Goal: Transaction & Acquisition: Purchase product/service

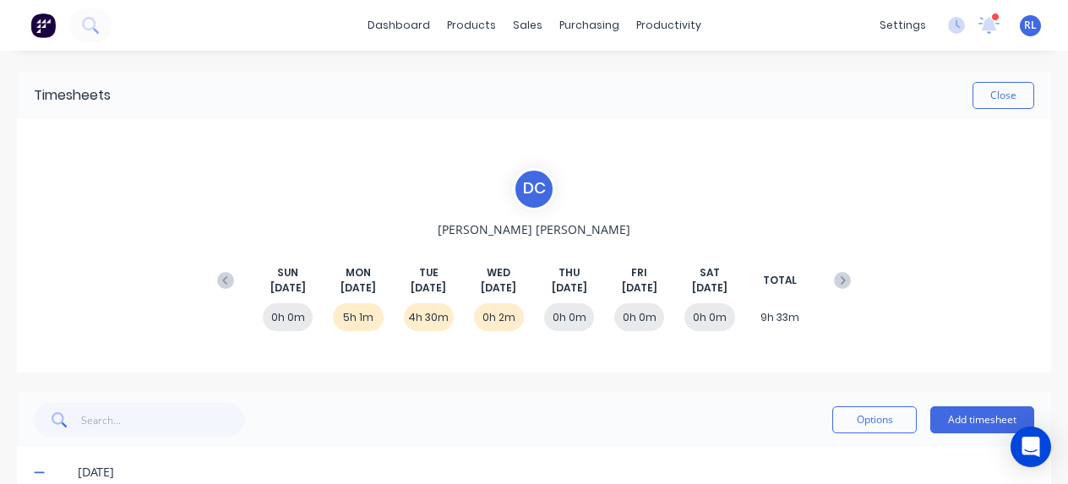
scroll to position [27, 0]
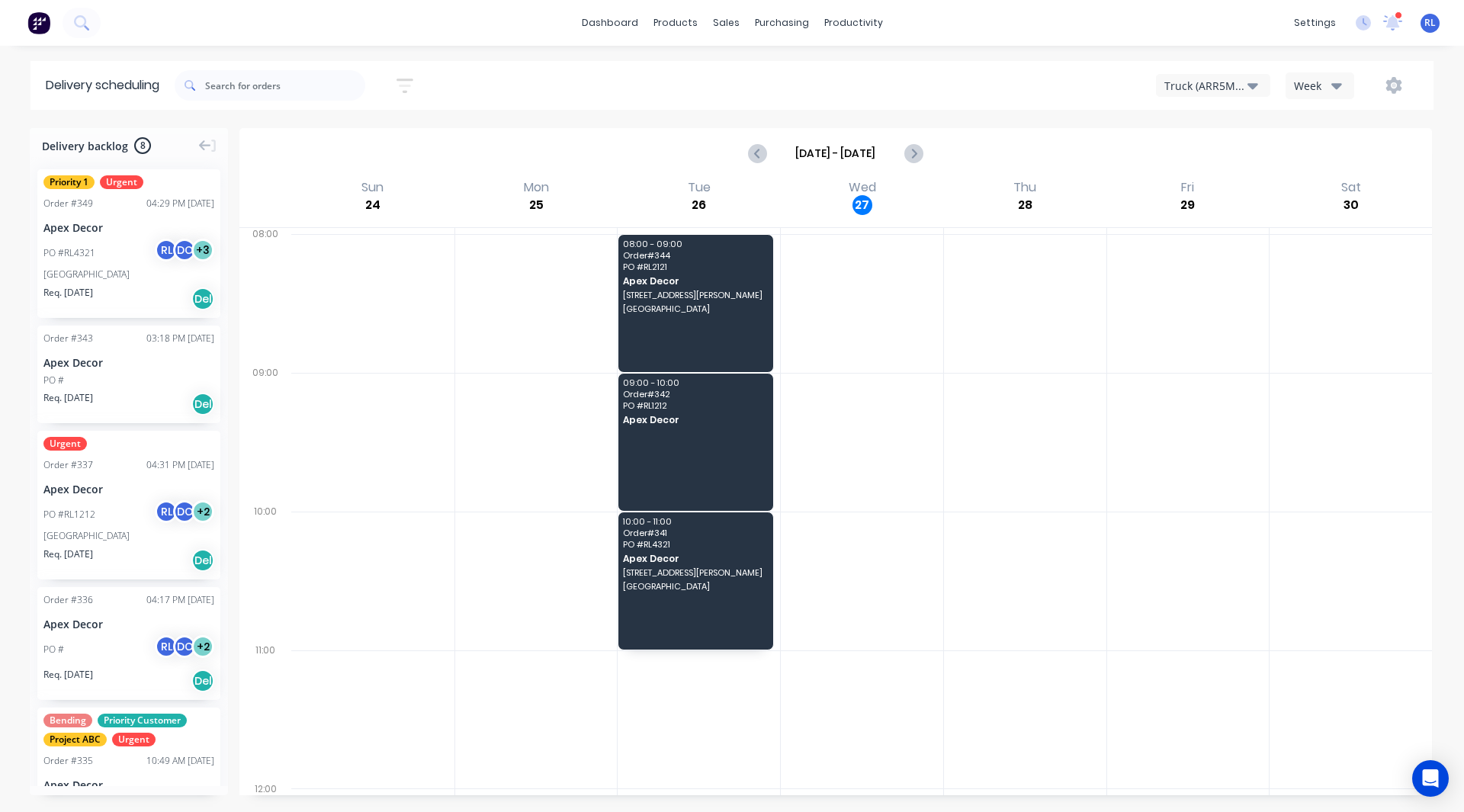
click at [39, 18] on img at bounding box center [38, 23] width 23 height 23
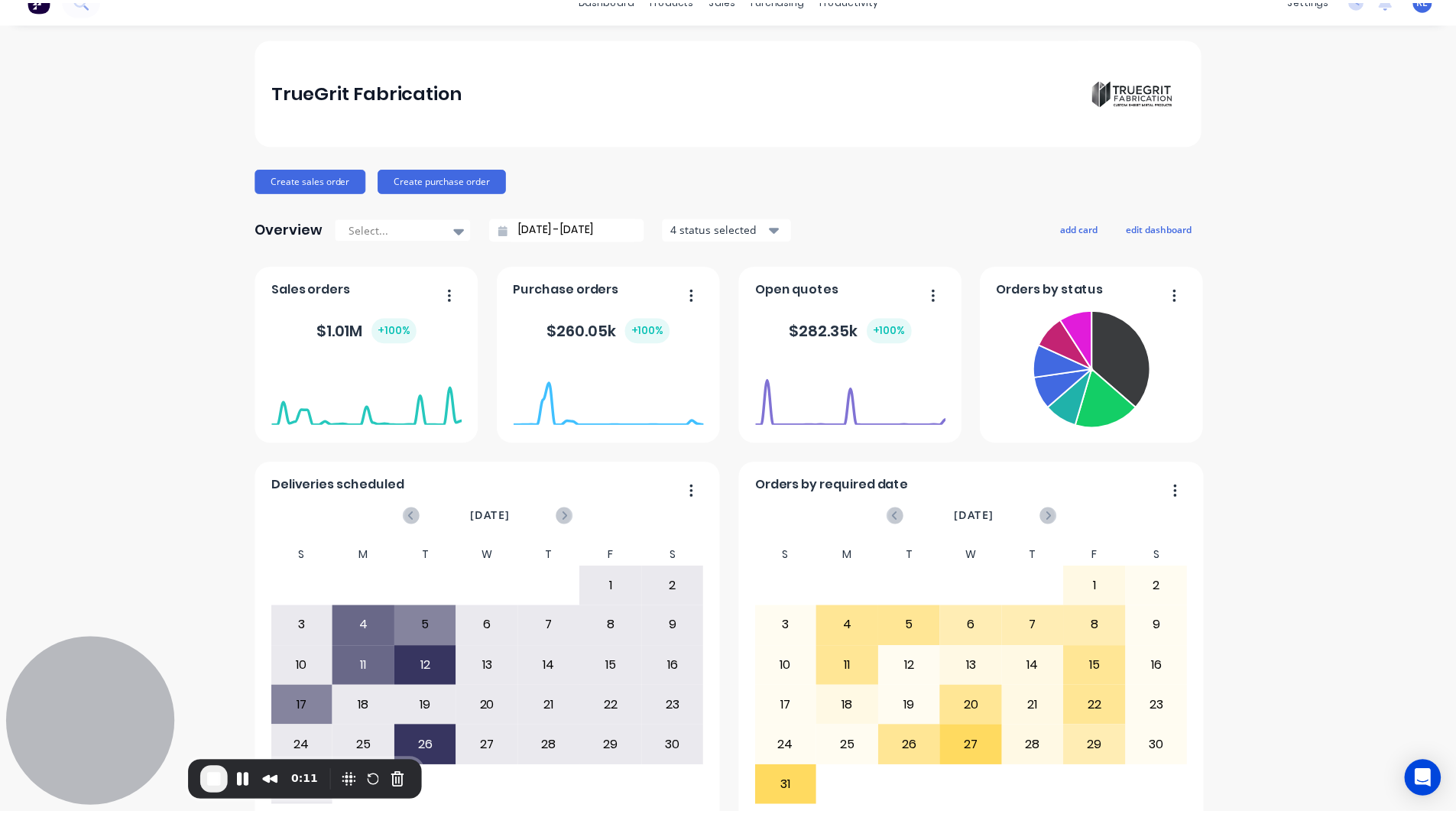
scroll to position [61, 0]
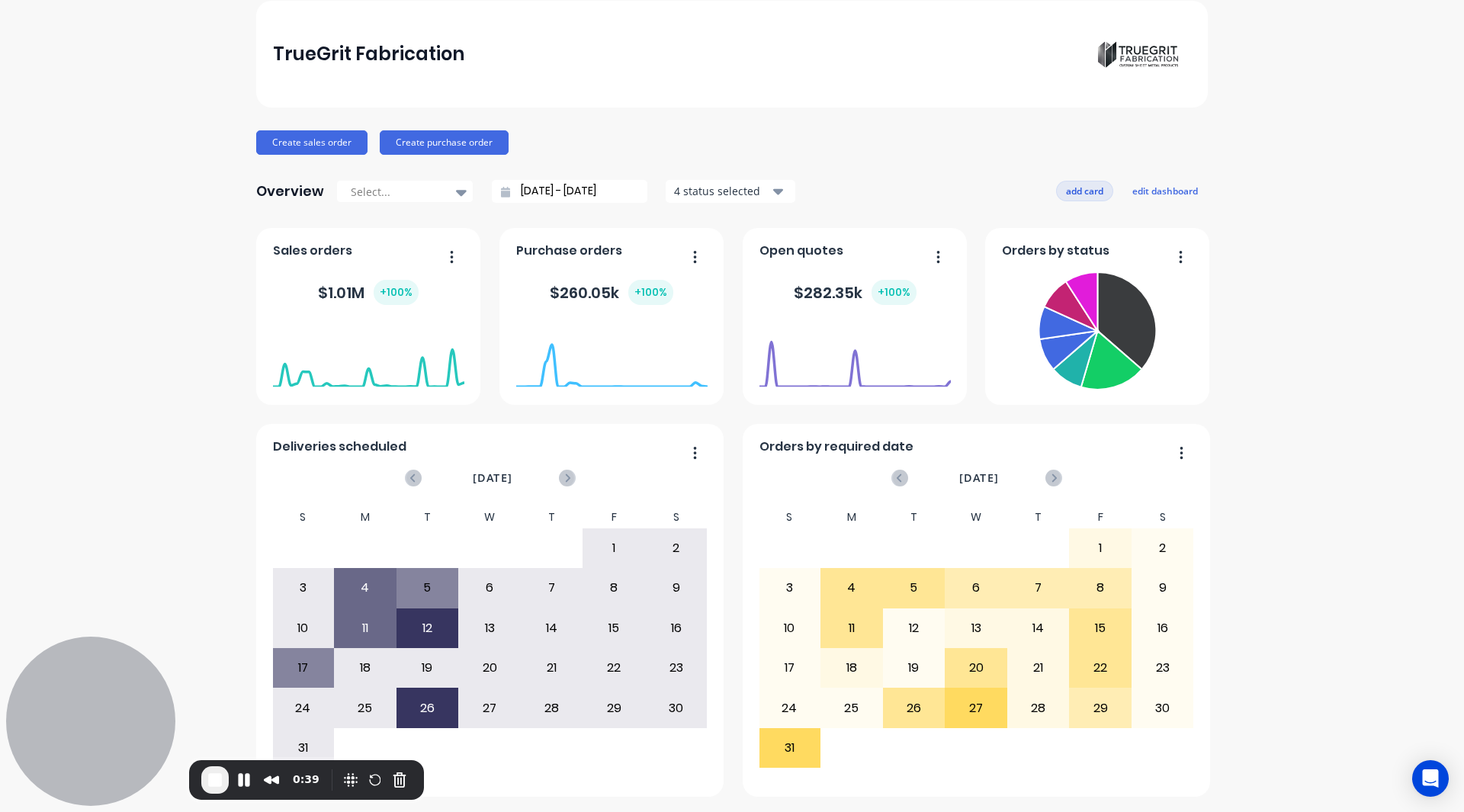
click at [963, 190] on button "add card" at bounding box center [1084, 190] width 57 height 20
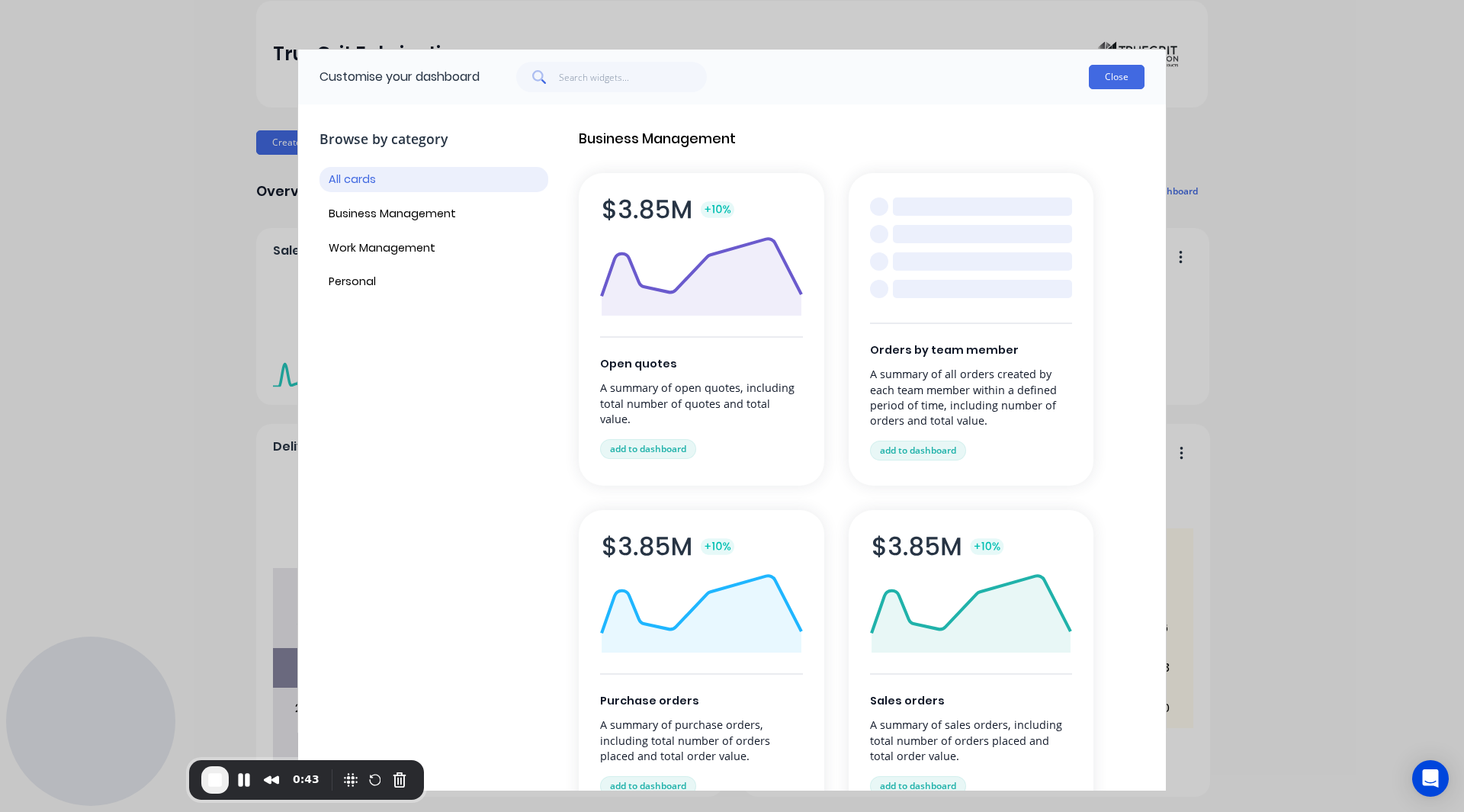
click at [963, 69] on button "Close" at bounding box center [1117, 77] width 56 height 24
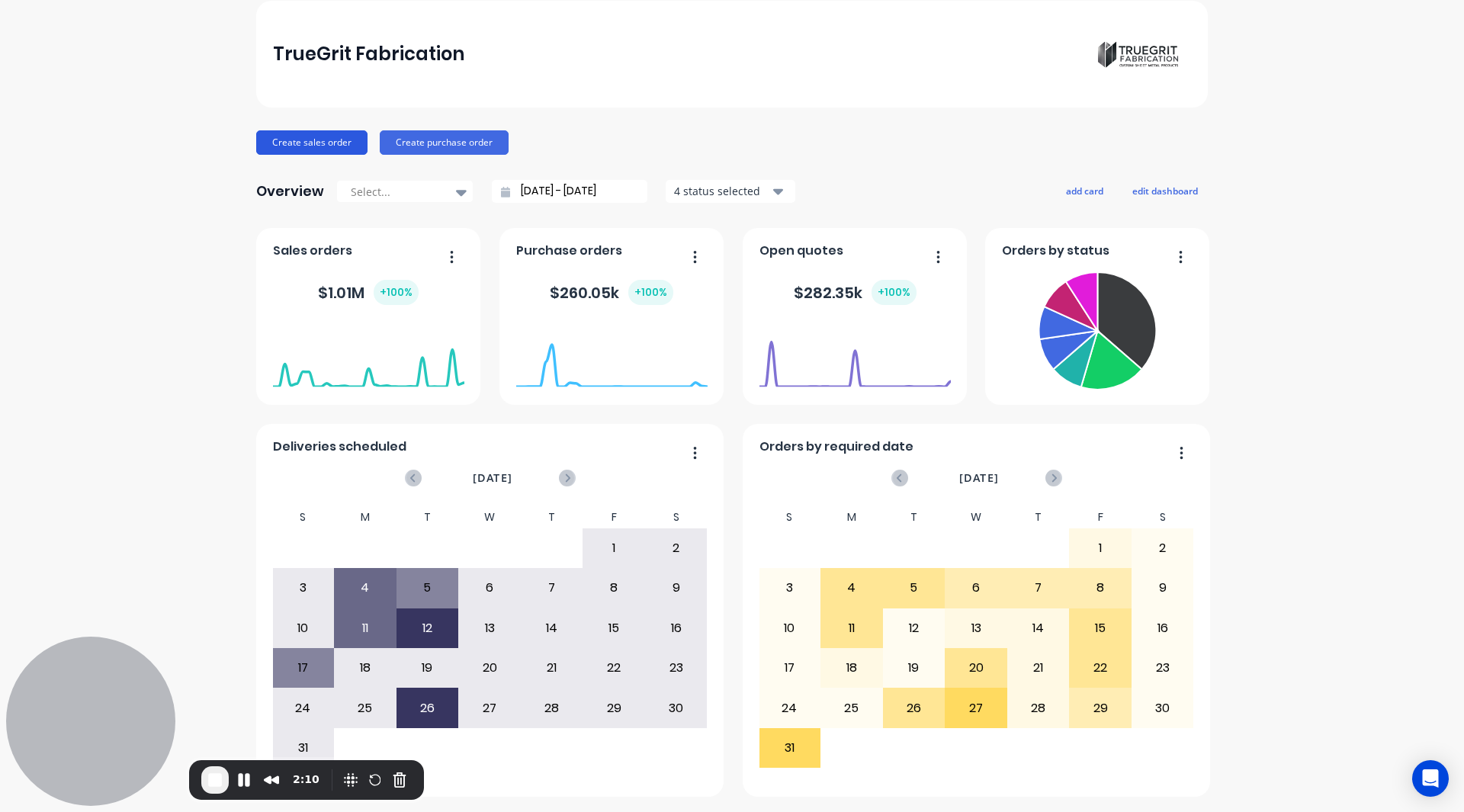
click at [323, 151] on button "Create sales order" at bounding box center [311, 142] width 111 height 24
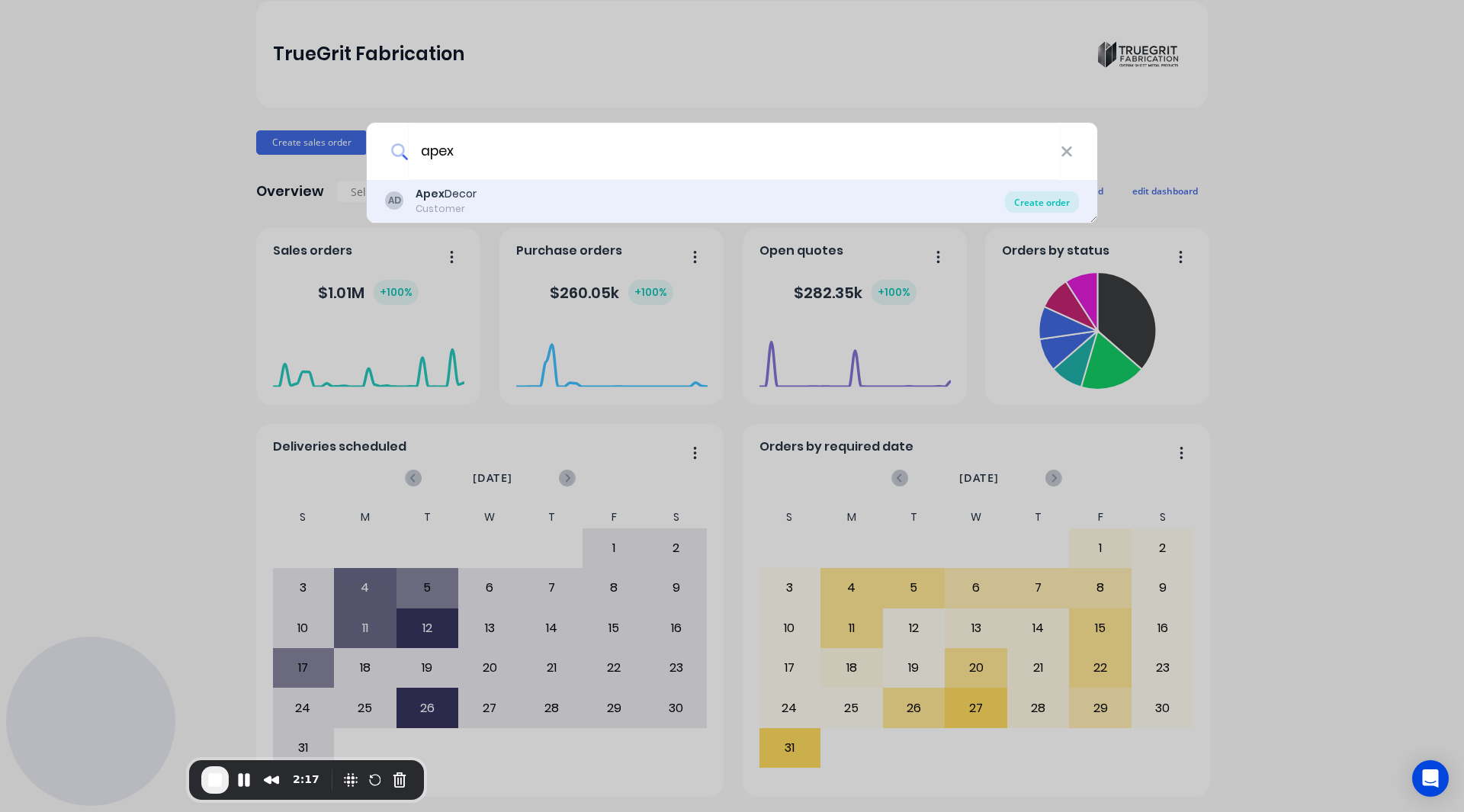
type input "apex"
click at [963, 202] on div "Create order" at bounding box center [1042, 202] width 74 height 22
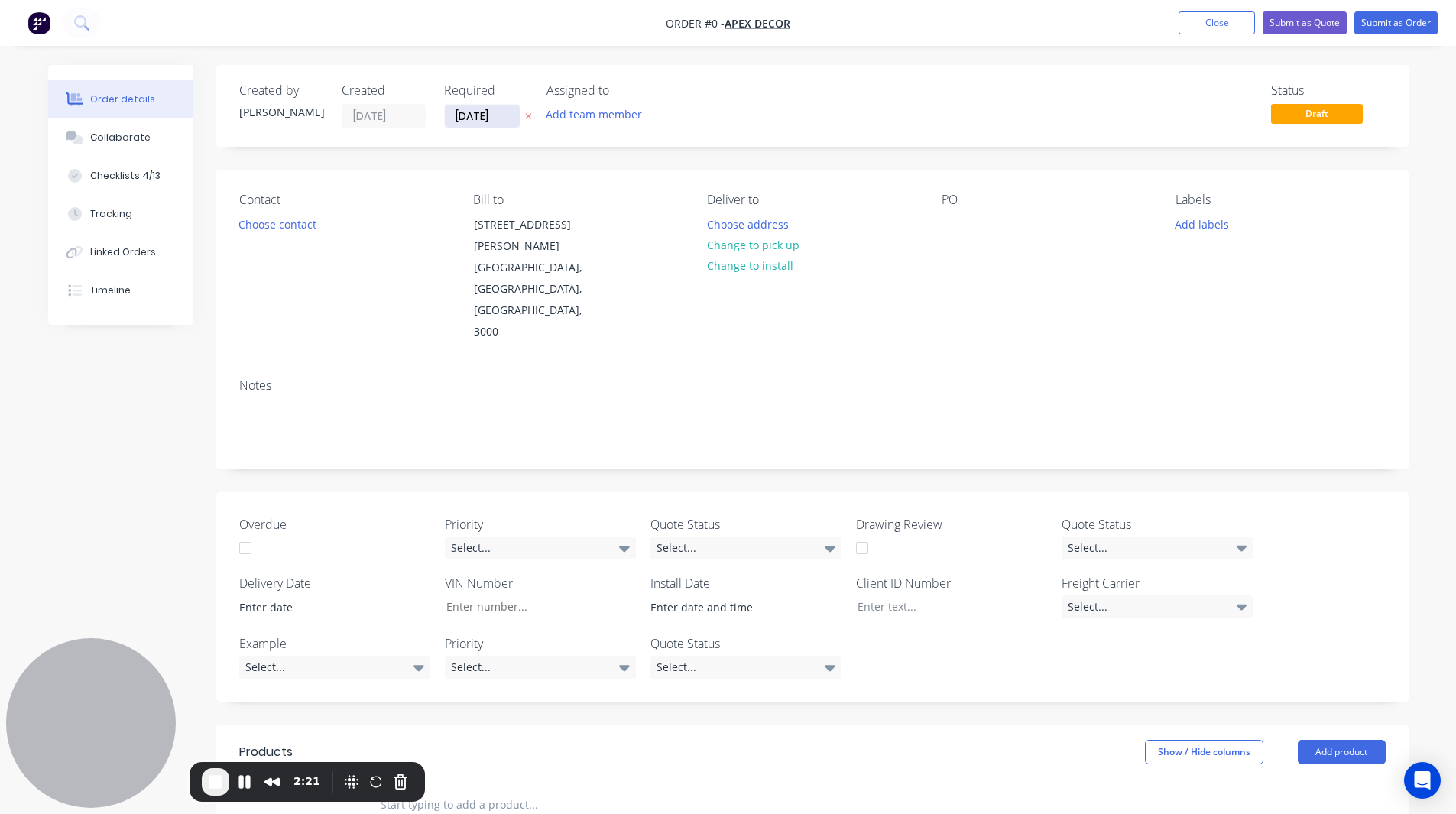
click at [481, 116] on input "[DATE]" at bounding box center [482, 116] width 75 height 23
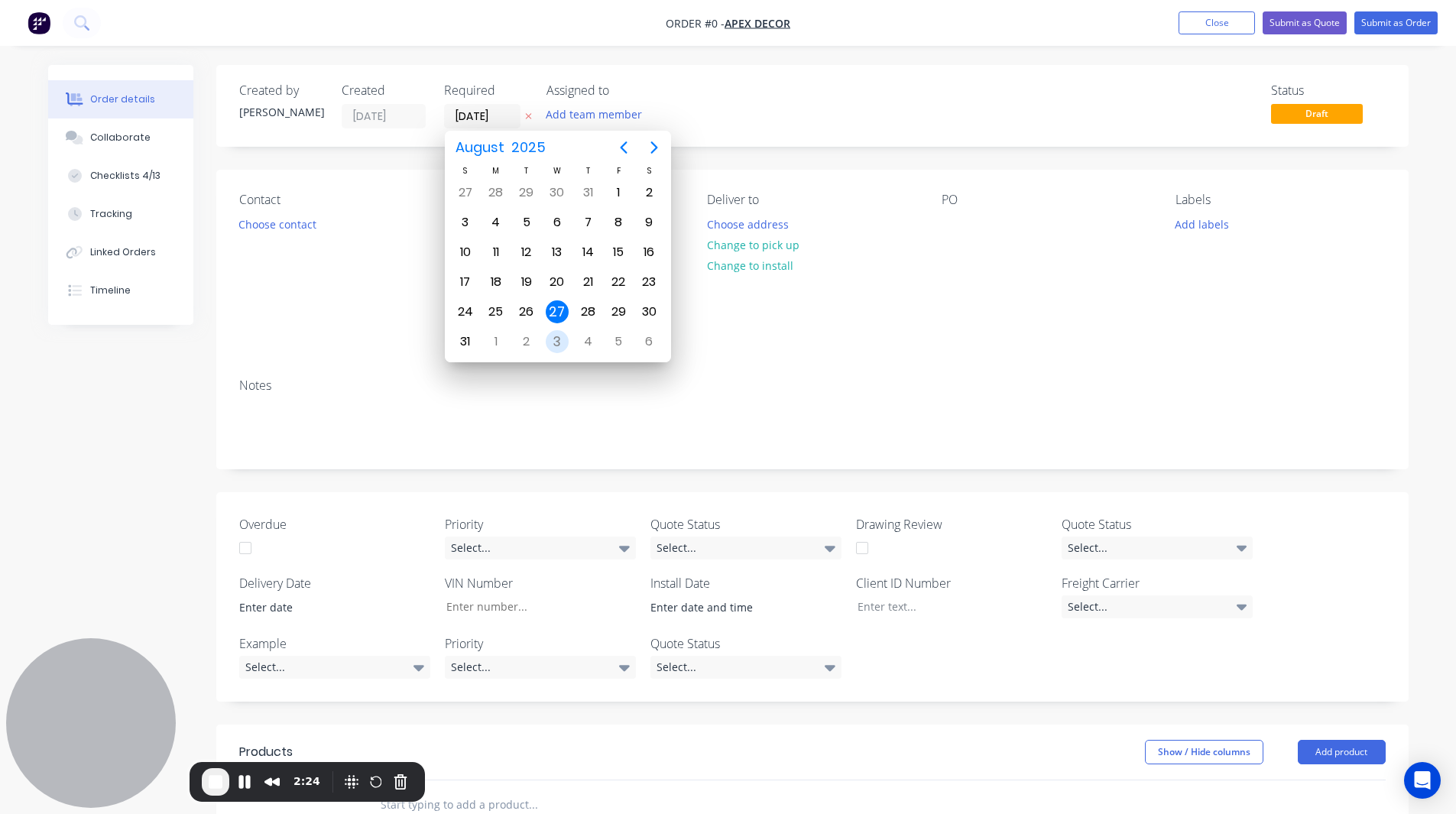
click at [557, 337] on div "3" at bounding box center [557, 341] width 23 height 23
type input "[DATE]"
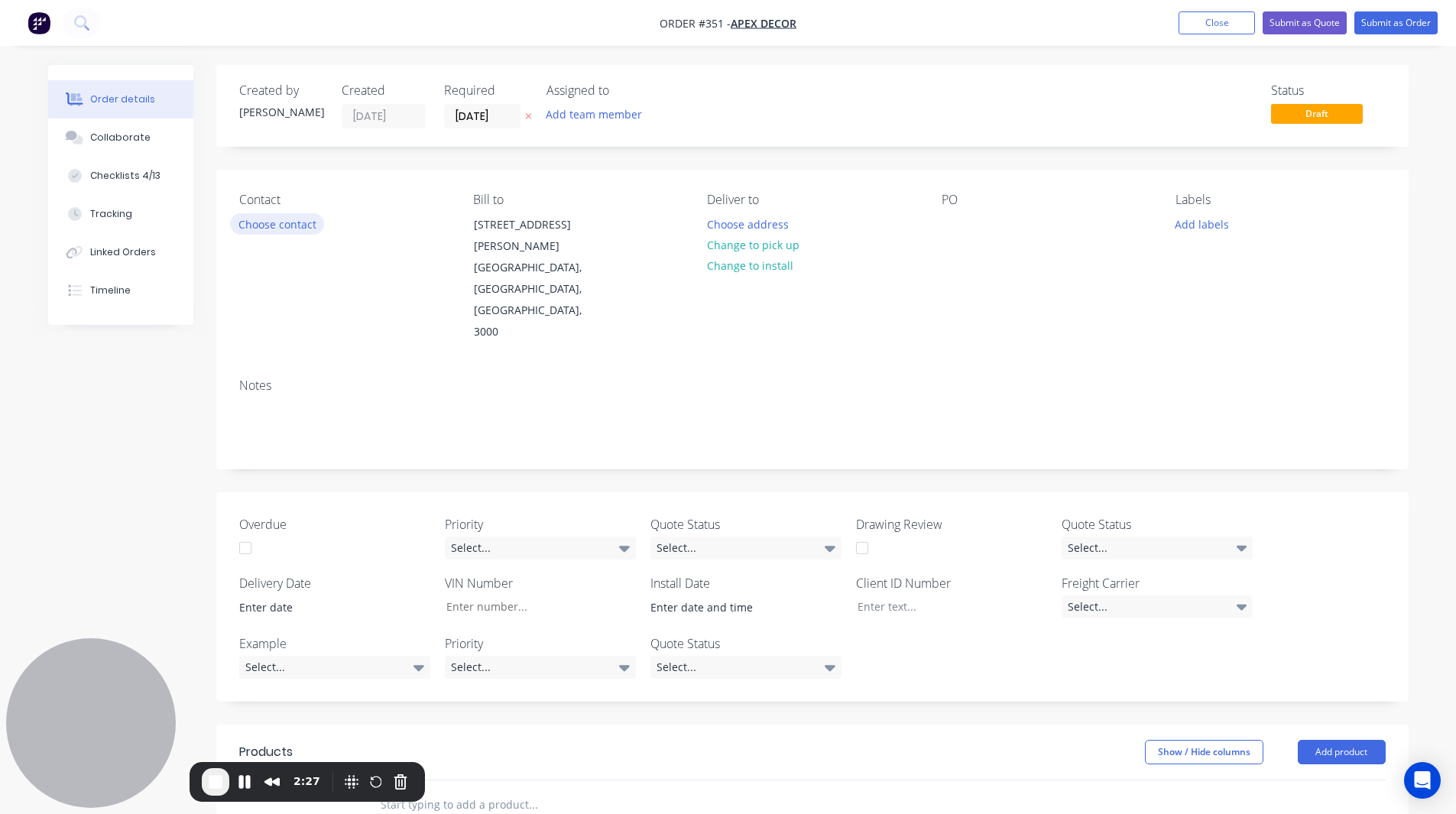
click at [257, 224] on button "Choose contact" at bounding box center [277, 223] width 94 height 21
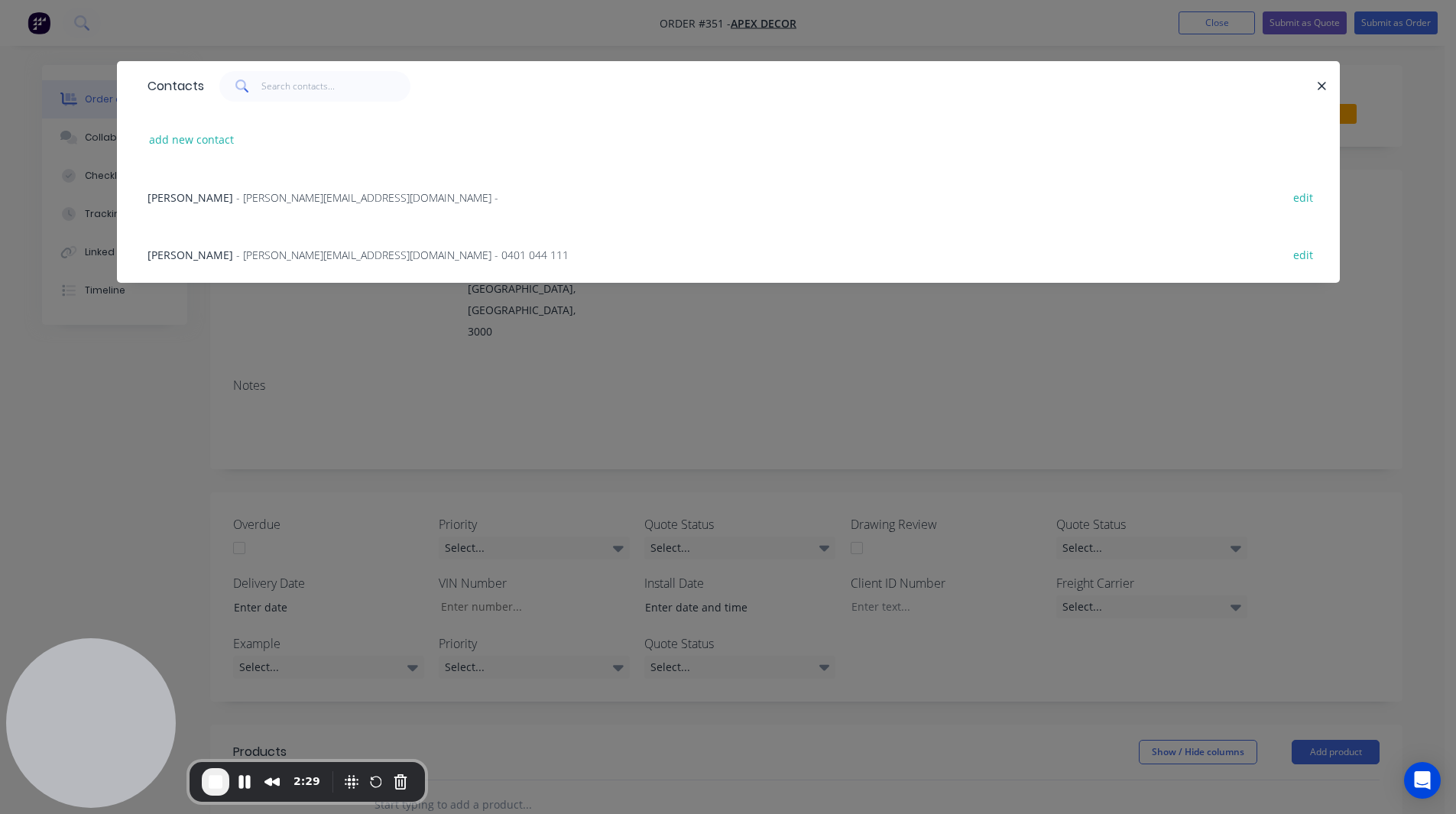
click at [236, 197] on span "- [PERSON_NAME][EMAIL_ADDRESS][DOMAIN_NAME] -" at bounding box center [367, 197] width 262 height 14
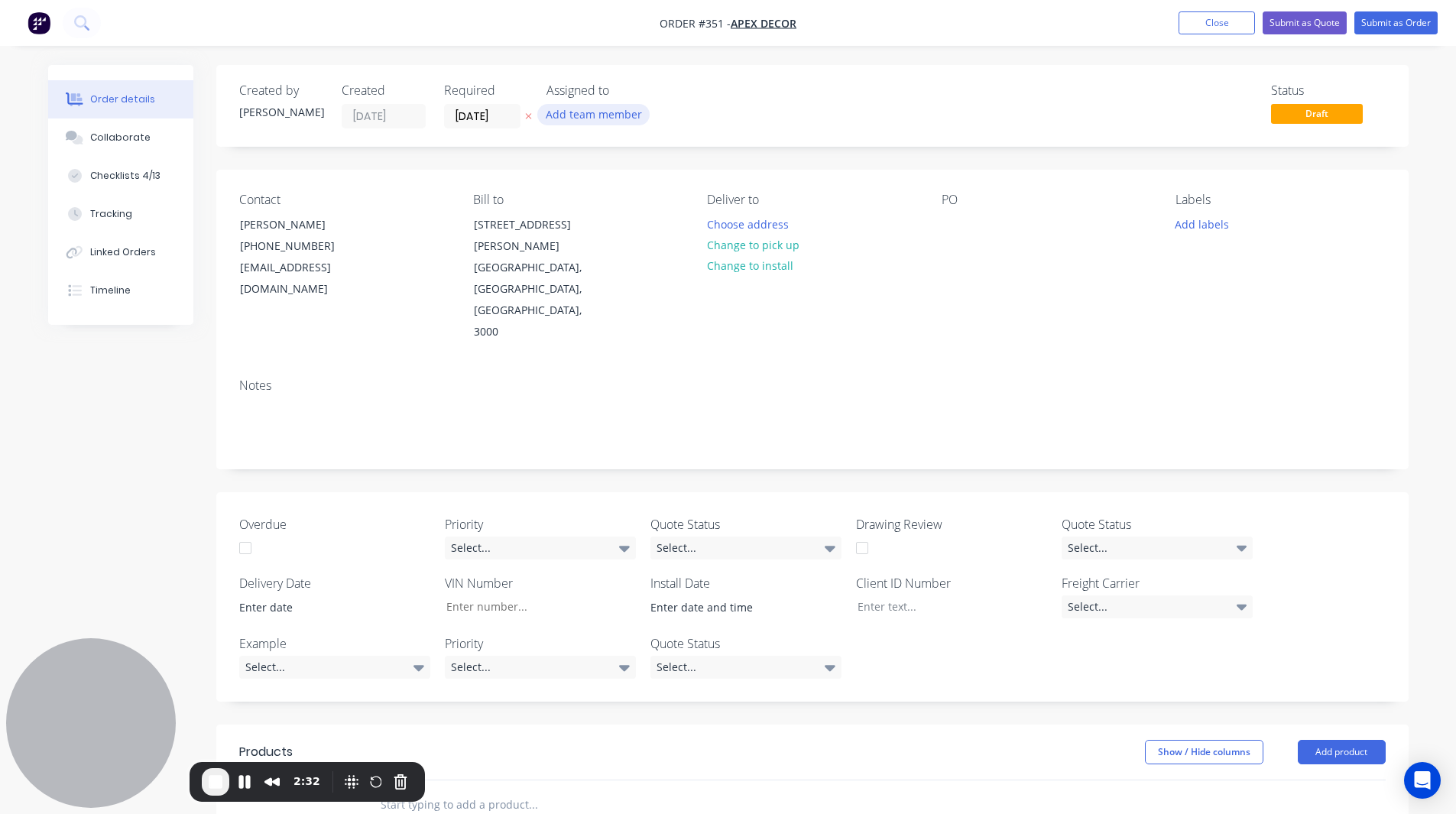
click at [577, 117] on button "Add team member" at bounding box center [594, 114] width 112 height 21
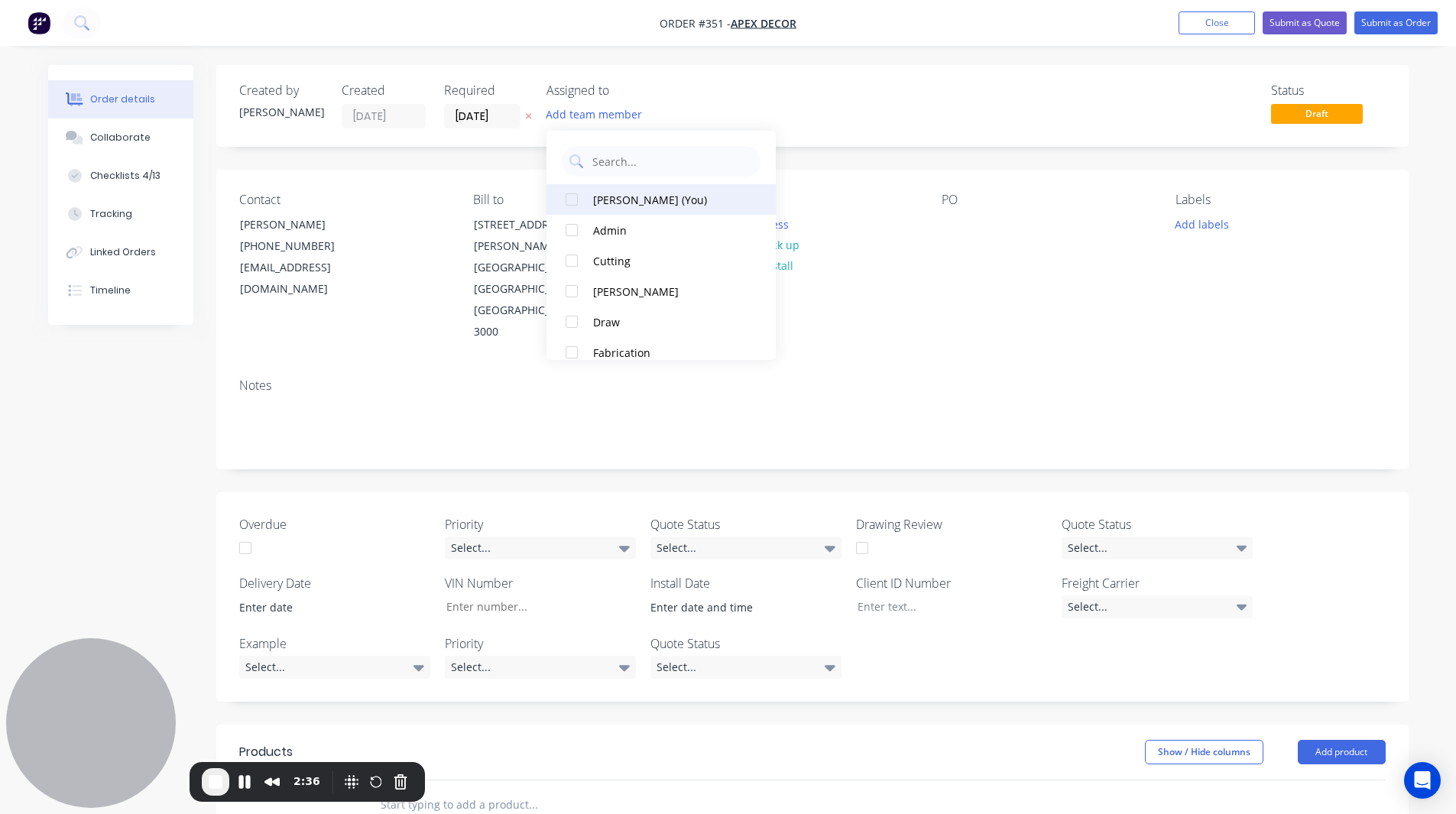
click at [571, 196] on div at bounding box center [572, 200] width 31 height 31
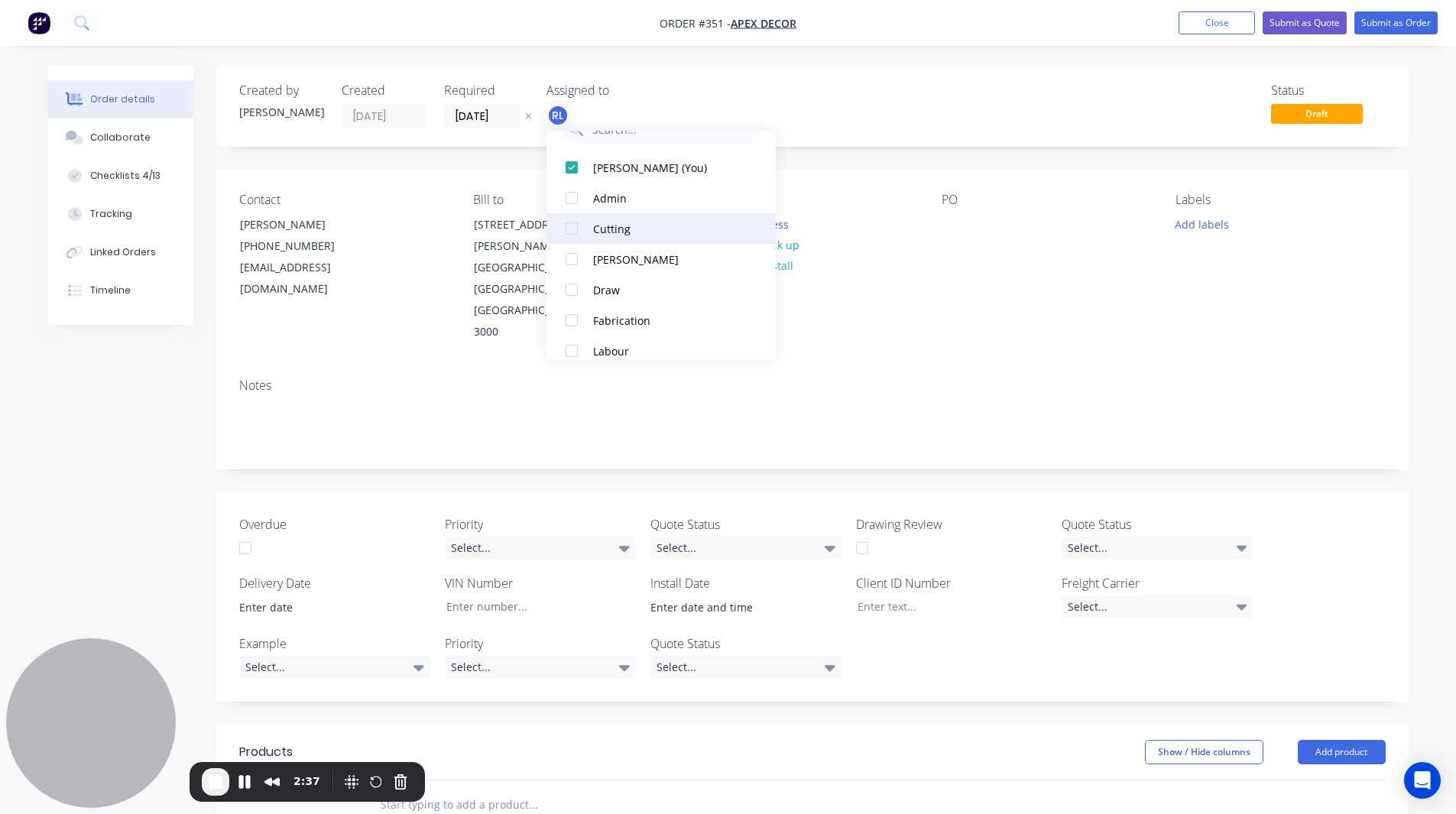
scroll to position [33, 0]
click at [570, 258] on div at bounding box center [572, 259] width 31 height 31
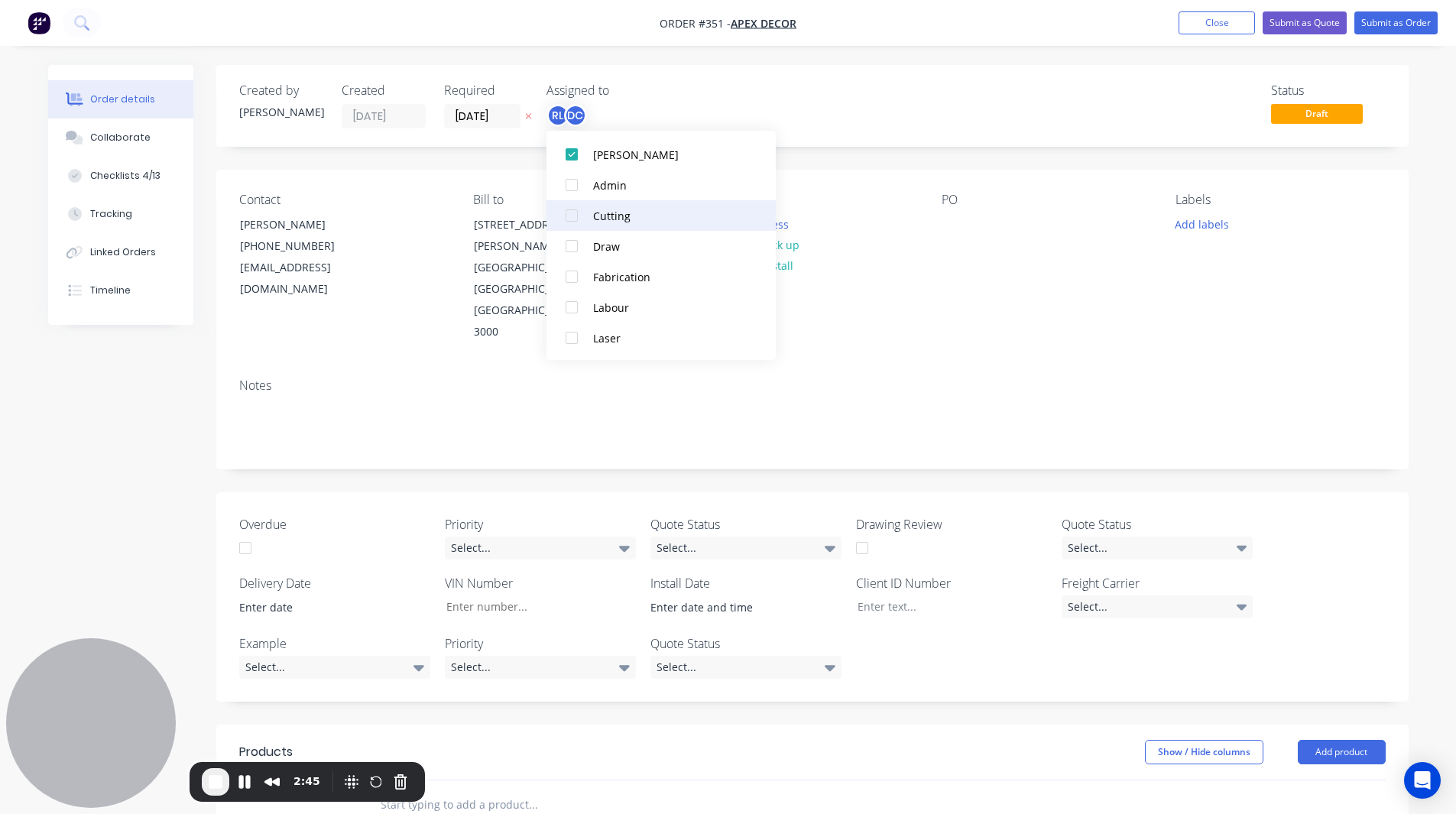
scroll to position [76, 0]
click at [573, 273] on div at bounding box center [572, 276] width 31 height 31
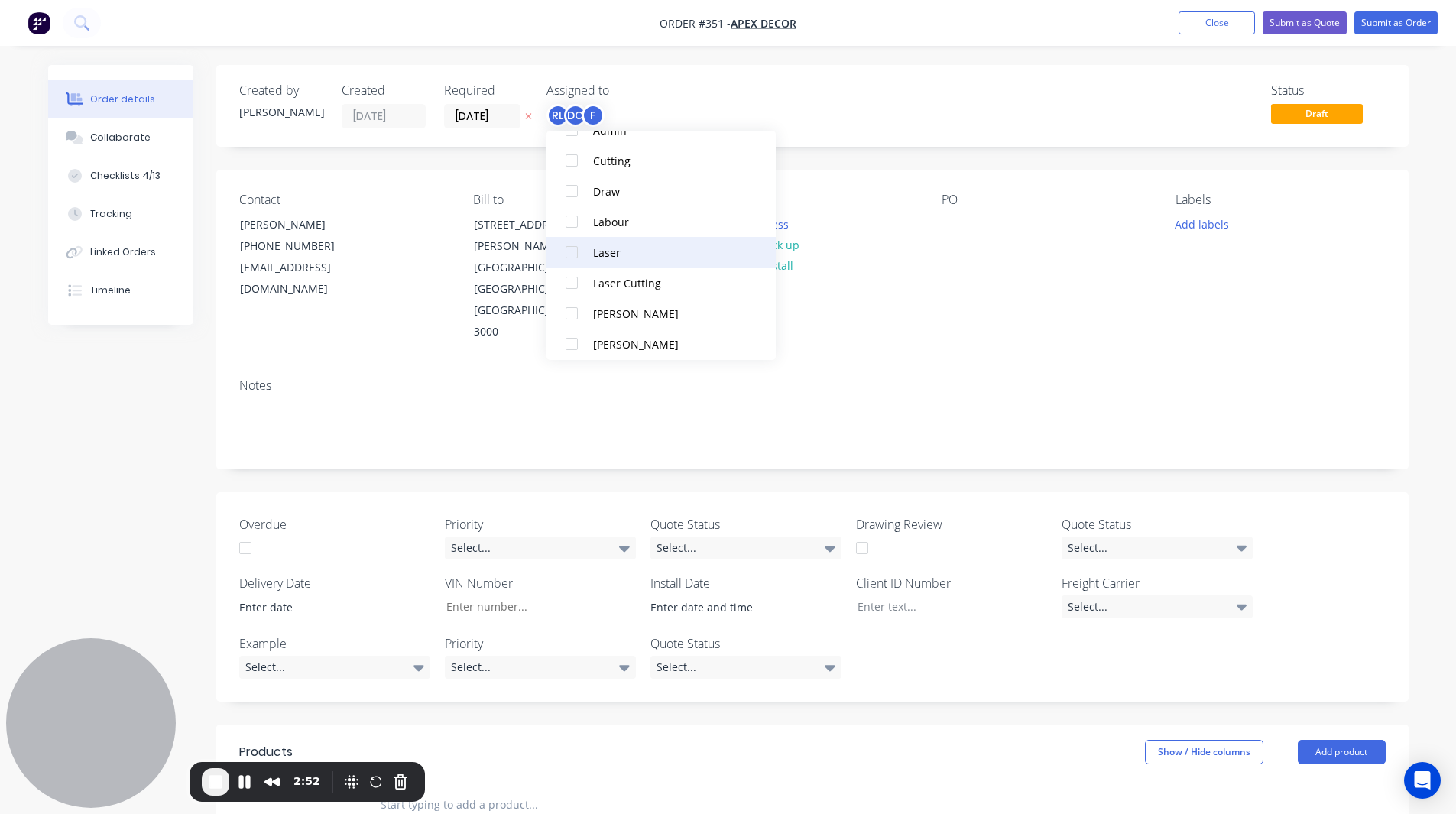
click at [576, 252] on div at bounding box center [572, 252] width 31 height 31
click at [566, 279] on div at bounding box center [572, 280] width 31 height 31
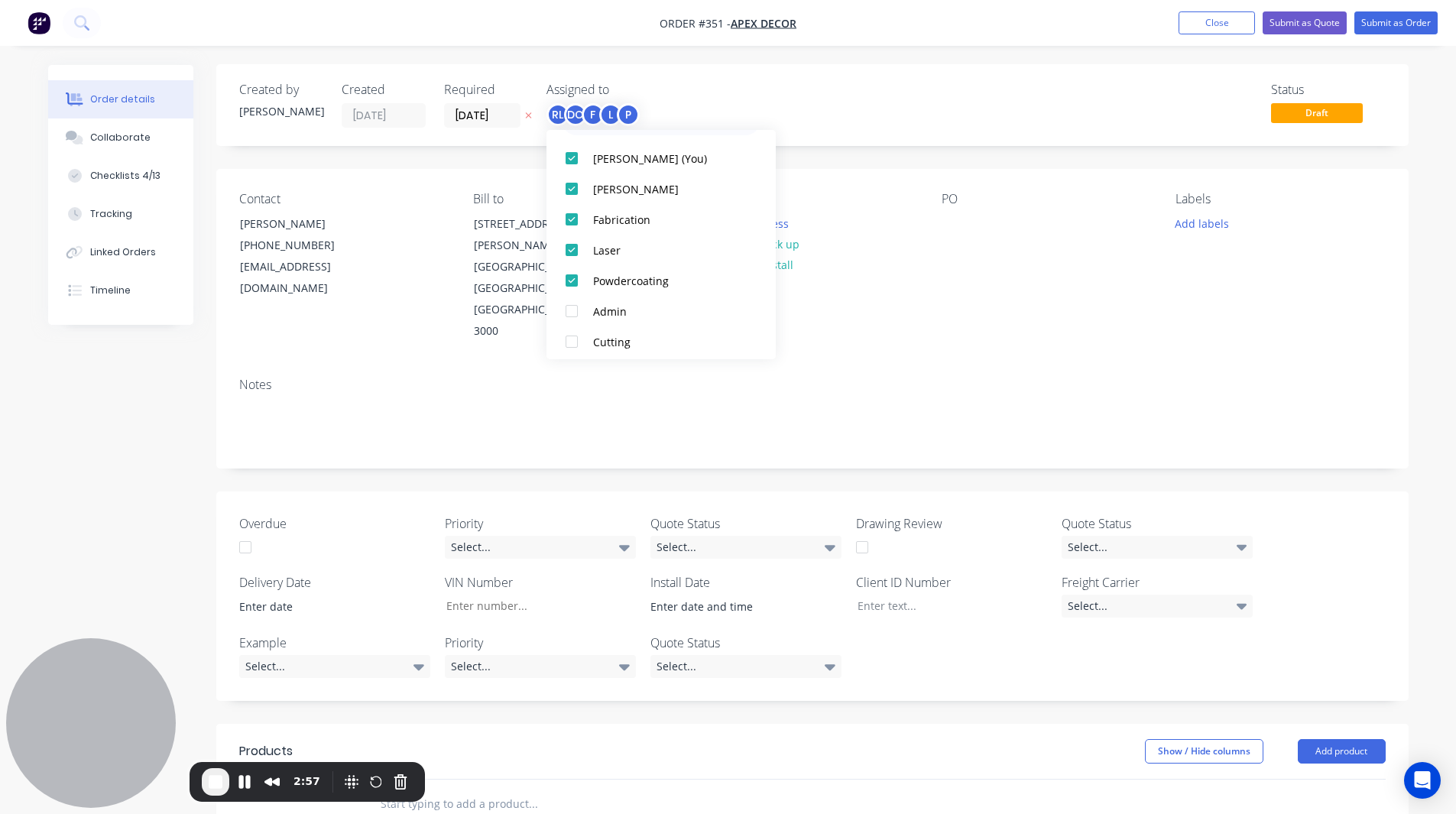
click at [154, 391] on div "Created by [PERSON_NAME] Created [DATE] Required [DATE] Assigned to RL DC F L P…" at bounding box center [728, 641] width 1361 height 1155
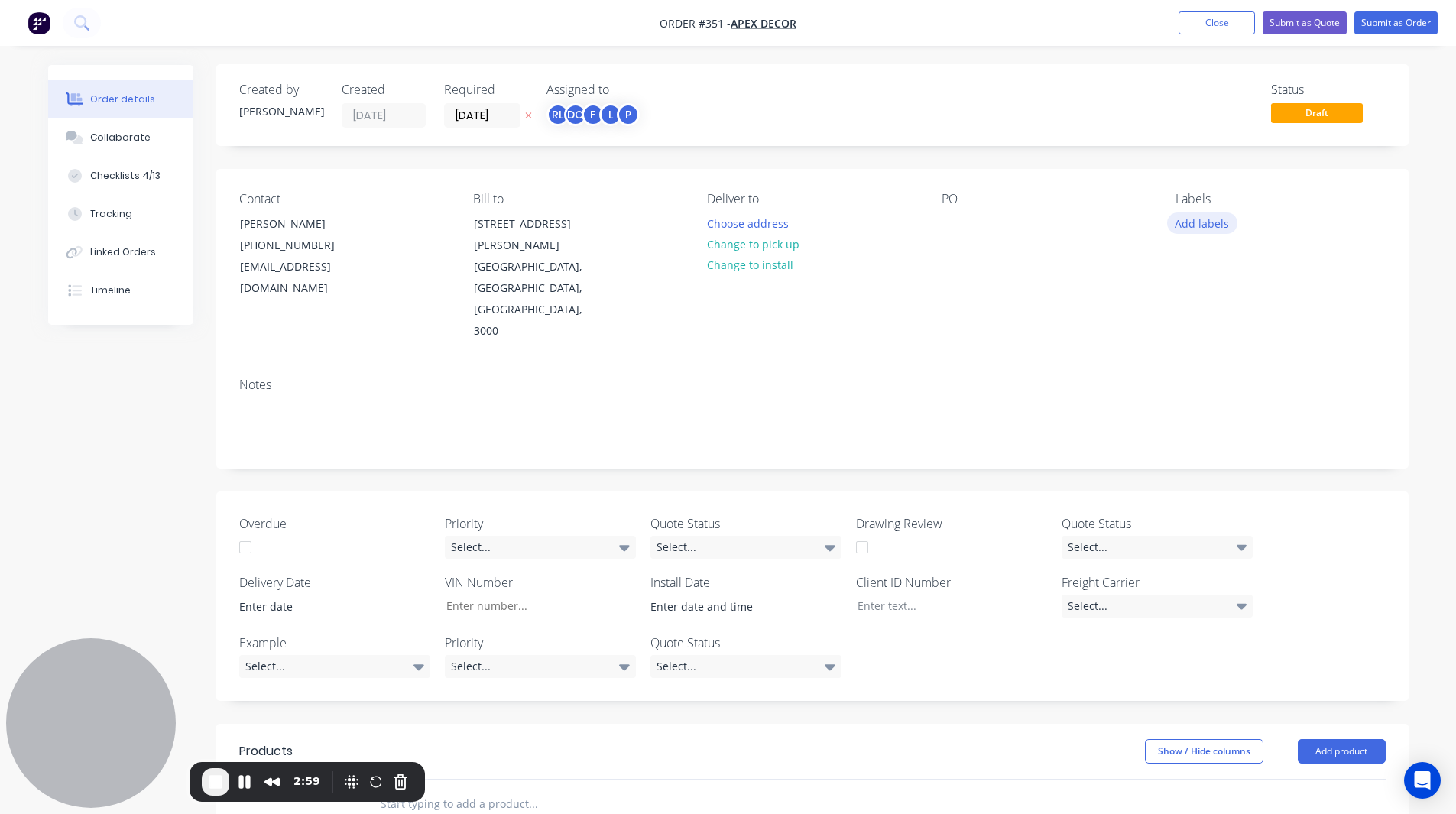
click at [966, 220] on button "Add labels" at bounding box center [1203, 222] width 71 height 21
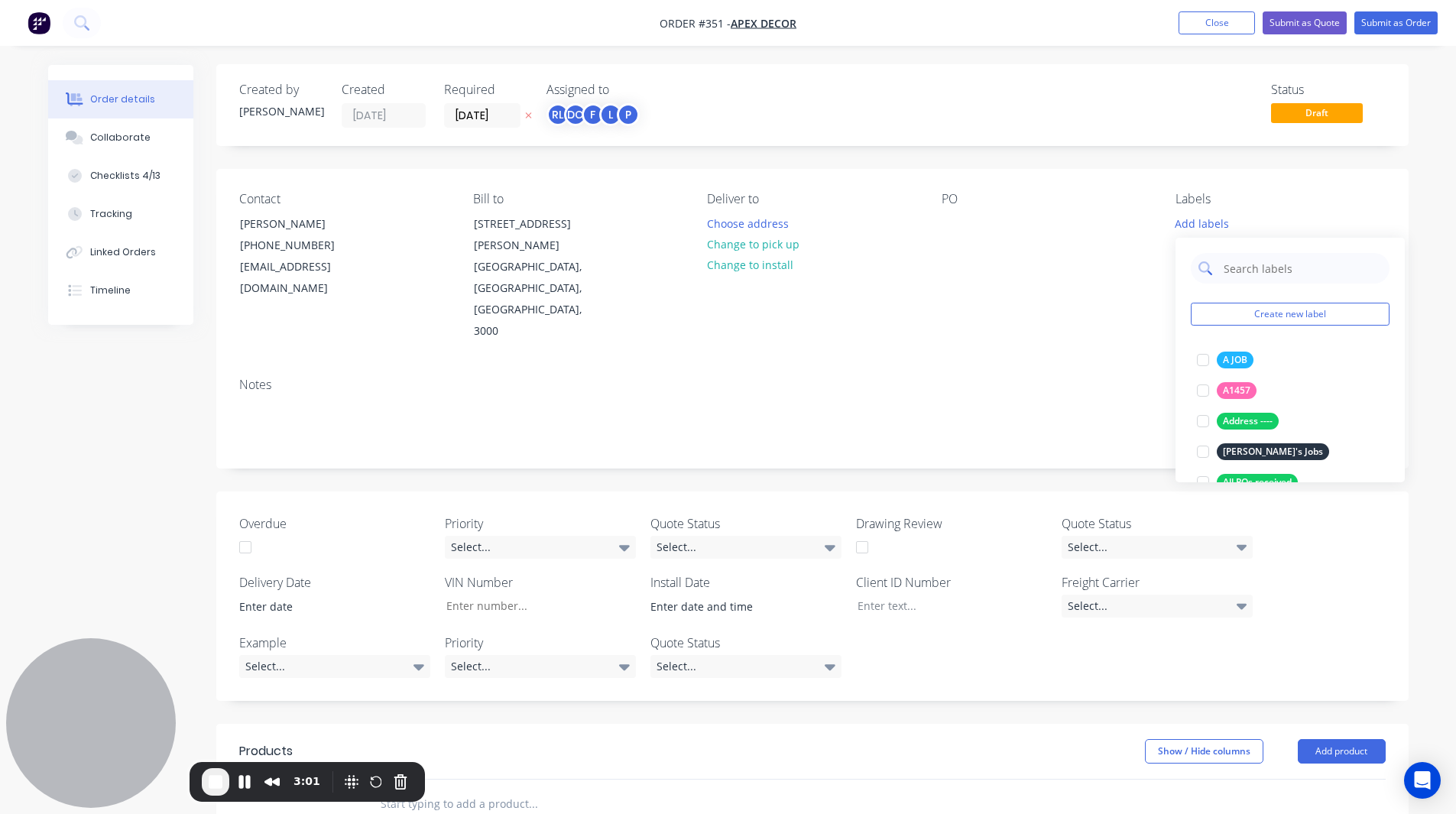
click at [966, 265] on input "text" at bounding box center [1302, 269] width 160 height 31
click at [966, 307] on button "Create new label" at bounding box center [1290, 314] width 199 height 23
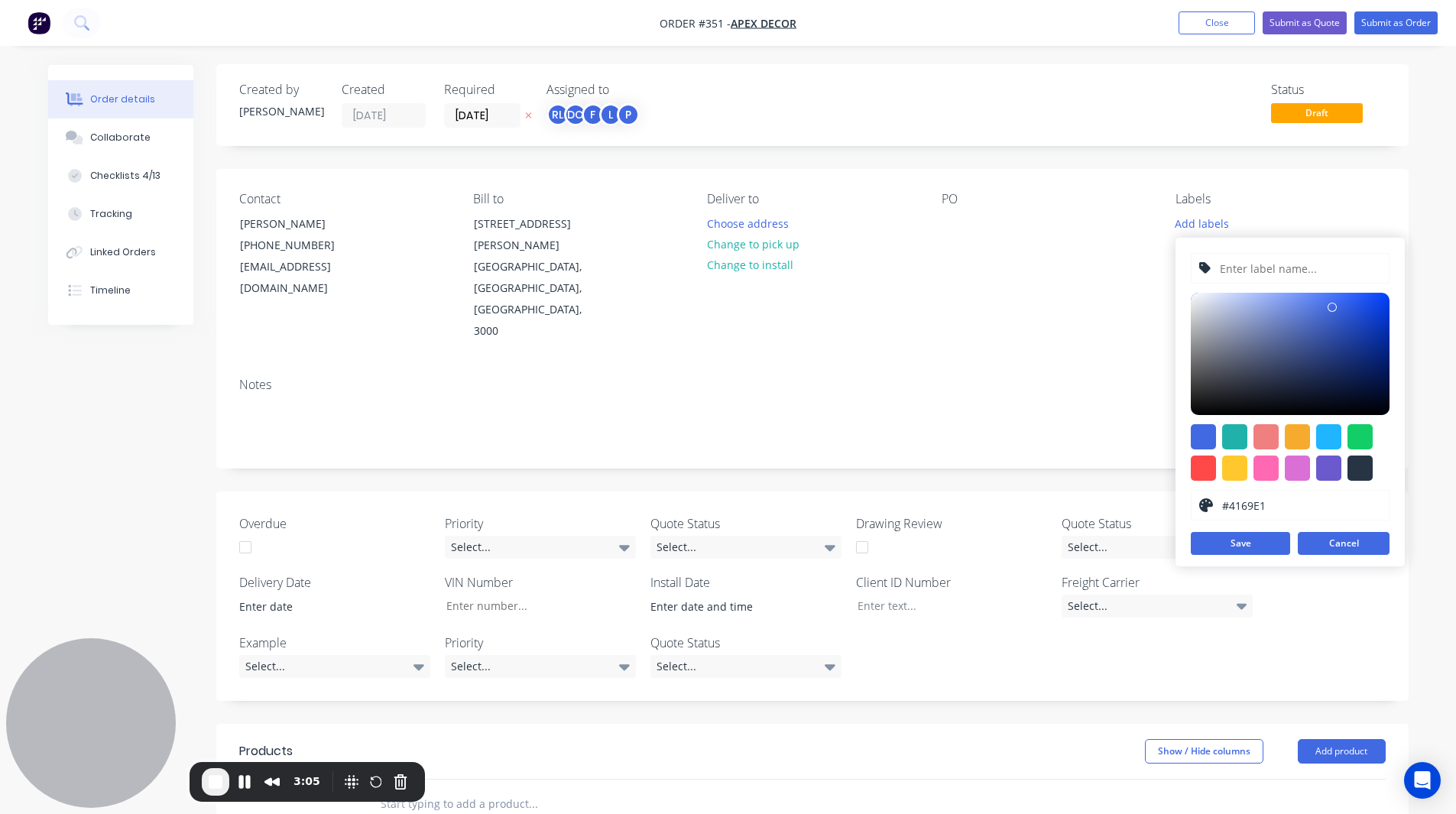
click at [966, 437] on button "Cancel" at bounding box center [1344, 543] width 91 height 23
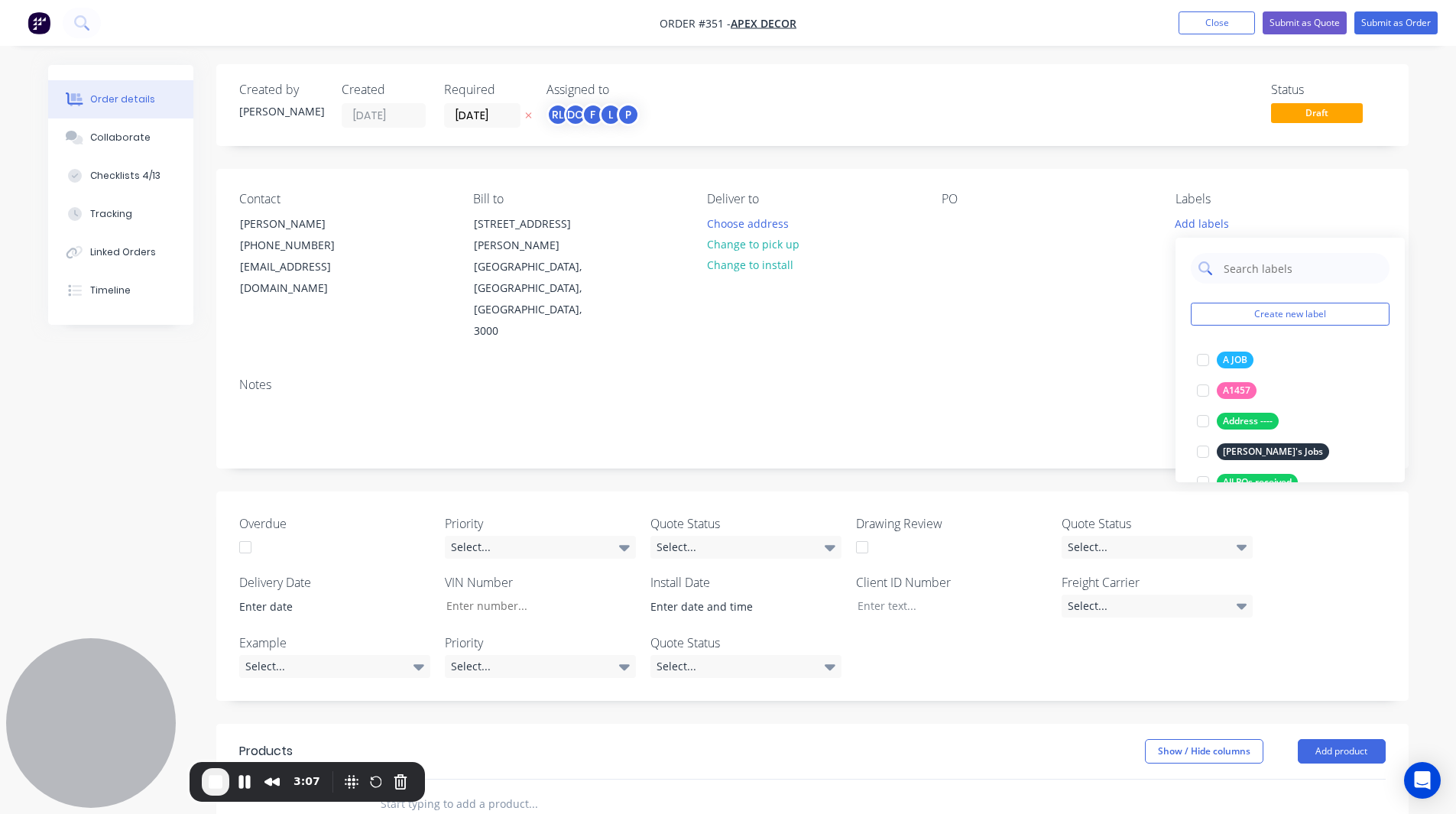
click at [966, 269] on input "text" at bounding box center [1302, 269] width 160 height 31
type input "Priority"
click at [966, 388] on div at bounding box center [1204, 391] width 31 height 31
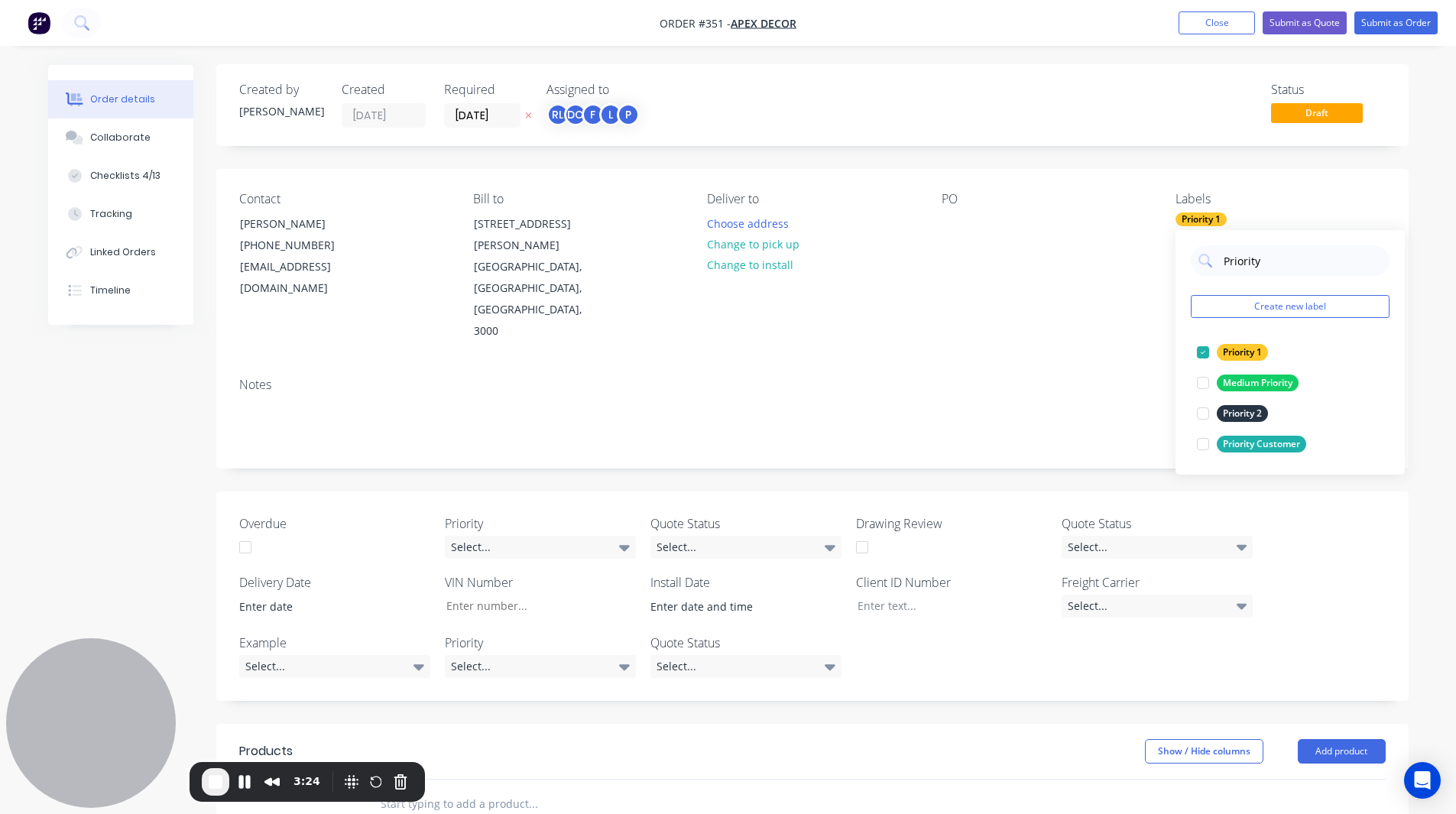
click at [966, 409] on div "Created by [PERSON_NAME] Created [DATE] Required [DATE] Assigned to RL DC F L P…" at bounding box center [813, 630] width 1193 height 1132
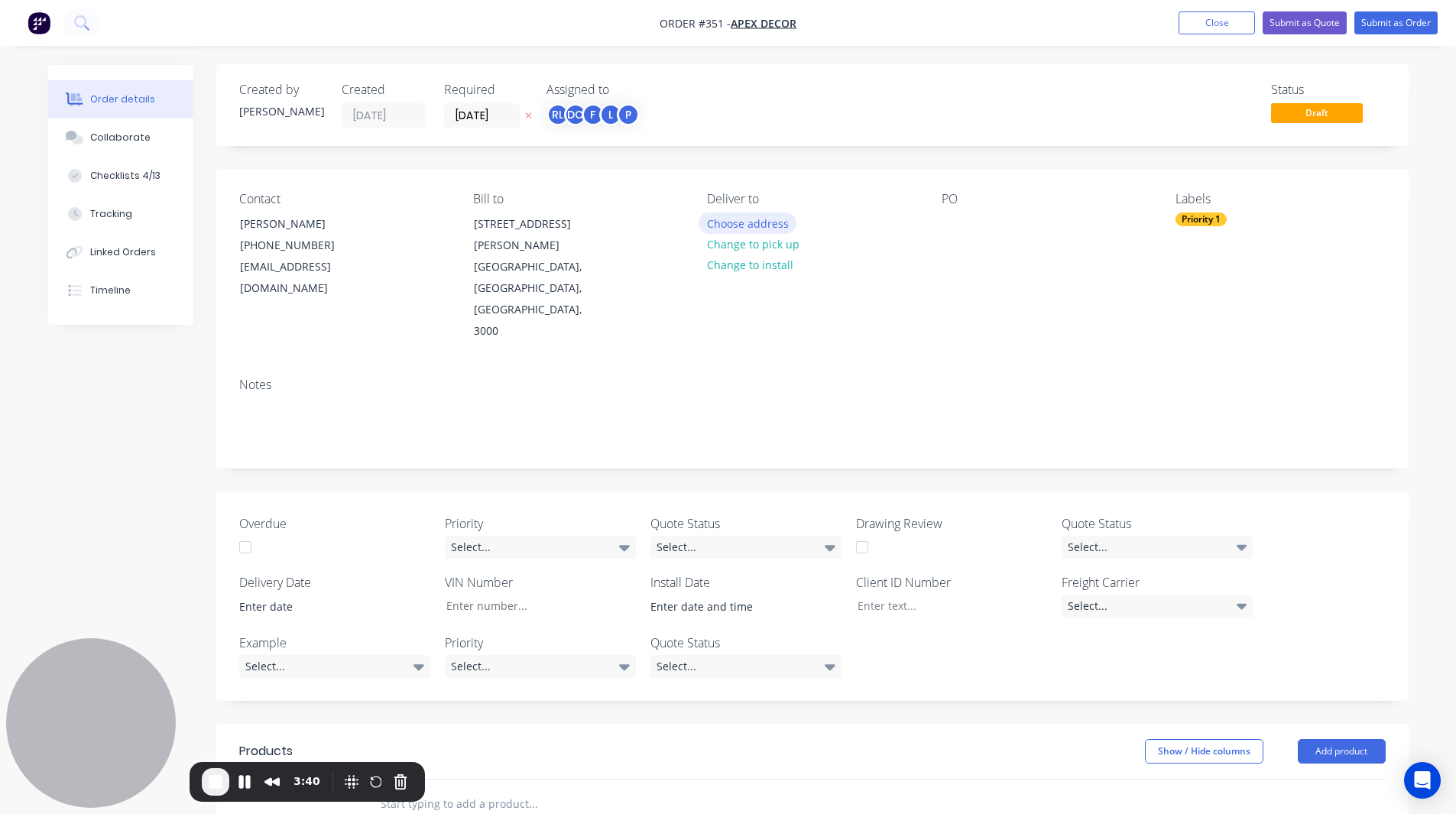
click at [757, 224] on button "Choose address" at bounding box center [747, 222] width 98 height 21
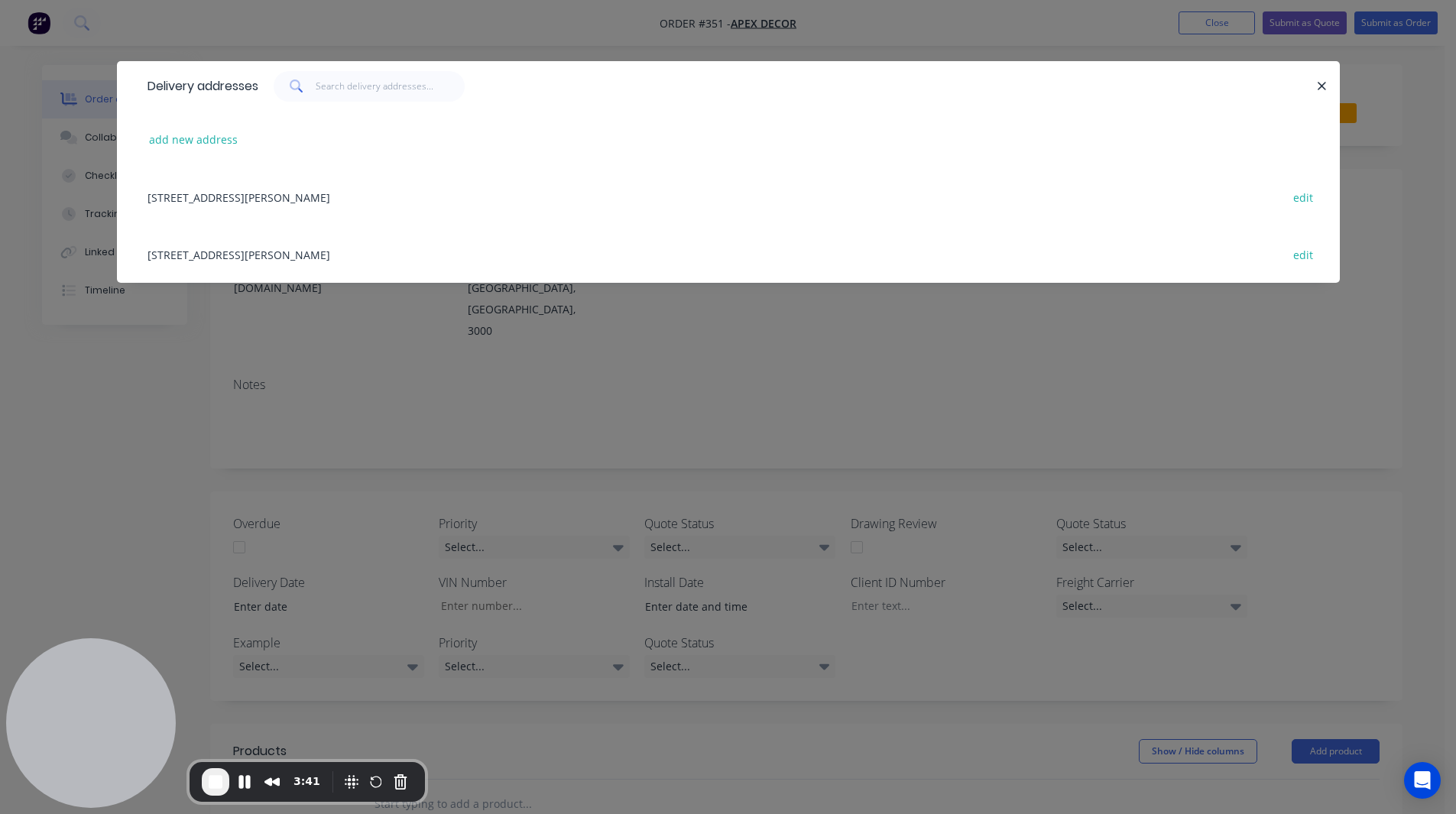
click at [353, 190] on div "[STREET_ADDRESS][PERSON_NAME] edit" at bounding box center [728, 196] width 1177 height 57
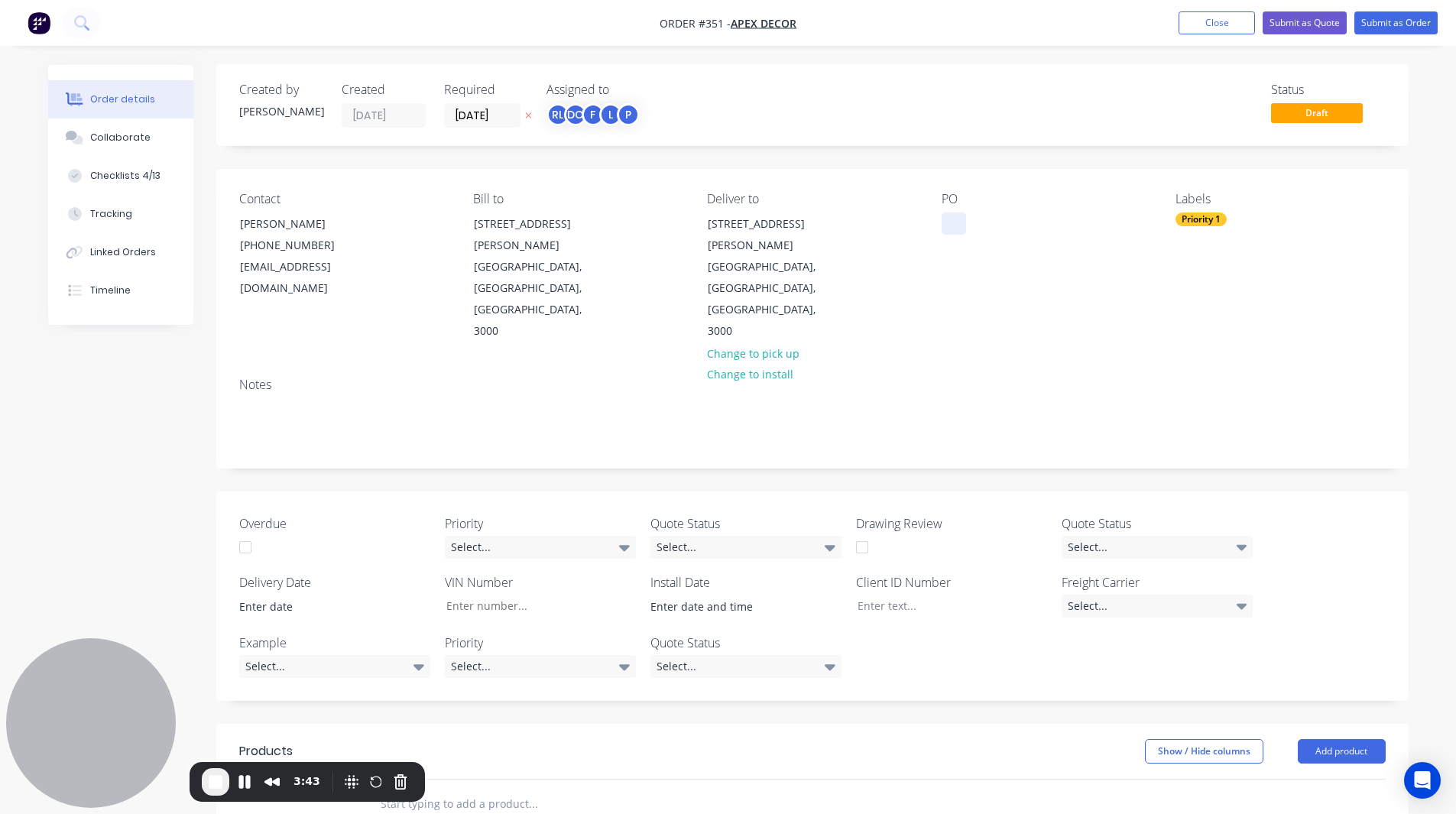
click at [953, 222] on div at bounding box center [954, 223] width 24 height 23
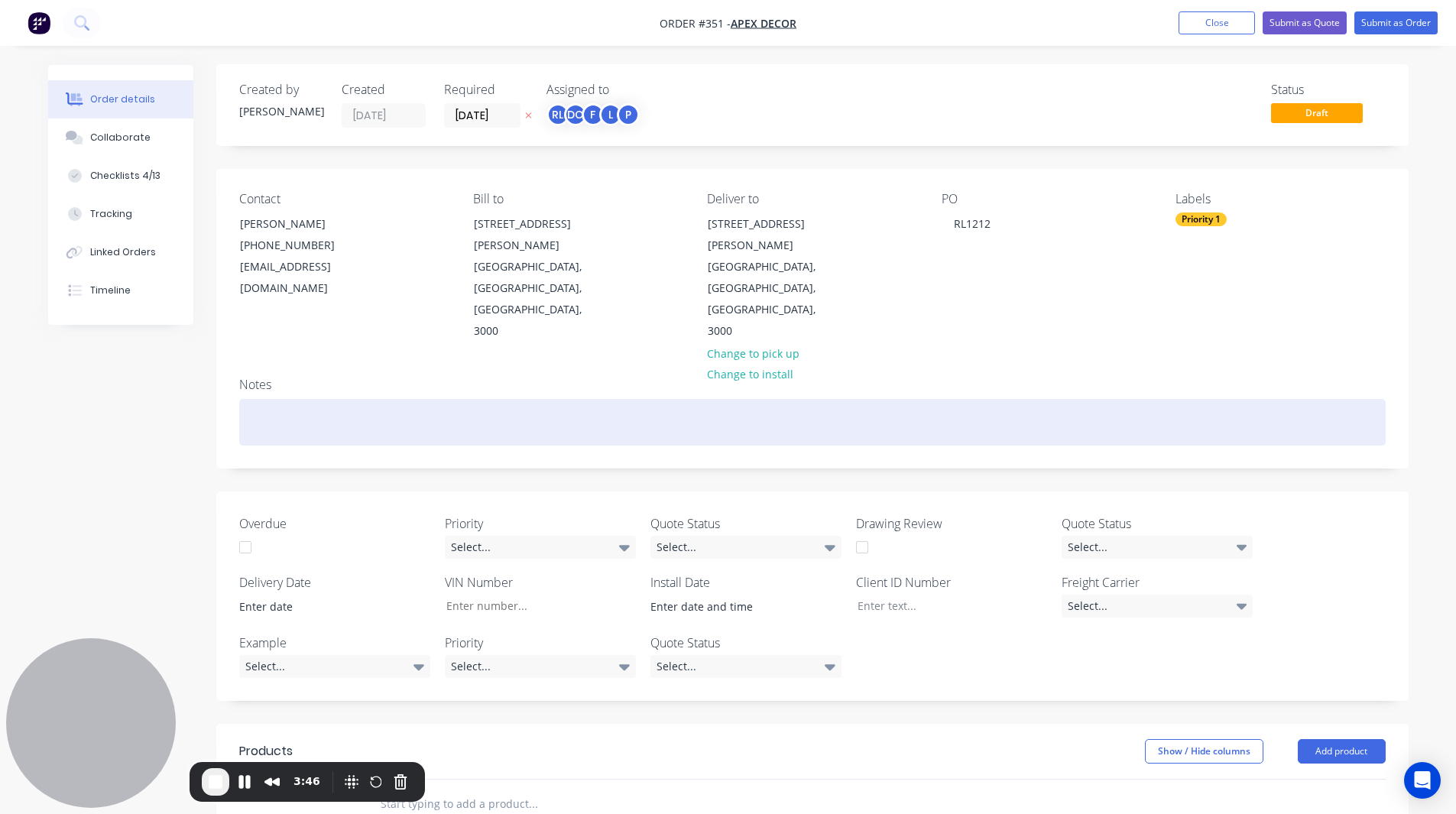
click at [924, 399] on div at bounding box center [812, 422] width 1147 height 47
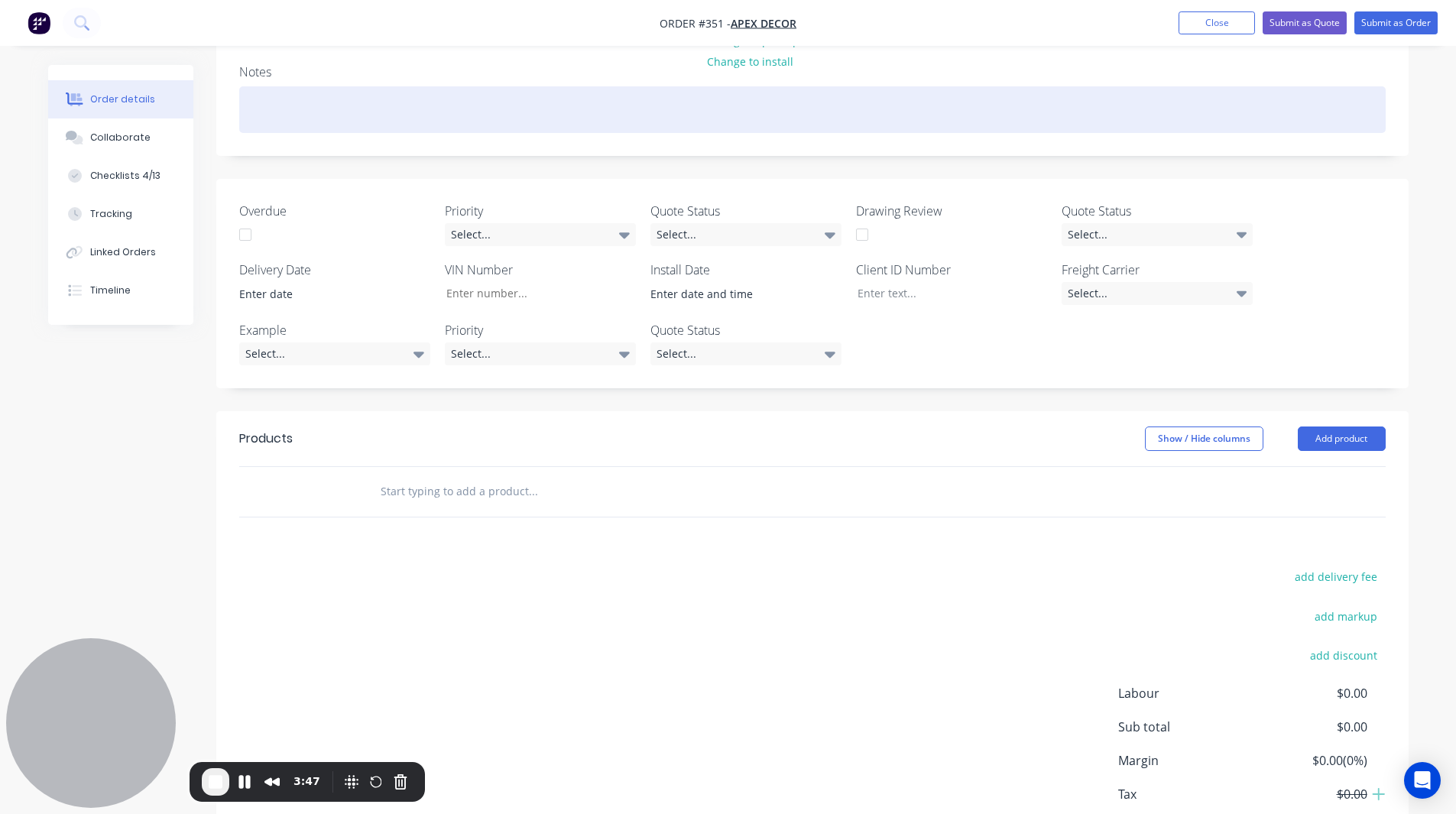
scroll to position [342, 0]
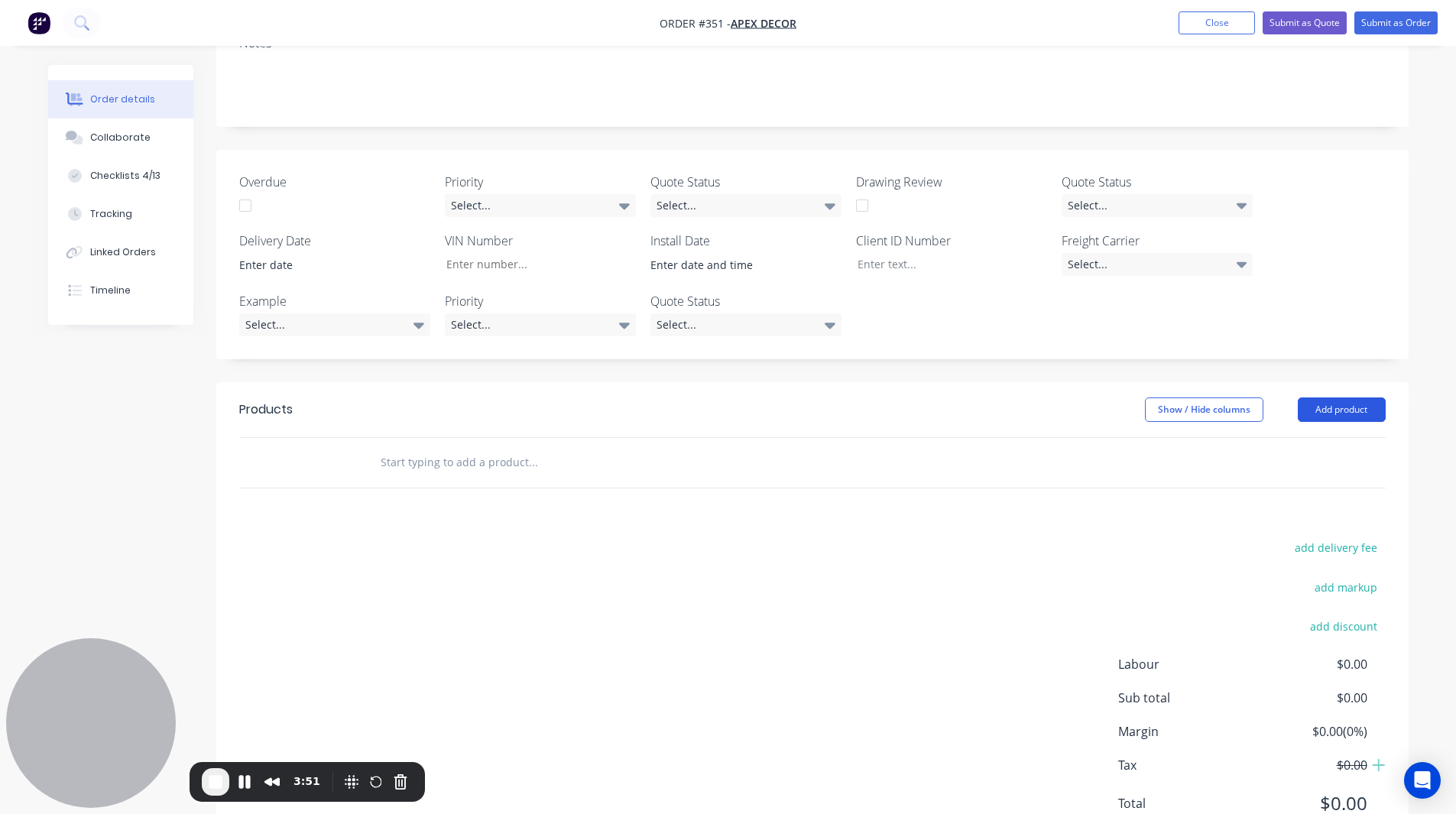
click at [966, 397] on button "Add product" at bounding box center [1342, 409] width 88 height 24
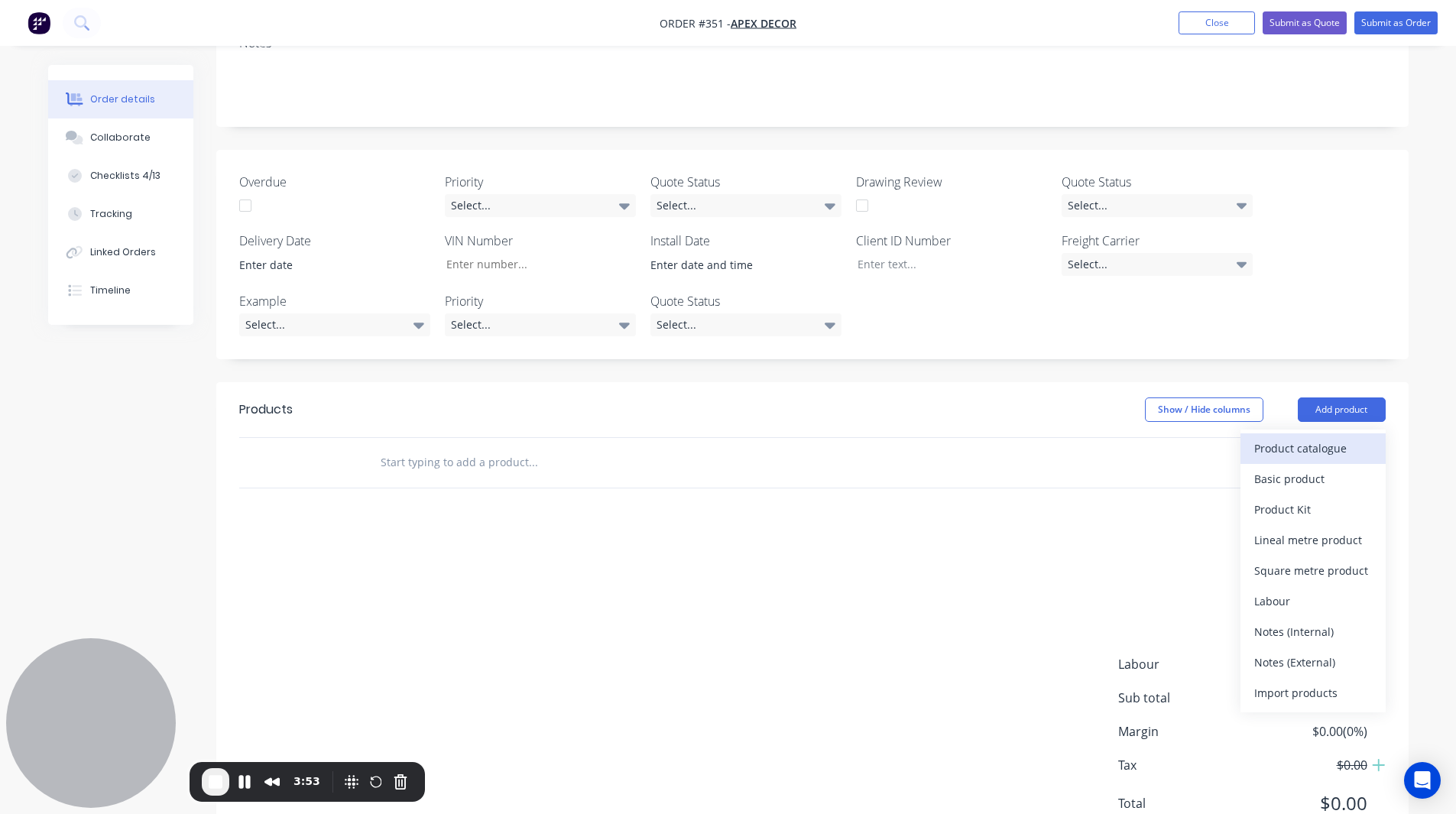
click at [966, 437] on div "Product catalogue" at bounding box center [1313, 448] width 118 height 23
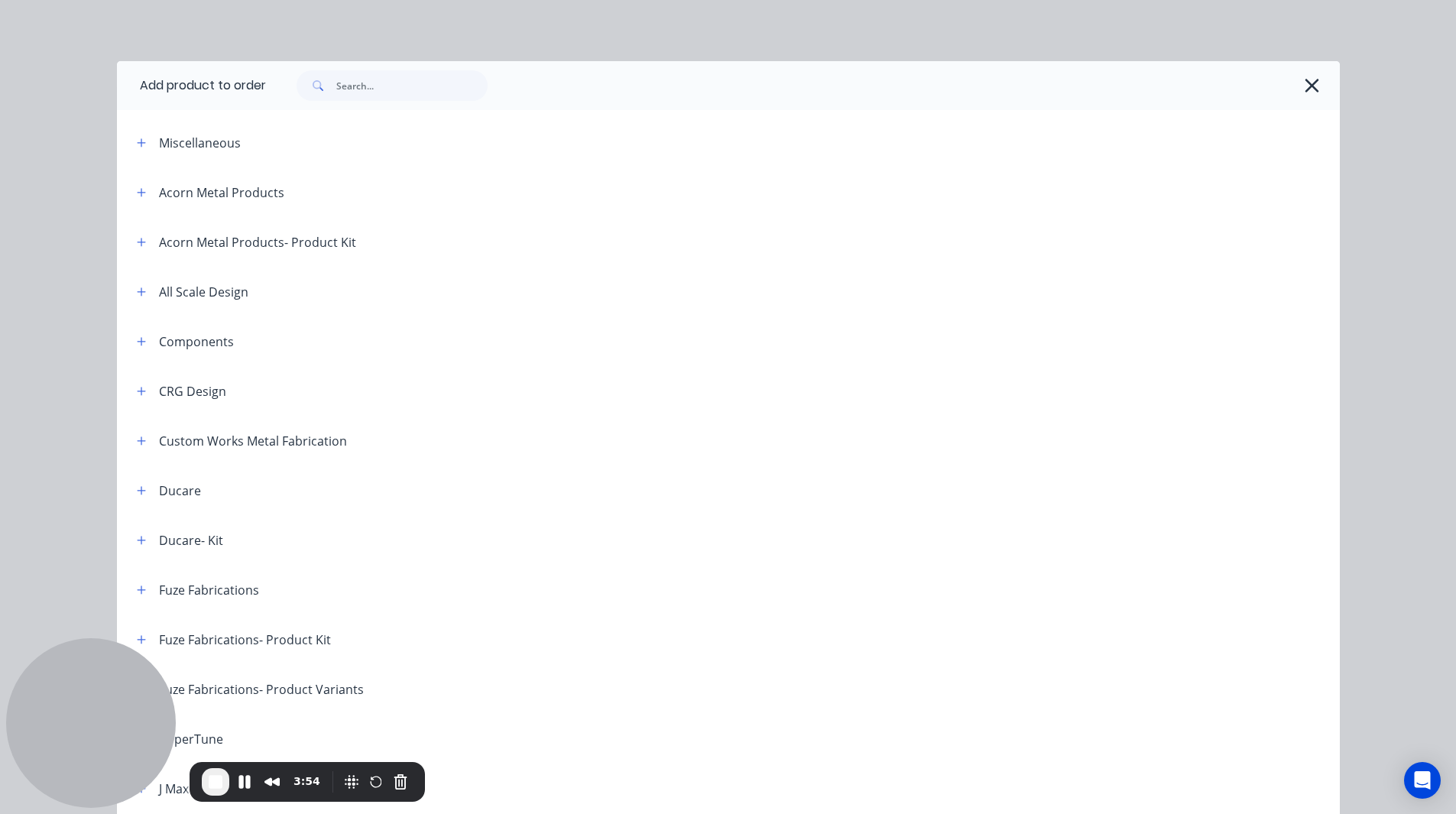
scroll to position [613, 0]
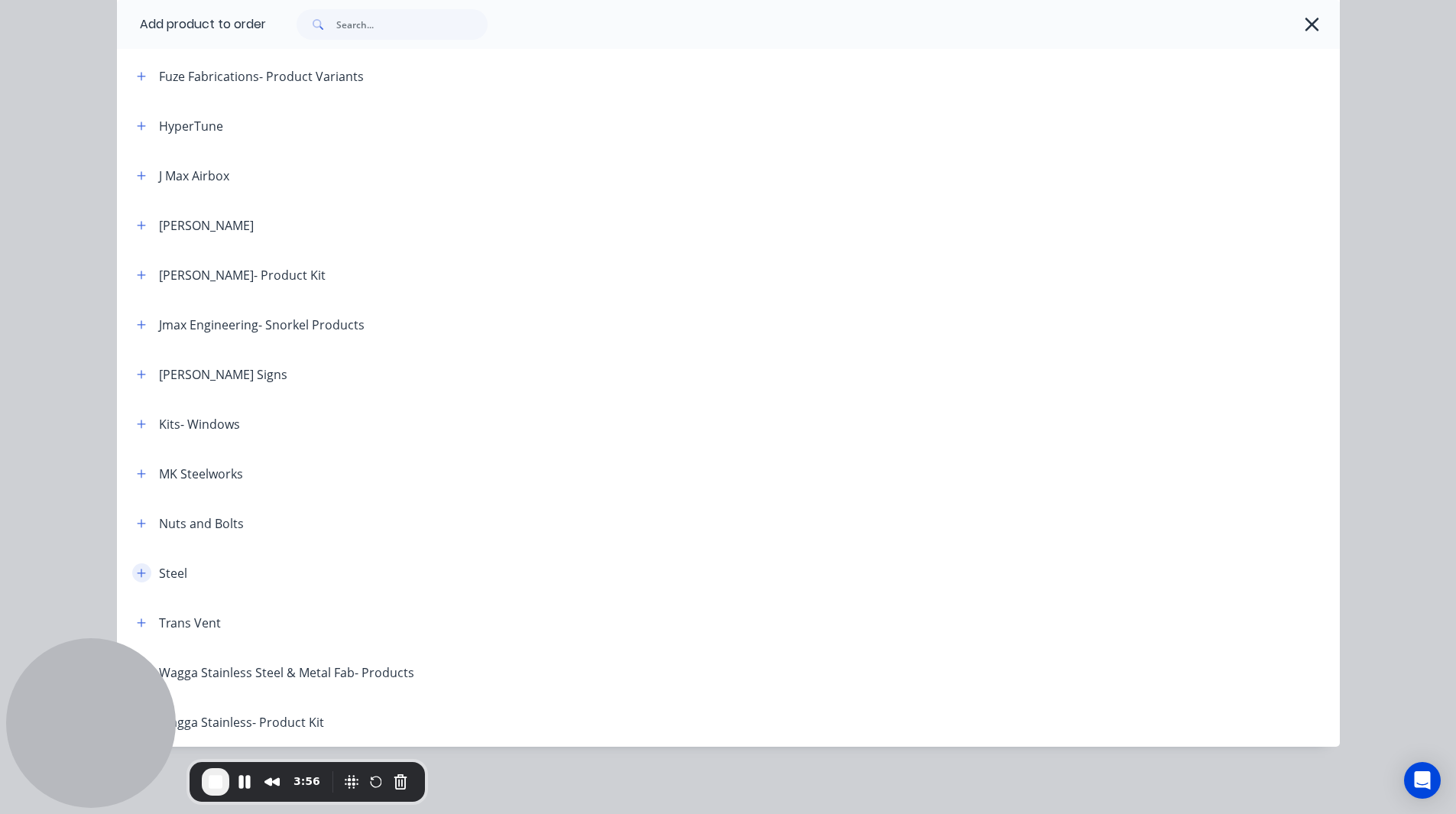
click at [137, 437] on icon "button" at bounding box center [140, 573] width 8 height 8
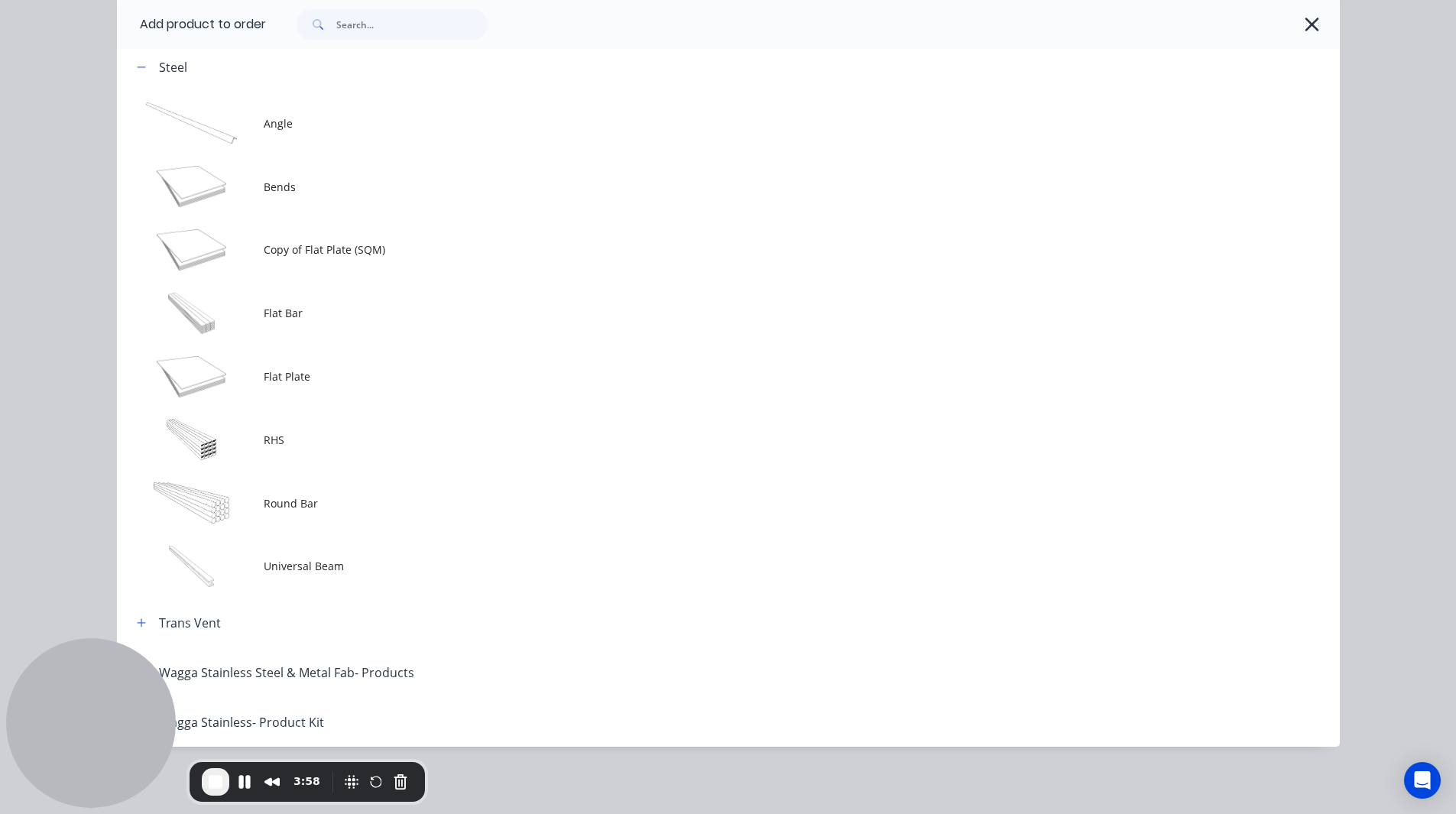
scroll to position [364, 0]
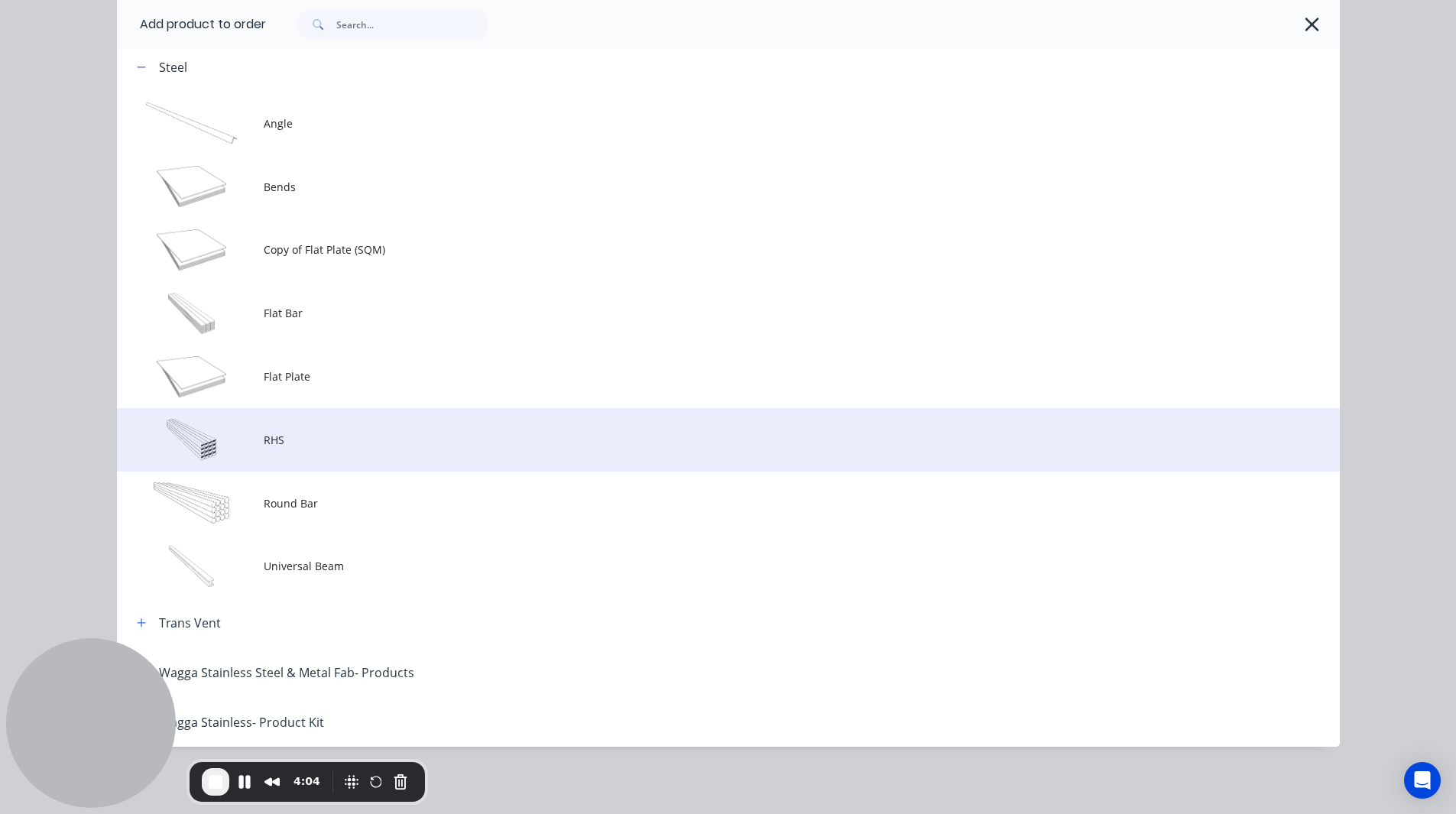
click at [288, 431] on span "RHS" at bounding box center [693, 440] width 861 height 16
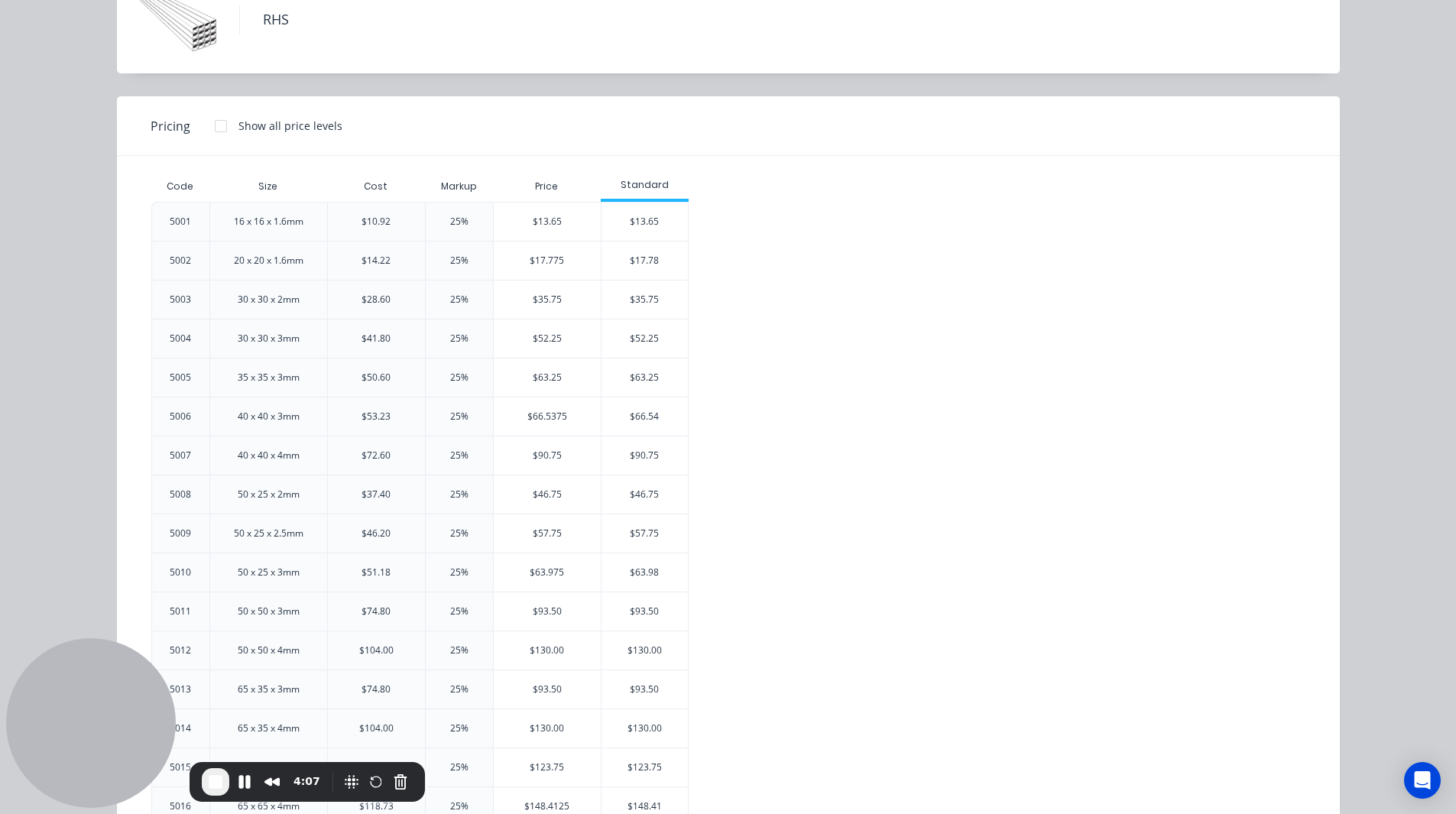
scroll to position [109, 0]
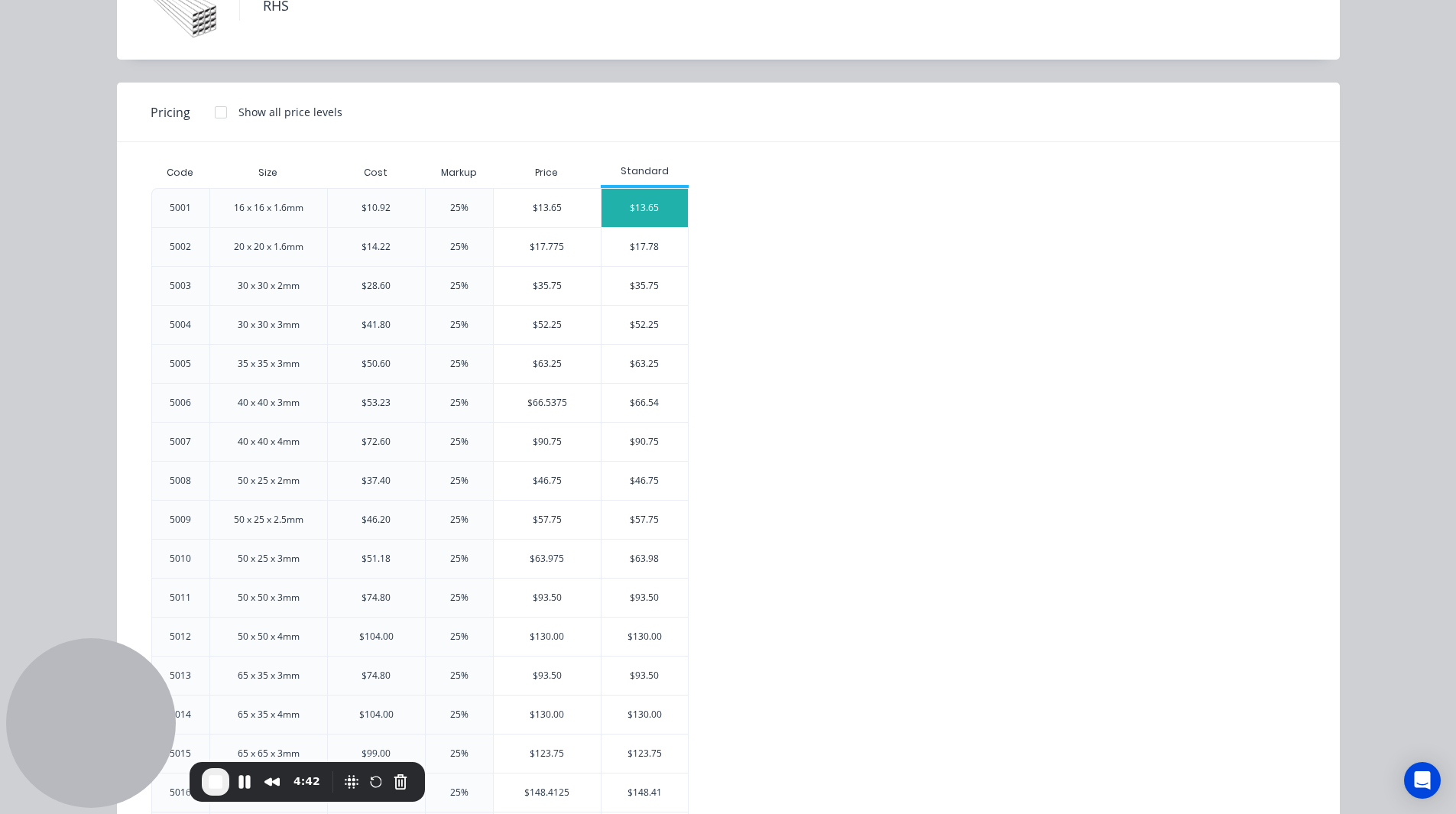
click at [656, 209] on div "$13.65" at bounding box center [644, 208] width 86 height 38
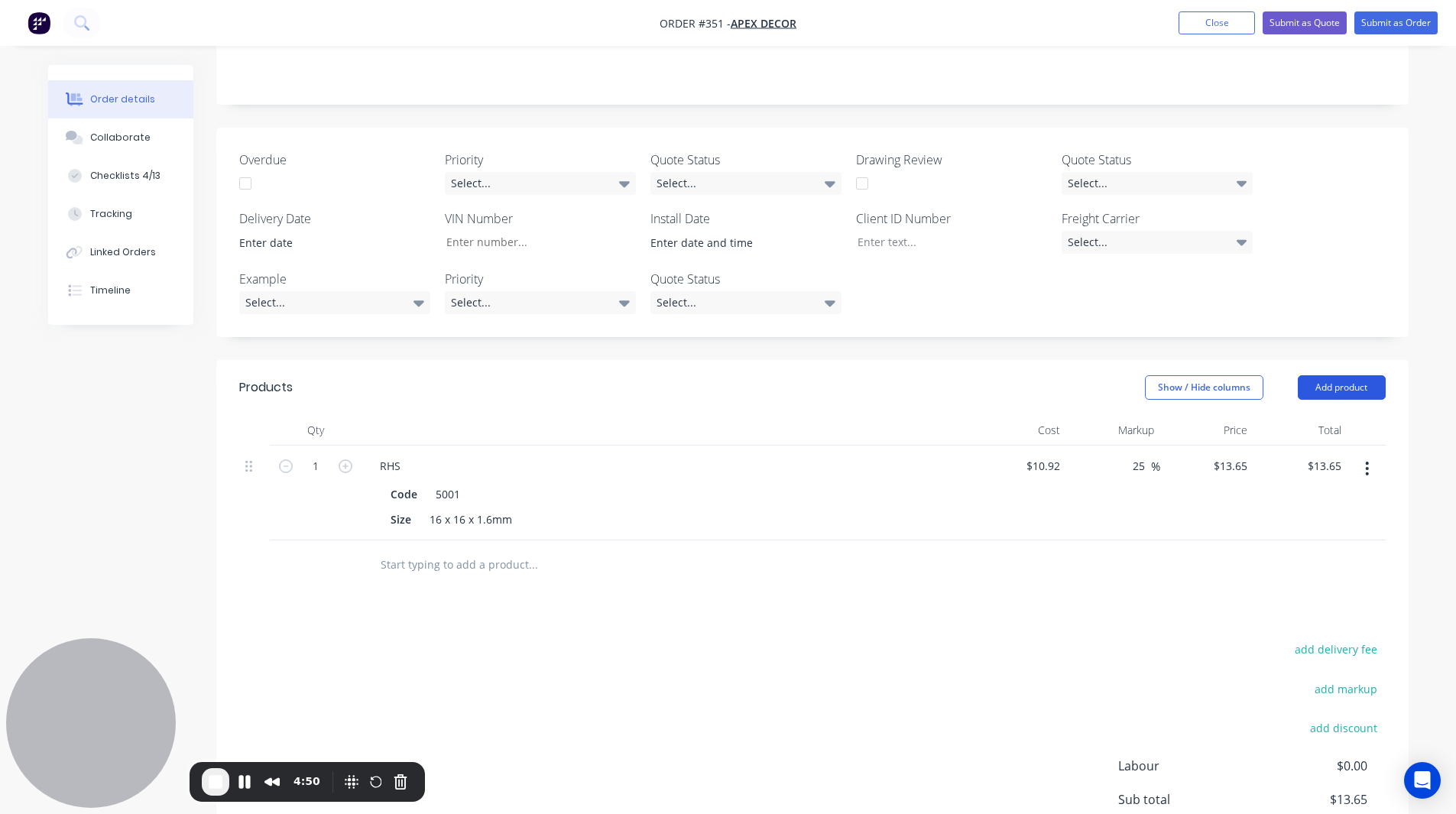
click at [966, 375] on button "Add product" at bounding box center [1342, 387] width 88 height 24
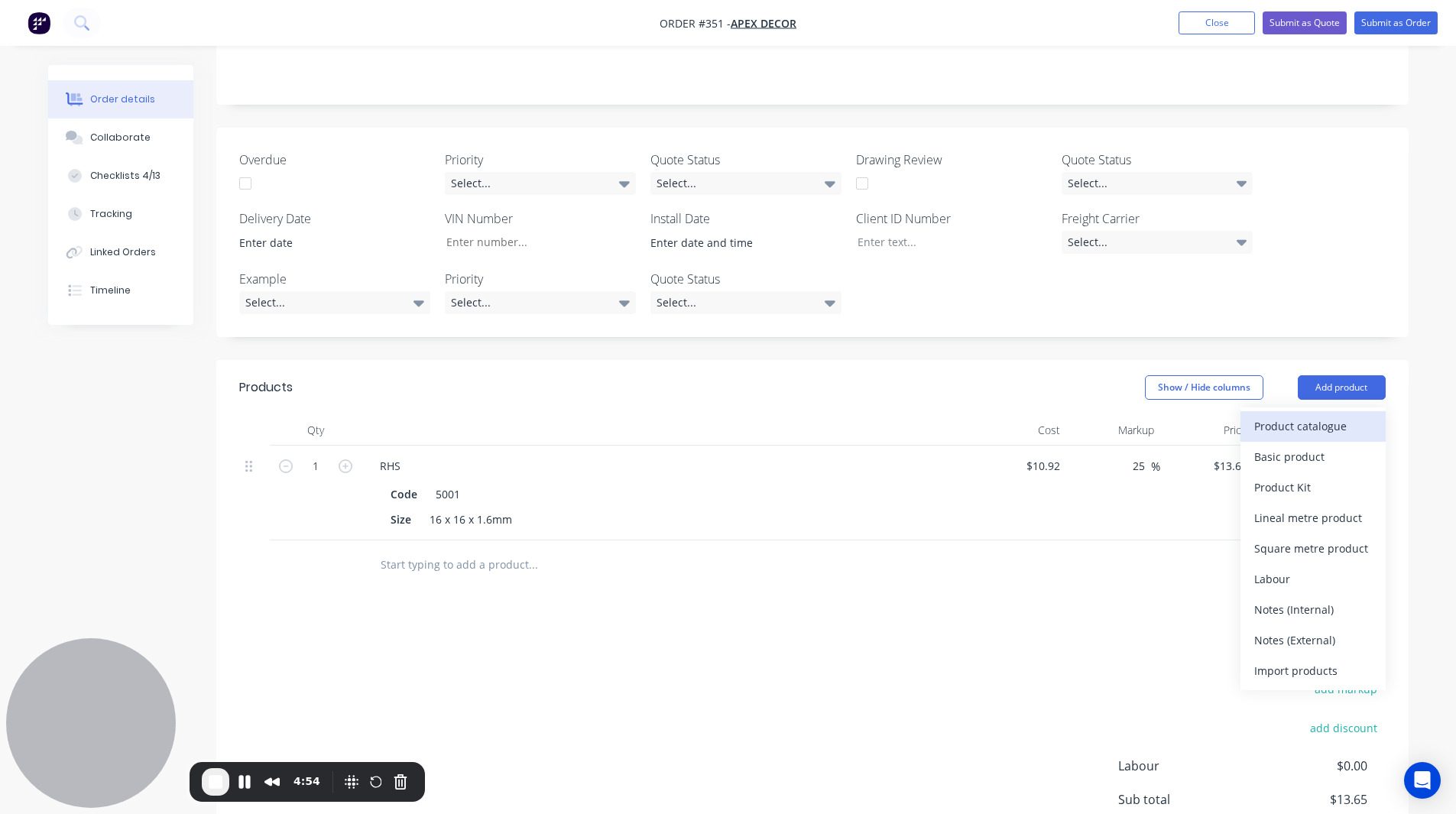
click at [966, 415] on div "Product catalogue" at bounding box center [1313, 426] width 118 height 23
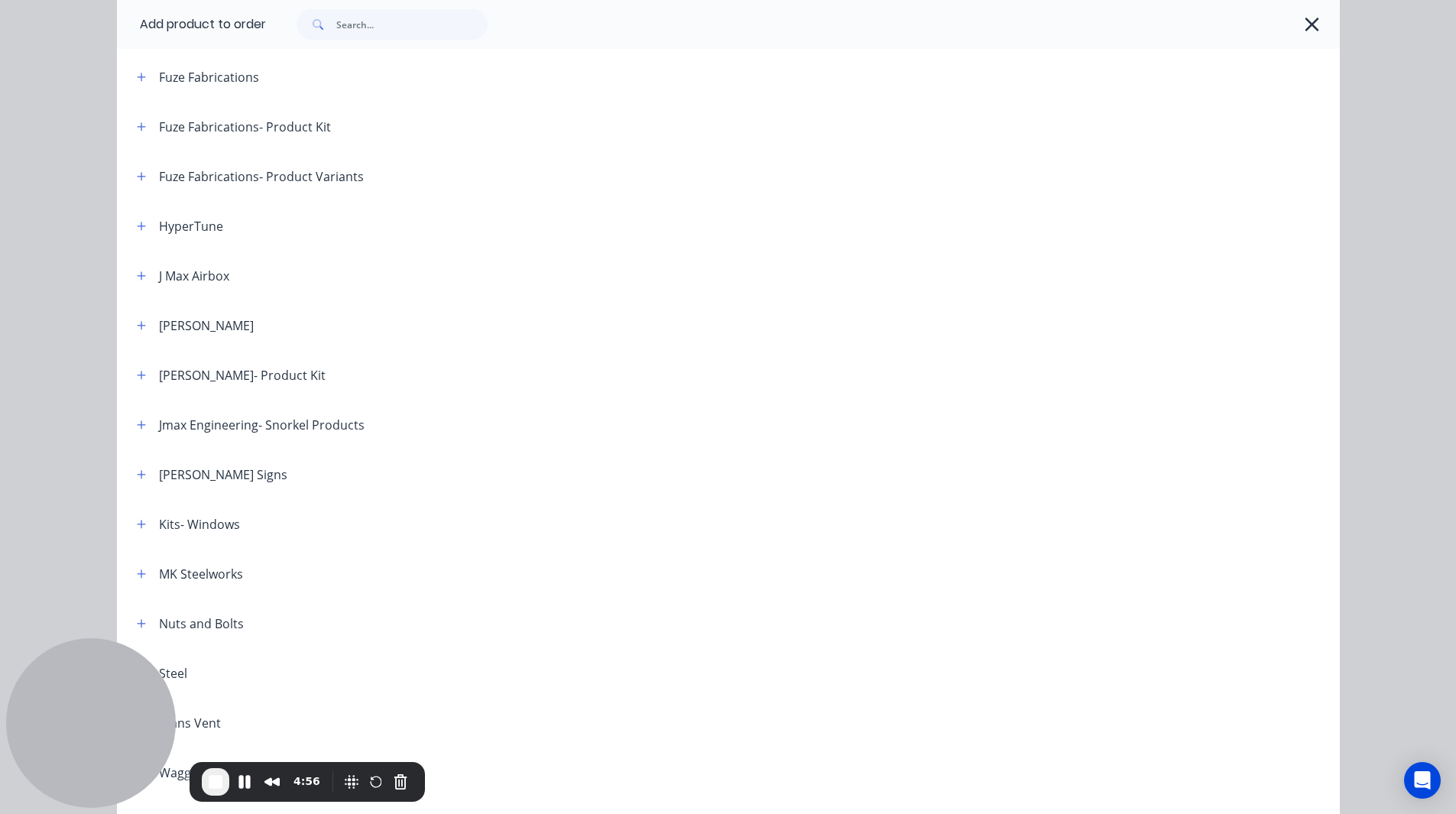
scroll to position [613, 0]
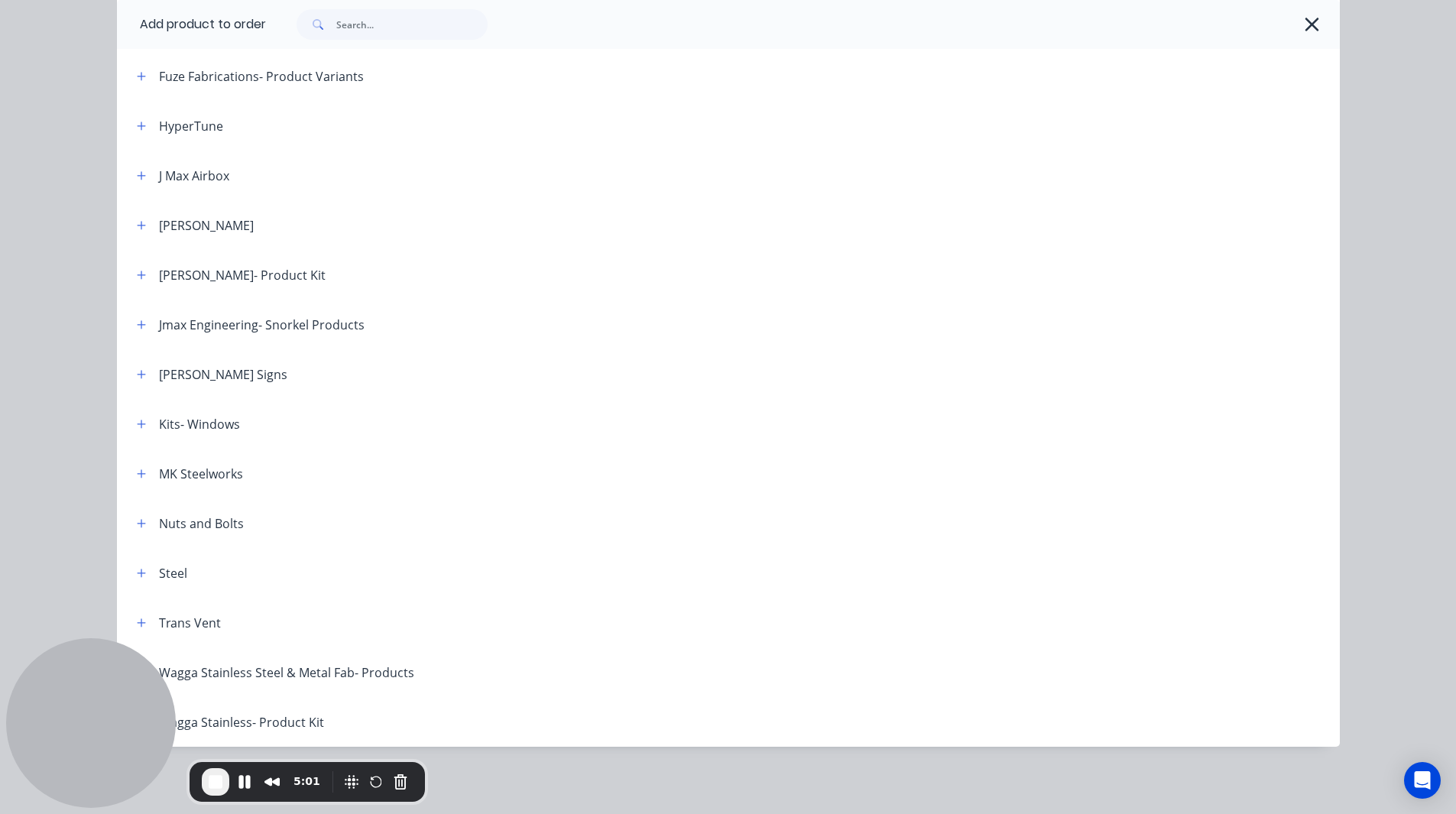
click at [183, 437] on div "Wagga Stainless Steel & Metal Fab- Products" at bounding box center [287, 672] width 255 height 18
click at [182, 437] on div "Wagga Stainless Steel & Metal Fab- Products" at bounding box center [287, 672] width 255 height 18
drag, startPoint x: 115, startPoint y: 686, endPoint x: 56, endPoint y: 754, distance: 90.0
click at [56, 437] on div at bounding box center [91, 693] width 170 height 170
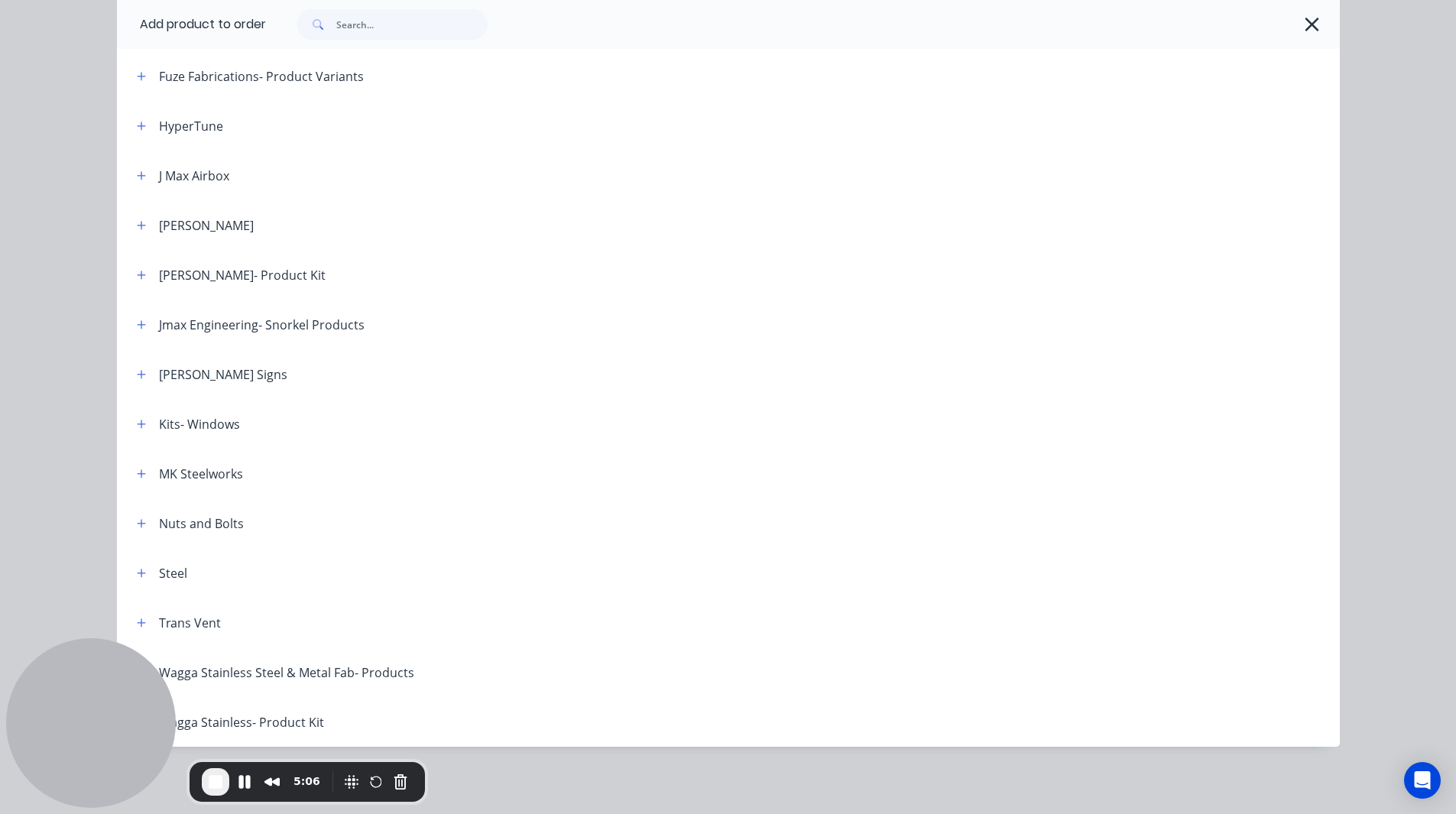
drag, startPoint x: 330, startPoint y: 764, endPoint x: 275, endPoint y: 826, distance: 82.9
click at [275, 437] on html "Order #351 - Apex Decor Add product Close Submit as Quote Submit as Order Order…" at bounding box center [728, 318] width 1456 height 1367
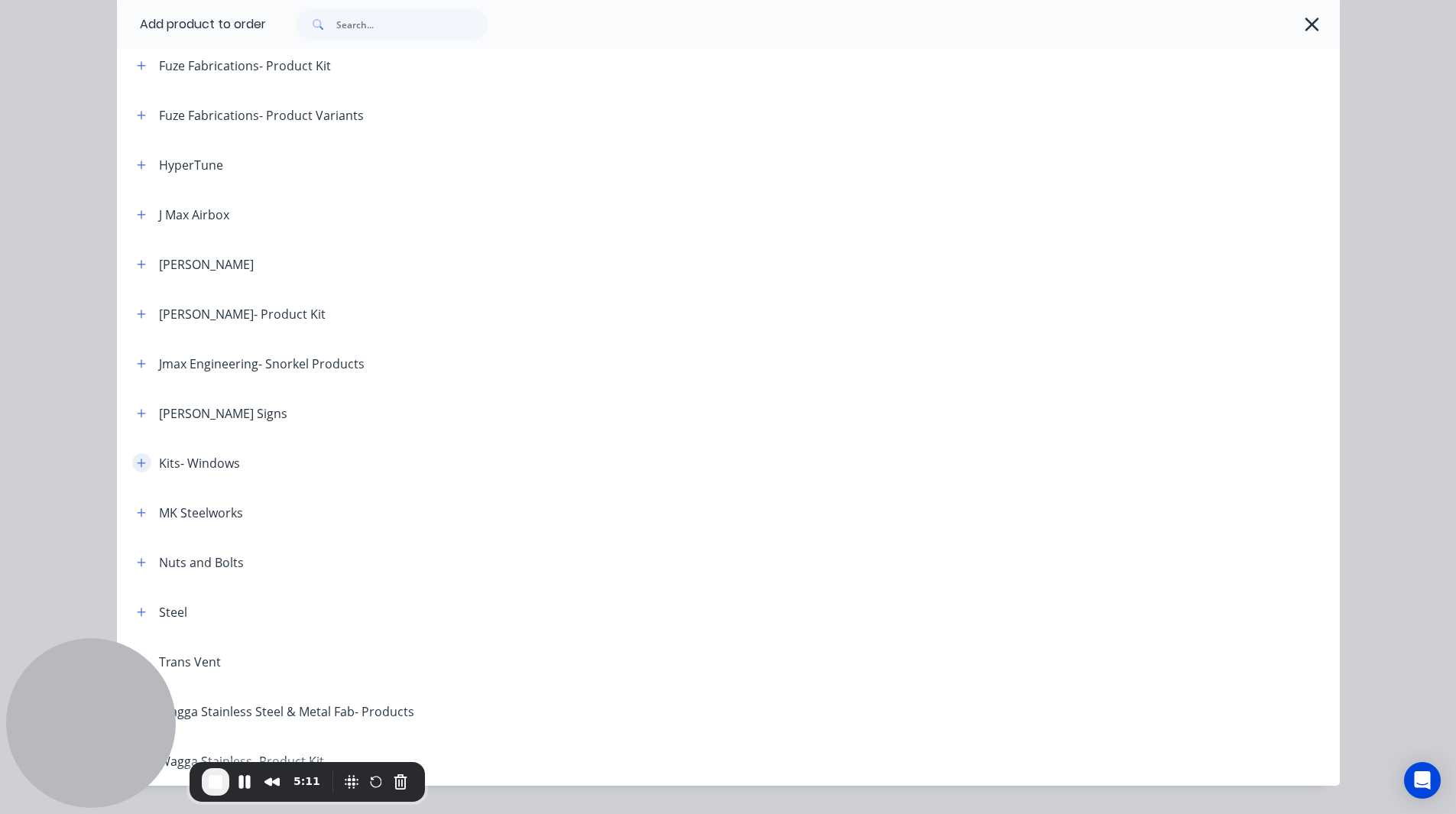
click at [137, 437] on icon "button" at bounding box center [141, 463] width 9 height 11
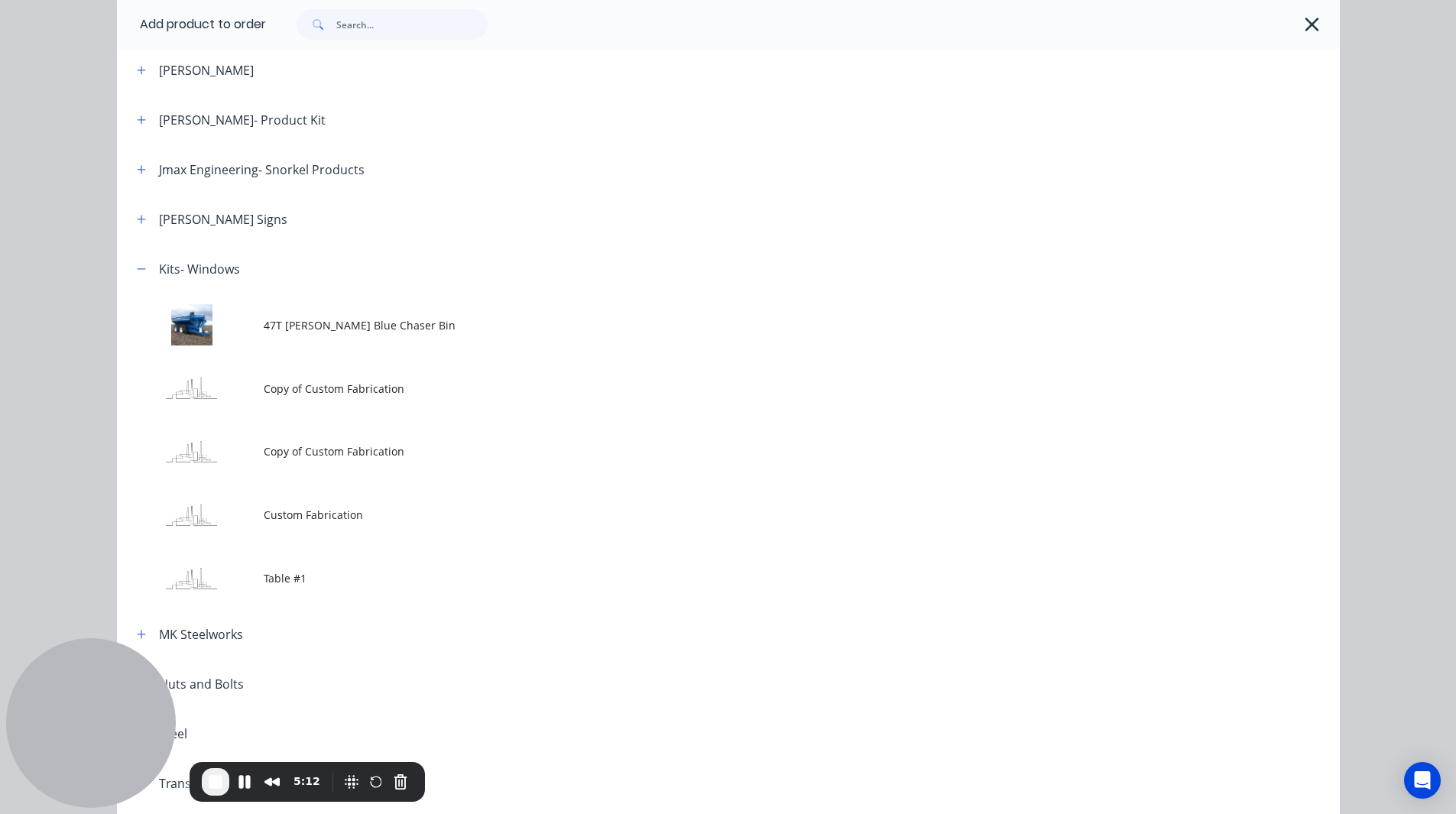
scroll to position [846, 0]
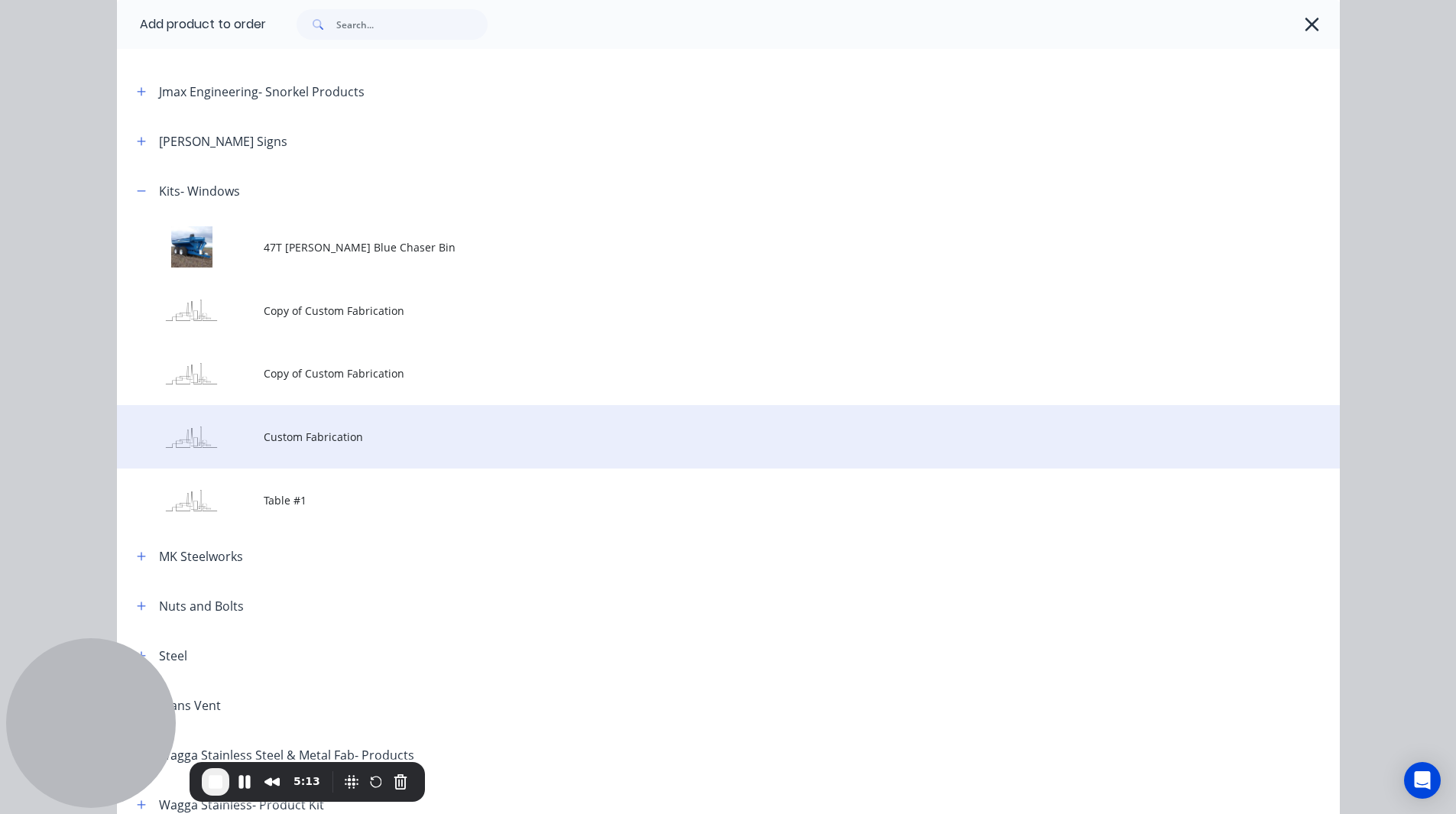
click at [257, 437] on td at bounding box center [190, 437] width 147 height 63
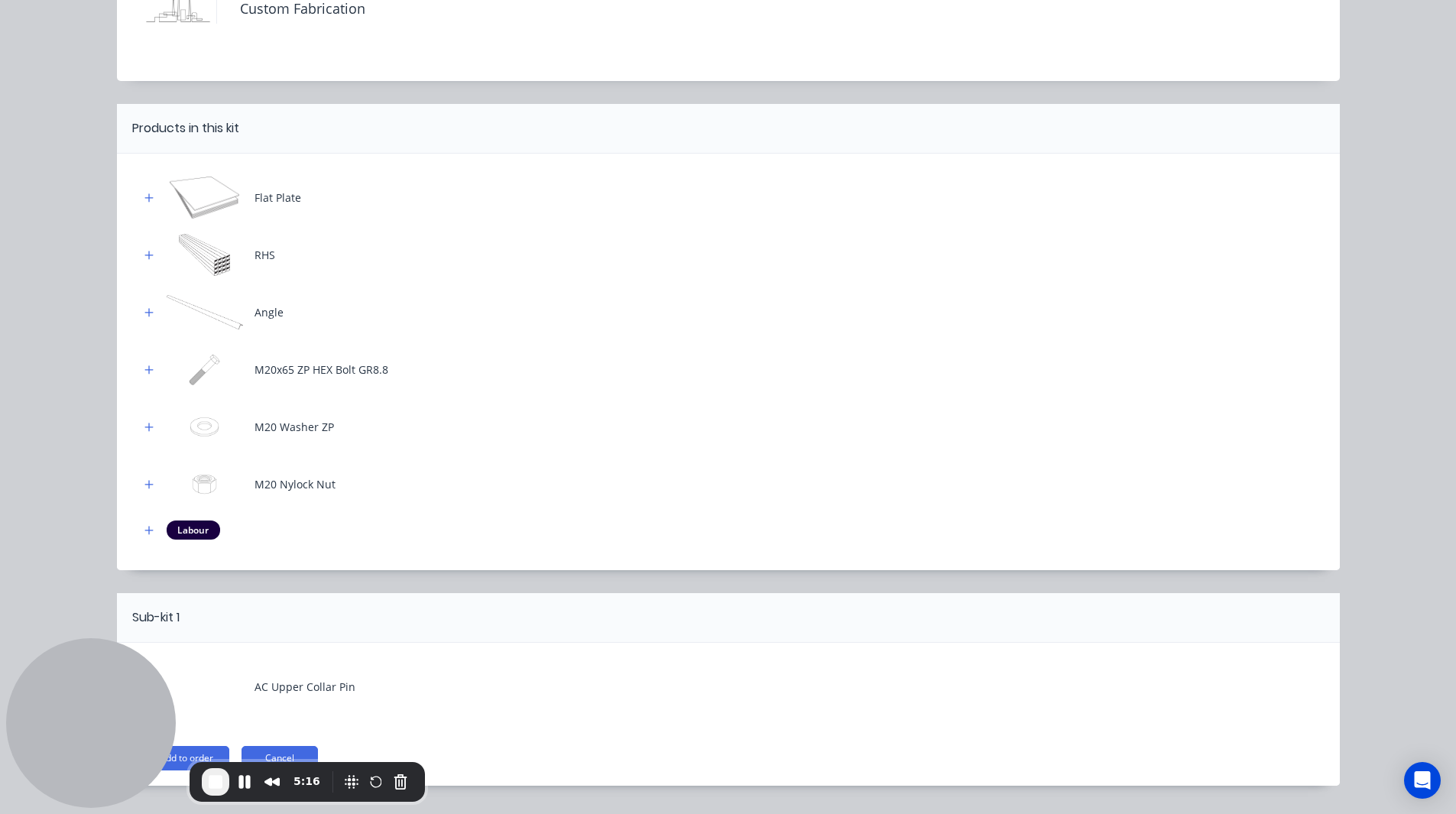
scroll to position [125, 0]
click at [145, 200] on icon "button" at bounding box center [149, 197] width 9 height 11
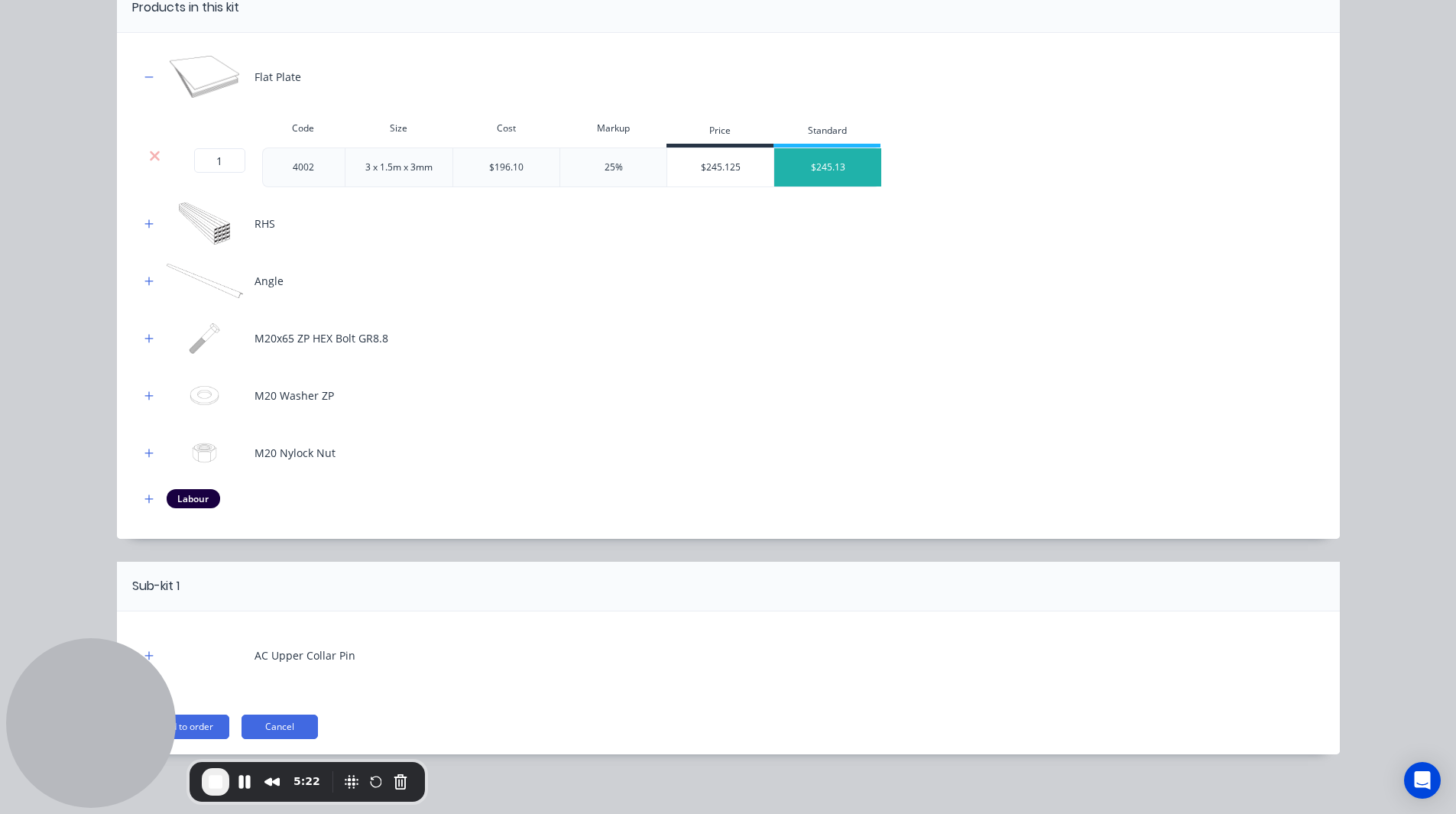
scroll to position [245, 0]
click at [148, 221] on button "button" at bounding box center [149, 222] width 19 height 19
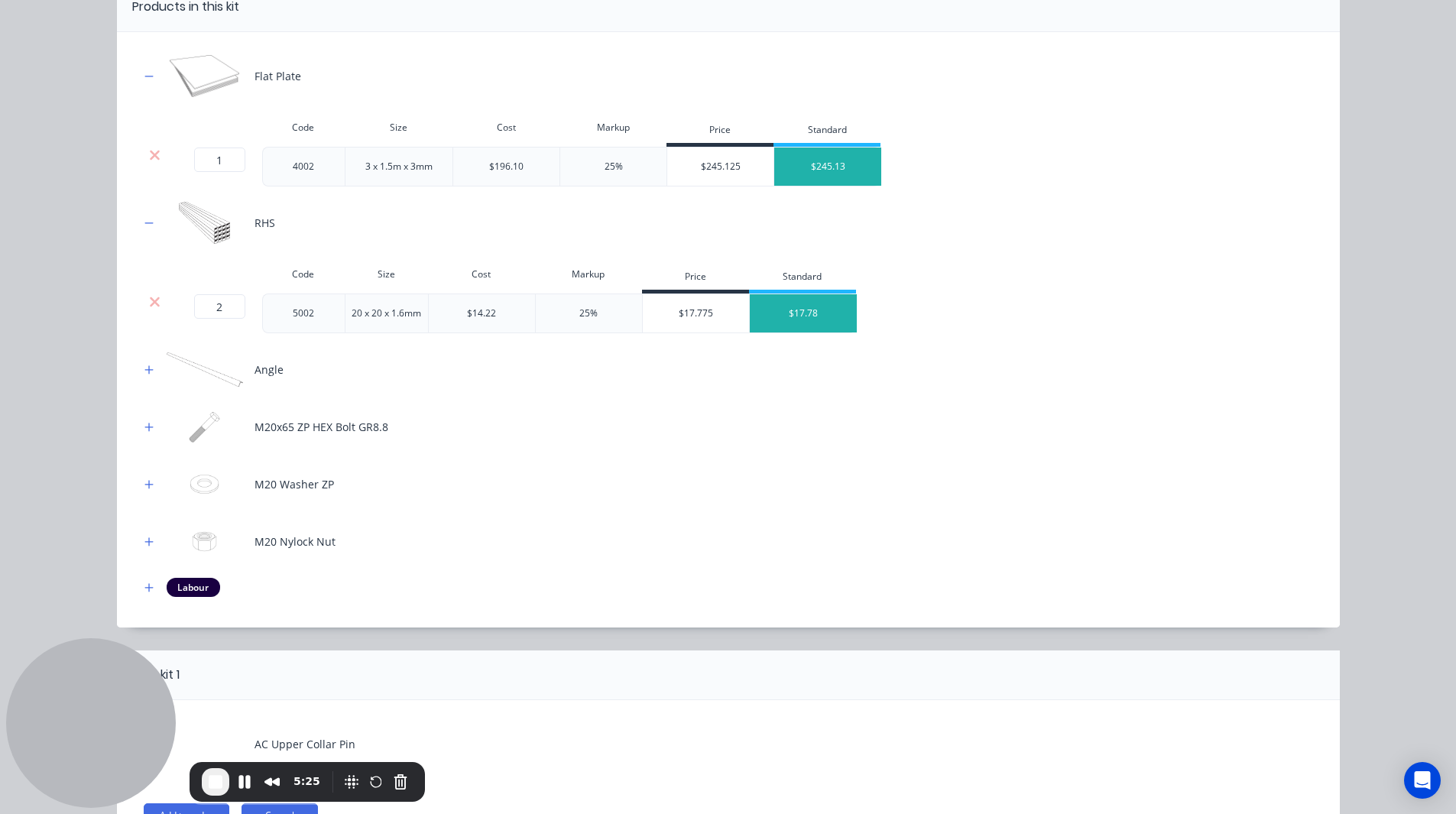
scroll to position [342, 0]
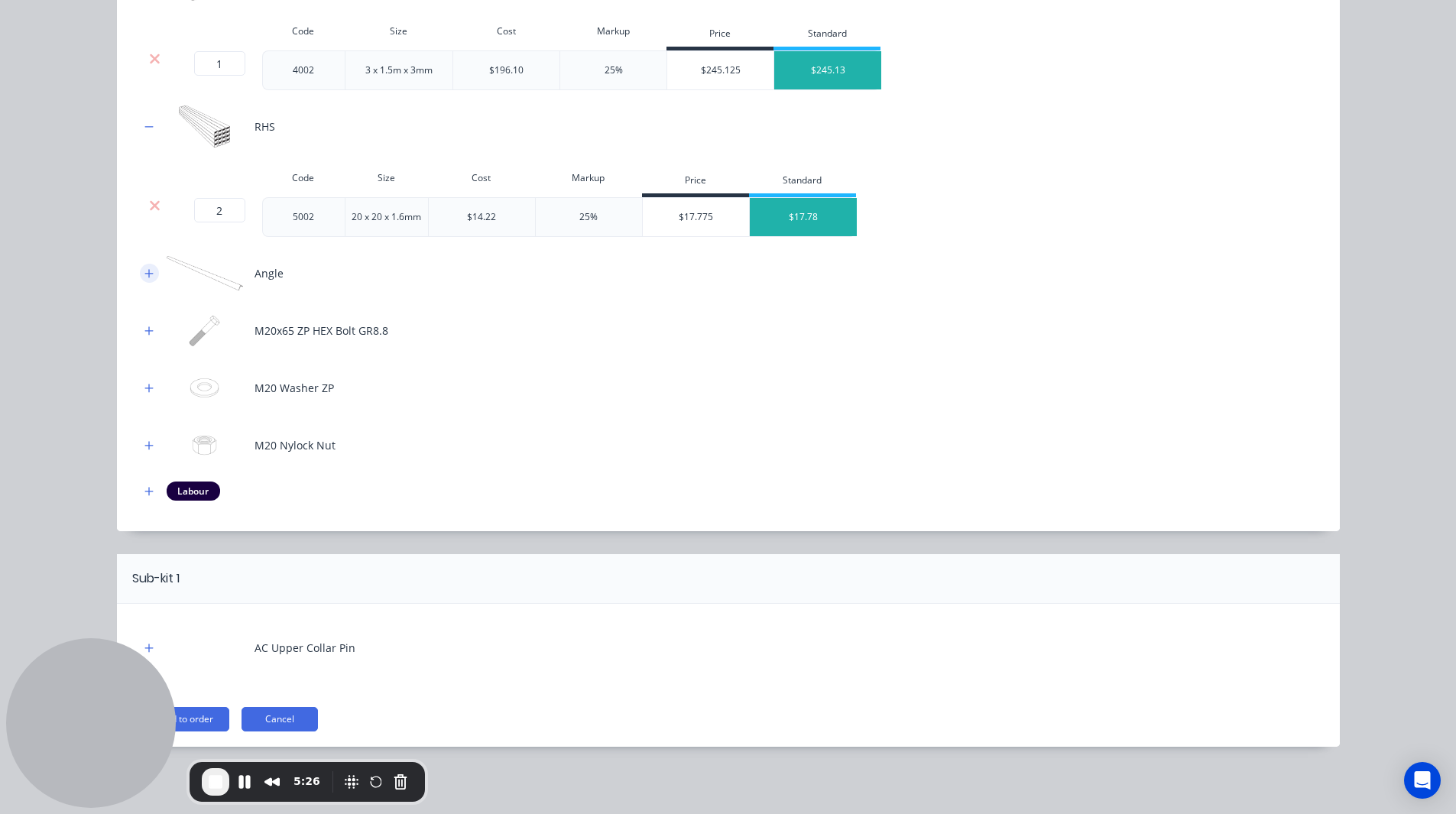
click at [145, 273] on icon "button" at bounding box center [149, 274] width 9 height 11
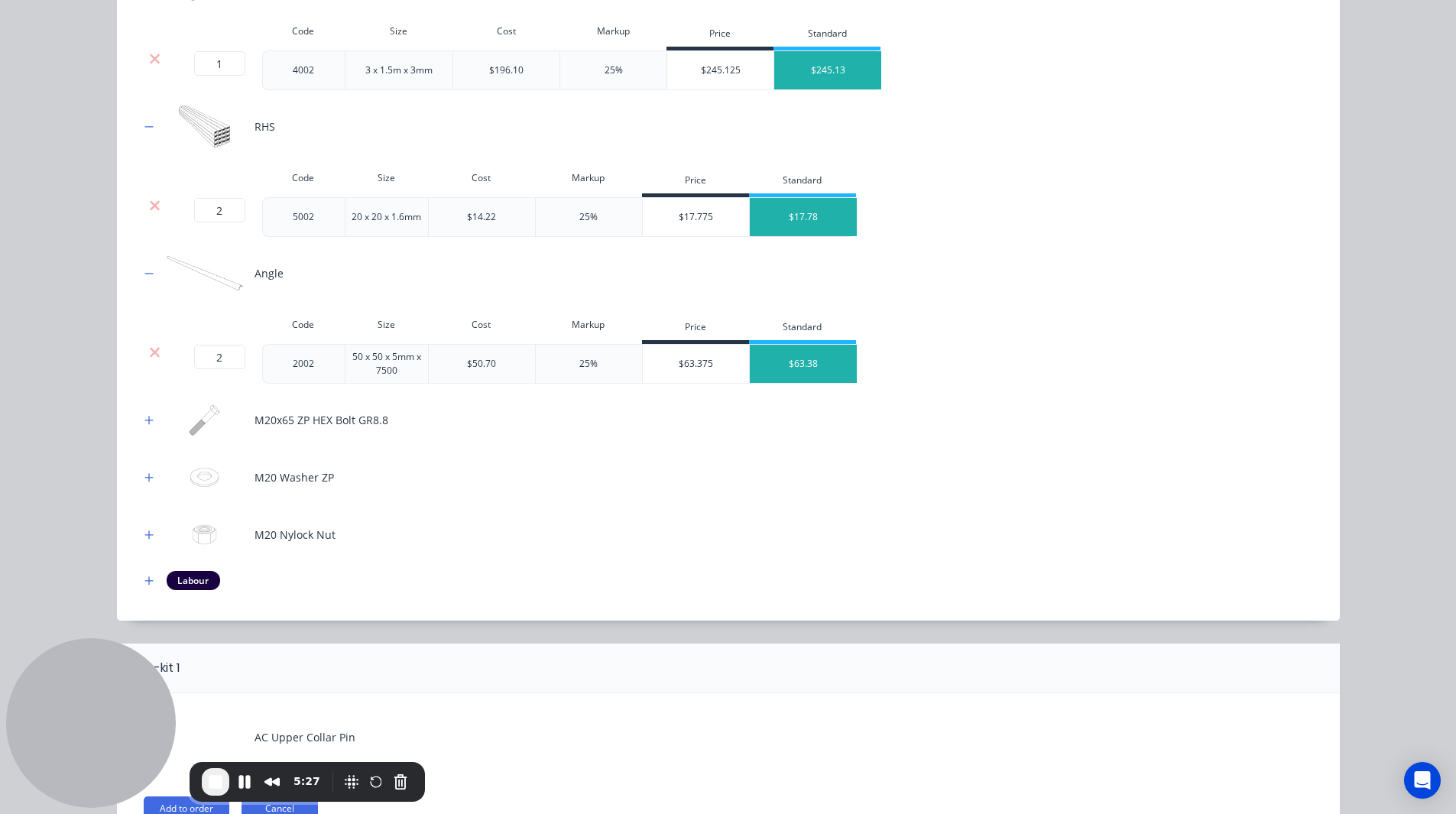
scroll to position [431, 0]
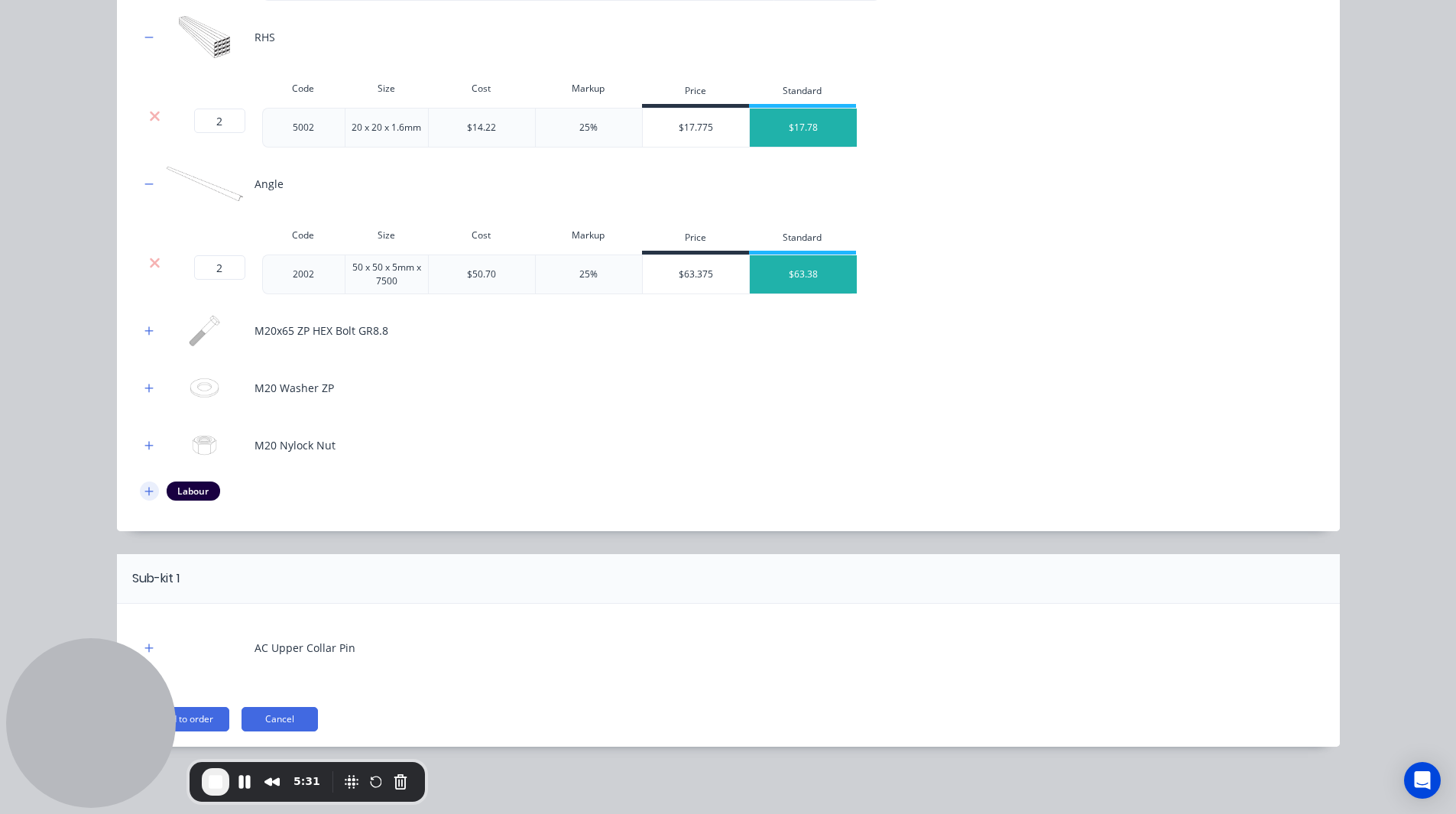
click at [145, 437] on icon "button" at bounding box center [148, 490] width 8 height 8
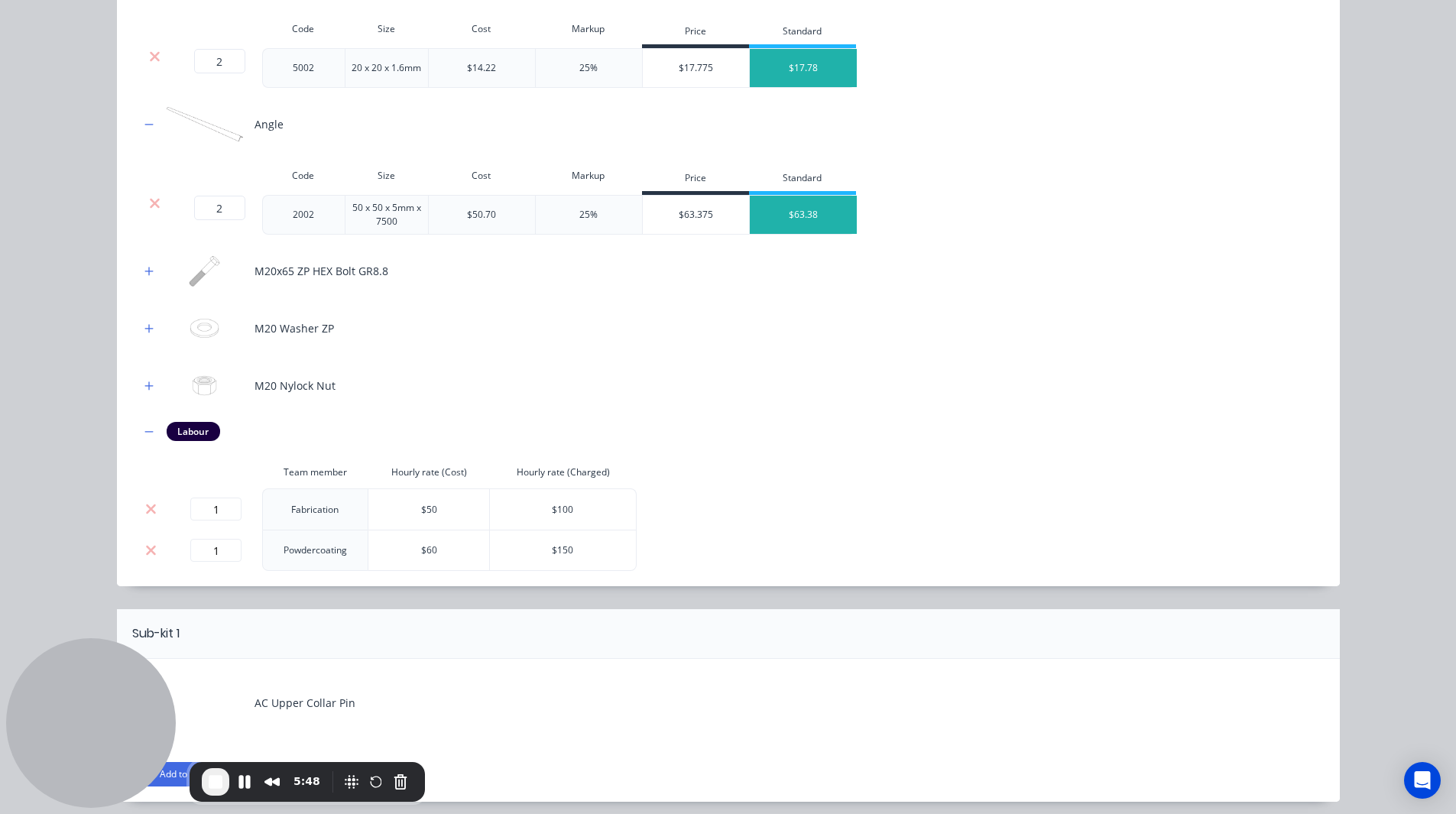
scroll to position [545, 0]
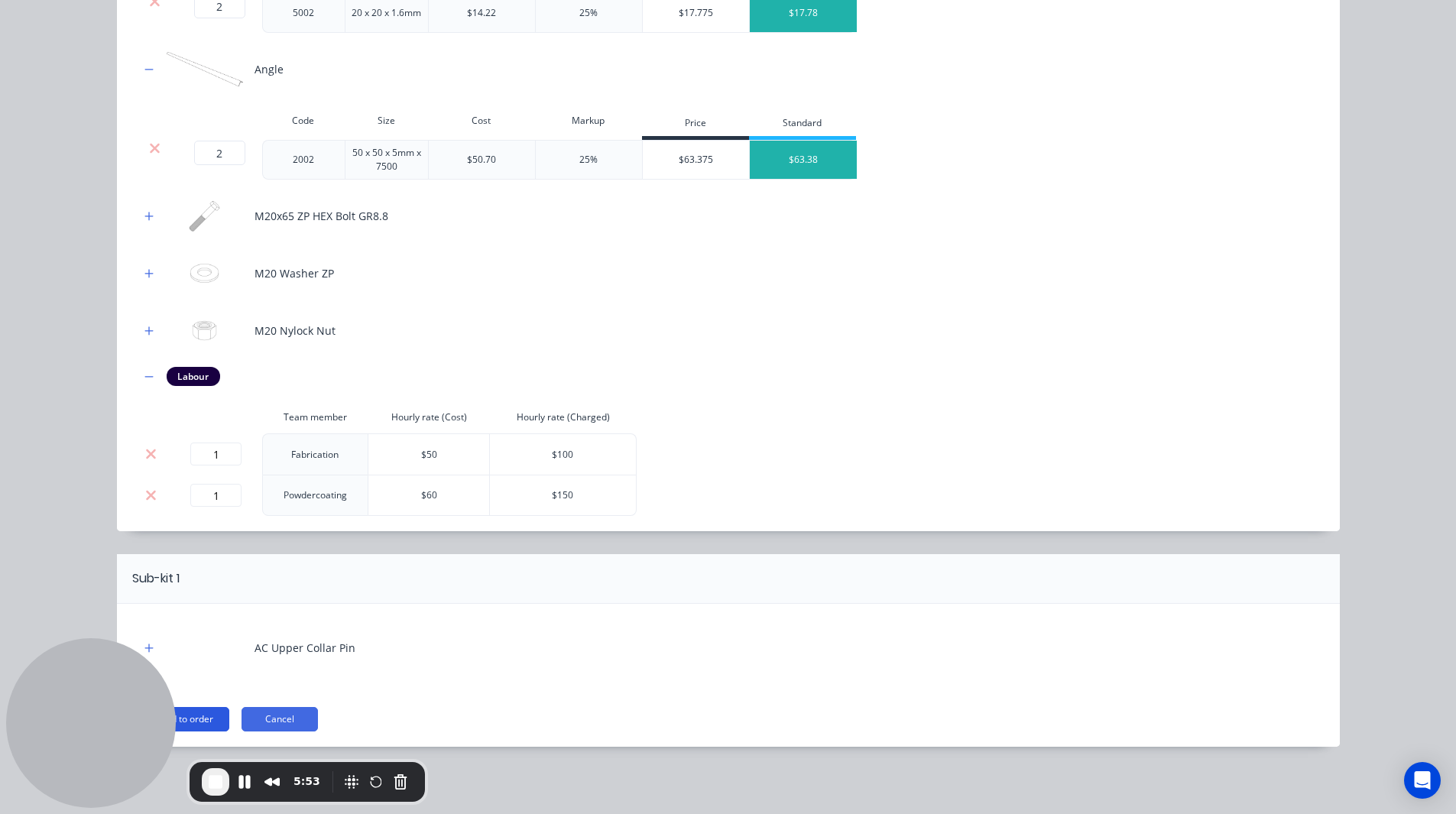
click at [206, 437] on button "Add to order" at bounding box center [186, 718] width 86 height 24
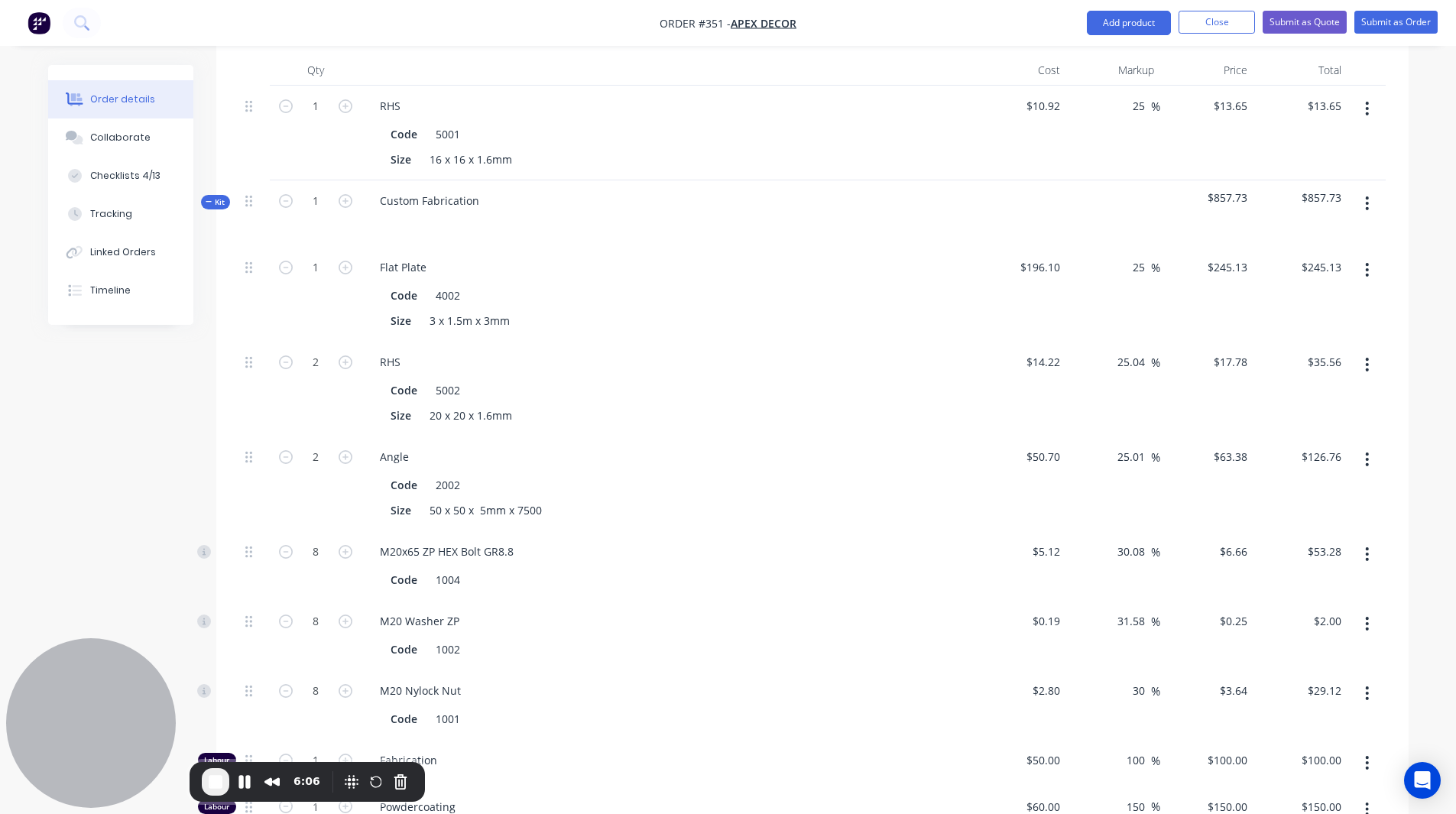
scroll to position [723, 0]
click at [315, 191] on input "1" at bounding box center [316, 202] width 40 height 23
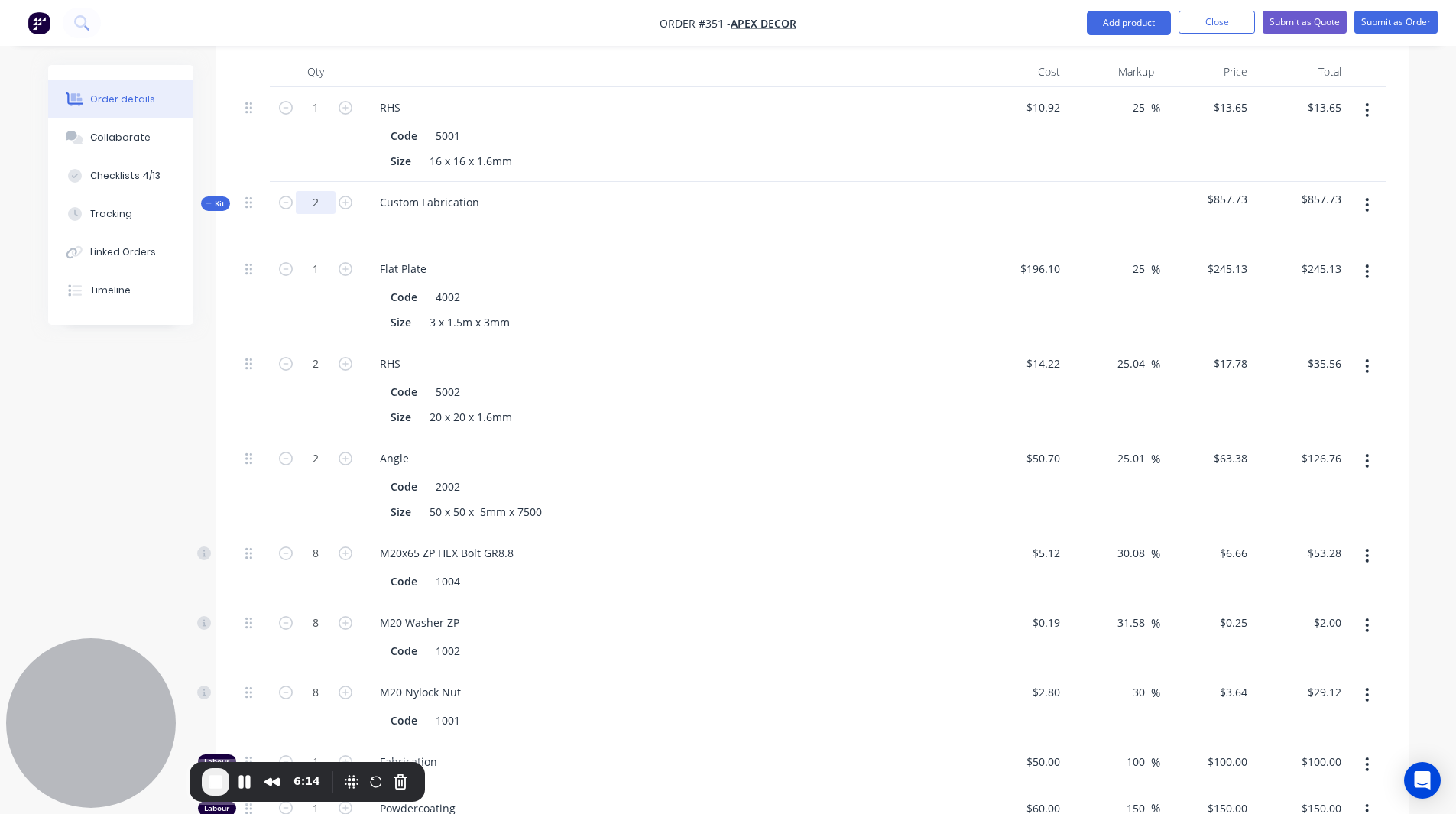
type input "2"
click at [138, 437] on div "Created by [PERSON_NAME] Created [DATE] Required [DATE] Assigned to RL DC F L P…" at bounding box center [728, 397] width 1361 height 2109
type input "2"
type input "$490.26"
type input "4"
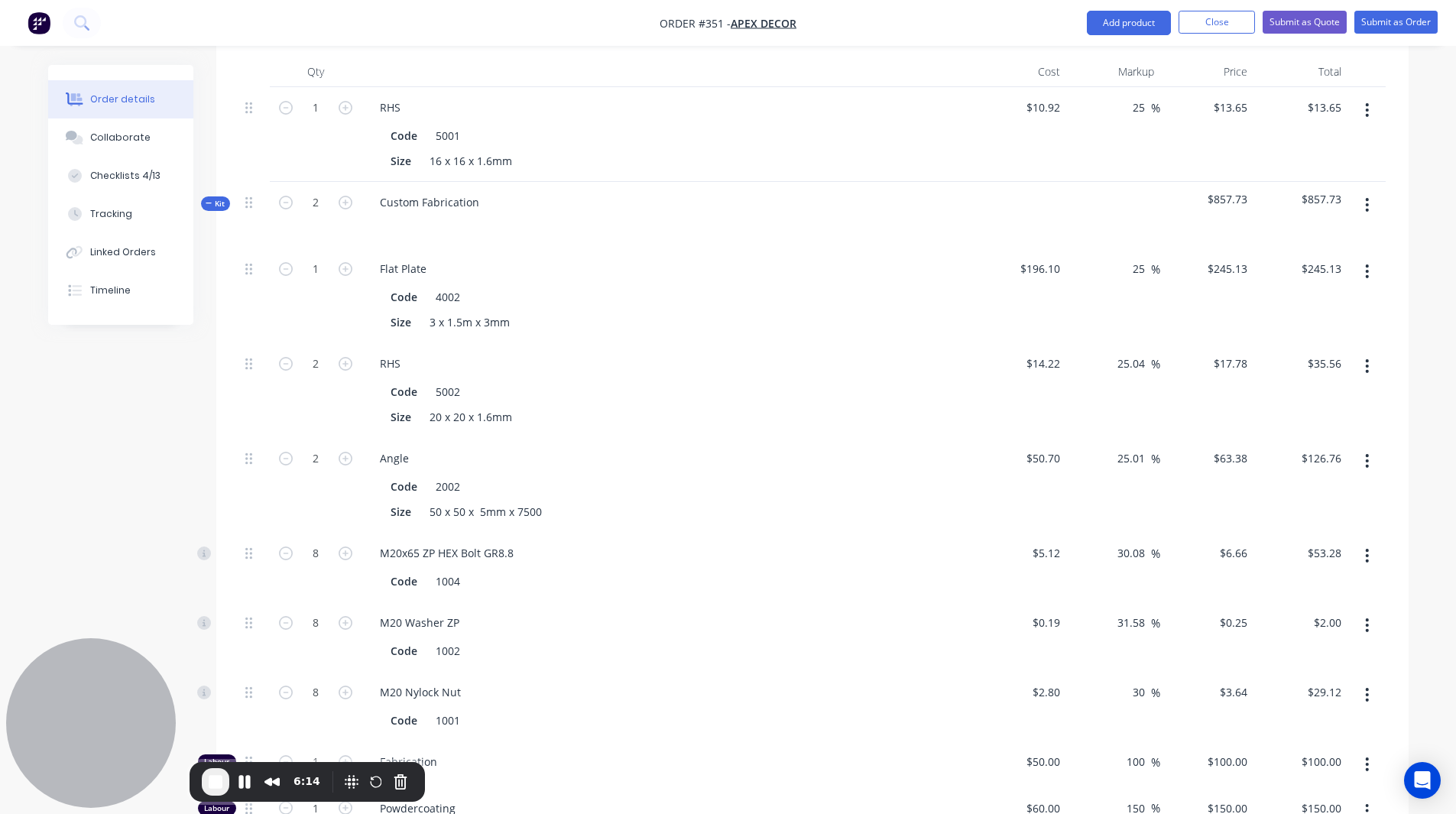
type input "$71.12"
type input "4"
type input "$253.52"
type input "16"
type input "$106.56"
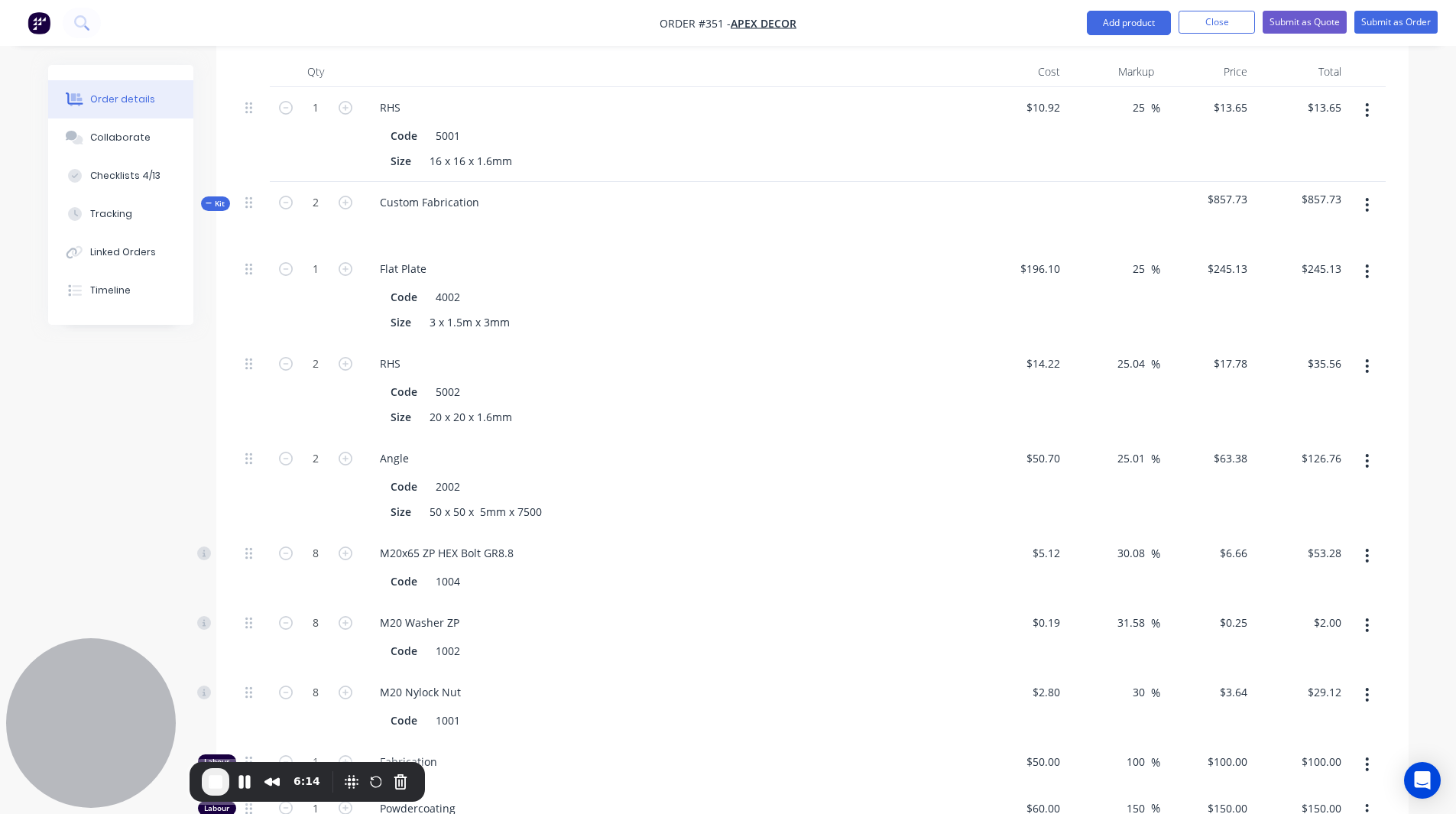
type input "16"
type input "$4.00"
type input "16"
type input "$58.24"
type input "2"
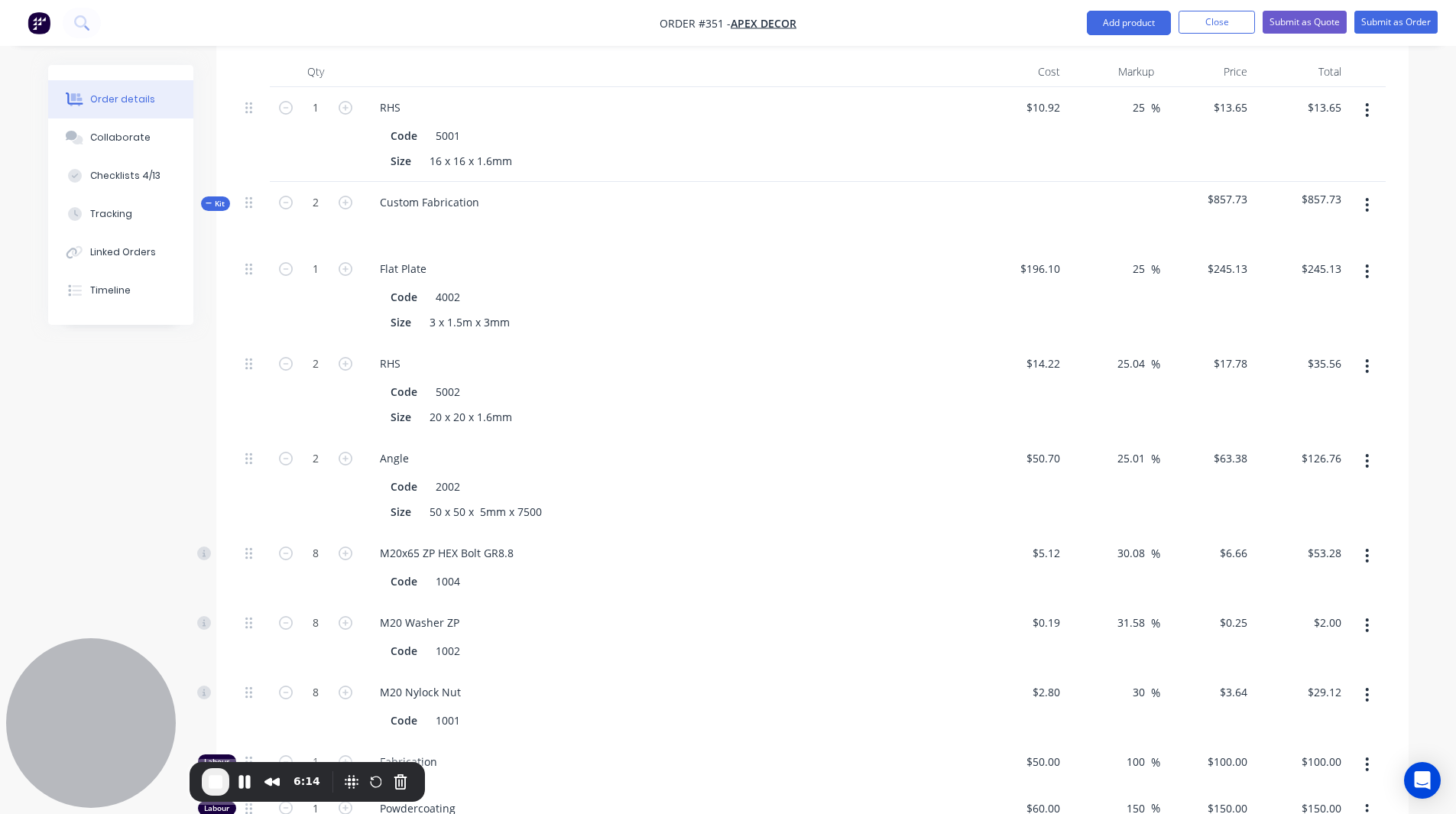
type input "$200.00"
type input "2"
type input "$300.00"
type input "2"
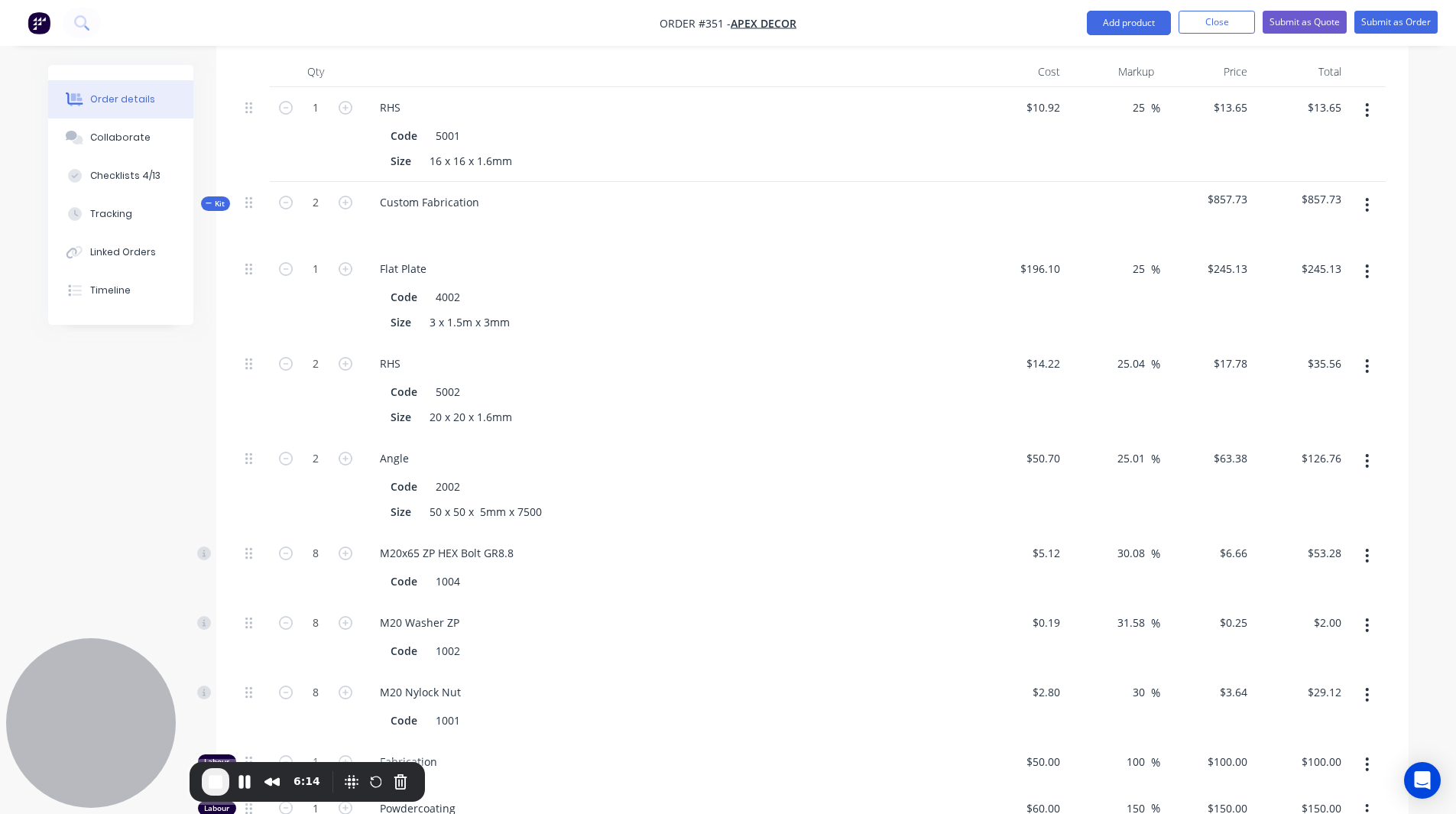
type input "$231.76"
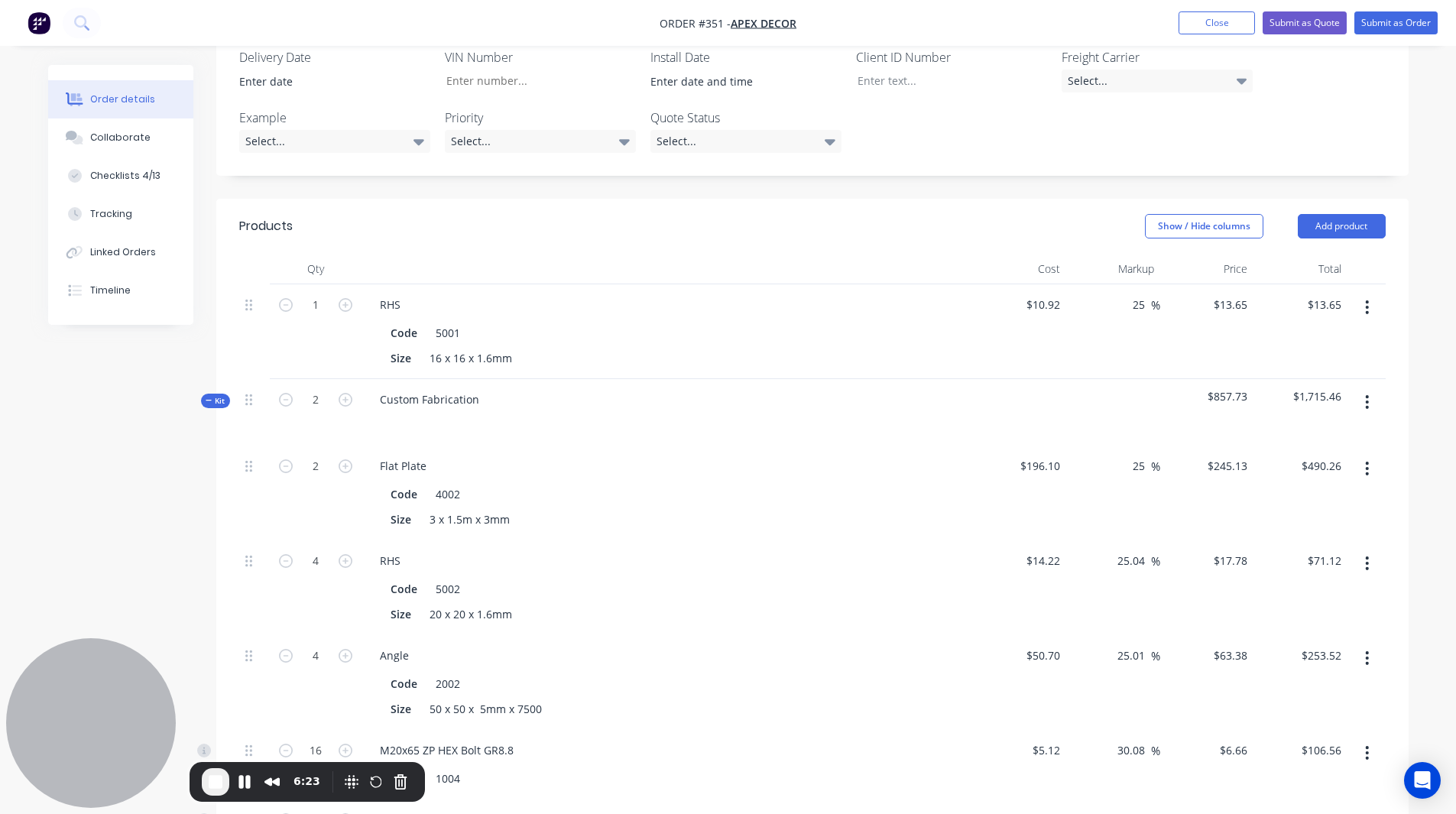
scroll to position [523, 0]
click at [966, 217] on button "Add product" at bounding box center [1342, 229] width 88 height 24
drag, startPoint x: 1432, startPoint y: 269, endPoint x: 130, endPoint y: 478, distance: 1318.7
click at [130, 437] on div "Created by [PERSON_NAME] Created [DATE] Required [DATE] Assigned to RL DC F L P…" at bounding box center [728, 597] width 1361 height 2109
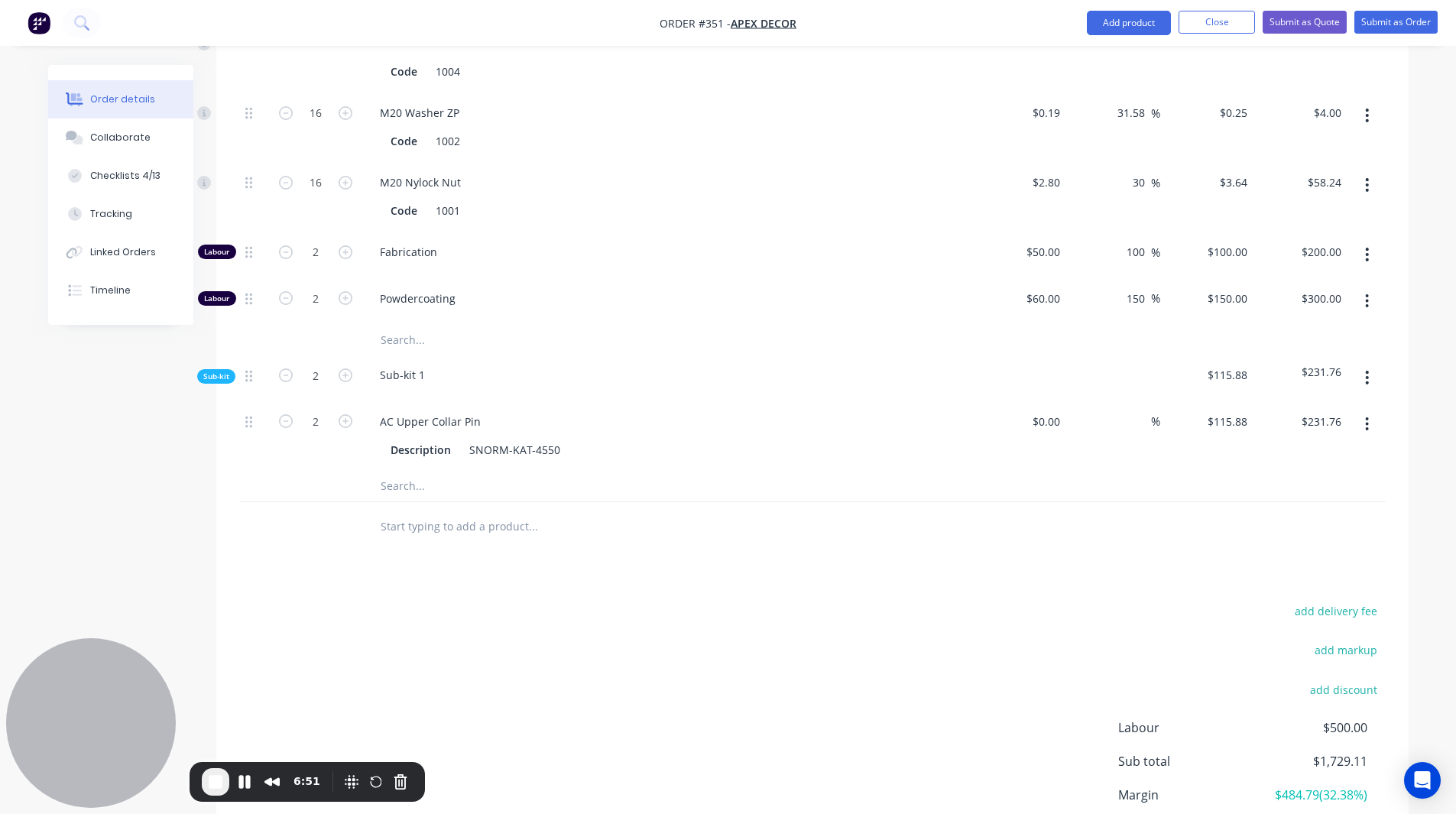
scroll to position [1296, 0]
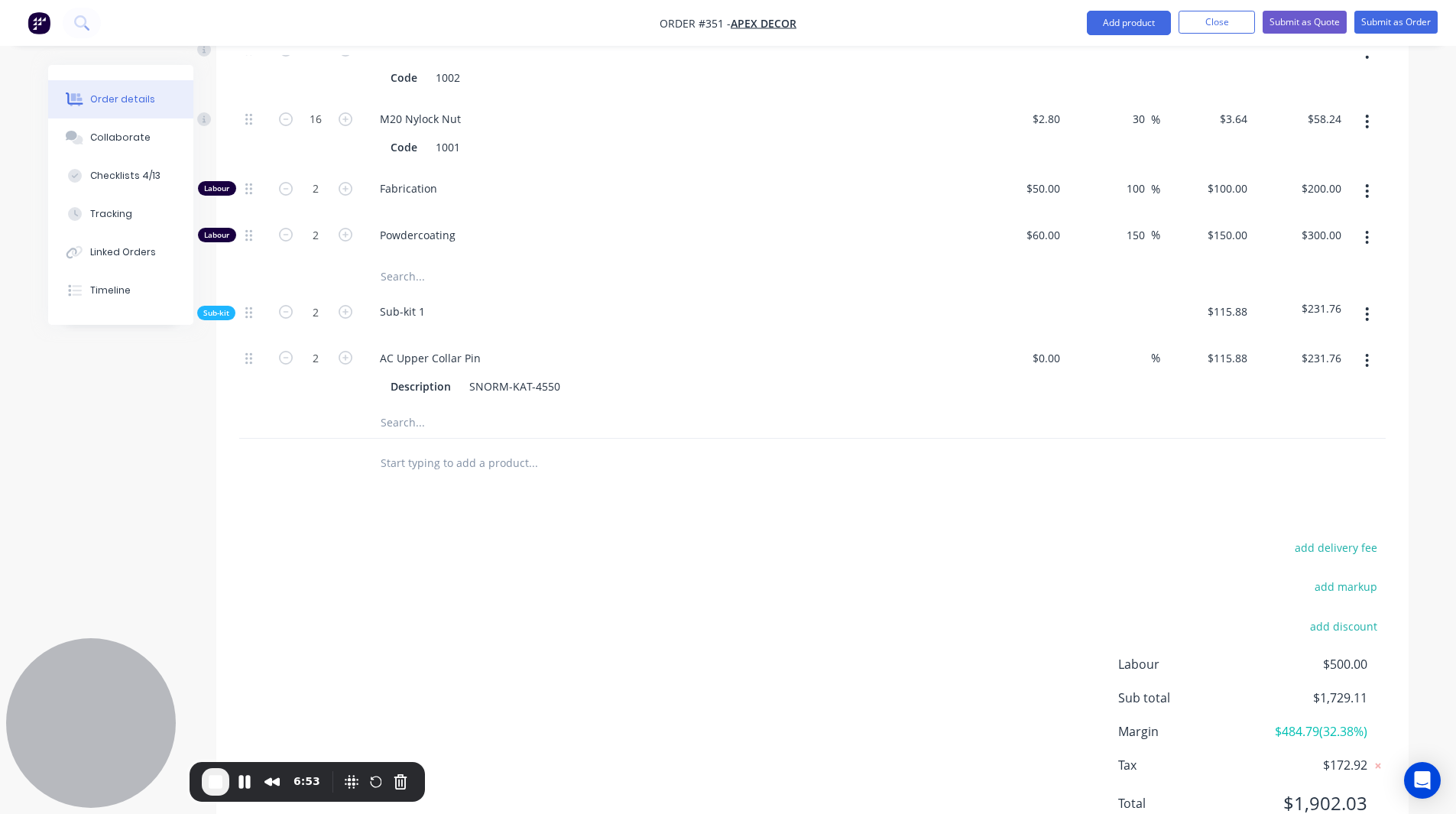
click at [966, 437] on span "$484.79 ( 32.38 %)" at bounding box center [1310, 731] width 113 height 18
click at [966, 437] on div "add delivery fee add markup add discount Labour $500.00 Sub total $1,729.11 Mar…" at bounding box center [813, 685] width 1193 height 295
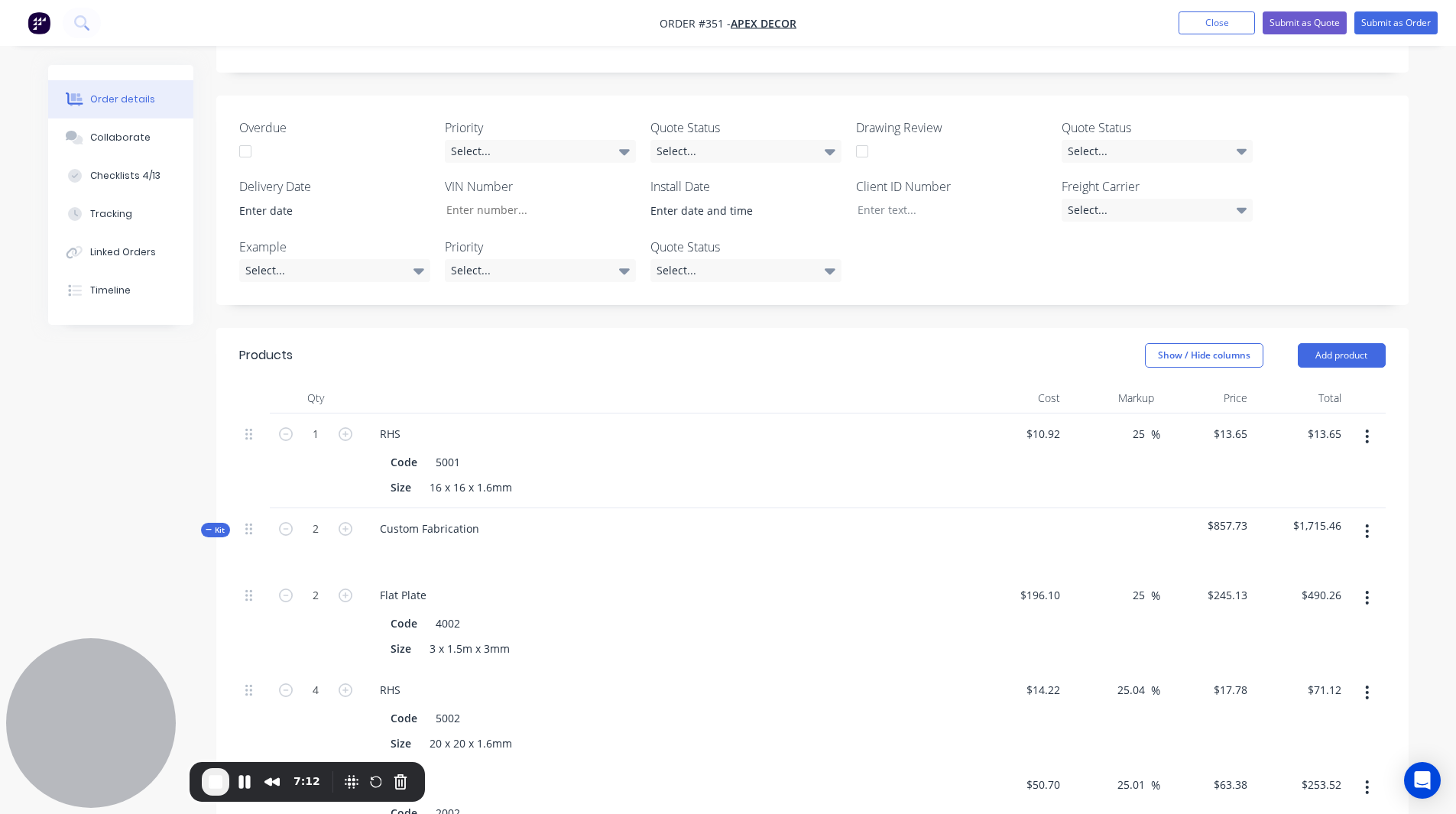
scroll to position [396, 0]
click at [966, 344] on button "Add product" at bounding box center [1342, 355] width 88 height 24
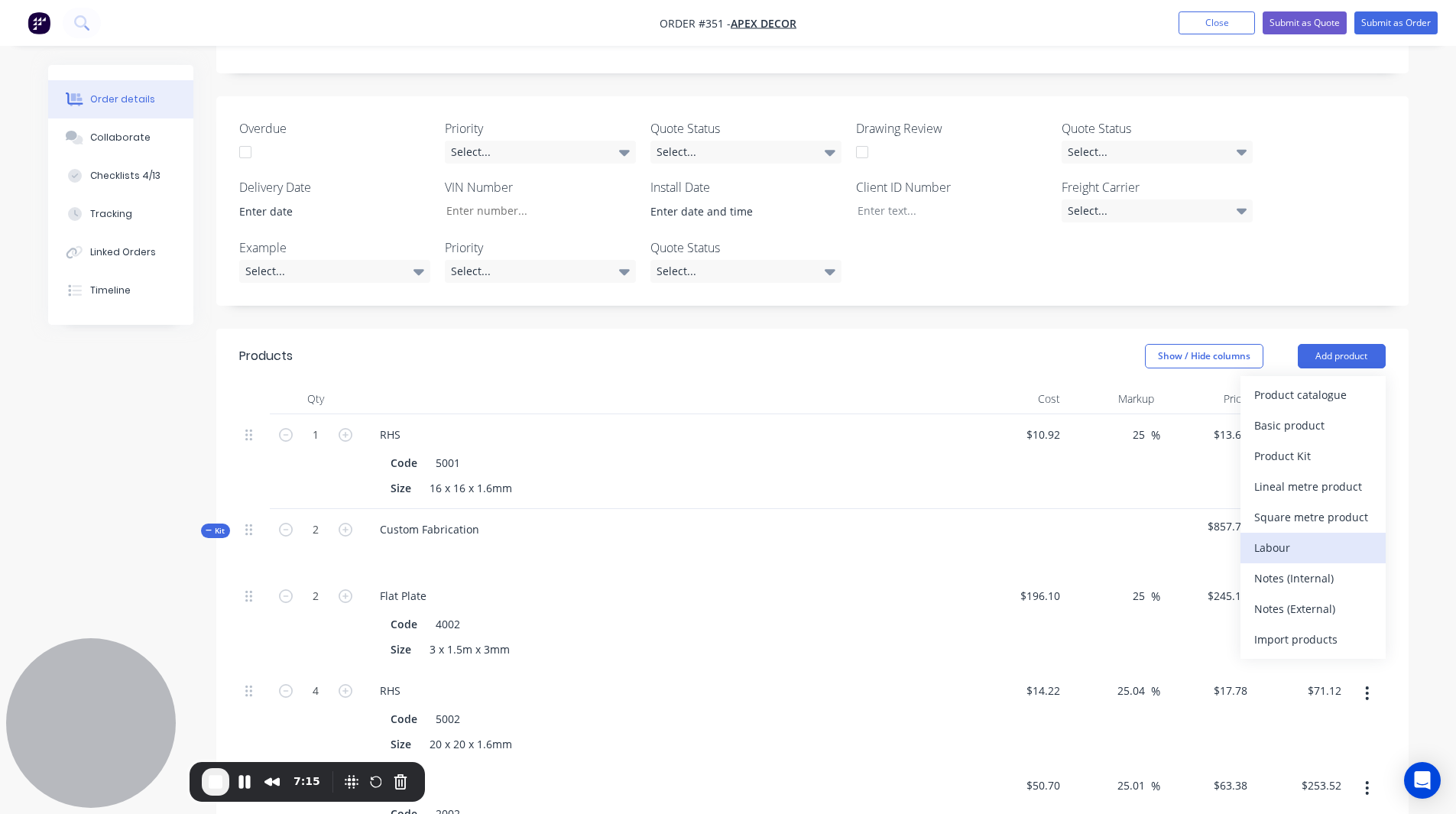
click at [966, 437] on div "Labour" at bounding box center [1313, 547] width 118 height 23
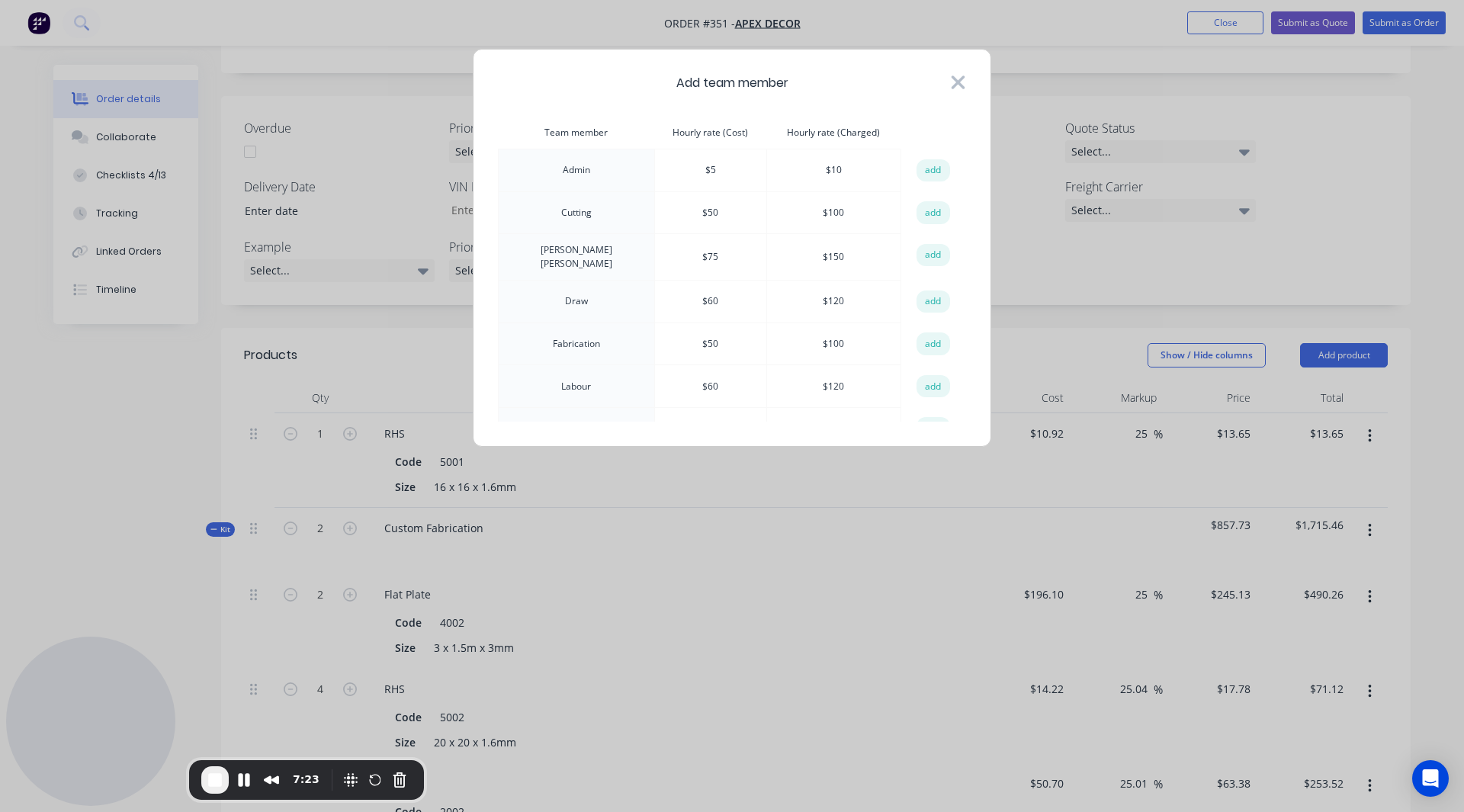
click at [956, 75] on icon at bounding box center [959, 82] width 16 height 22
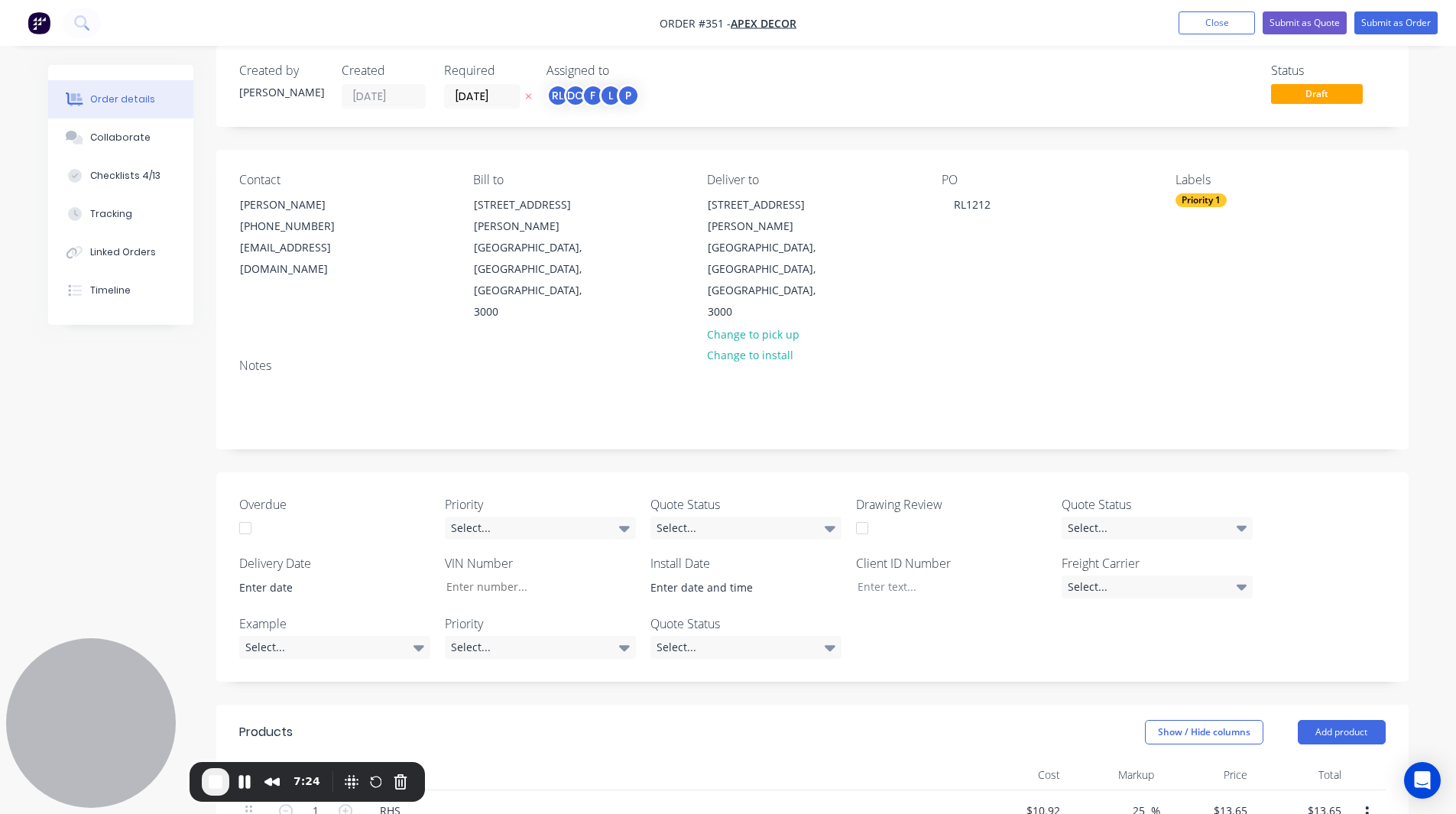
scroll to position [0, 0]
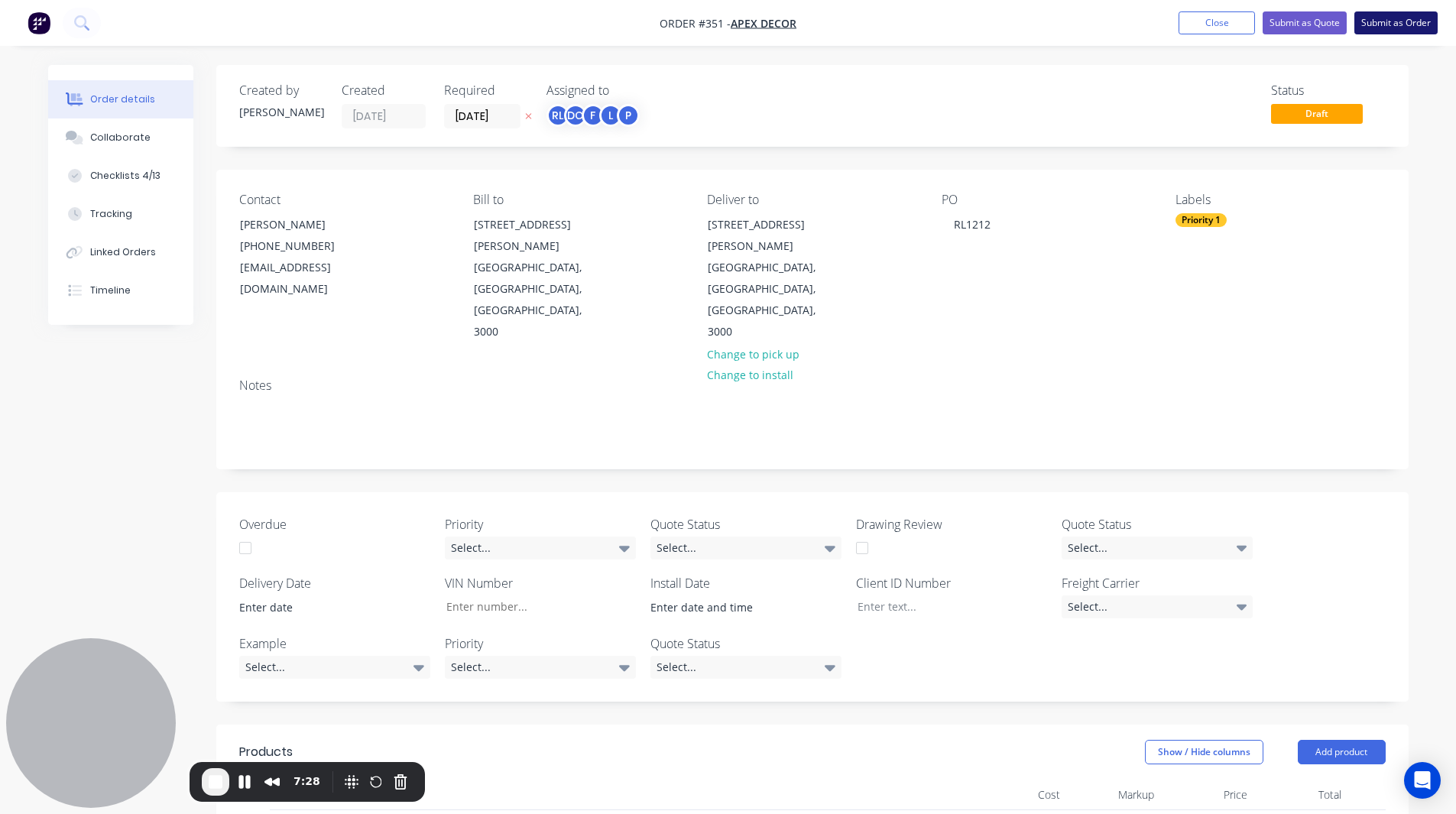
click at [966, 20] on button "Submit as Order" at bounding box center [1396, 23] width 83 height 23
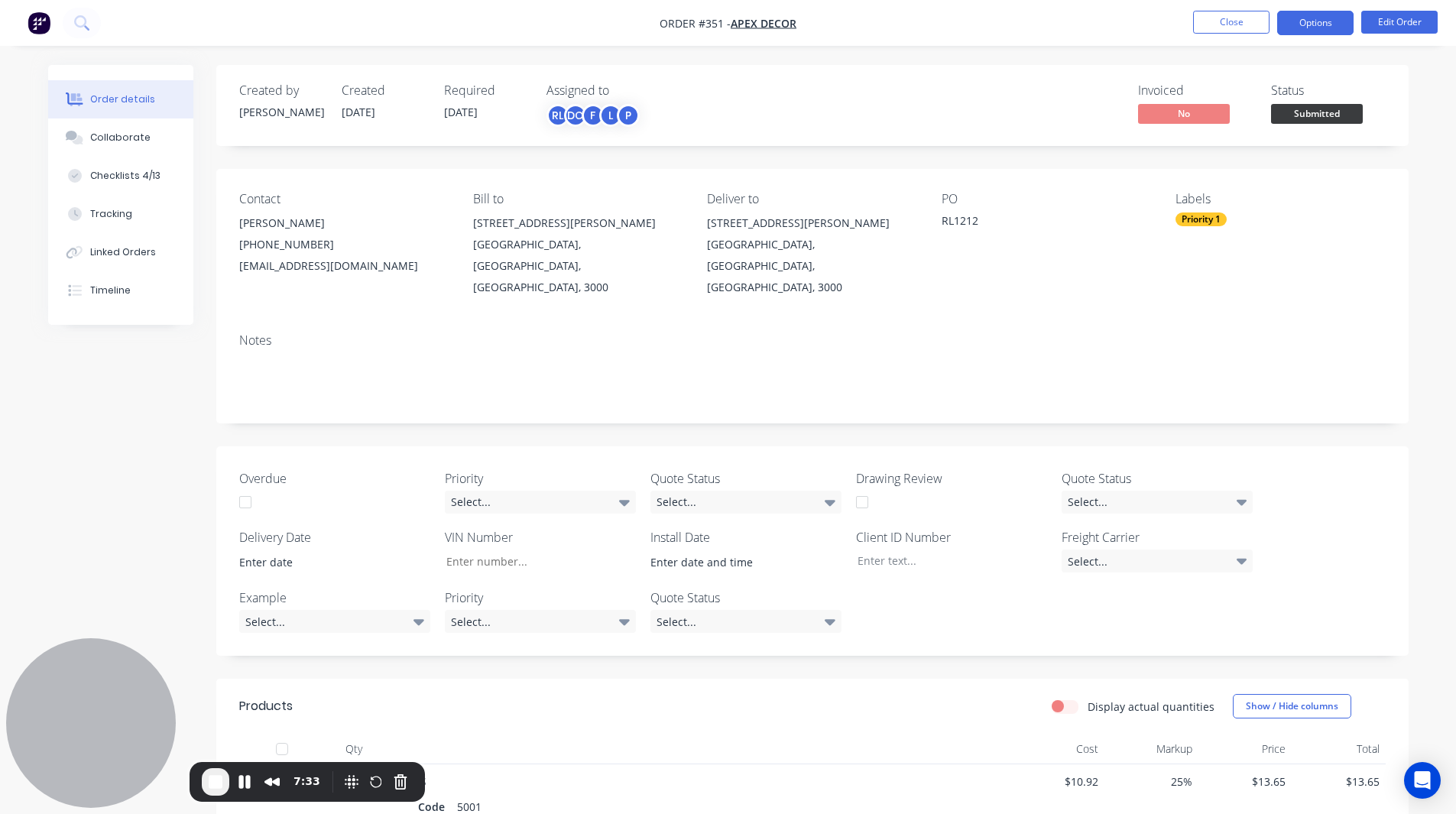
click at [966, 23] on button "Options" at bounding box center [1316, 23] width 76 height 24
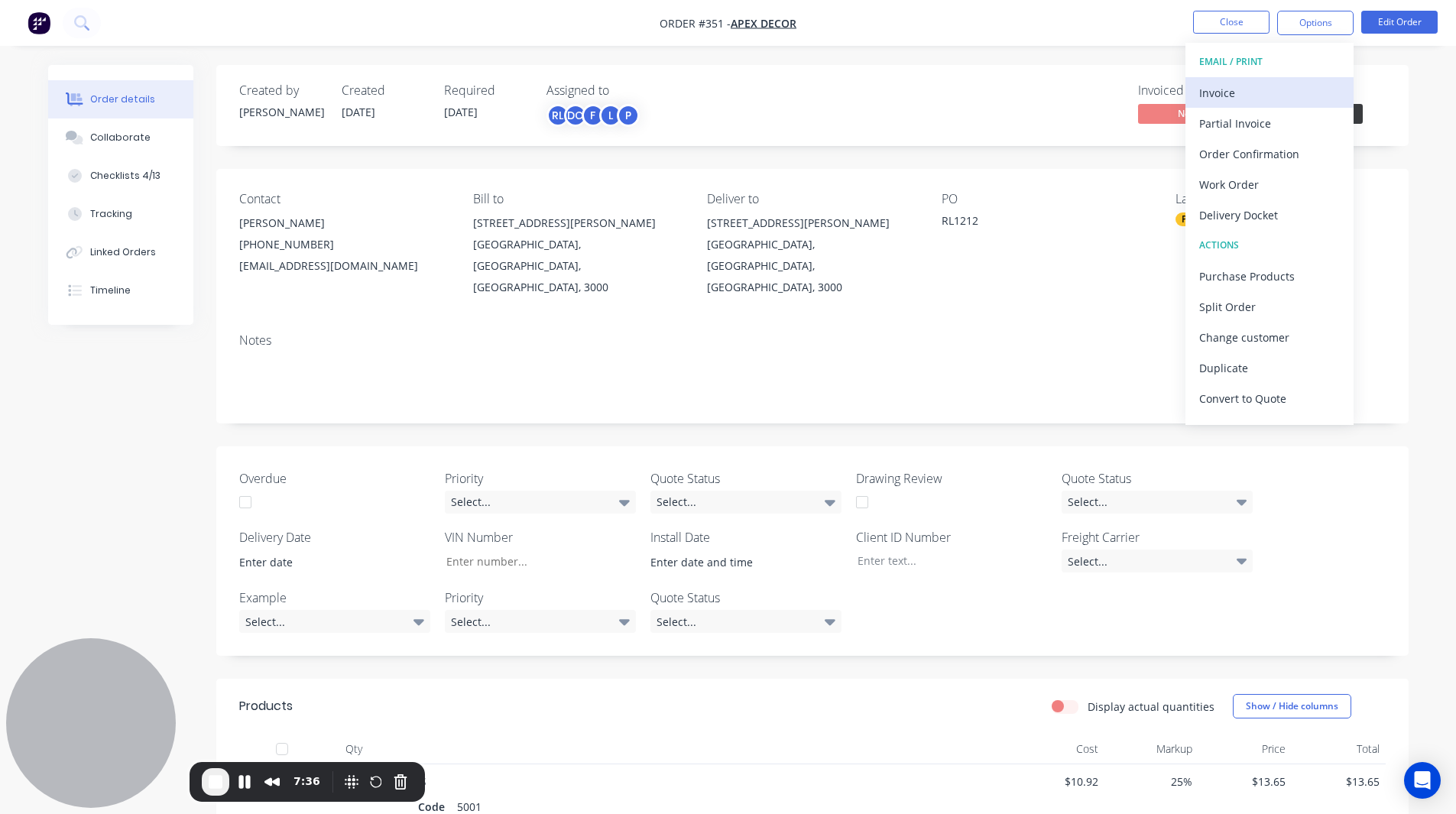
click at [966, 92] on div "Invoice" at bounding box center [1270, 92] width 140 height 23
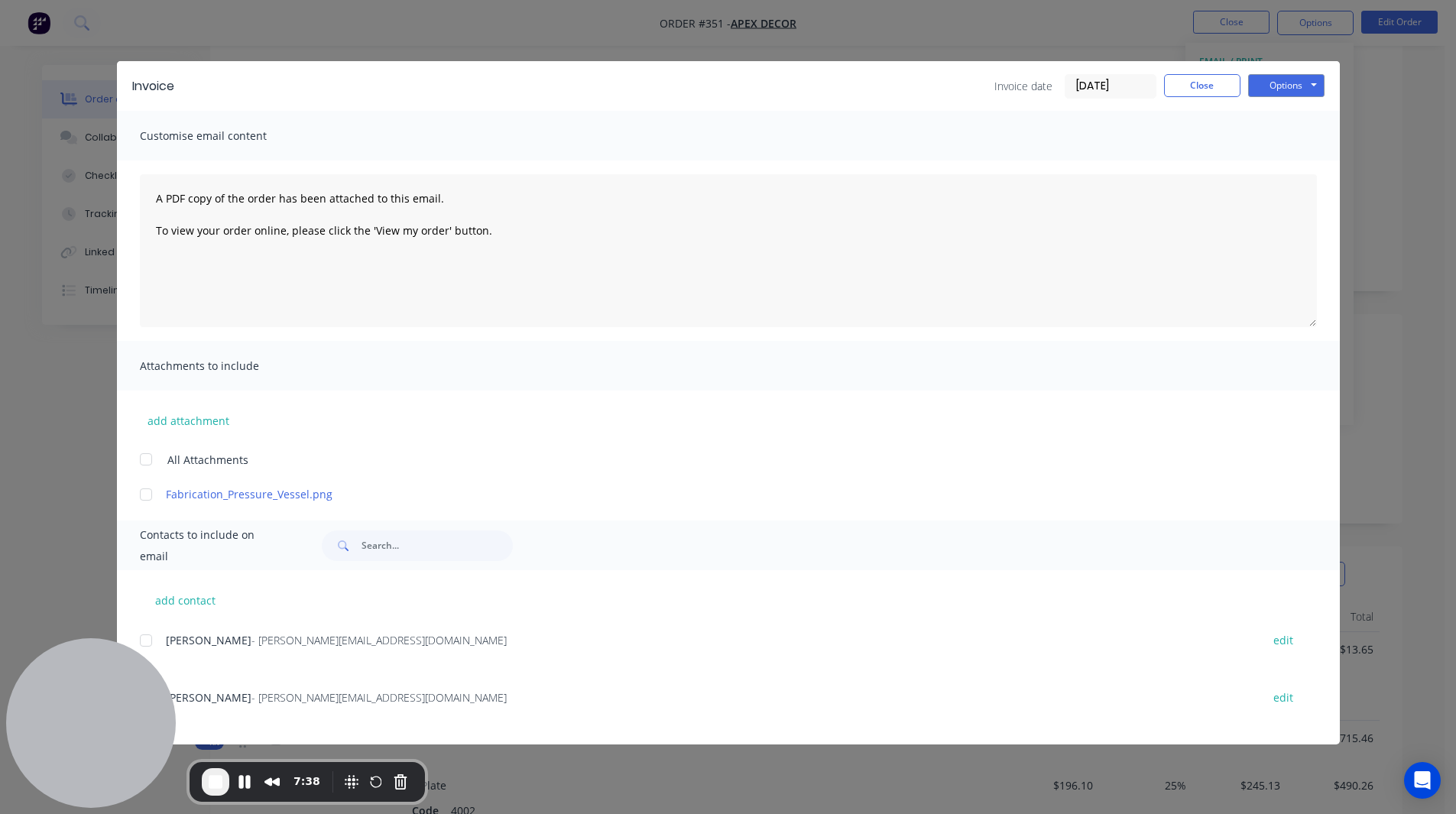
scroll to position [147, 0]
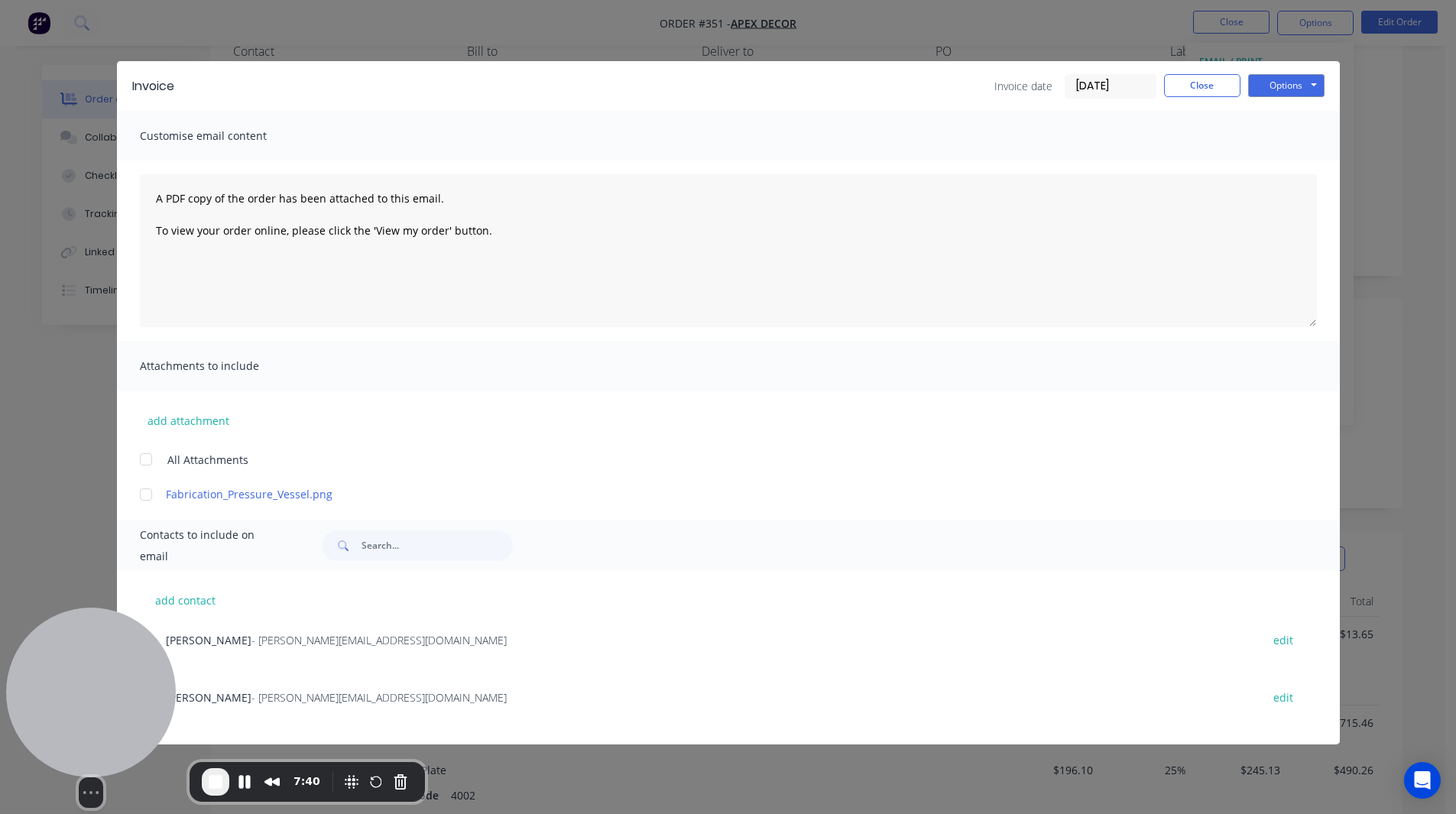
click at [145, 437] on div "Select video screen size" at bounding box center [91, 707] width 170 height 200
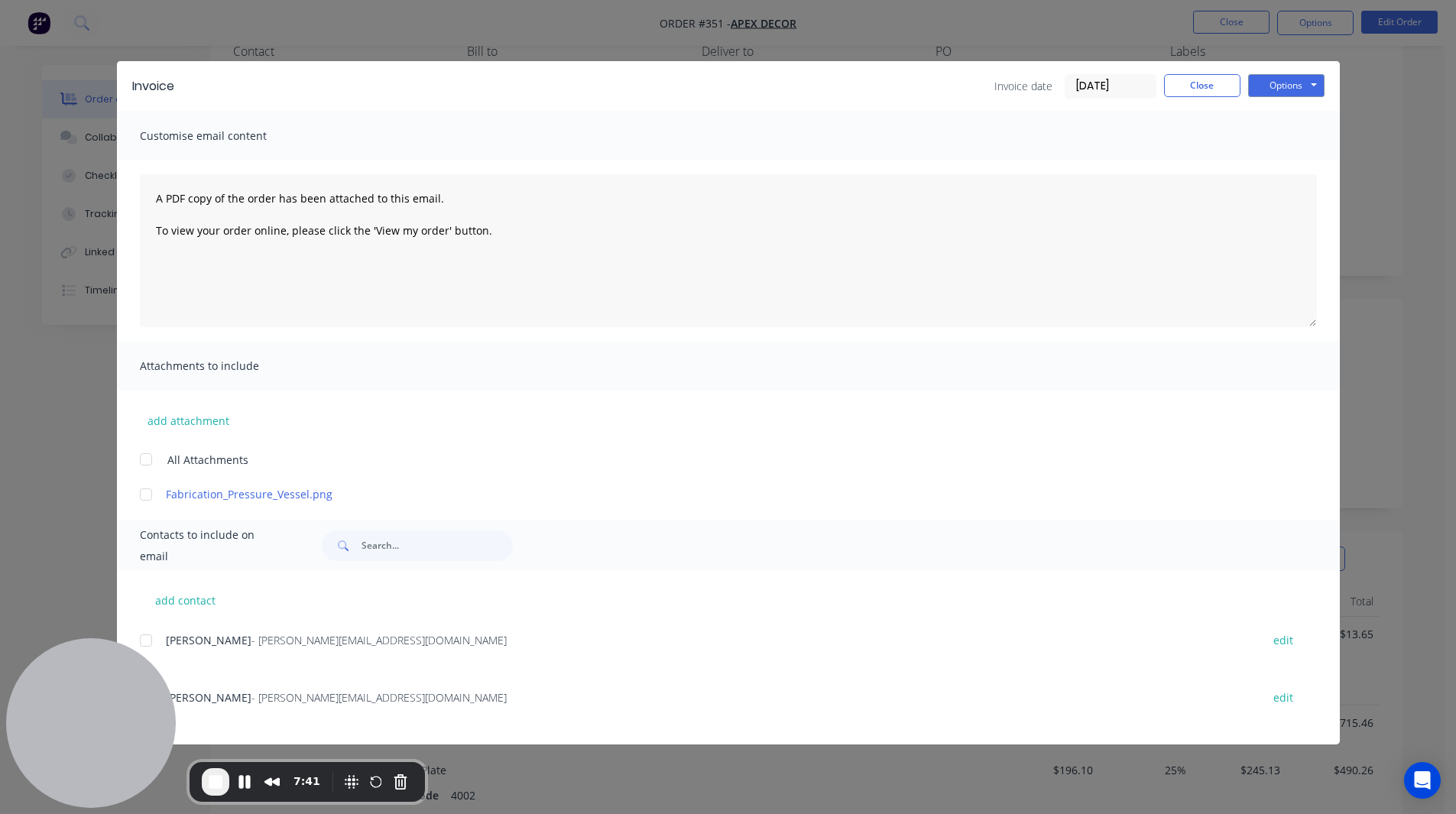
click at [148, 437] on div at bounding box center [146, 640] width 31 height 31
click at [966, 80] on button "Options" at bounding box center [1287, 85] width 76 height 23
click at [966, 85] on button "Close" at bounding box center [1203, 85] width 76 height 23
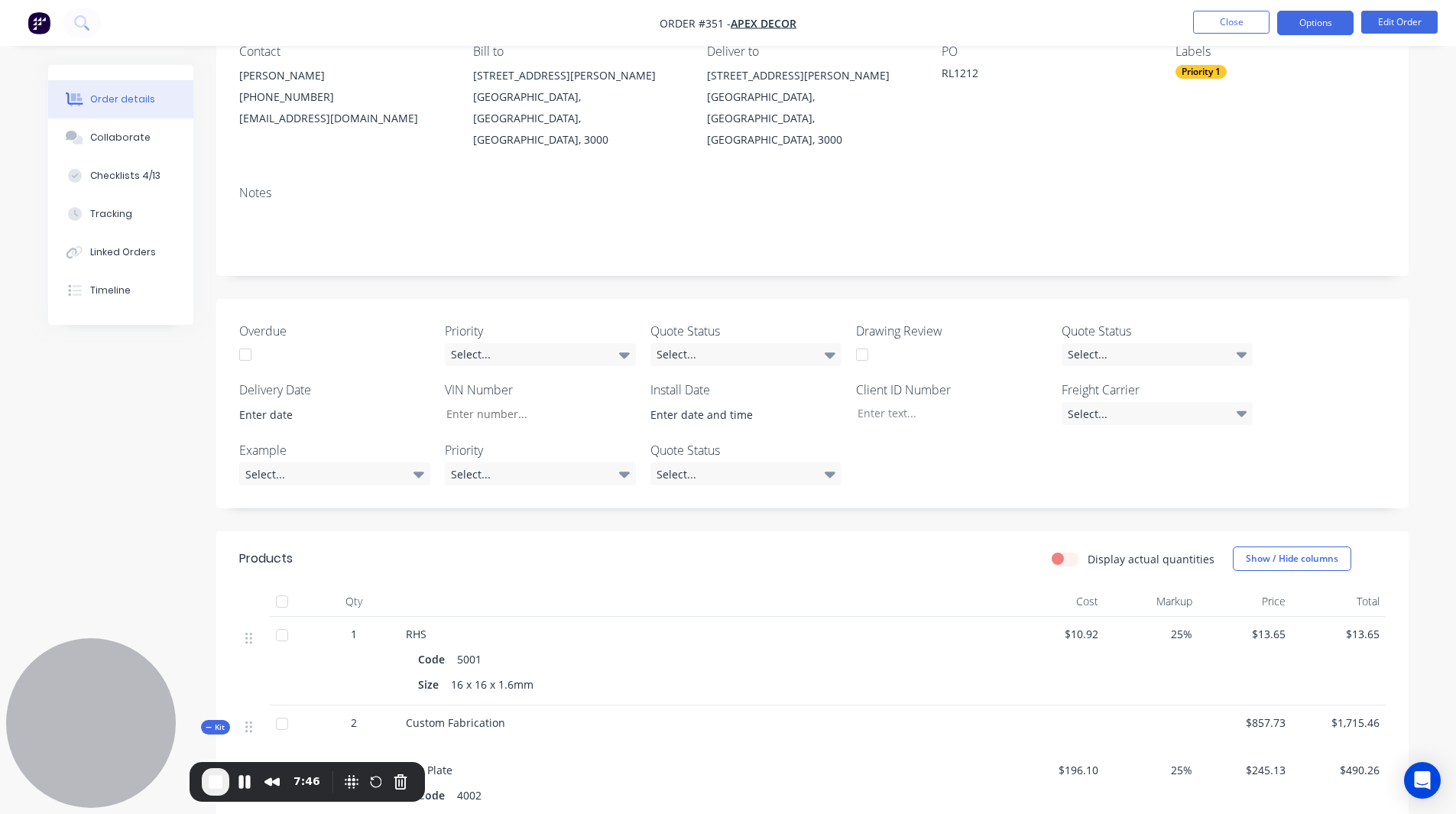
click at [966, 21] on button "Options" at bounding box center [1316, 23] width 76 height 24
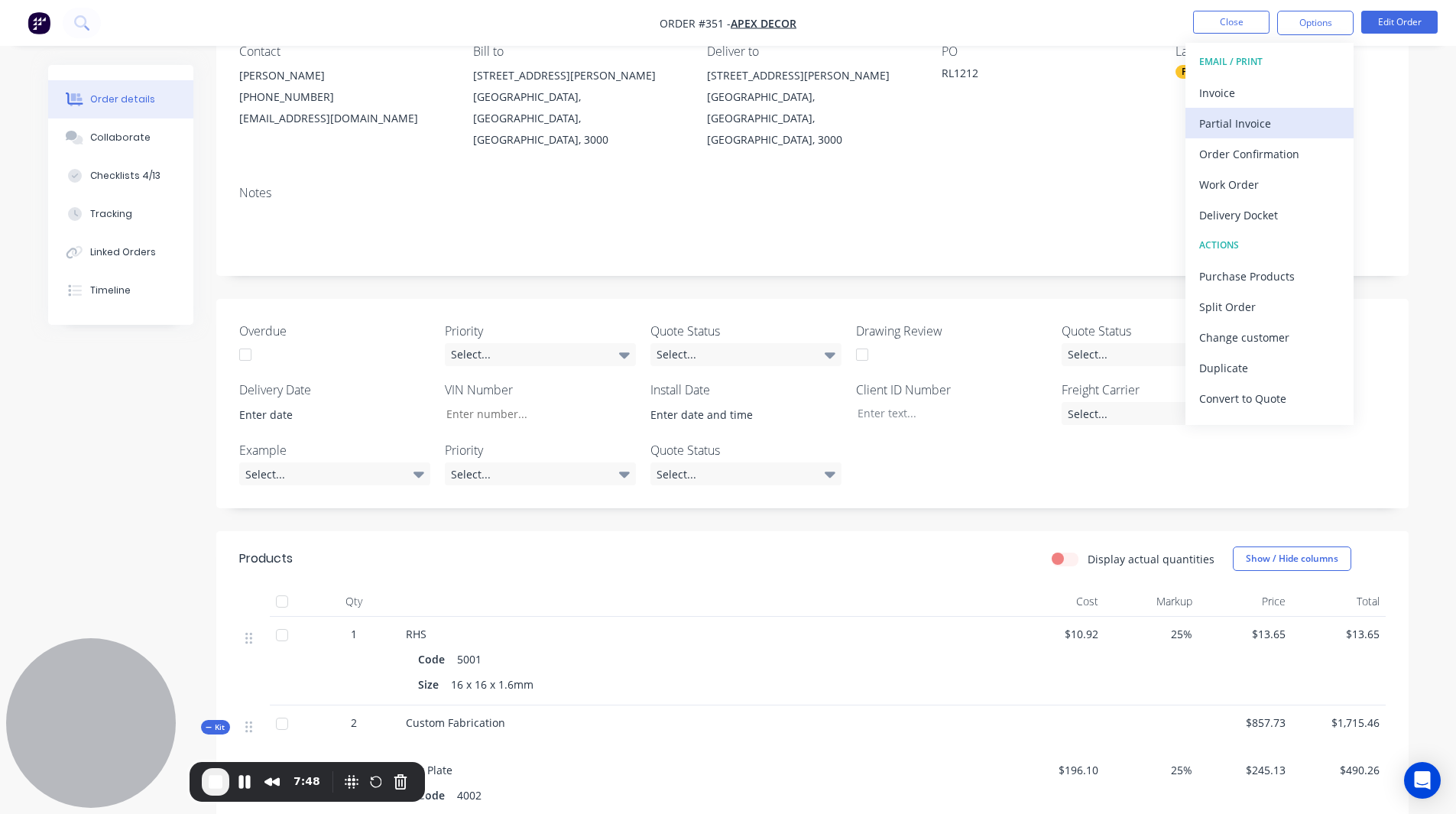
click at [966, 120] on div "Partial Invoice" at bounding box center [1270, 123] width 140 height 23
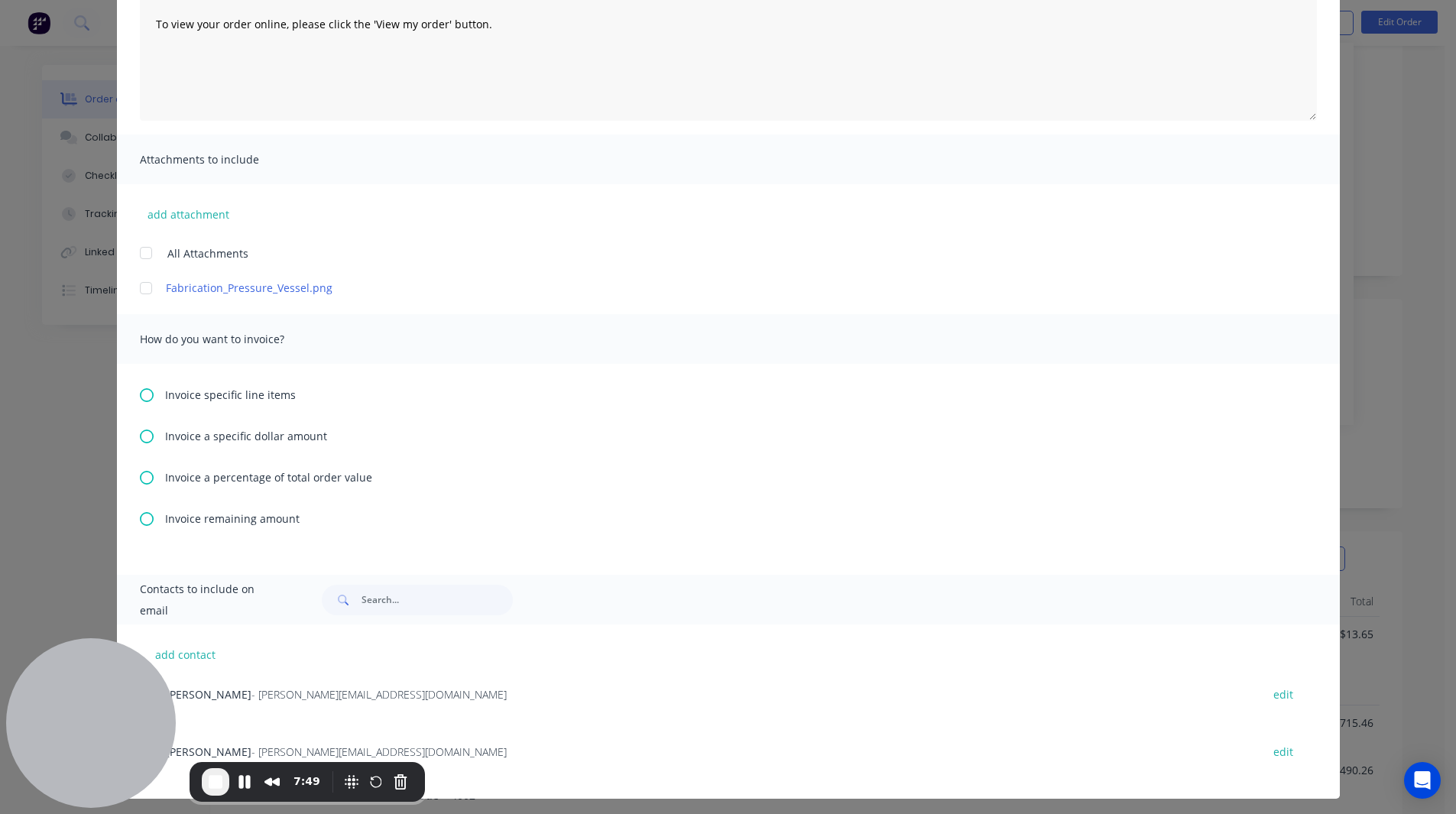
scroll to position [207, 0]
click at [144, 437] on icon at bounding box center [147, 477] width 14 height 14
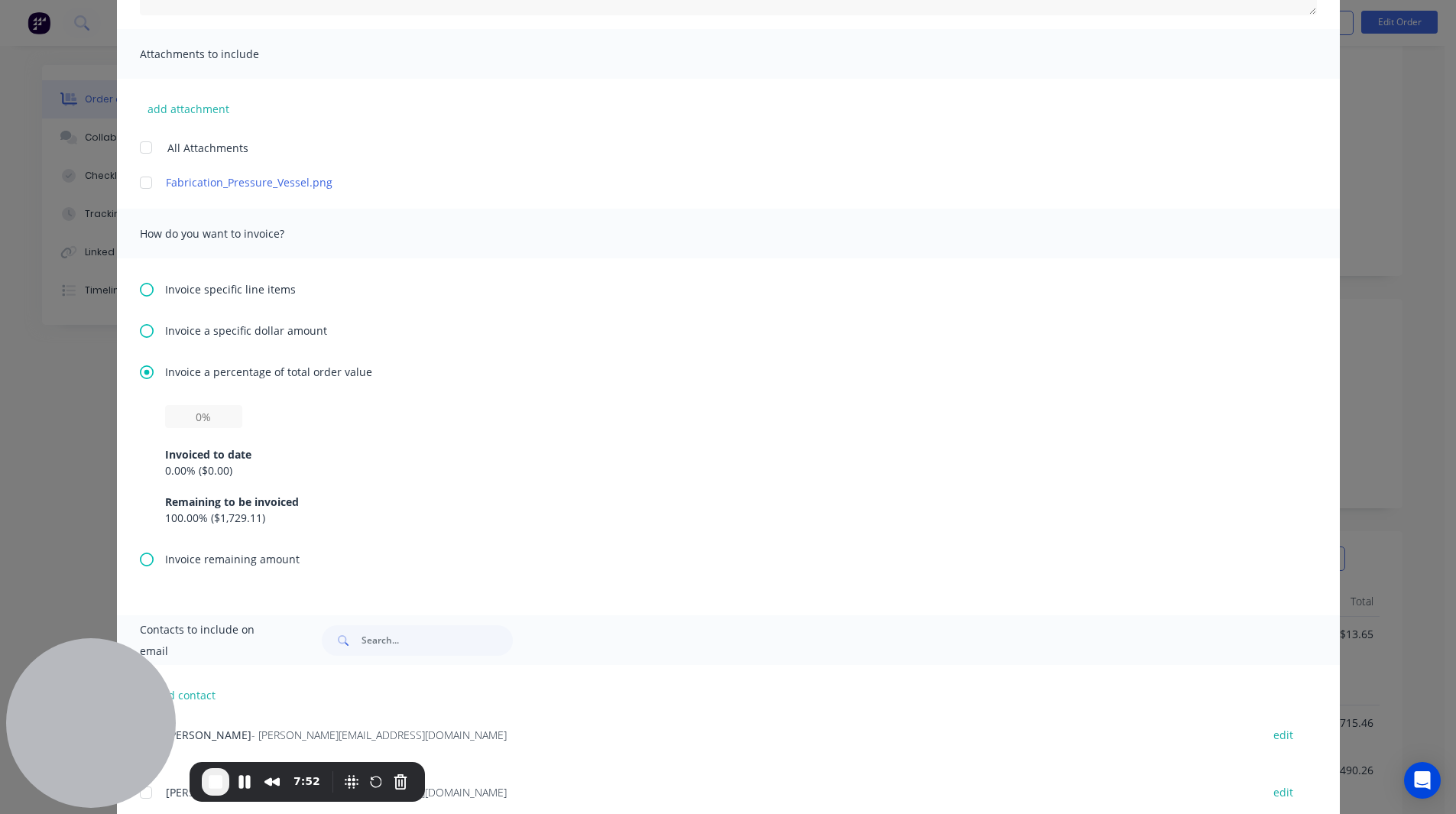
scroll to position [313, 0]
click at [190, 415] on input "text" at bounding box center [203, 414] width 77 height 23
type input "50%"
click at [140, 284] on icon at bounding box center [147, 288] width 14 height 14
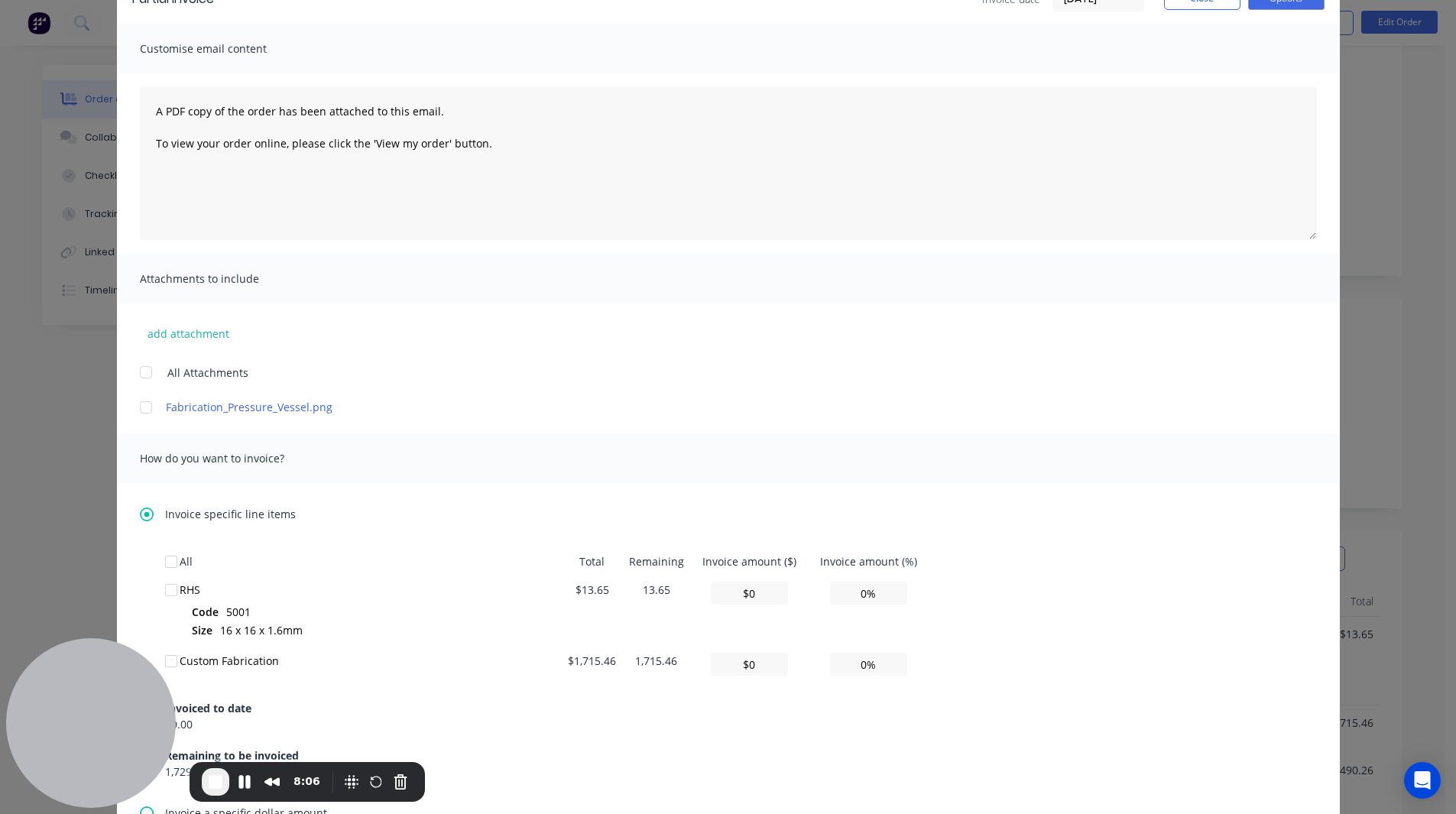
scroll to position [0, 0]
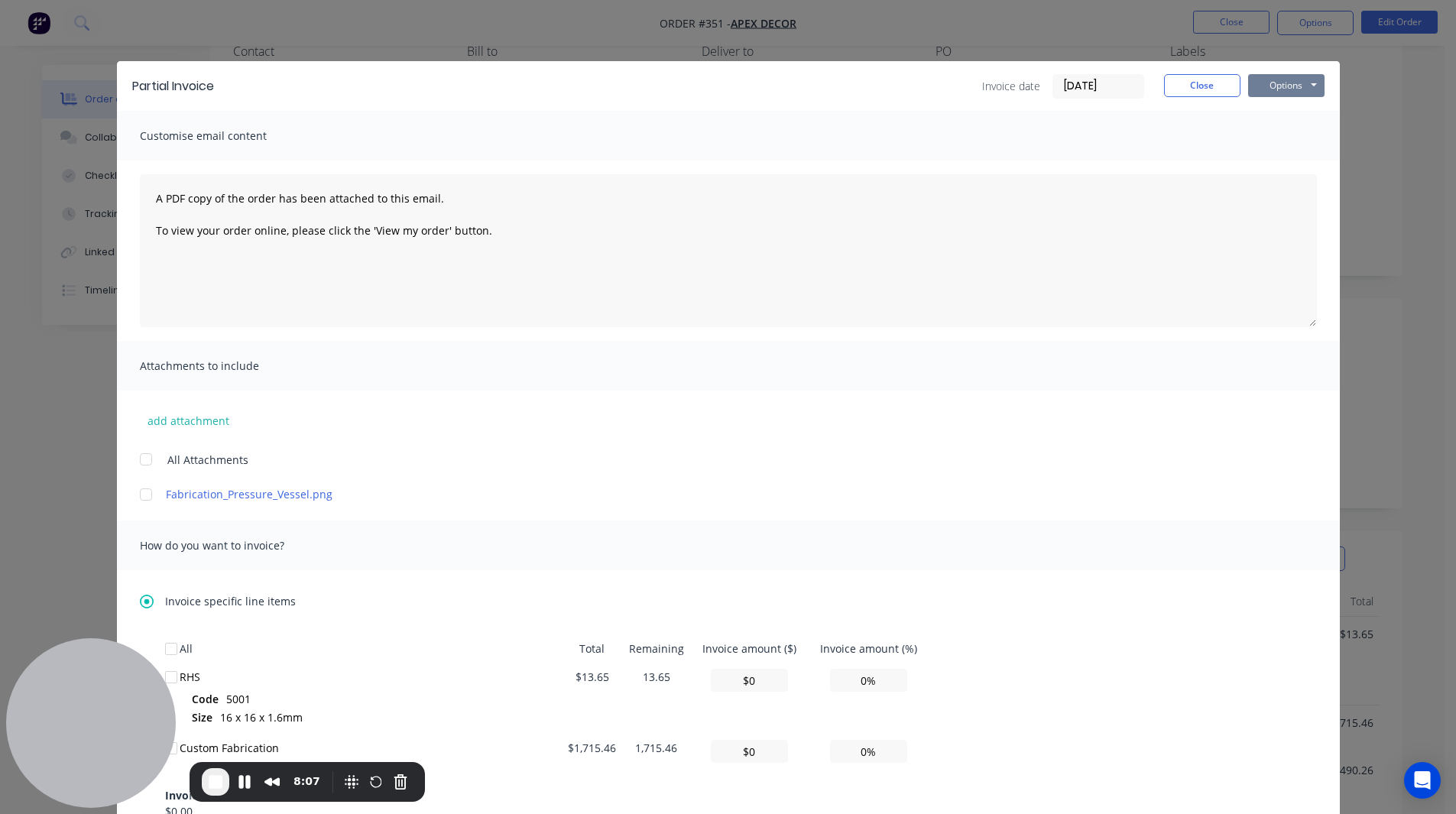
click at [966, 80] on button "Options" at bounding box center [1287, 85] width 76 height 23
click at [966, 84] on button "Close" at bounding box center [1203, 85] width 76 height 23
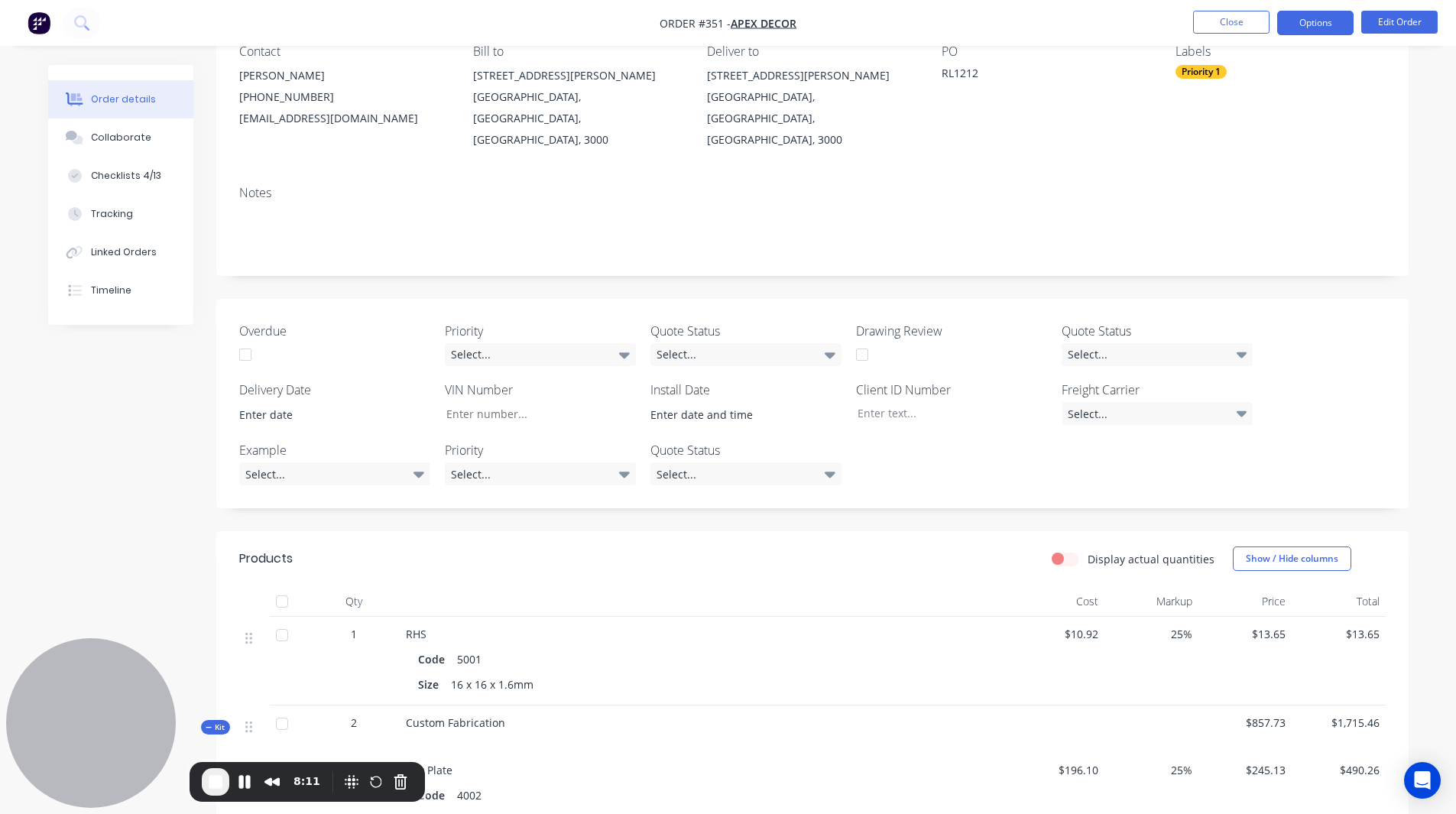
click at [966, 30] on button "Options" at bounding box center [1316, 23] width 76 height 24
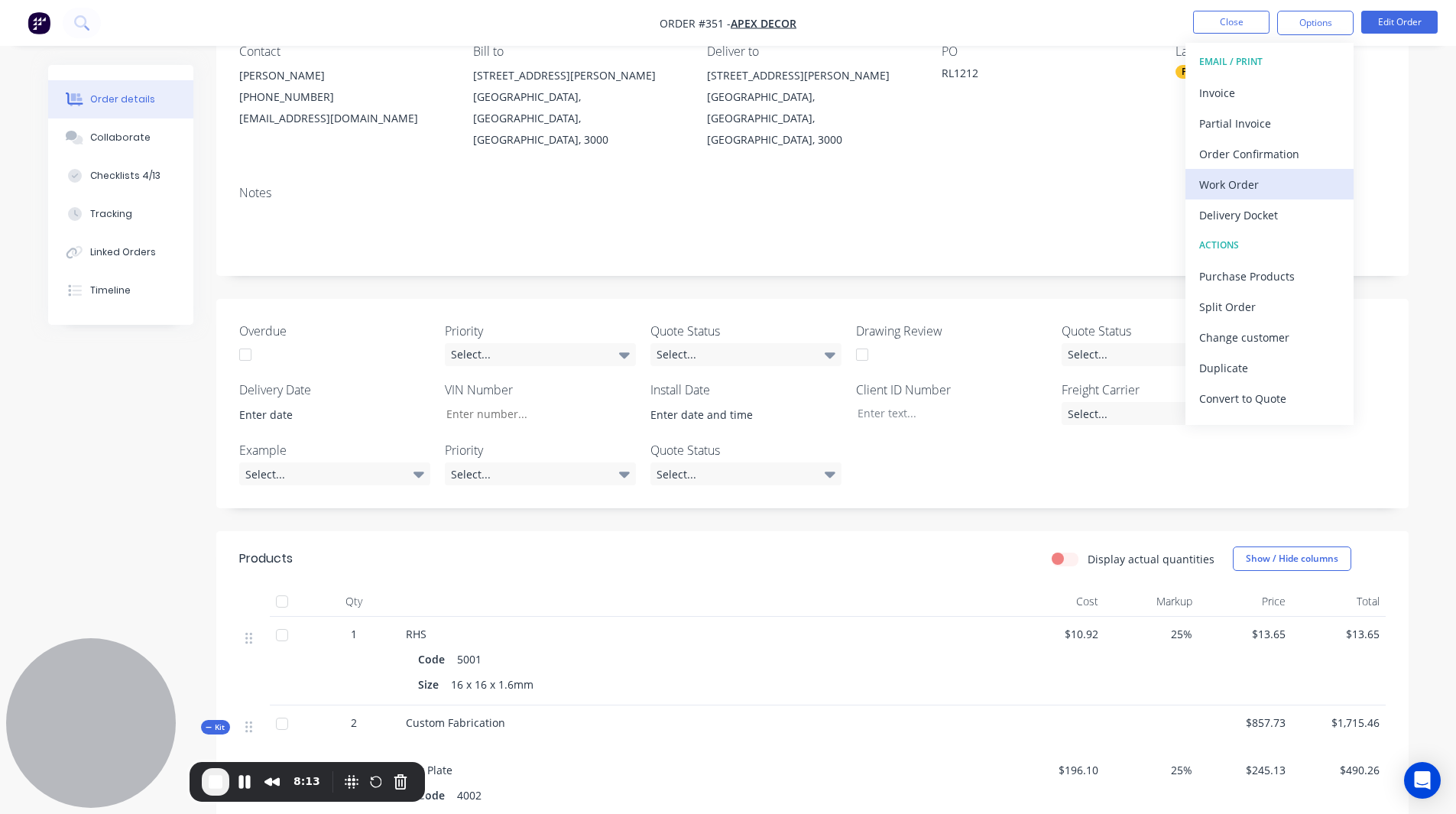
click at [966, 187] on div "Work Order" at bounding box center [1270, 185] width 140 height 23
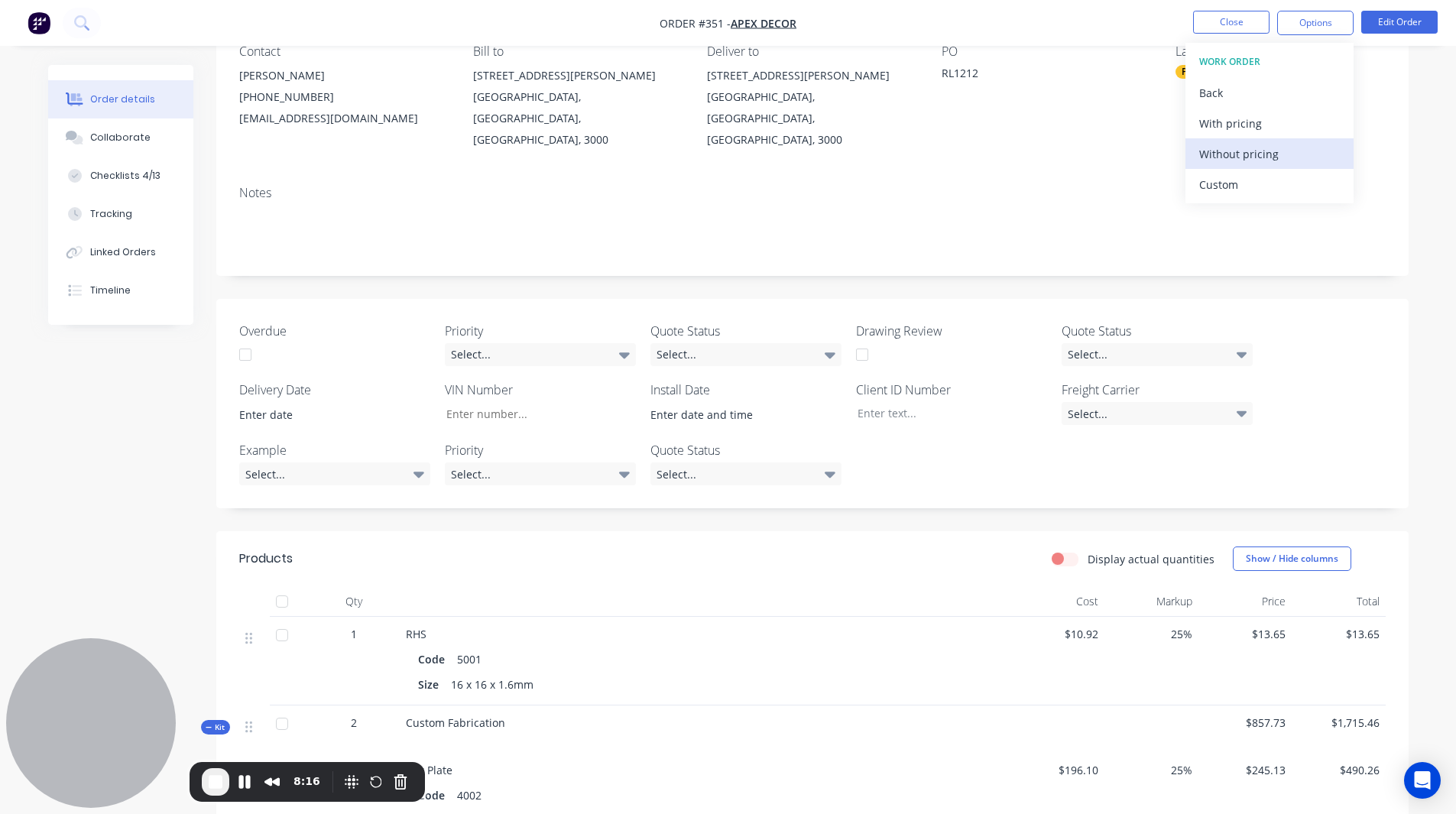
click at [966, 159] on div "Without pricing" at bounding box center [1270, 154] width 140 height 23
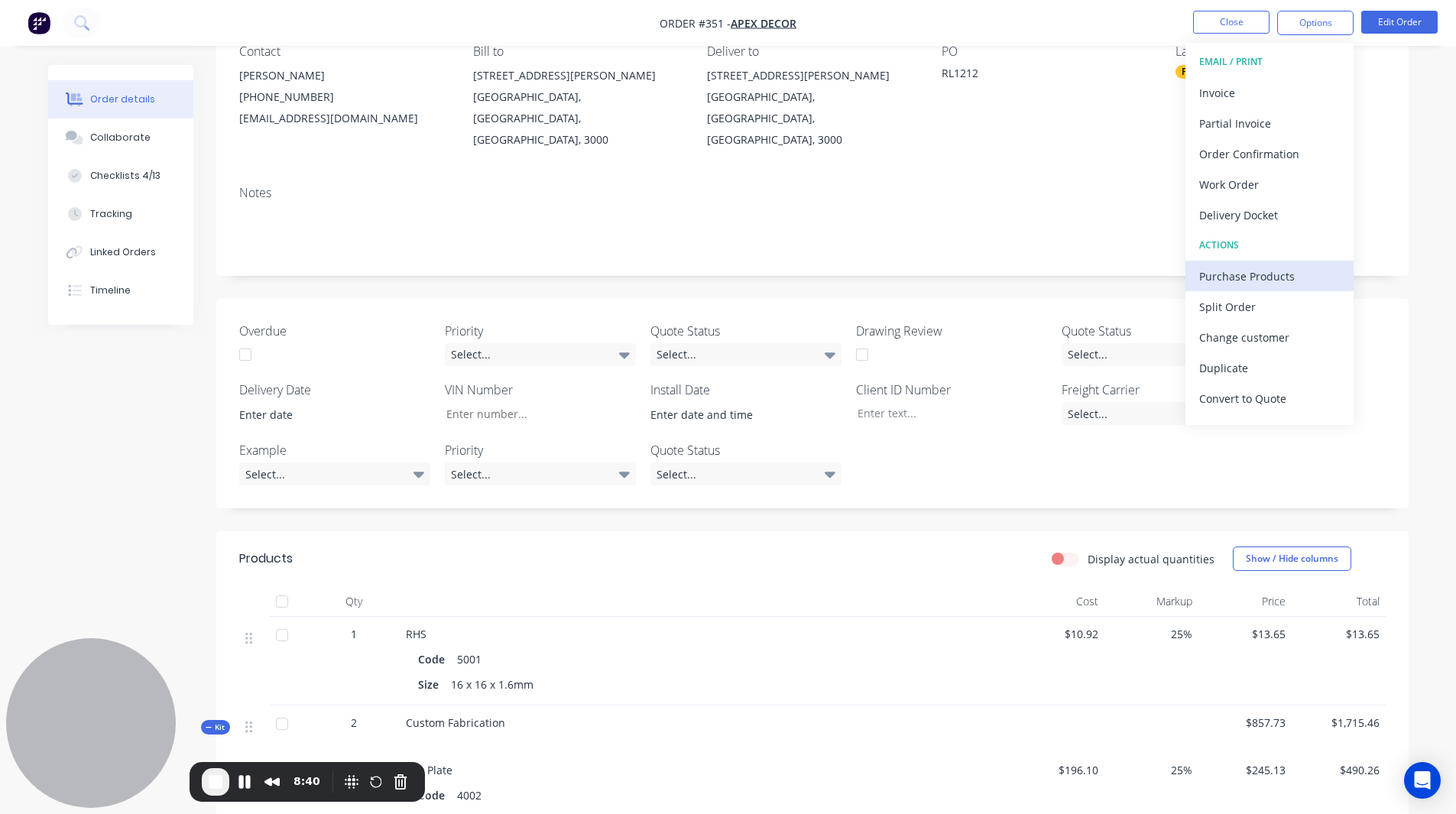
click at [966, 273] on div "Purchase Products" at bounding box center [1270, 276] width 140 height 23
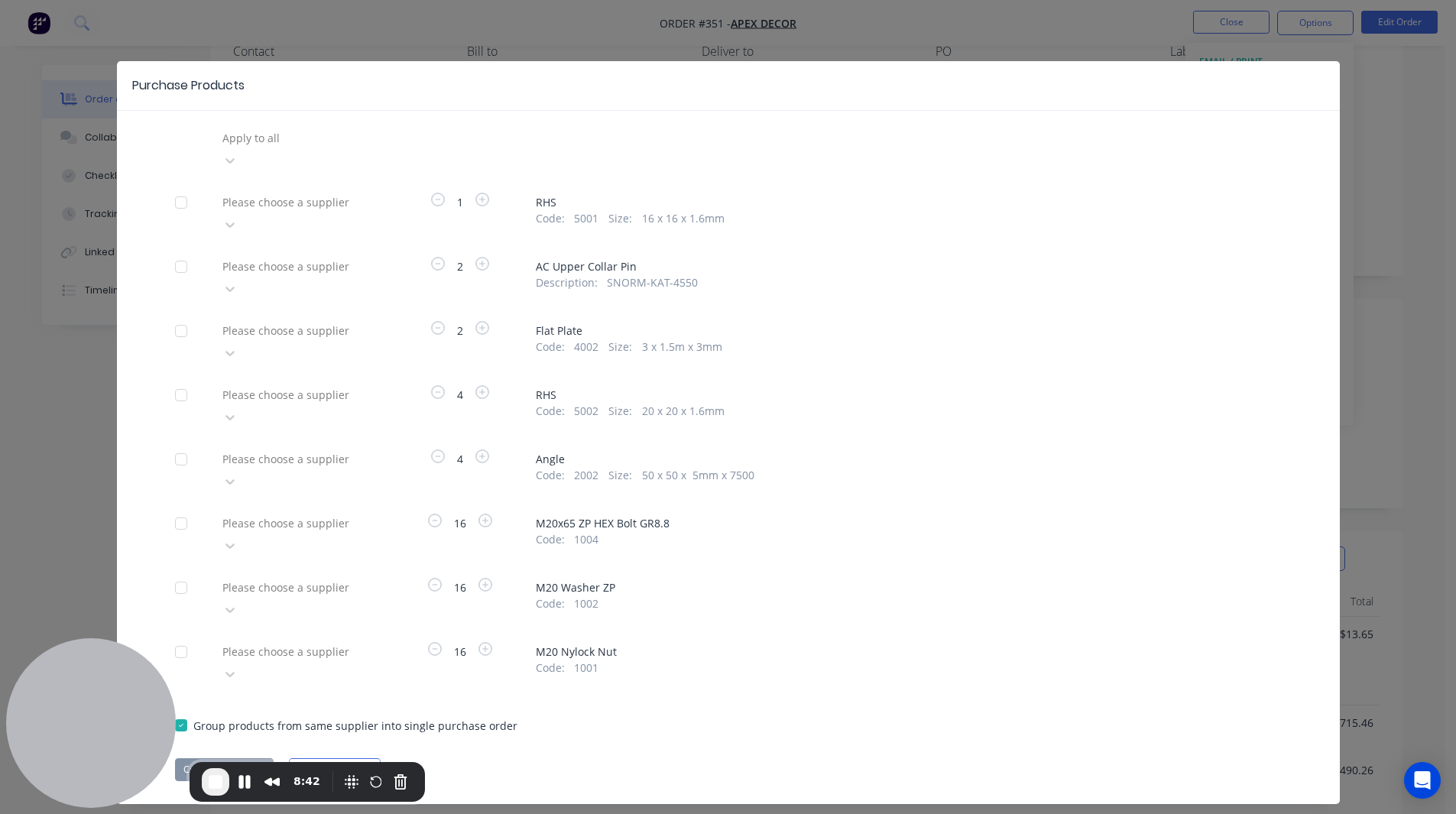
click at [300, 135] on div at bounding box center [330, 137] width 220 height 19
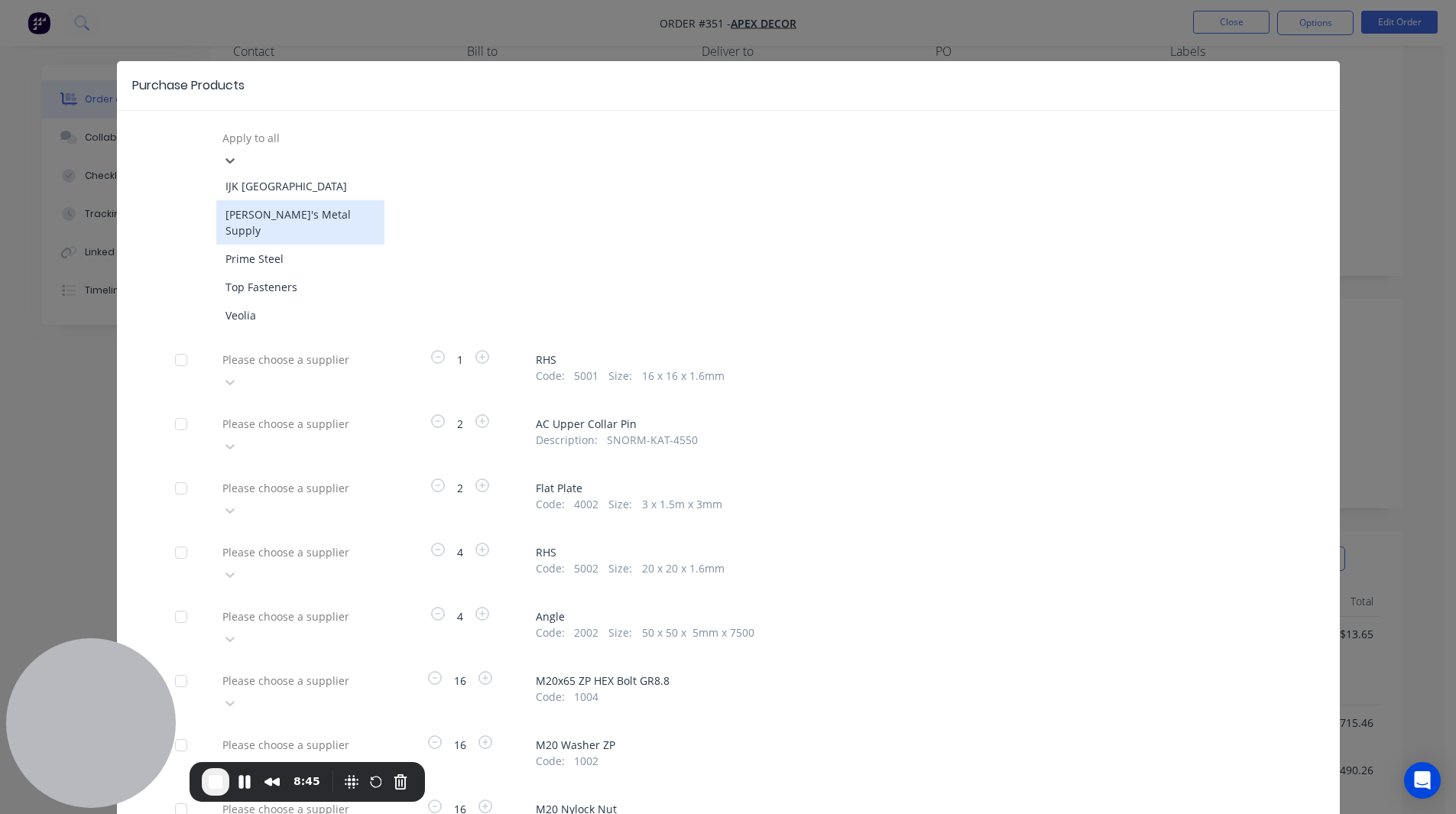
click at [297, 200] on div "[PERSON_NAME]'s Metal Supply" at bounding box center [300, 222] width 168 height 44
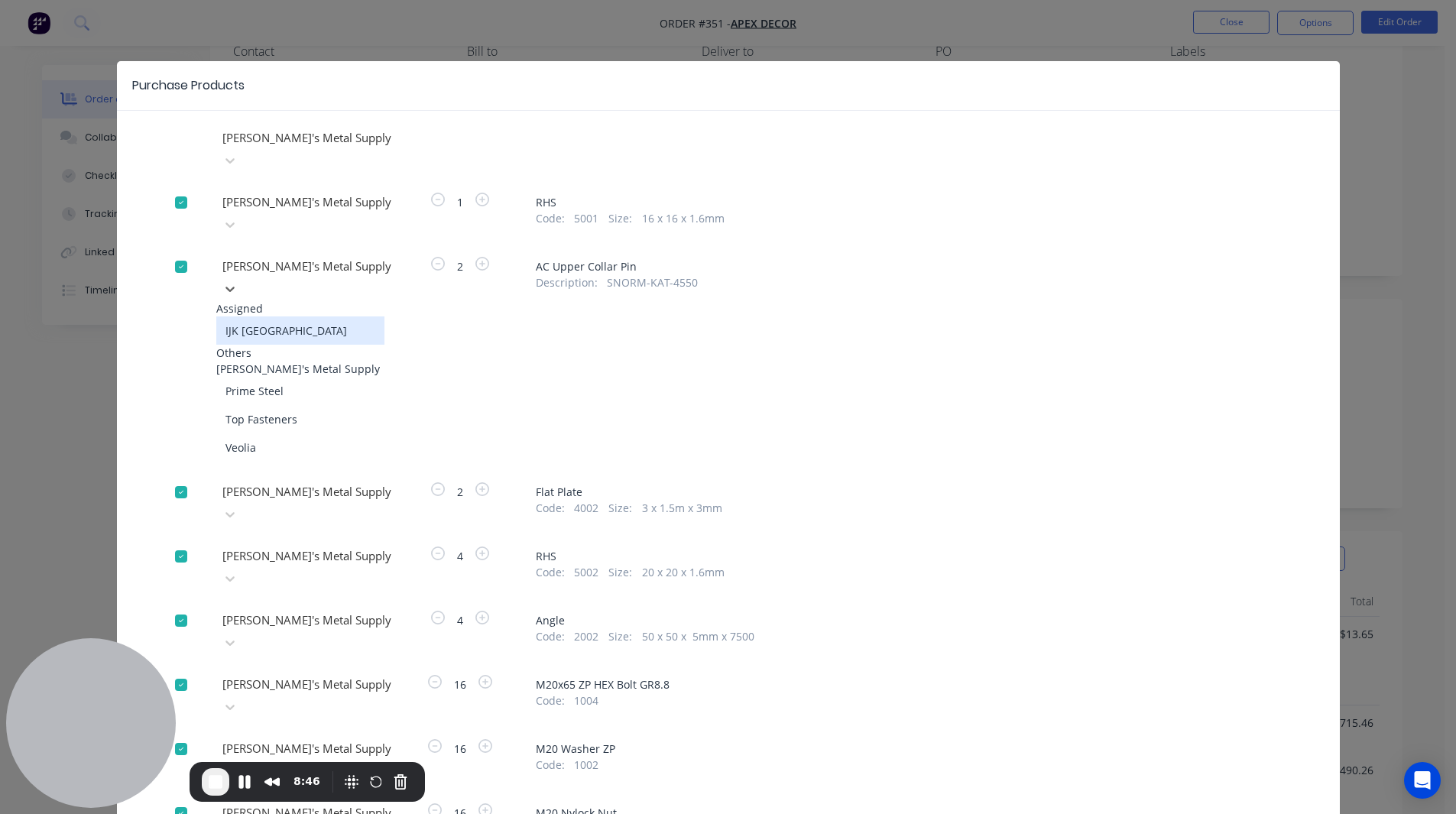
click at [293, 257] on div at bounding box center [330, 266] width 220 height 19
click at [279, 317] on div "IJK [GEOGRAPHIC_DATA]" at bounding box center [300, 330] width 168 height 28
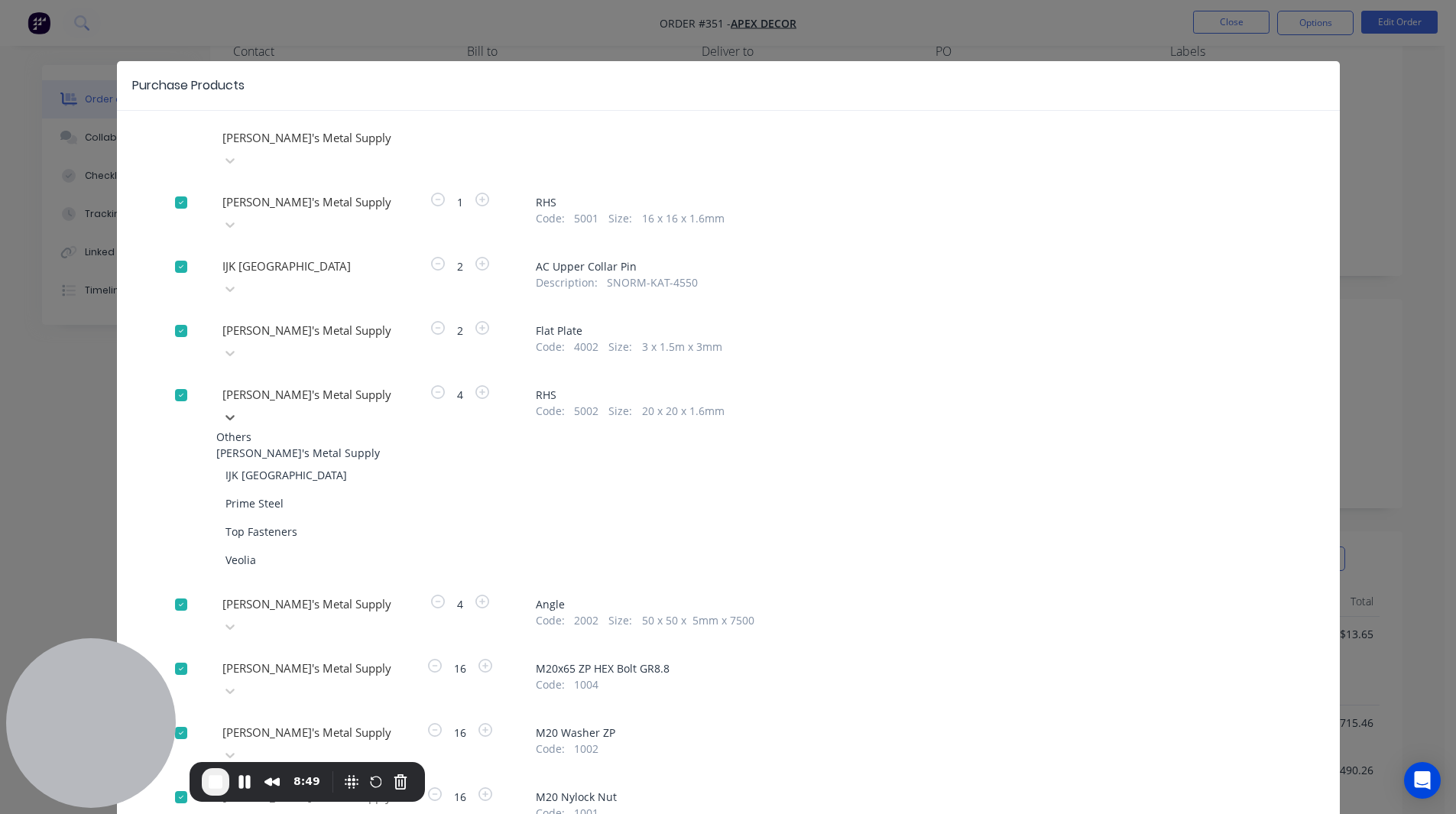
click at [271, 385] on div at bounding box center [330, 394] width 220 height 19
click at [272, 437] on div "IJK [GEOGRAPHIC_DATA]" at bounding box center [300, 474] width 168 height 28
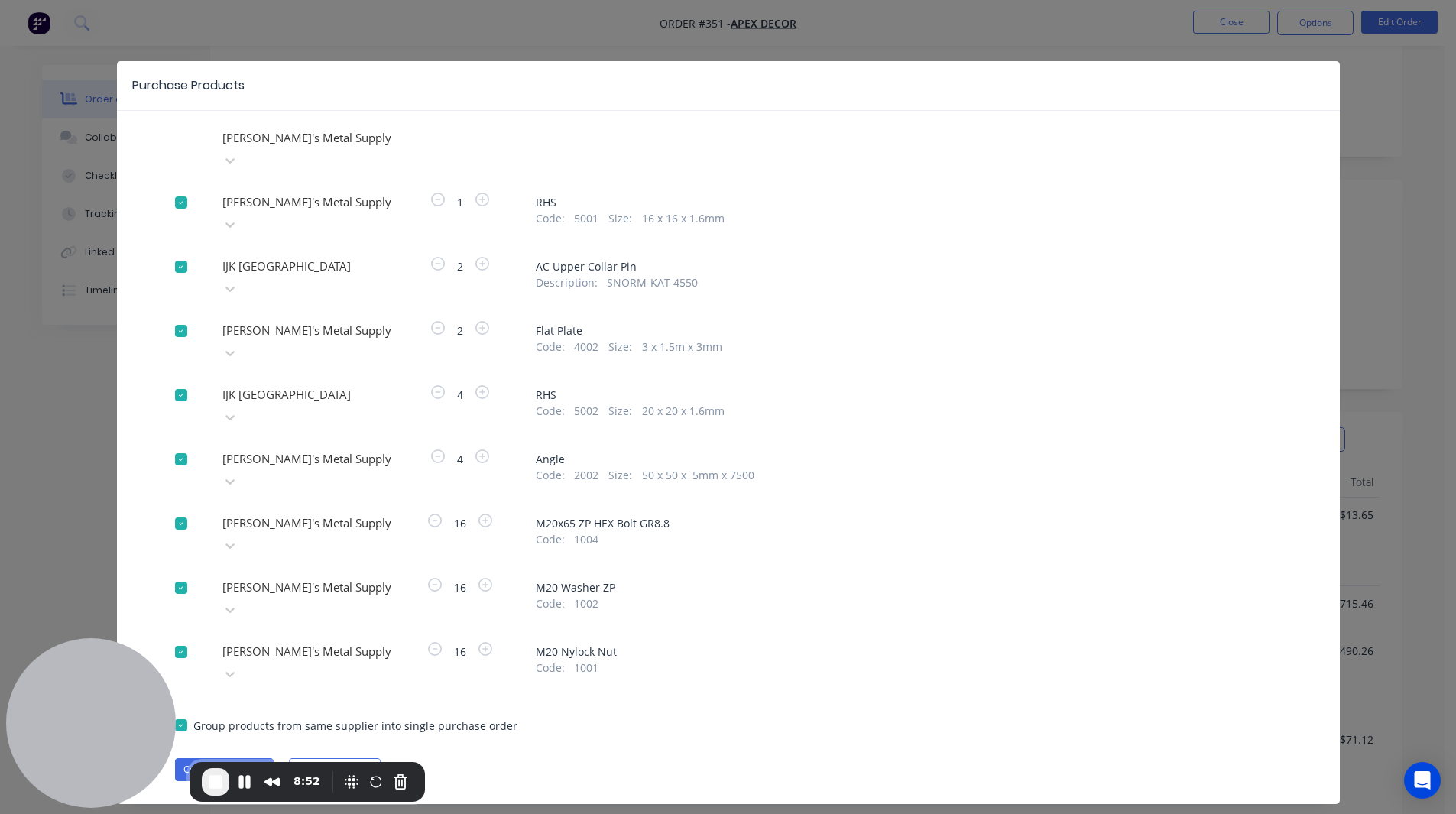
scroll to position [268, 0]
click at [224, 437] on button "Create purchase(s)" at bounding box center [224, 769] width 99 height 23
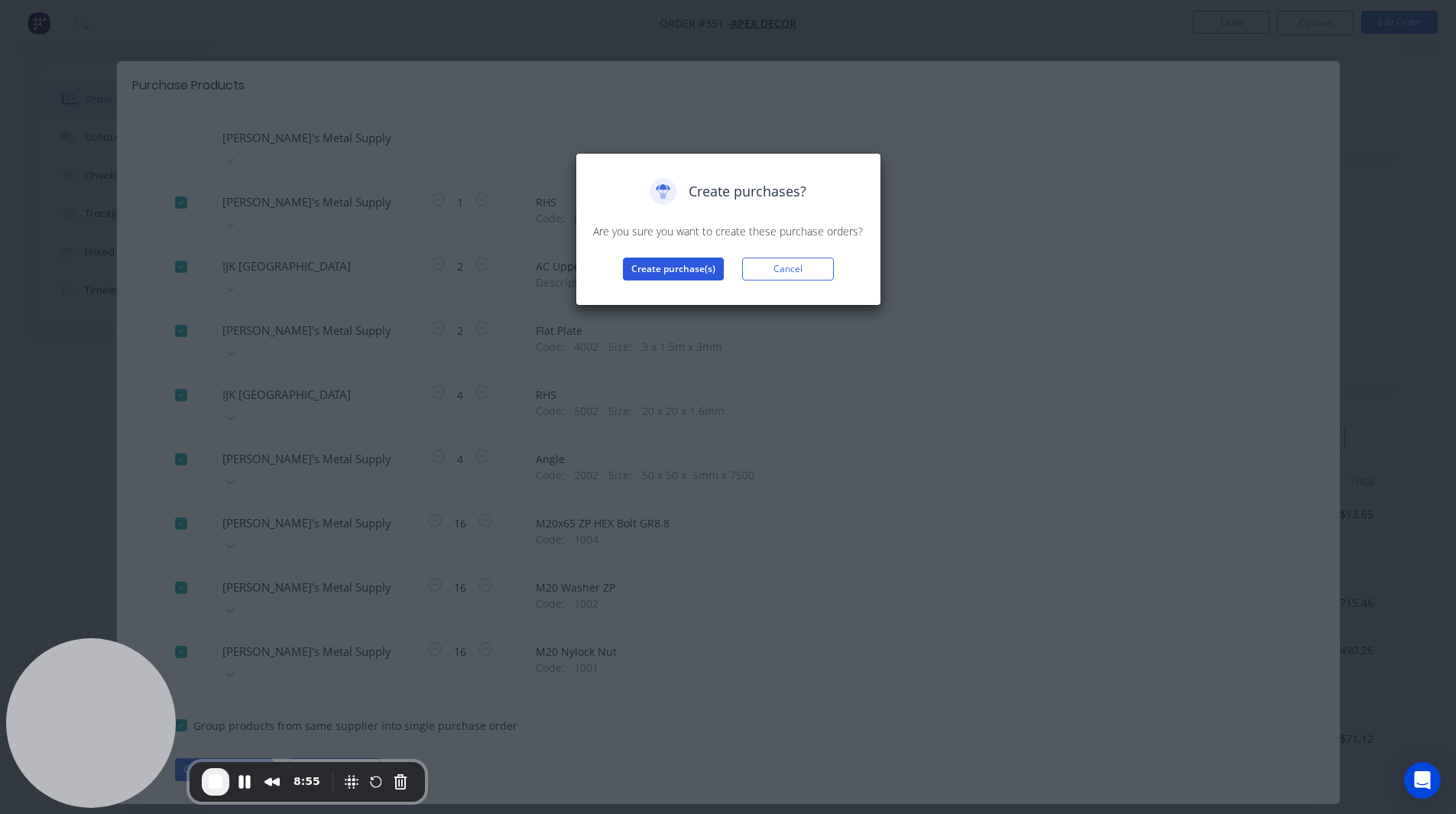
click at [682, 263] on button "Create purchase(s)" at bounding box center [674, 269] width 101 height 23
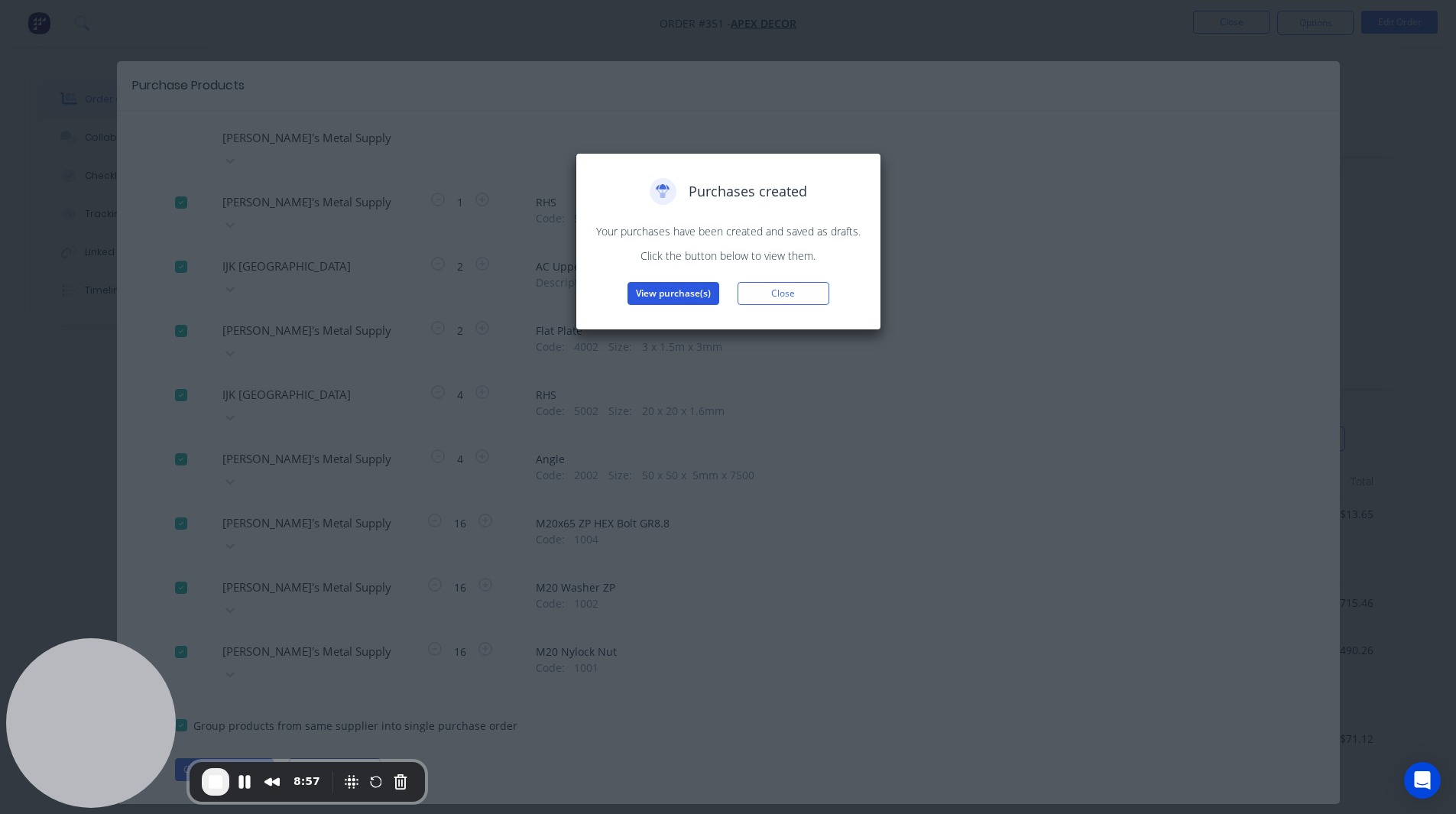
click at [667, 291] on button "View purchase(s)" at bounding box center [673, 293] width 91 height 23
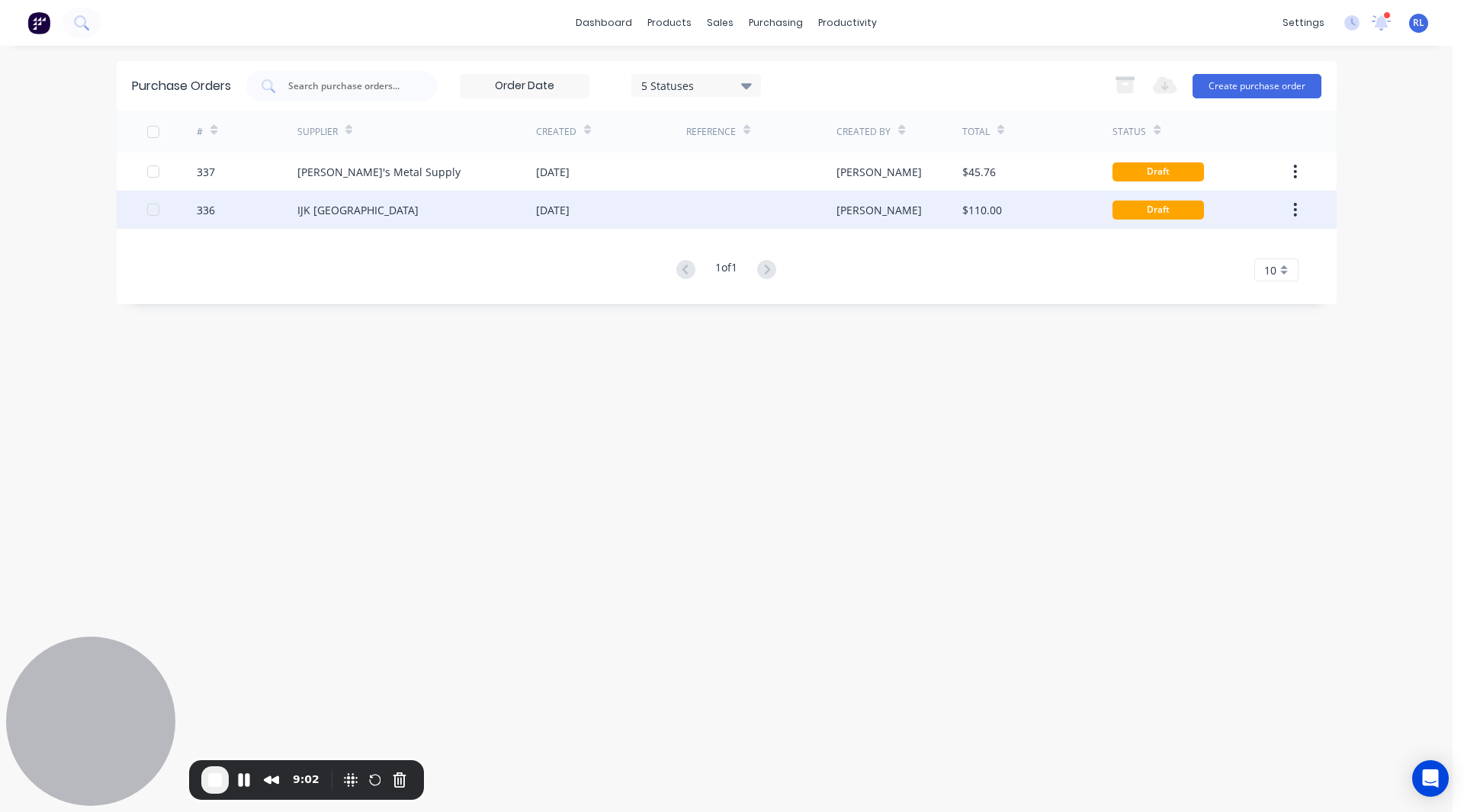
click at [389, 205] on div "IJK [GEOGRAPHIC_DATA]" at bounding box center [416, 209] width 238 height 38
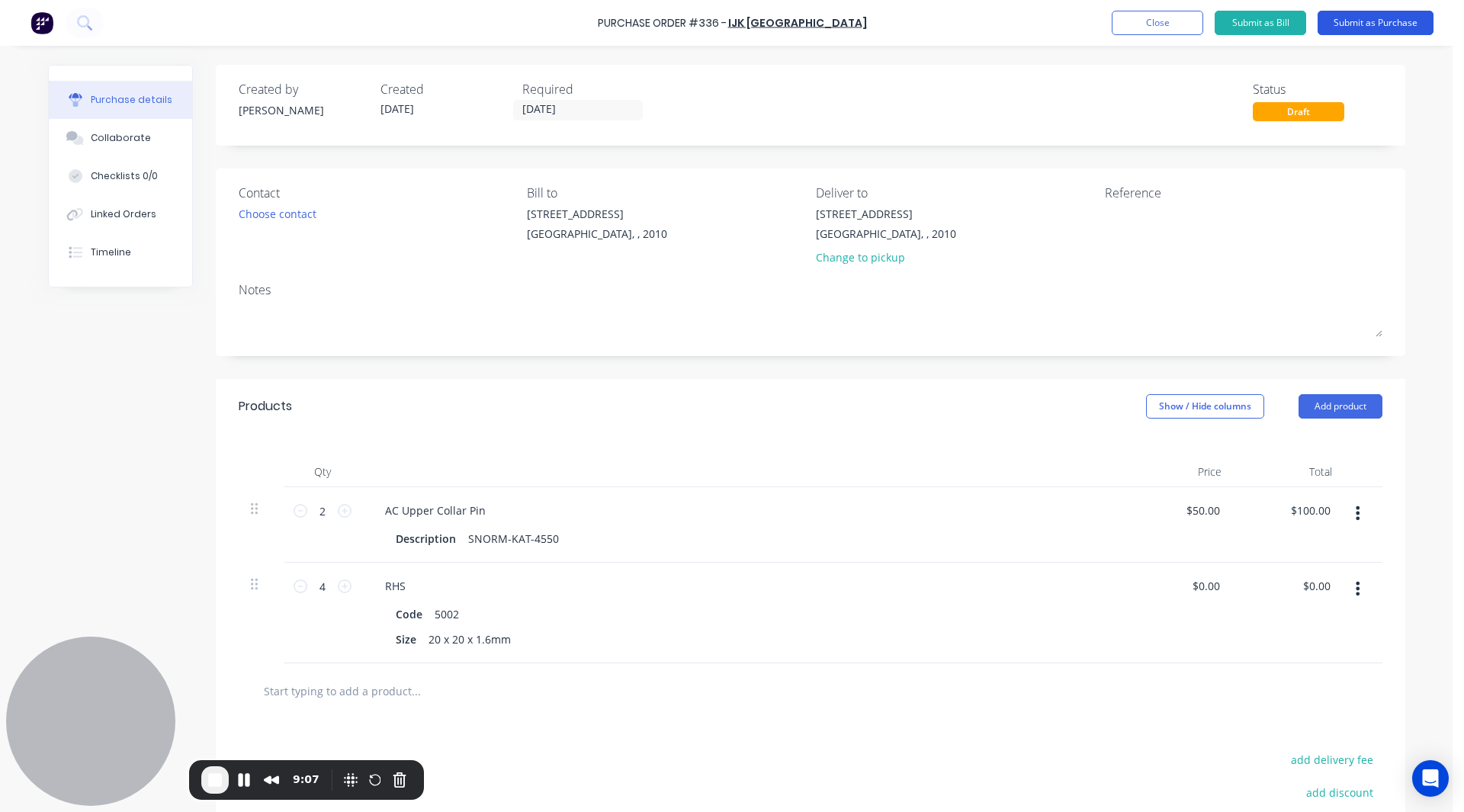
click at [963, 24] on button "Submit as Purchase" at bounding box center [1376, 23] width 116 height 24
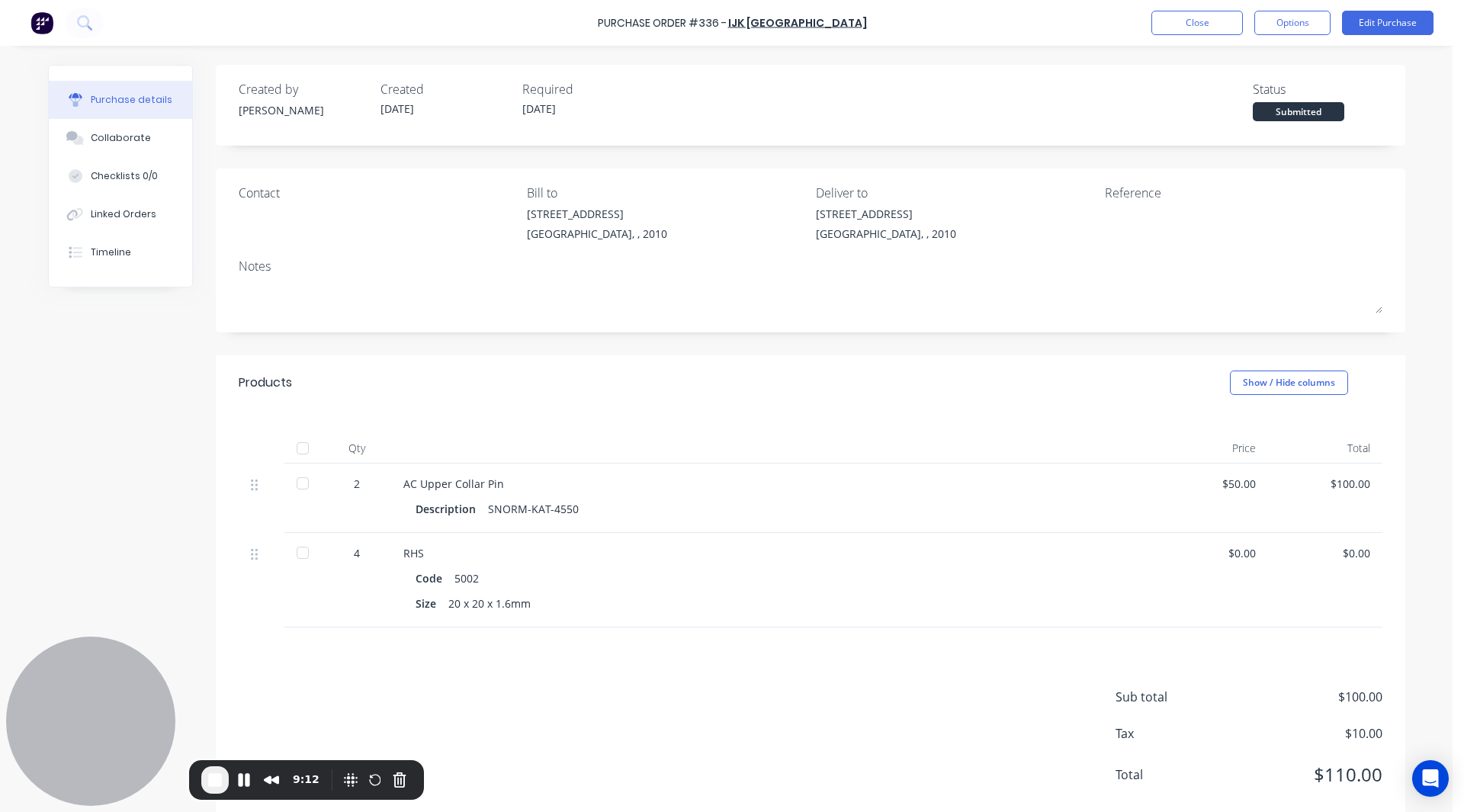
click at [298, 436] on div at bounding box center [303, 484] width 31 height 31
click at [297, 436] on div at bounding box center [303, 553] width 31 height 31
click at [111, 130] on button "Collaborate" at bounding box center [120, 138] width 144 height 38
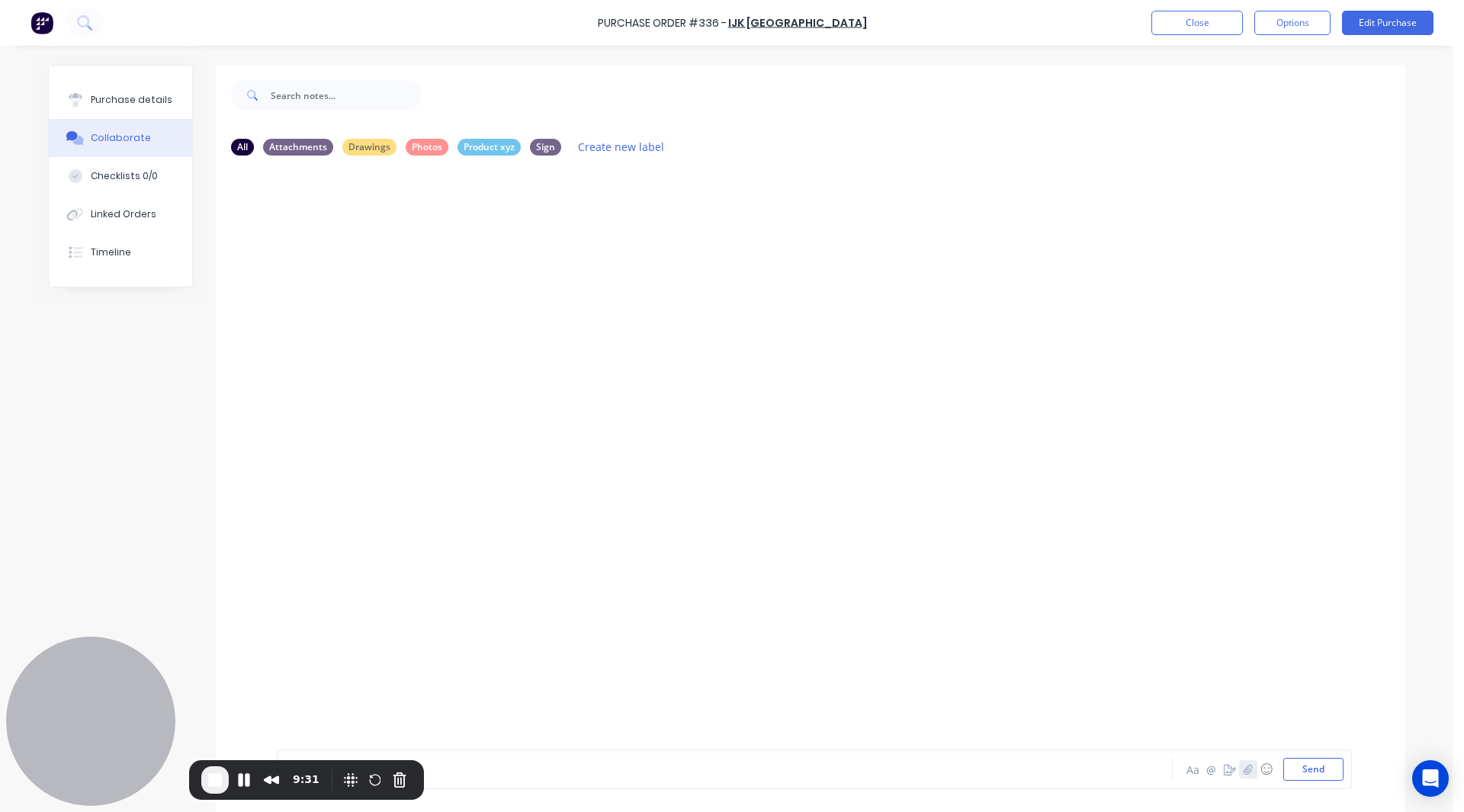
click at [963, 436] on icon "button" at bounding box center [1247, 770] width 9 height 11
click at [325, 436] on div at bounding box center [814, 719] width 1059 height 78
click at [353, 436] on div at bounding box center [814, 719] width 1059 height 78
drag, startPoint x: 362, startPoint y: 733, endPoint x: 347, endPoint y: 739, distance: 16.2
click at [347, 436] on div at bounding box center [814, 719] width 1059 height 78
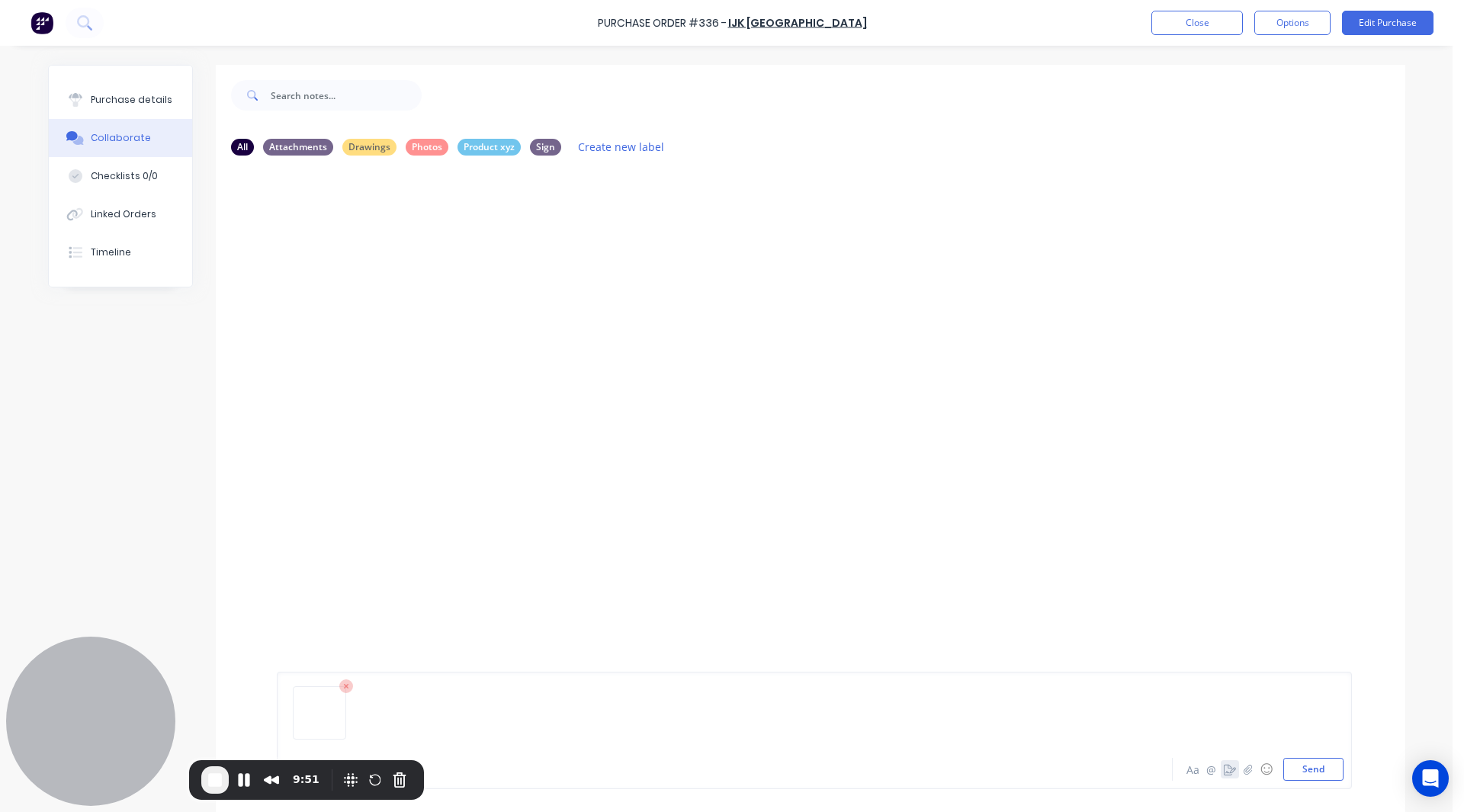
click at [963, 436] on icon "button" at bounding box center [1230, 770] width 13 height 11
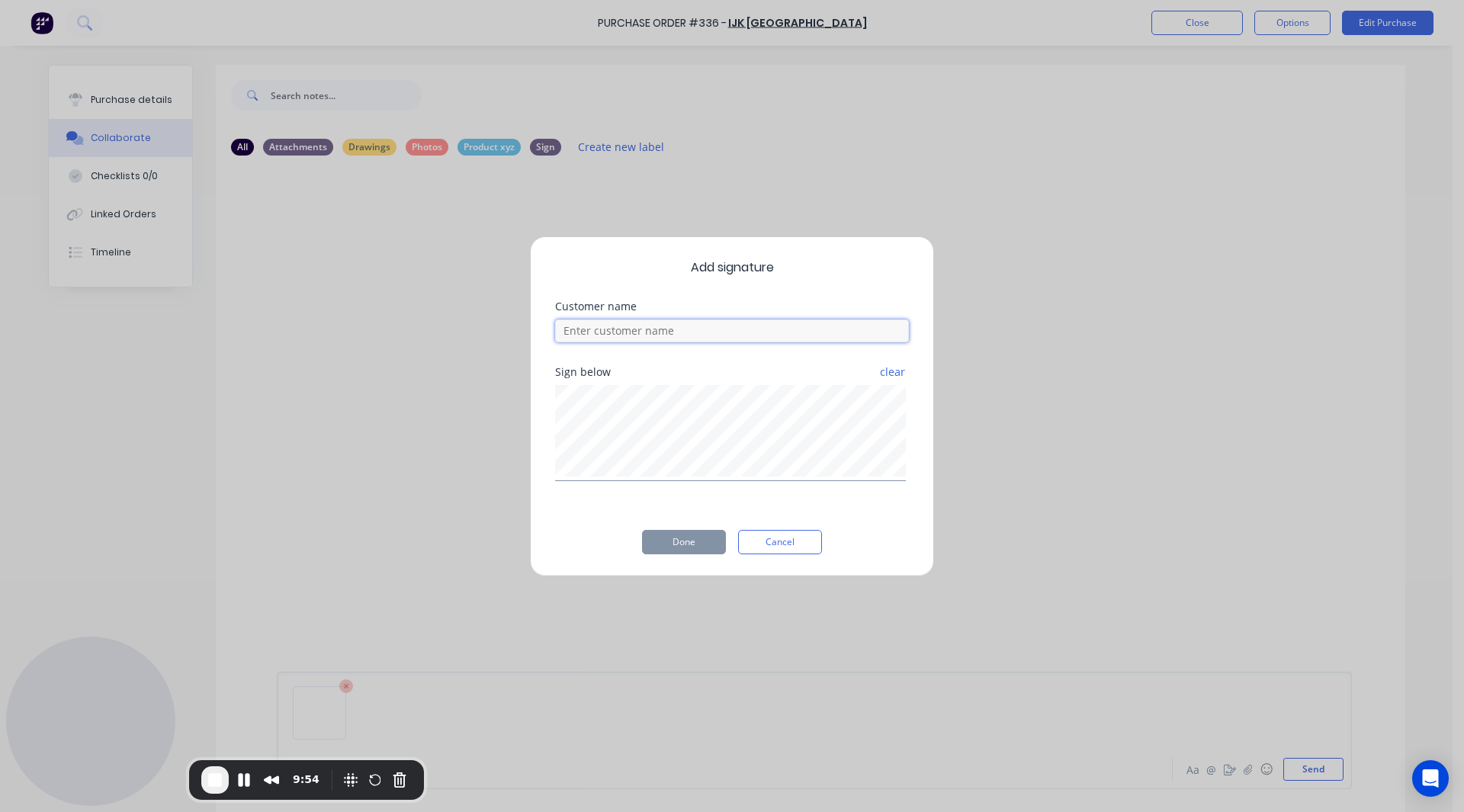
click at [635, 330] on input at bounding box center [732, 330] width 354 height 23
type input "[PERSON_NAME]"
click at [662, 436] on button "Done" at bounding box center [683, 541] width 84 height 24
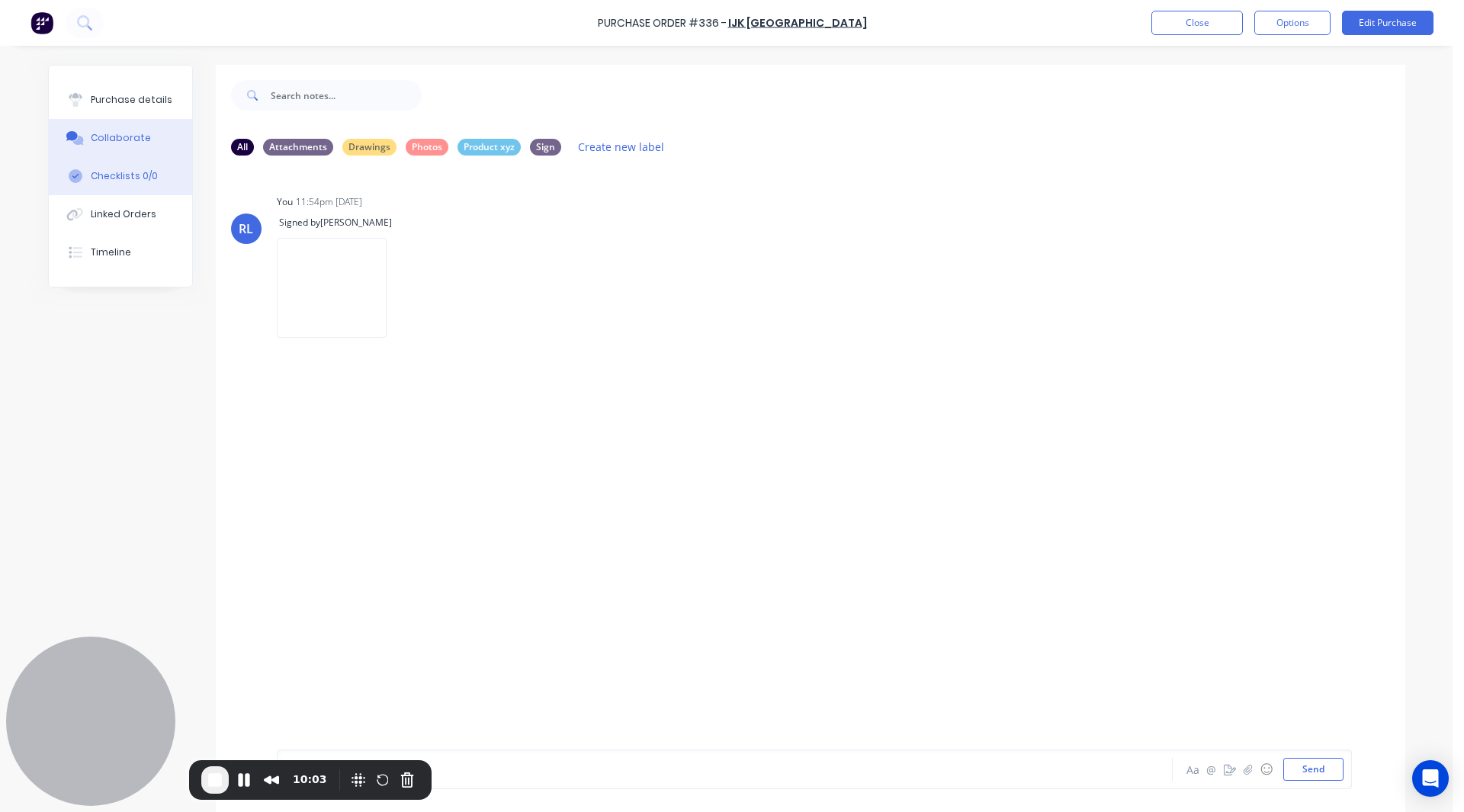
click at [105, 165] on button "Checklists 0/0" at bounding box center [120, 176] width 144 height 38
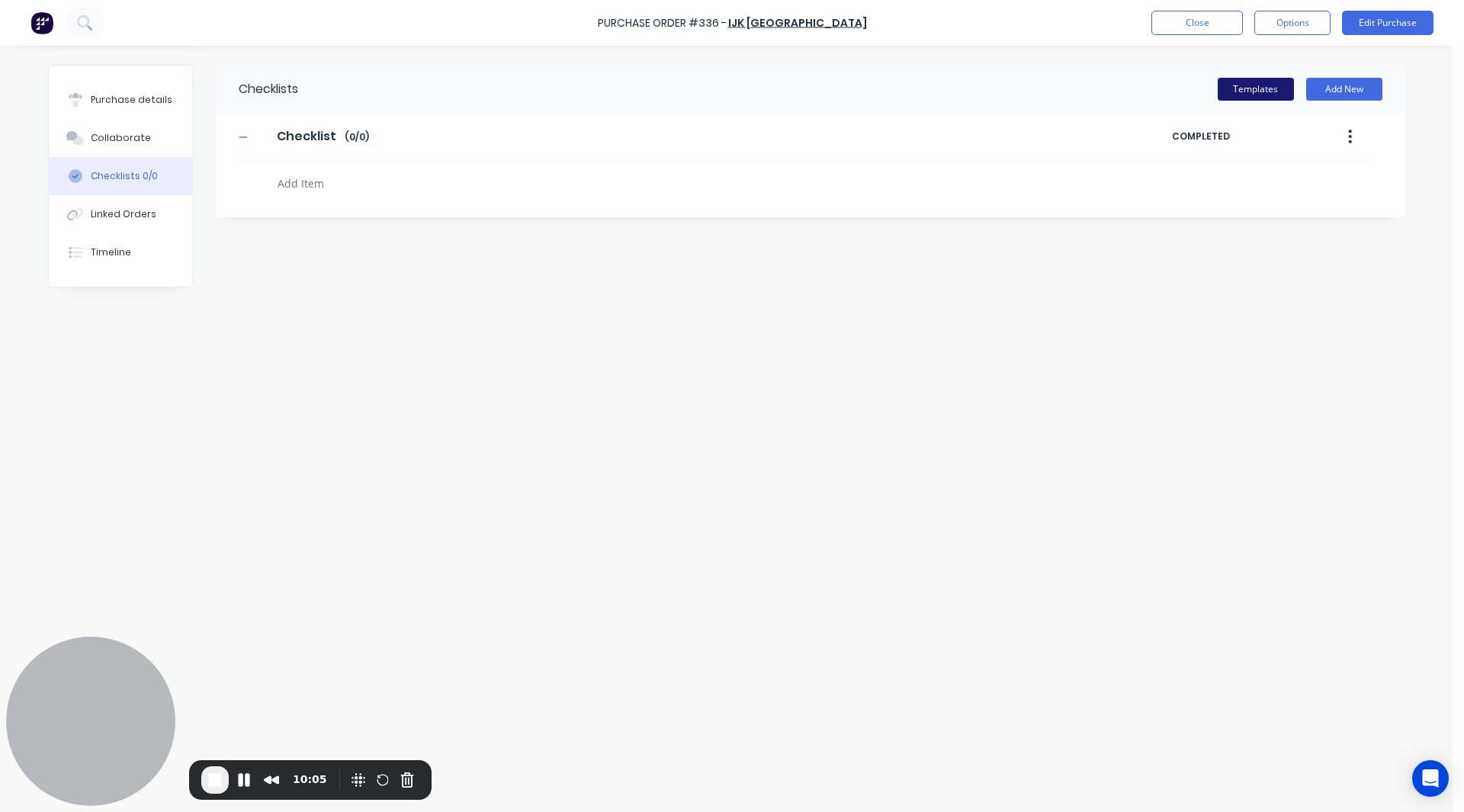
click at [963, 86] on button "Templates" at bounding box center [1256, 88] width 76 height 23
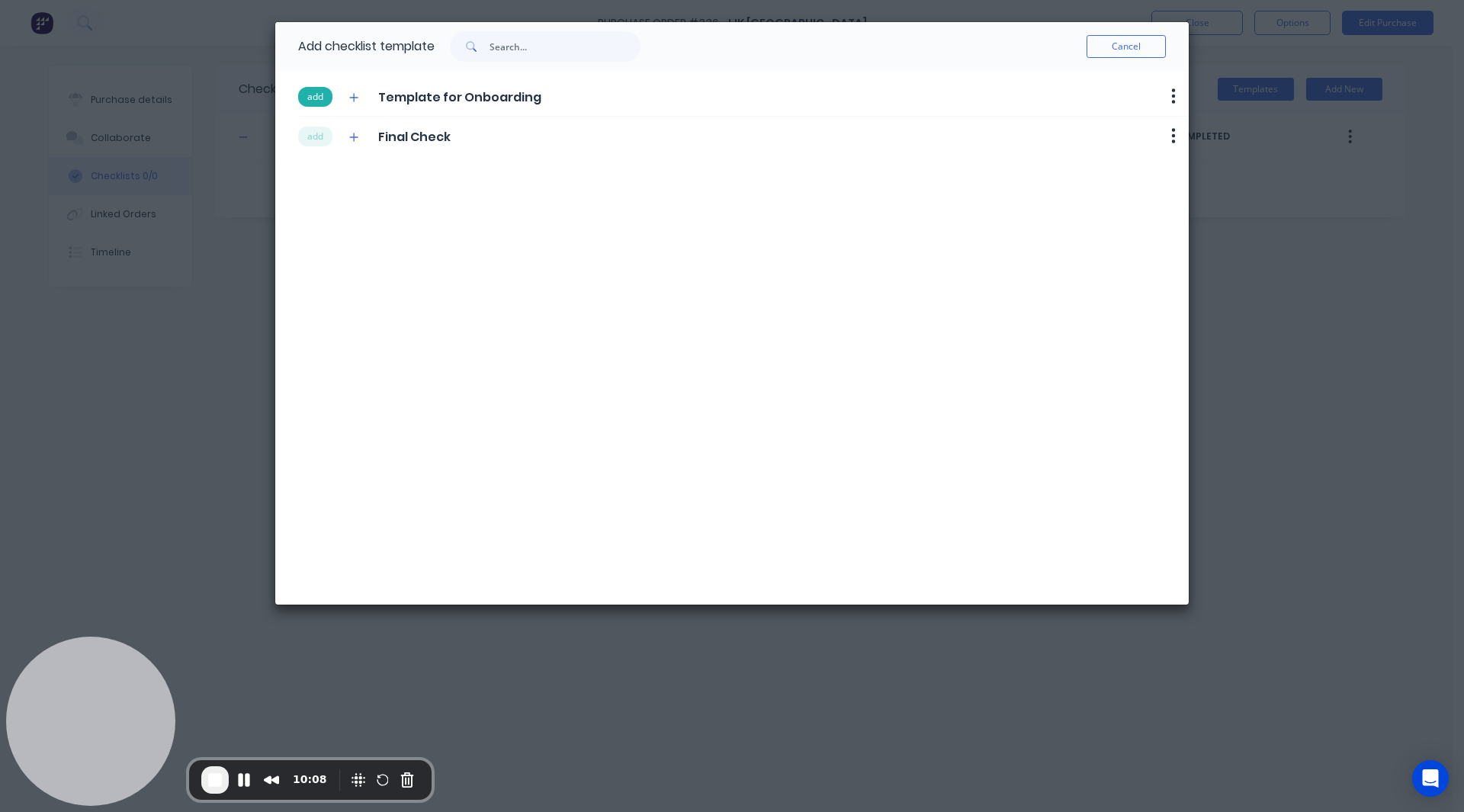
click at [315, 96] on button "add" at bounding box center [315, 97] width 34 height 20
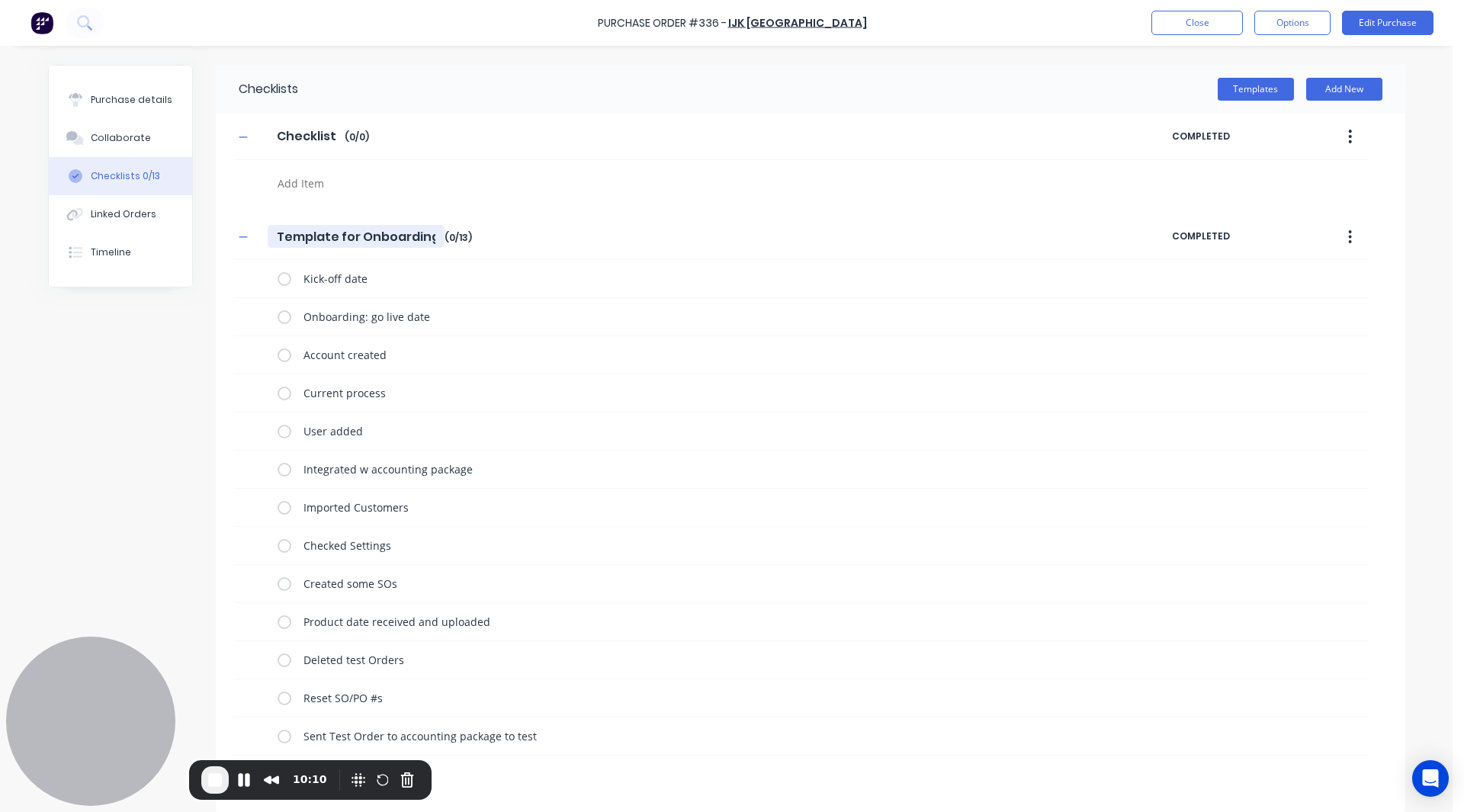
click at [419, 235] on input "Template for Onboarding" at bounding box center [357, 235] width 177 height 23
type input "Quality Check"
click at [145, 361] on div "Checklists Templates Add New Checklist Checklist Enter Checklist name ( 0 / 0 )…" at bounding box center [727, 438] width 1357 height 748
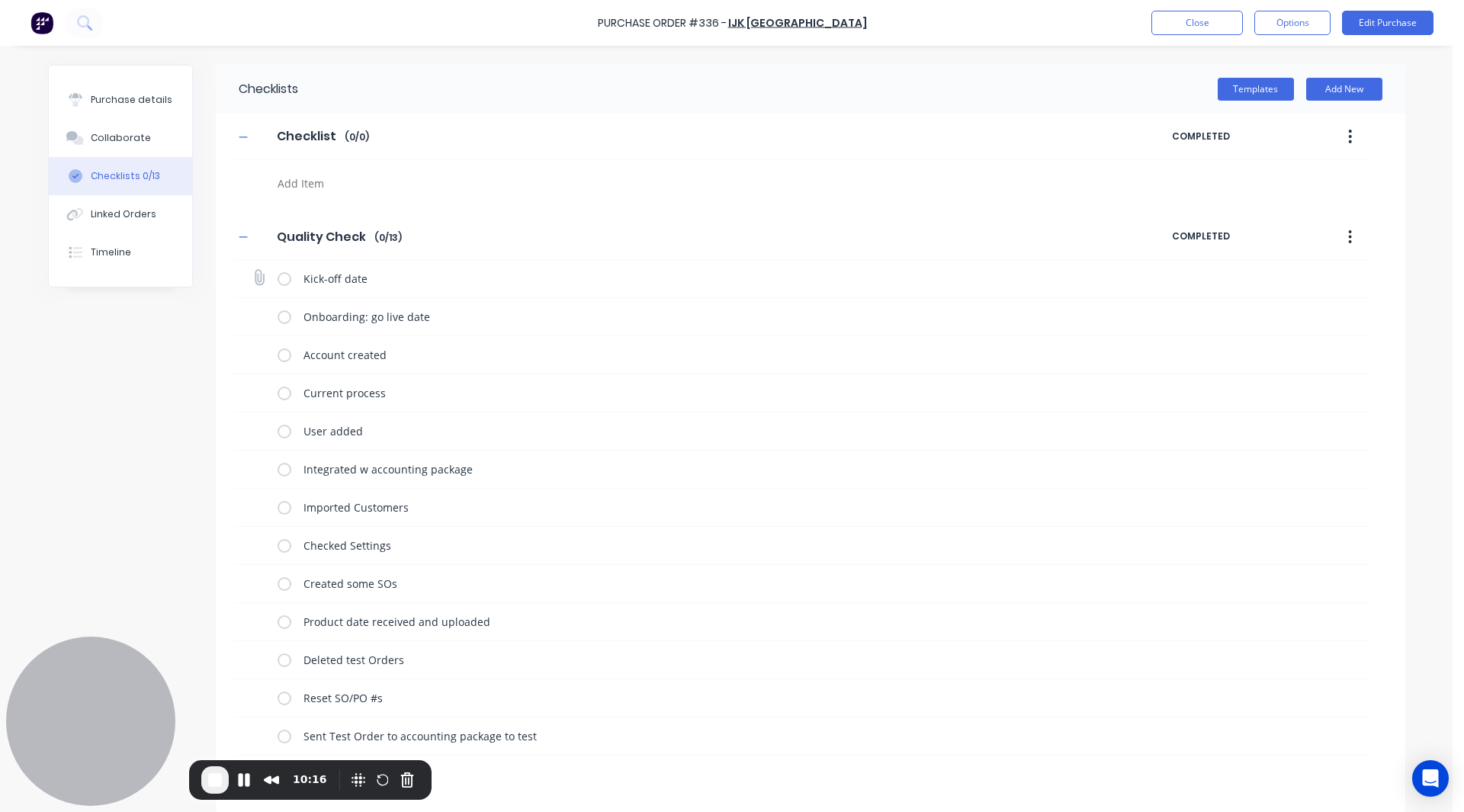
click at [279, 275] on label at bounding box center [284, 279] width 14 height 16
click at [0, 0] on input "checkbox" at bounding box center [0, 0] width 0 height 0
click at [281, 314] on label at bounding box center [284, 317] width 14 height 16
click at [0, 0] on input "checkbox" at bounding box center [0, 0] width 0 height 0
click at [279, 355] on label at bounding box center [284, 355] width 14 height 16
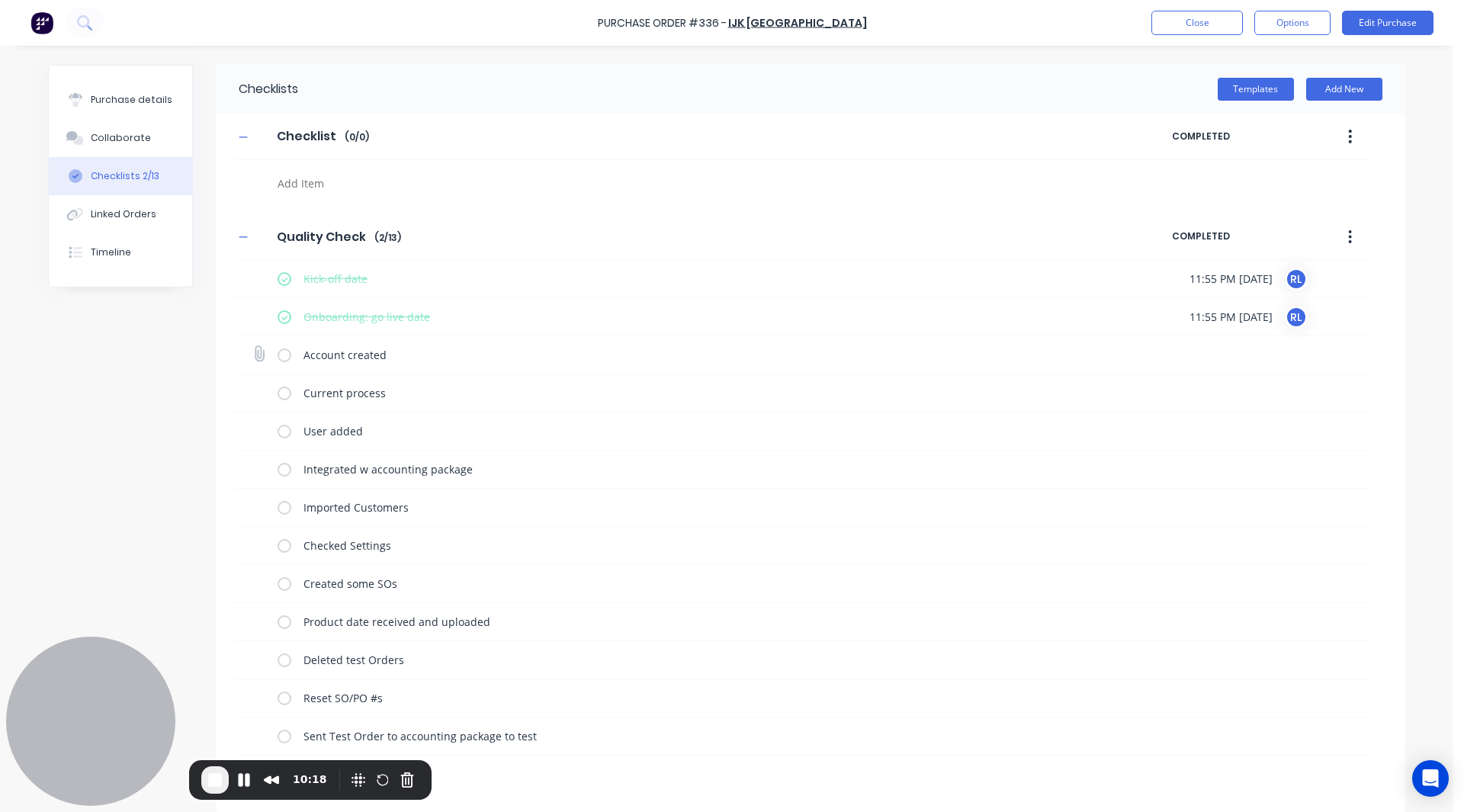
click at [0, 0] on input "checkbox" at bounding box center [0, 0] width 0 height 0
click at [278, 395] on label at bounding box center [284, 393] width 14 height 16
click at [0, 0] on input "checkbox" at bounding box center [0, 0] width 0 height 0
click at [283, 431] on label at bounding box center [284, 431] width 14 height 16
click at [0, 0] on input "checkbox" at bounding box center [0, 0] width 0 height 0
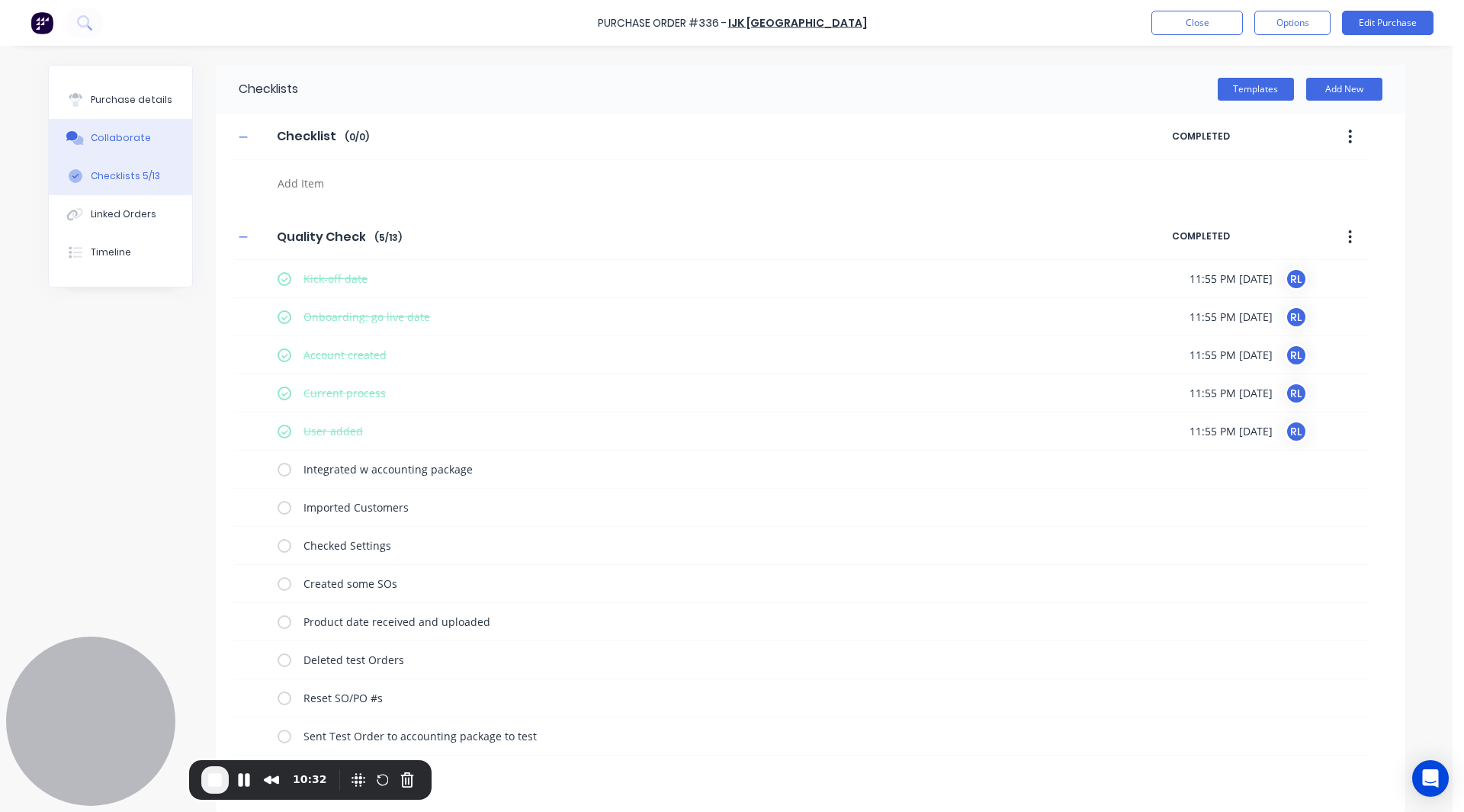
click at [131, 152] on button "Collaborate" at bounding box center [120, 138] width 144 height 38
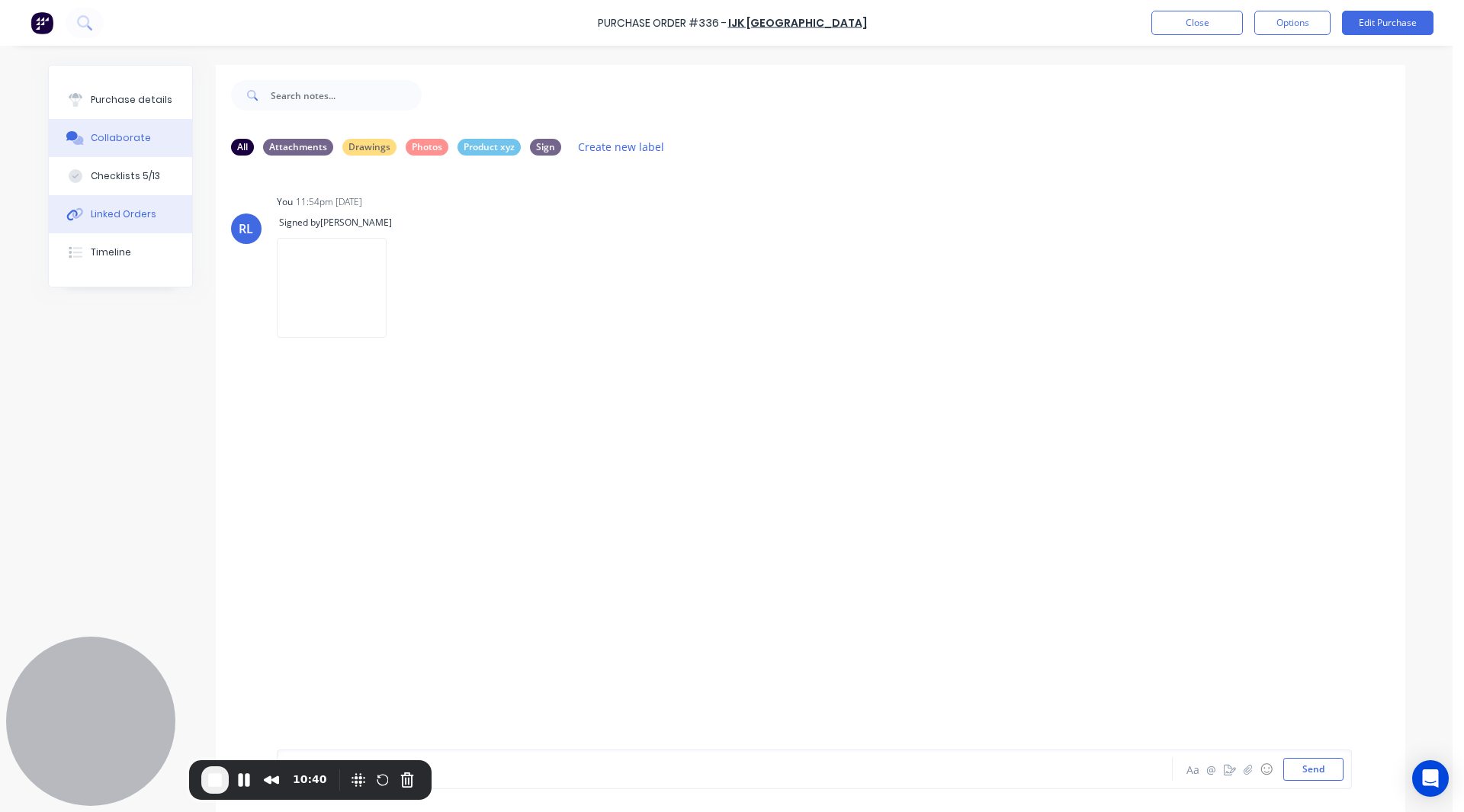
click at [116, 207] on button "Linked Orders" at bounding box center [120, 214] width 144 height 38
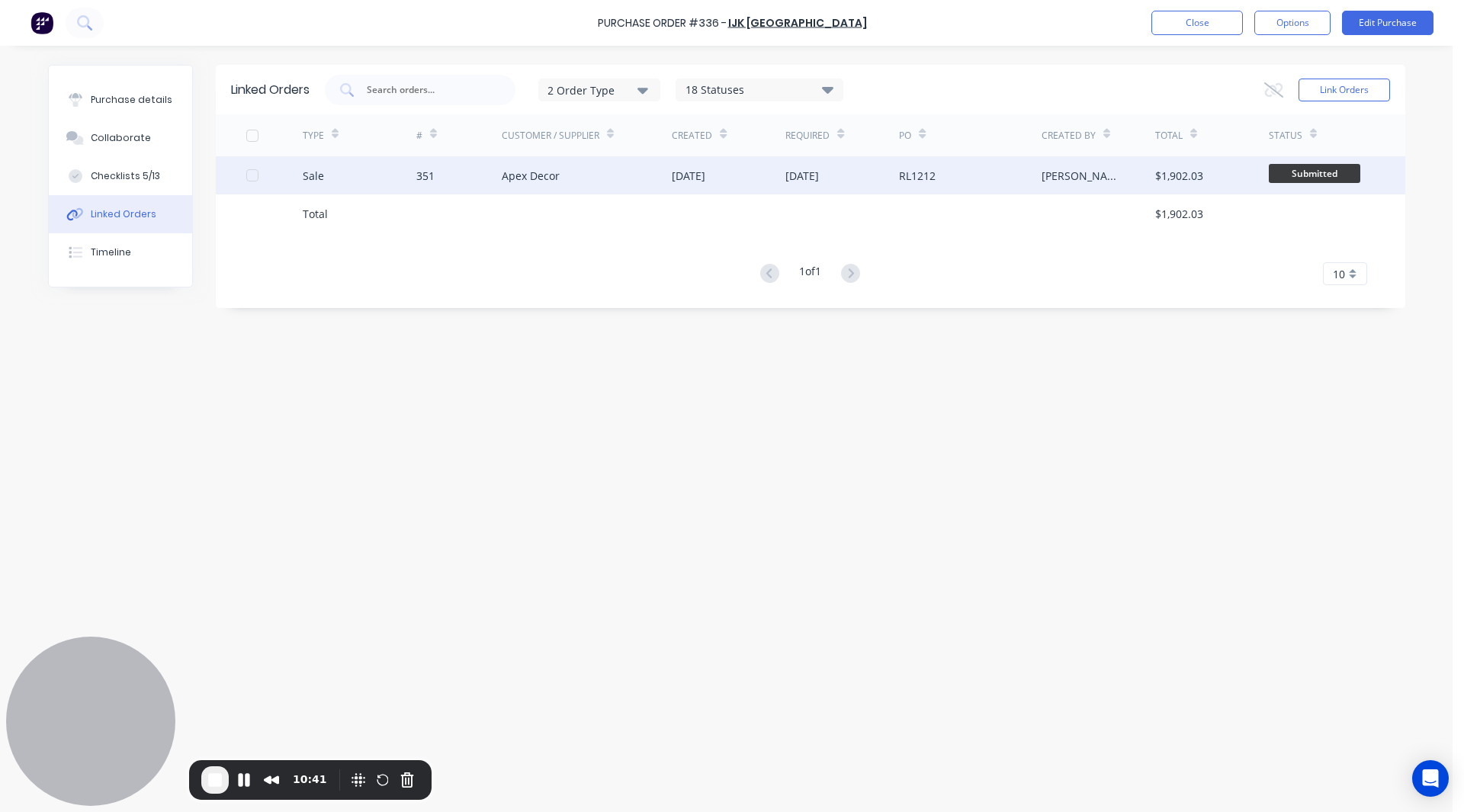
click at [339, 180] on div "Sale" at bounding box center [359, 175] width 114 height 38
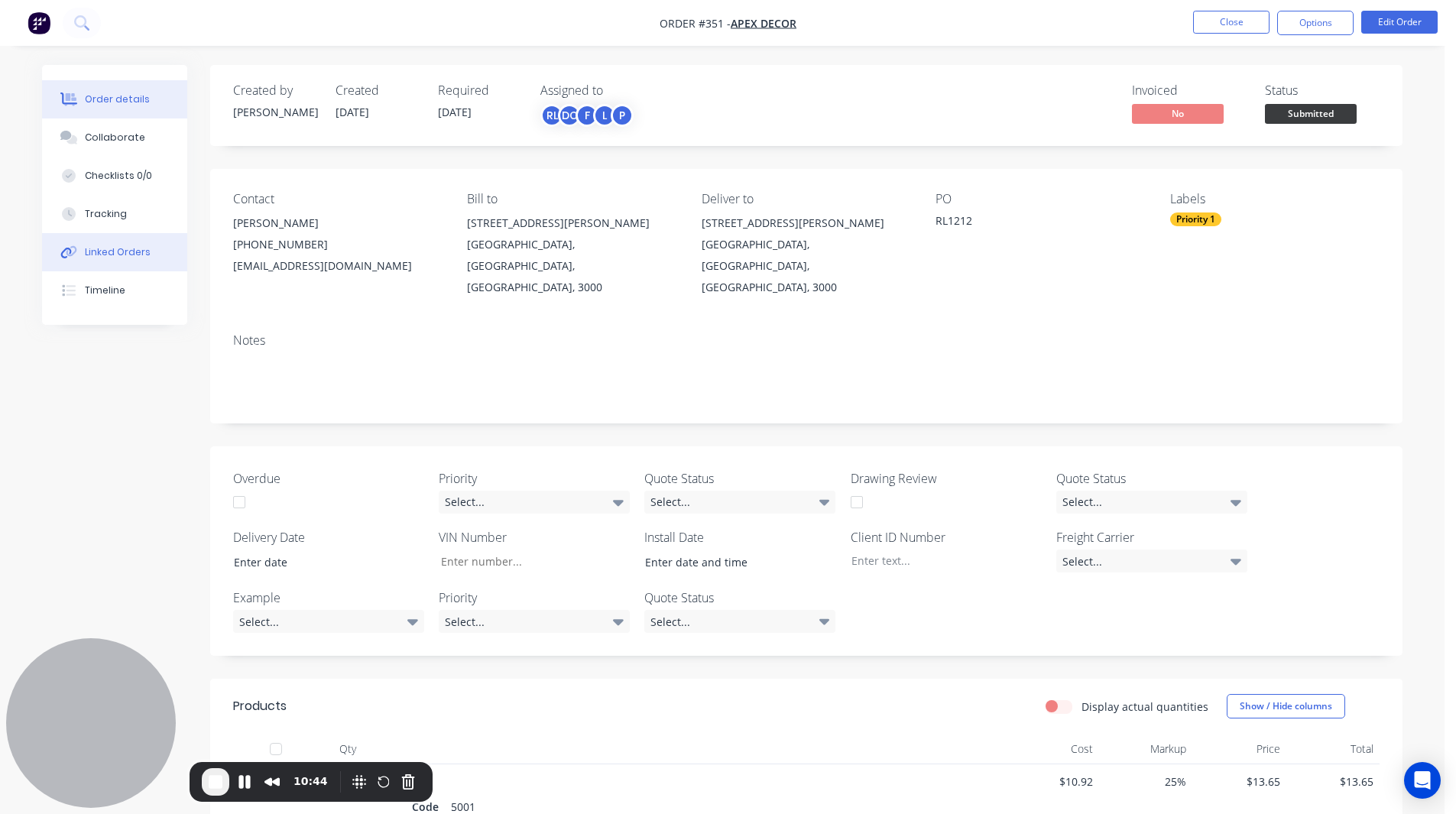
click at [96, 244] on button "Linked Orders" at bounding box center [114, 252] width 146 height 38
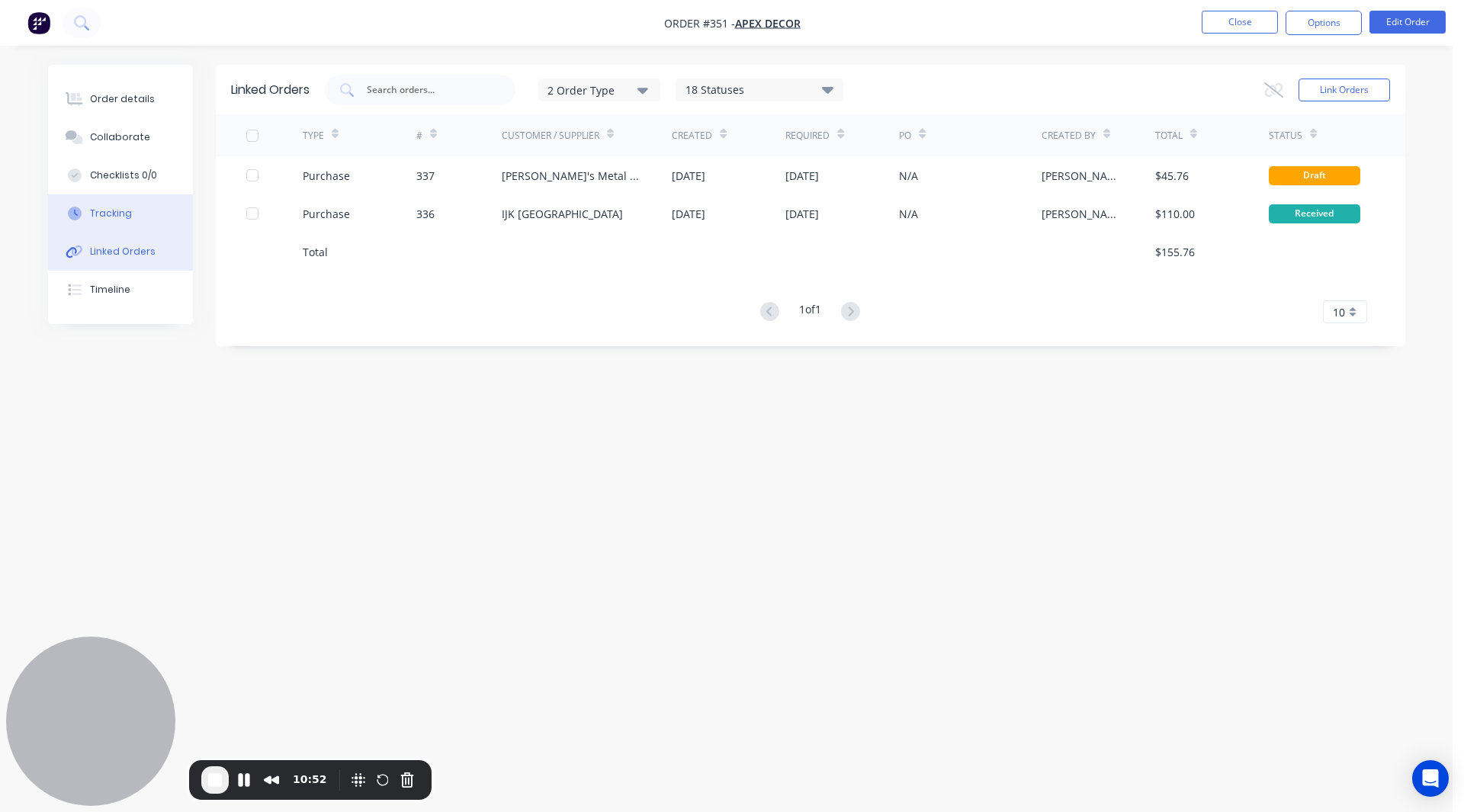
click at [128, 207] on div "Tracking" at bounding box center [111, 213] width 42 height 14
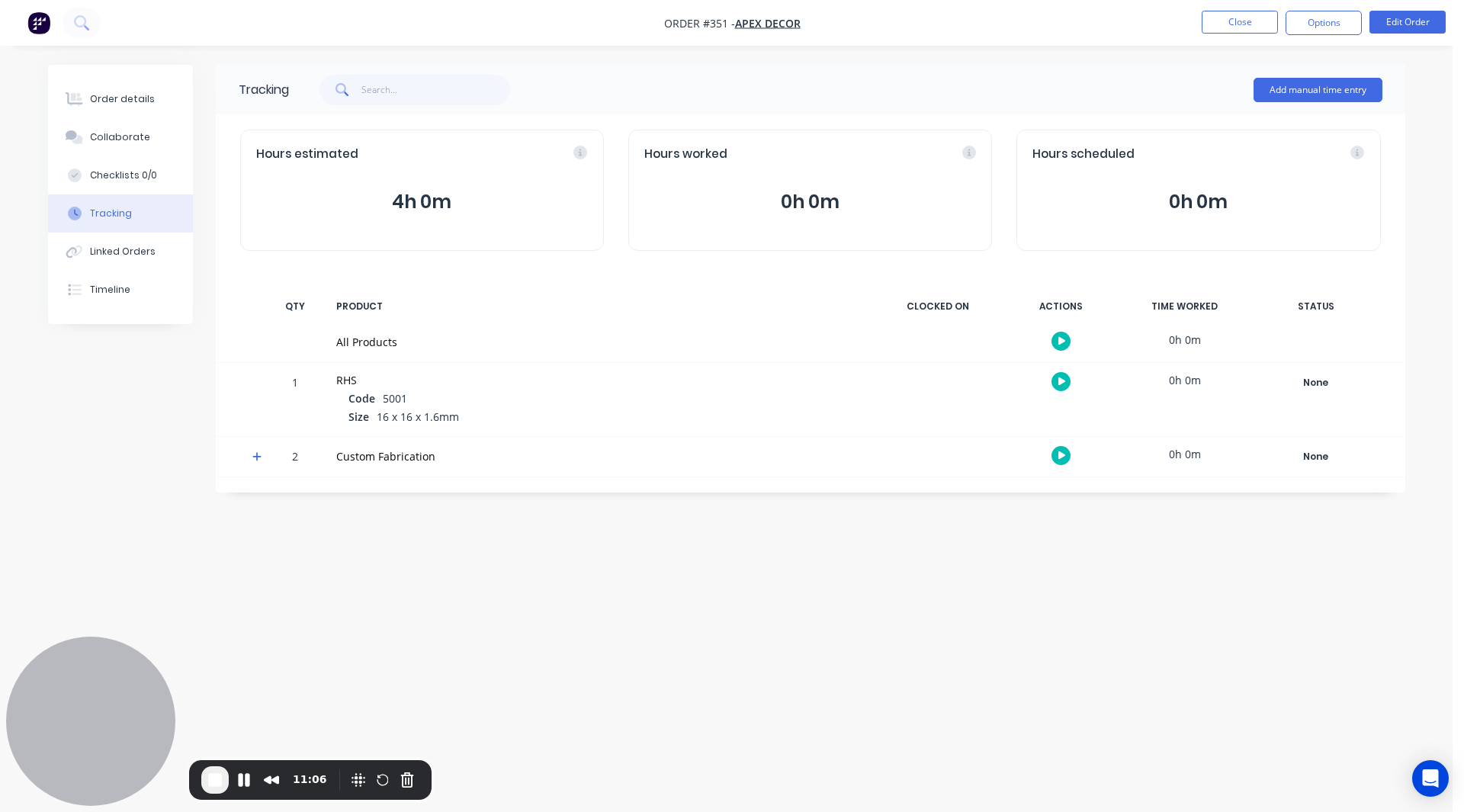
click at [963, 436] on button "button" at bounding box center [1061, 455] width 19 height 19
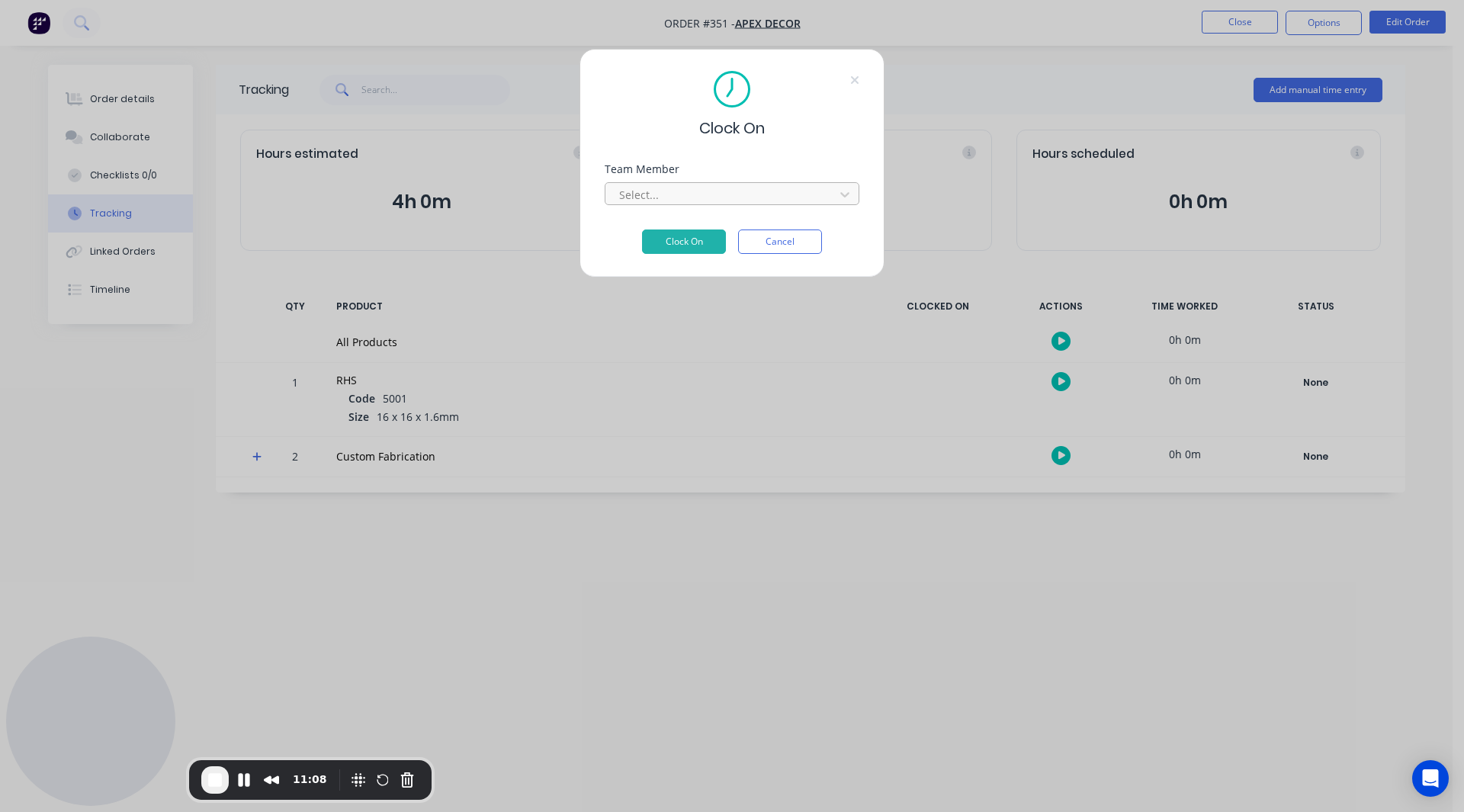
click at [651, 192] on div at bounding box center [721, 194] width 208 height 19
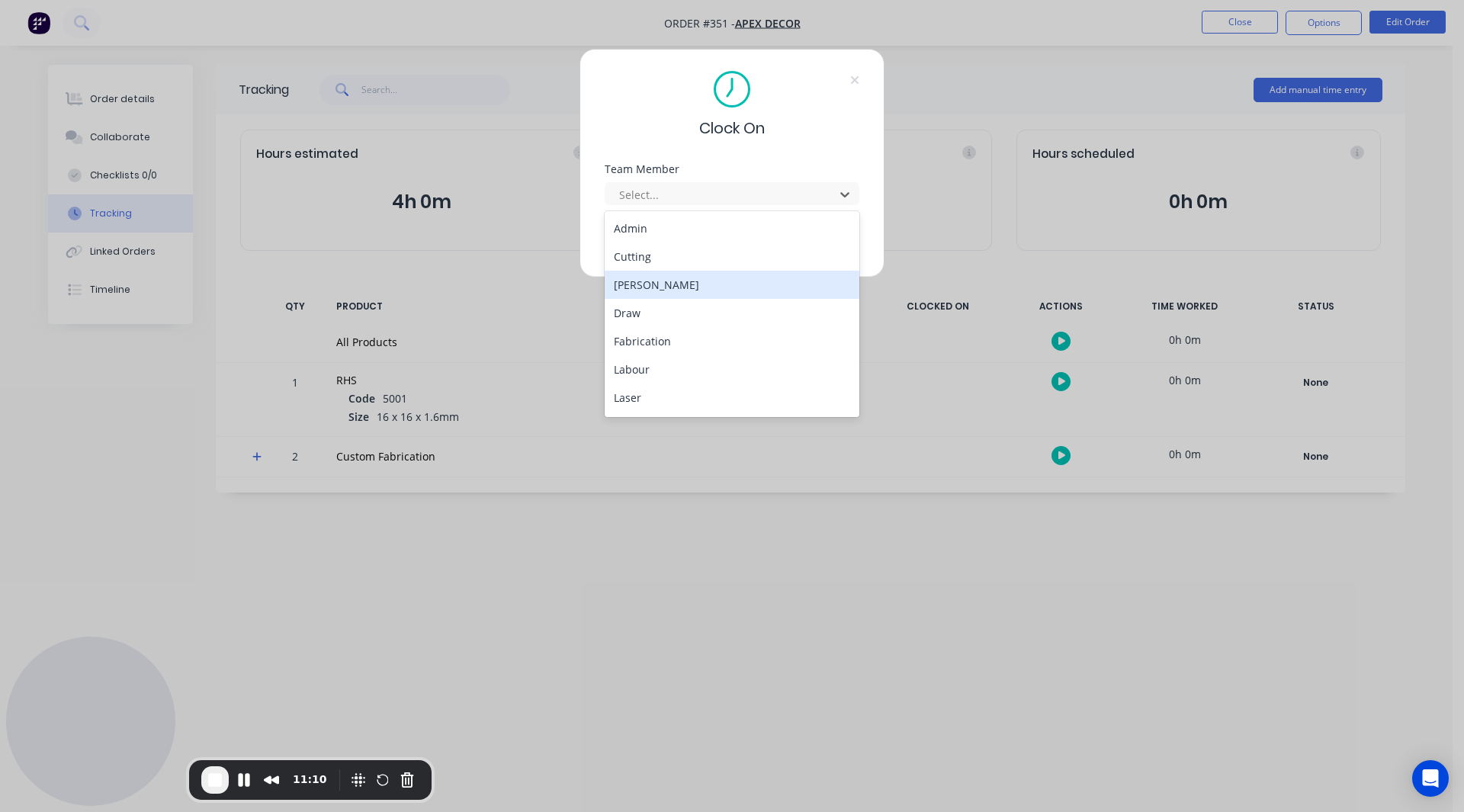
click at [646, 280] on div "[PERSON_NAME]" at bounding box center [732, 284] width 255 height 28
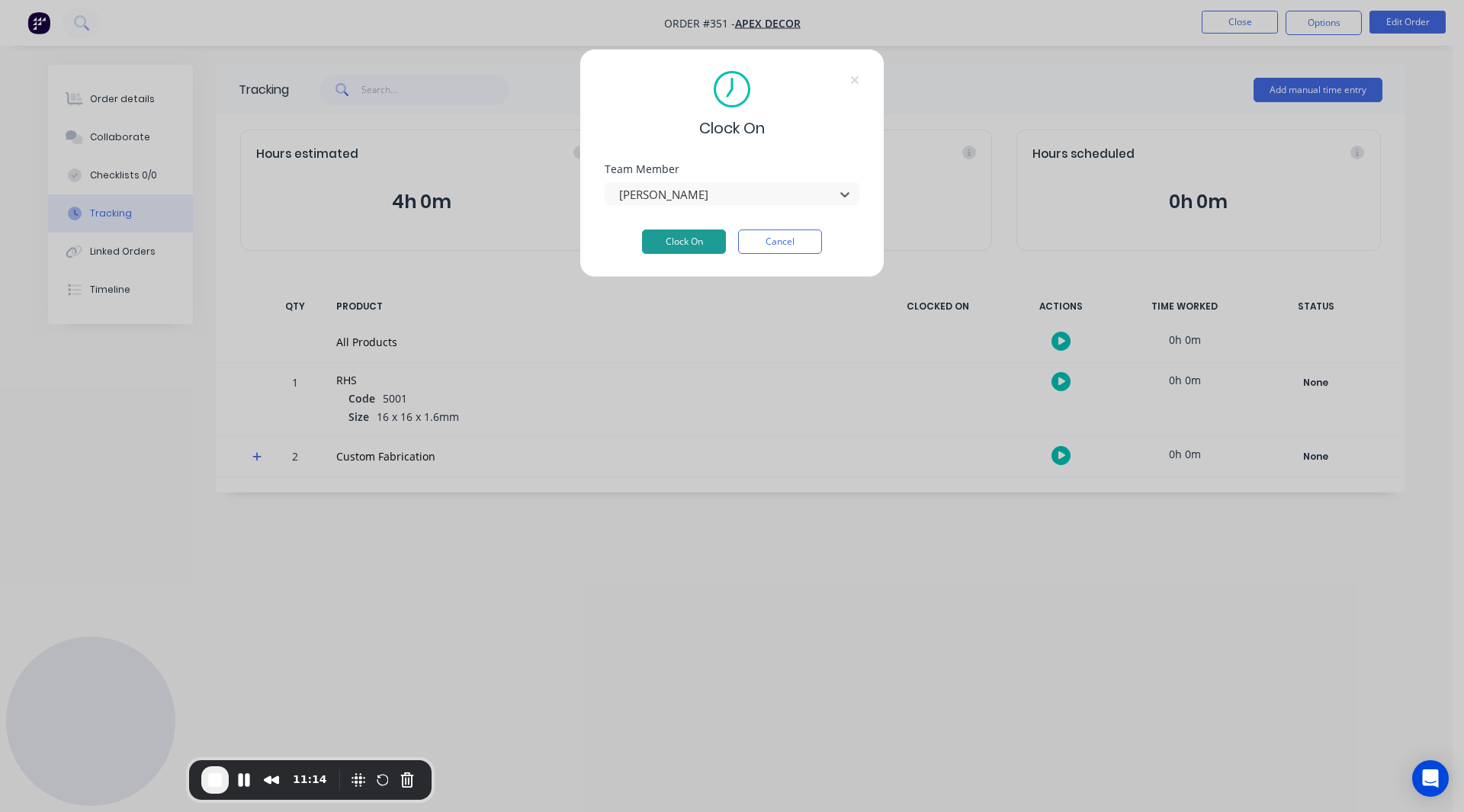
click at [686, 234] on button "Clock On" at bounding box center [683, 241] width 84 height 24
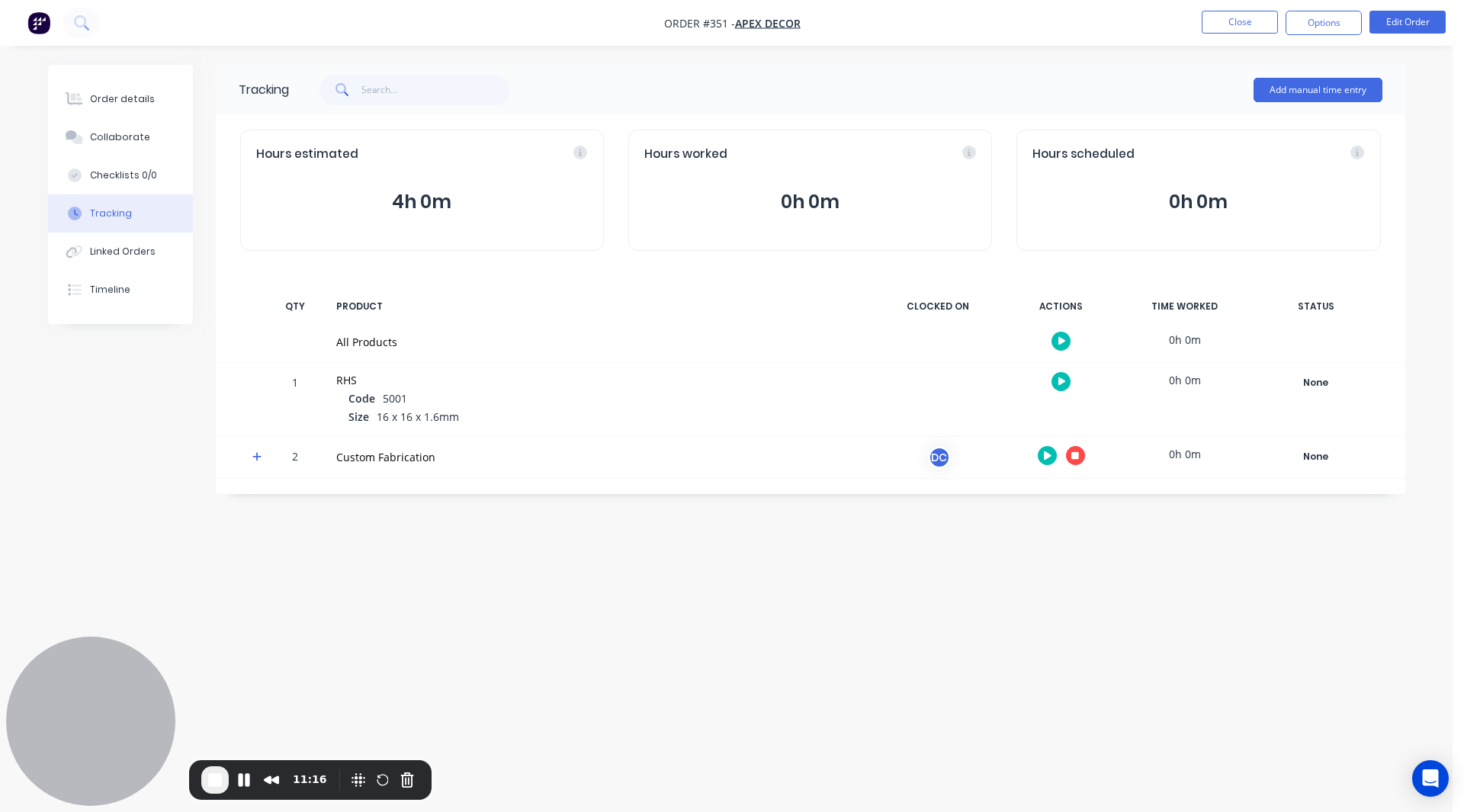
click at [262, 436] on icon at bounding box center [257, 457] width 10 height 11
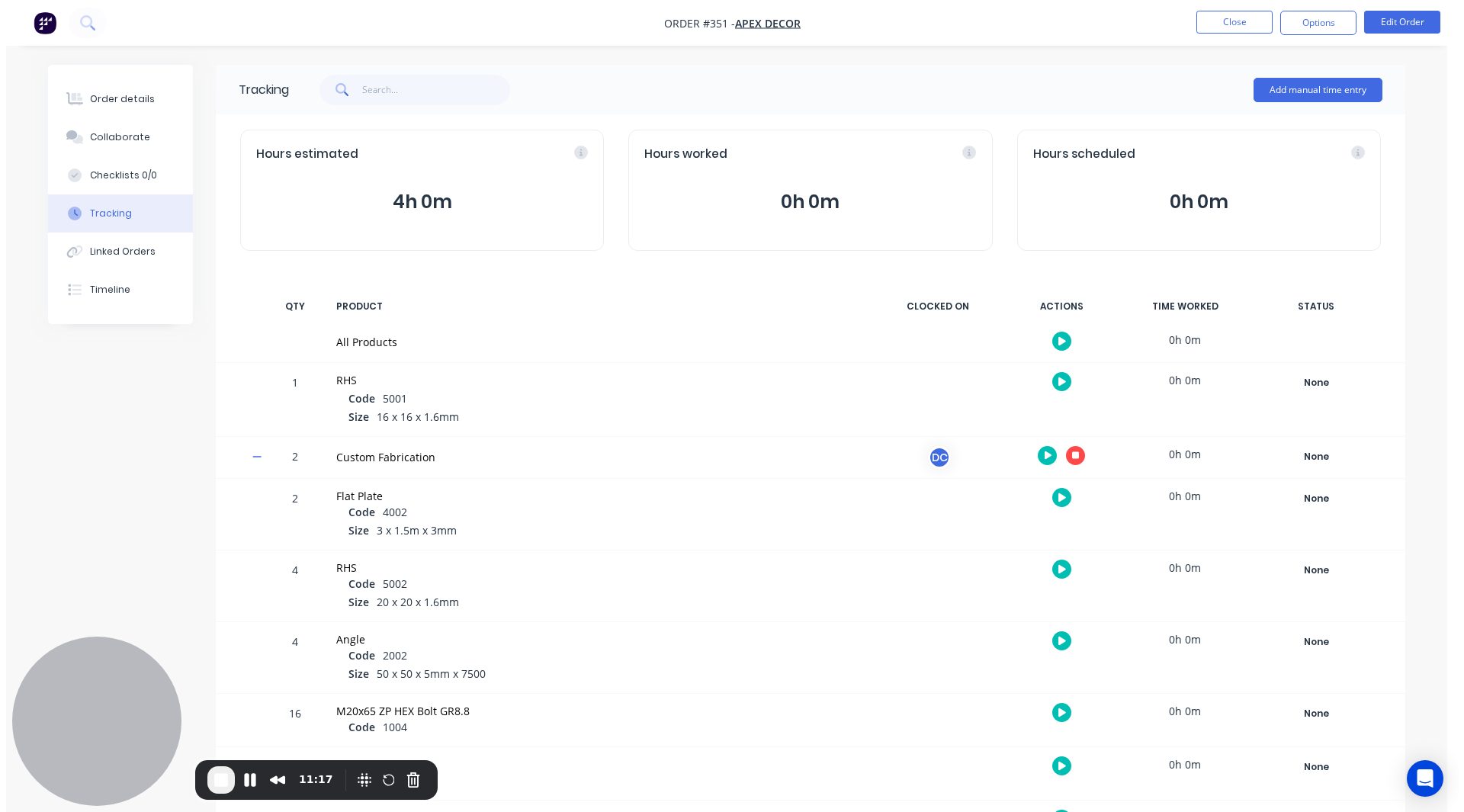
scroll to position [179, 0]
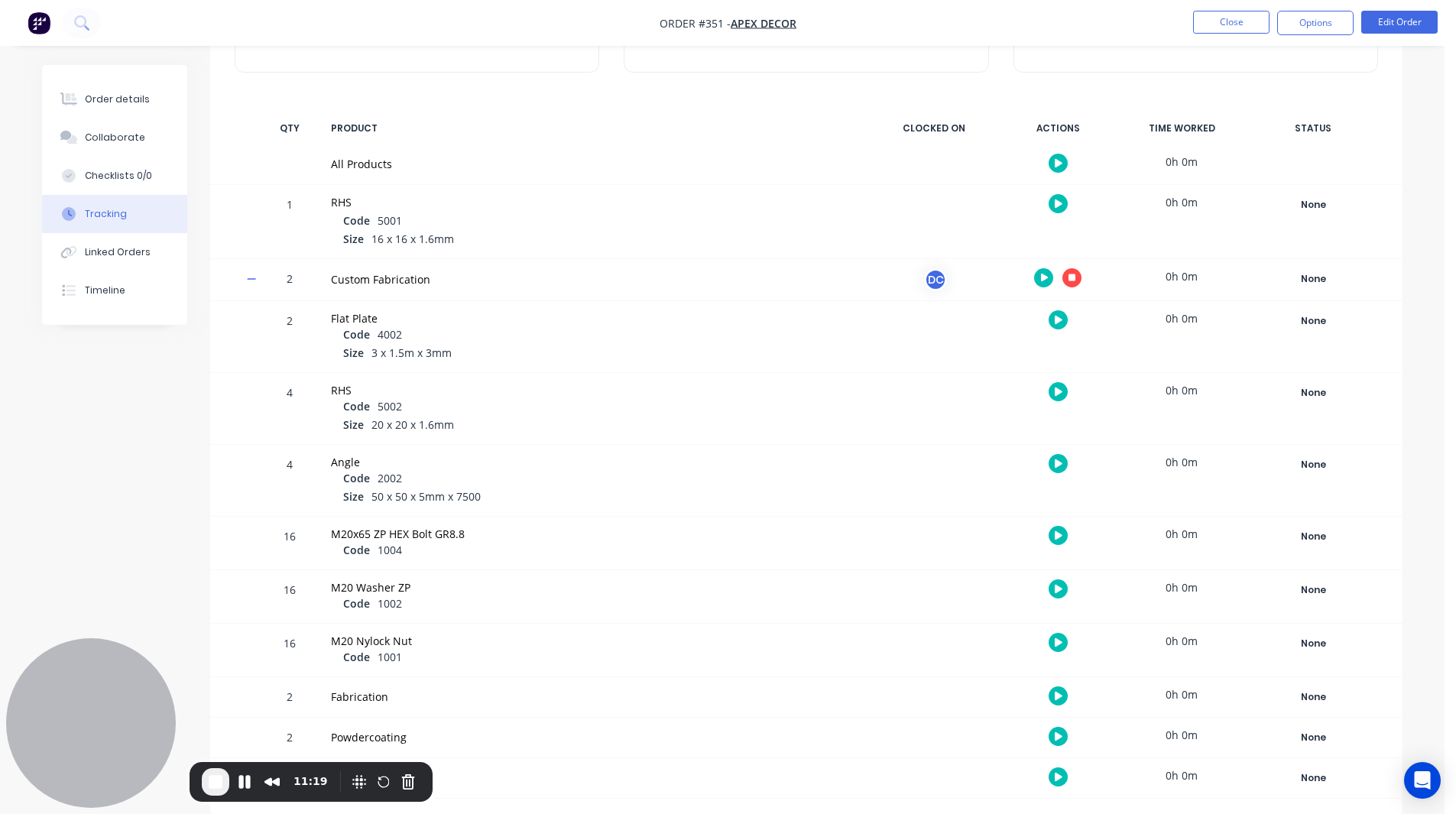
click at [966, 387] on icon "button" at bounding box center [1059, 391] width 7 height 10
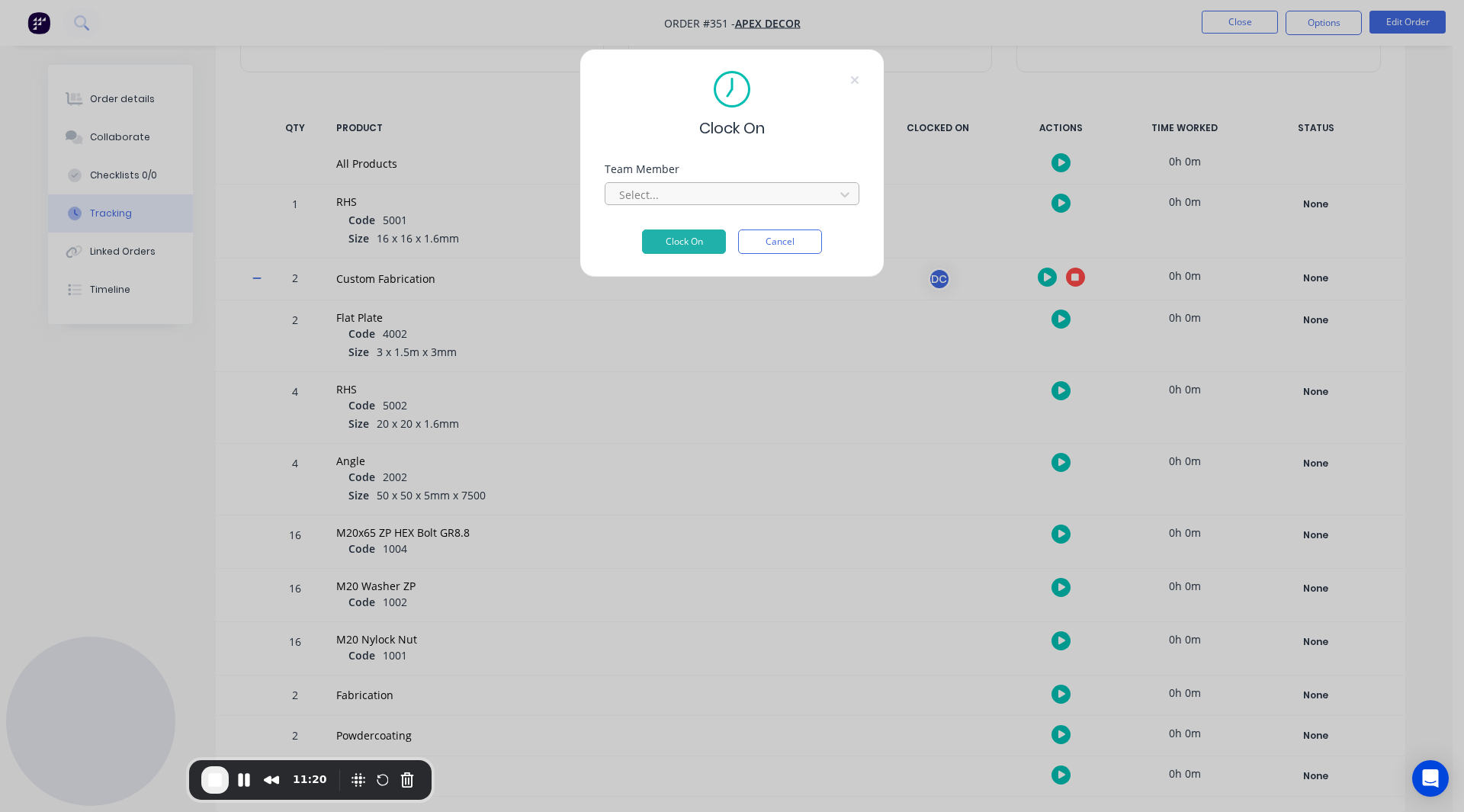
click at [672, 189] on div at bounding box center [721, 194] width 208 height 19
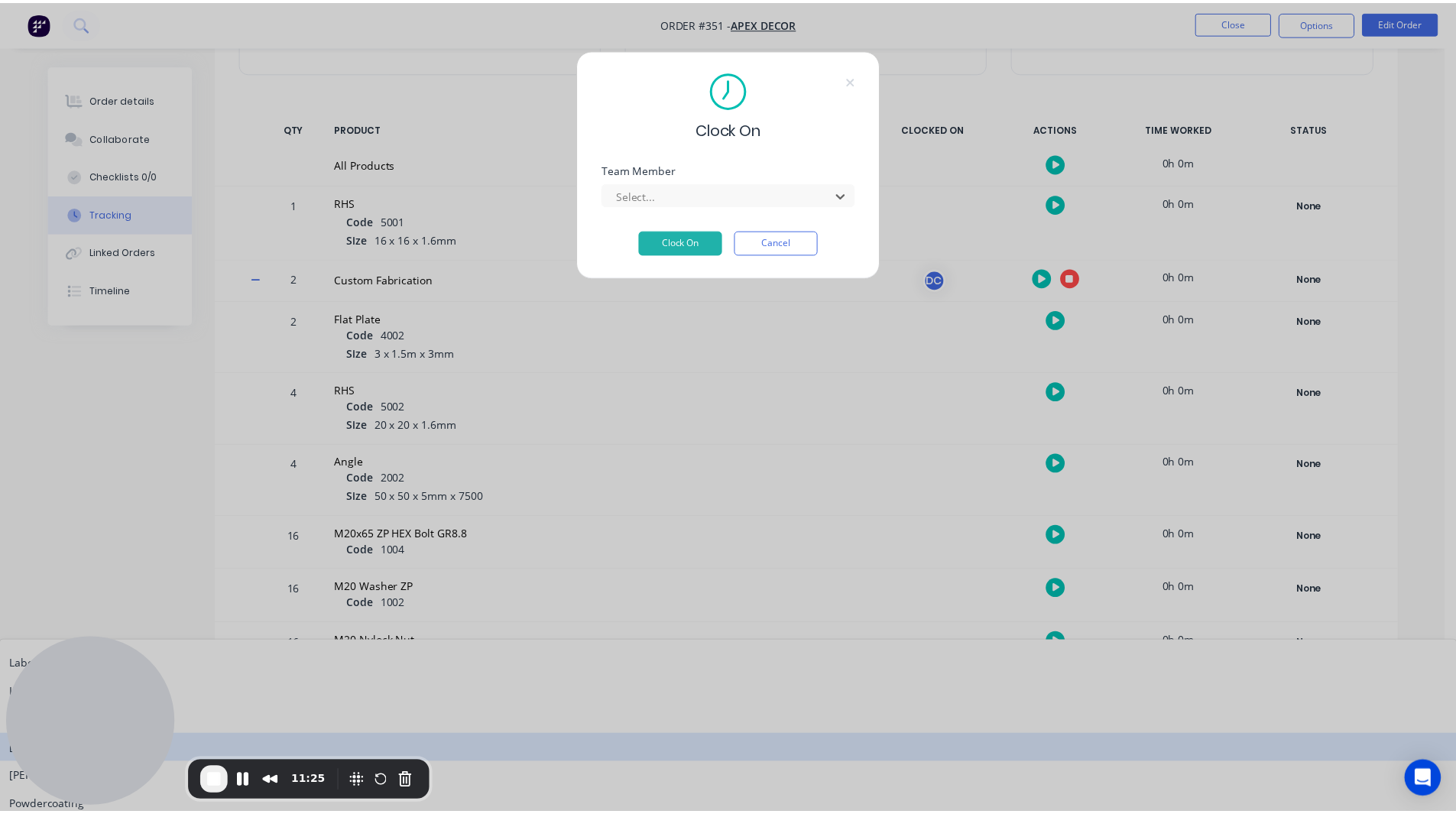
scroll to position [164, 0]
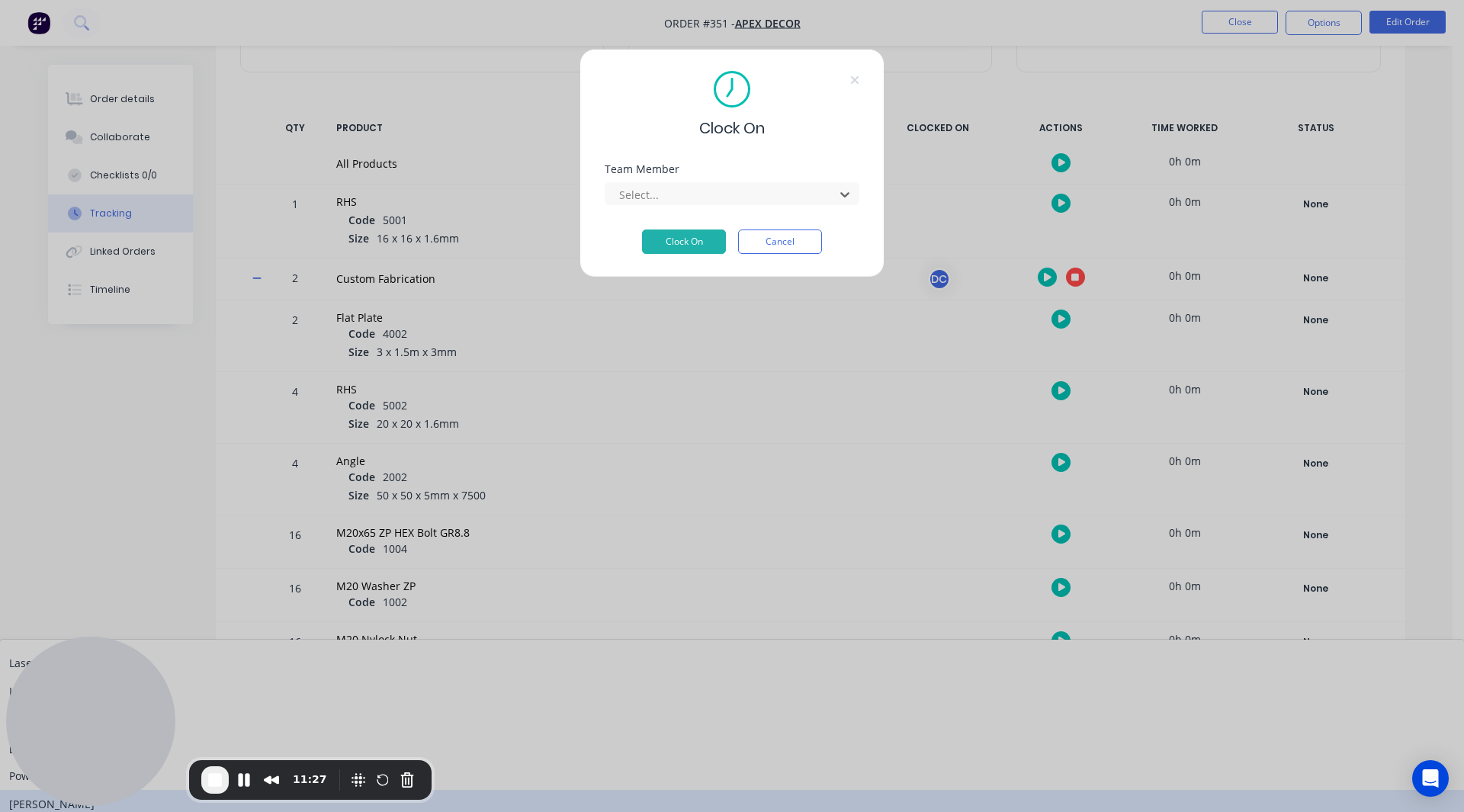
click at [655, 436] on div "[PERSON_NAME]" at bounding box center [732, 803] width 1464 height 28
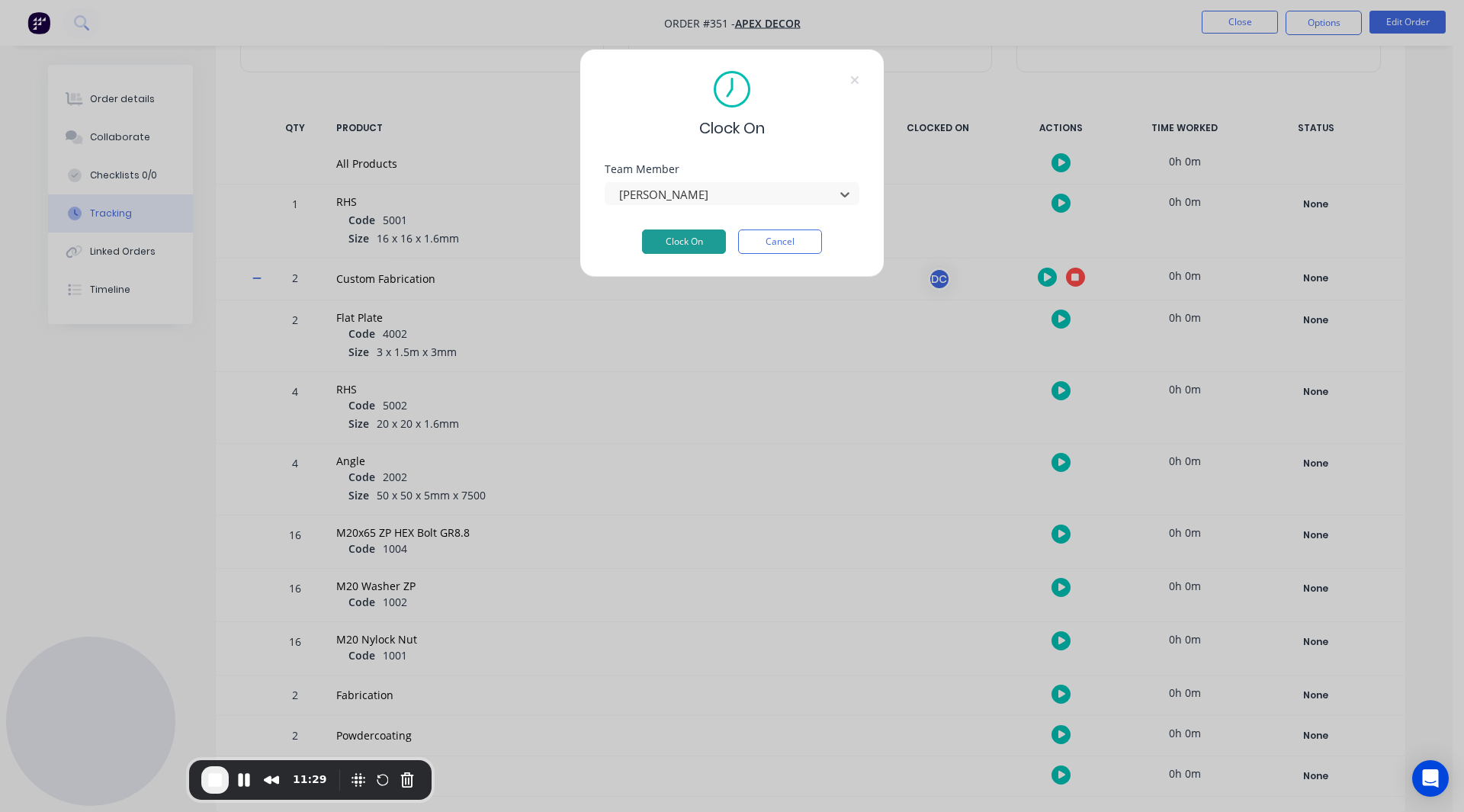
click at [681, 243] on button "Clock On" at bounding box center [683, 241] width 84 height 24
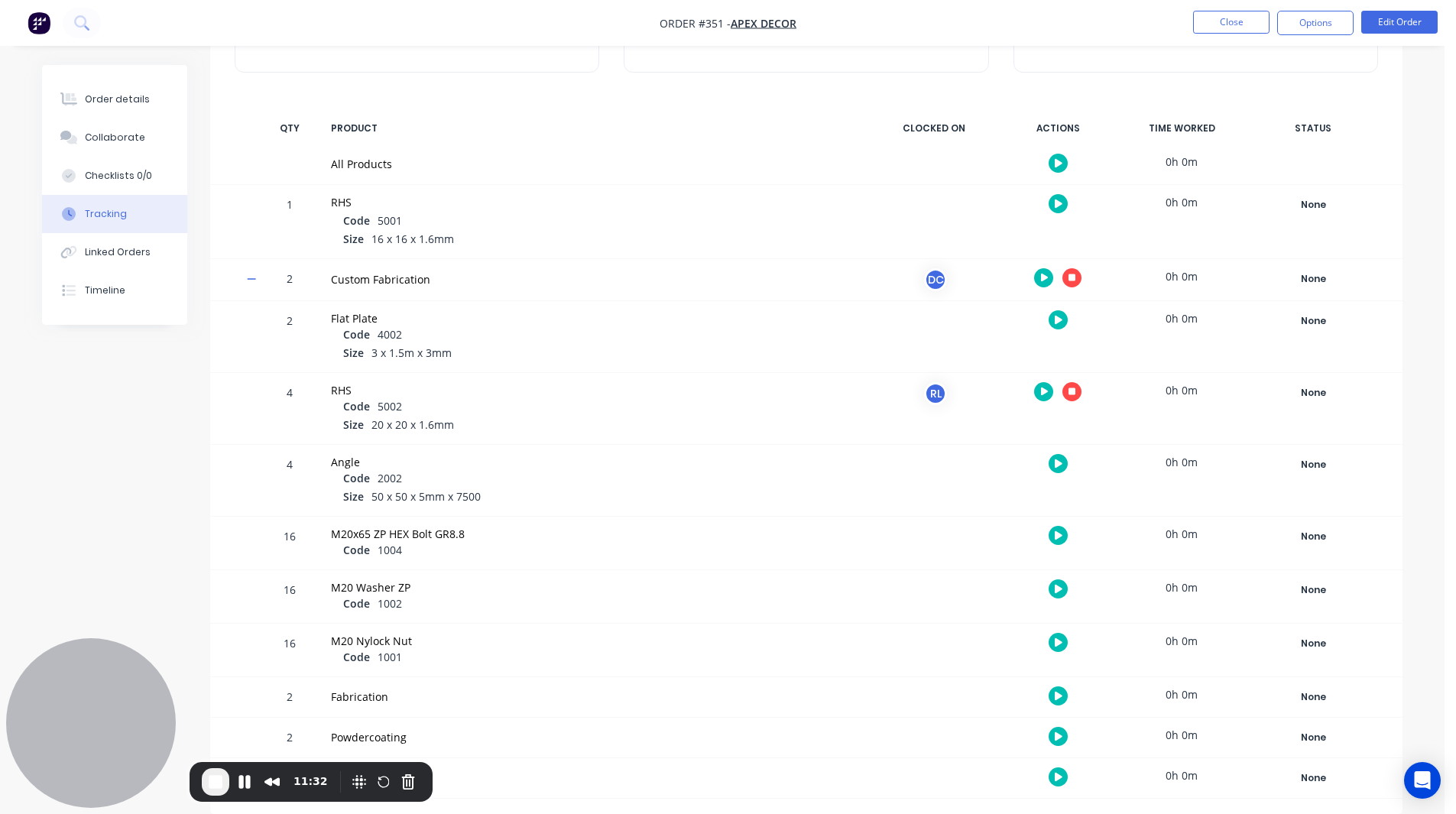
scroll to position [0, 0]
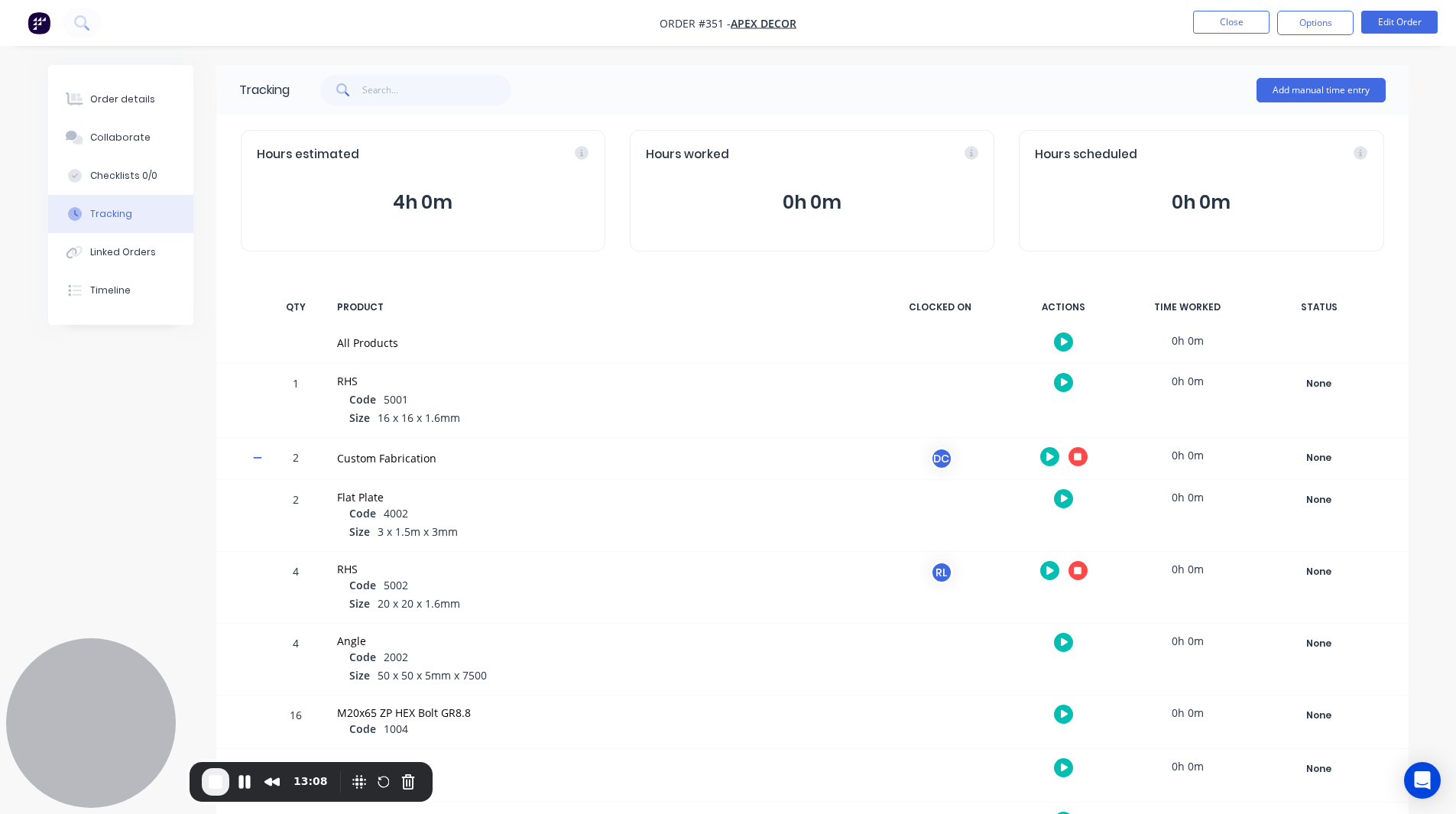
click at [966, 437] on icon "button" at bounding box center [1078, 456] width 7 height 10
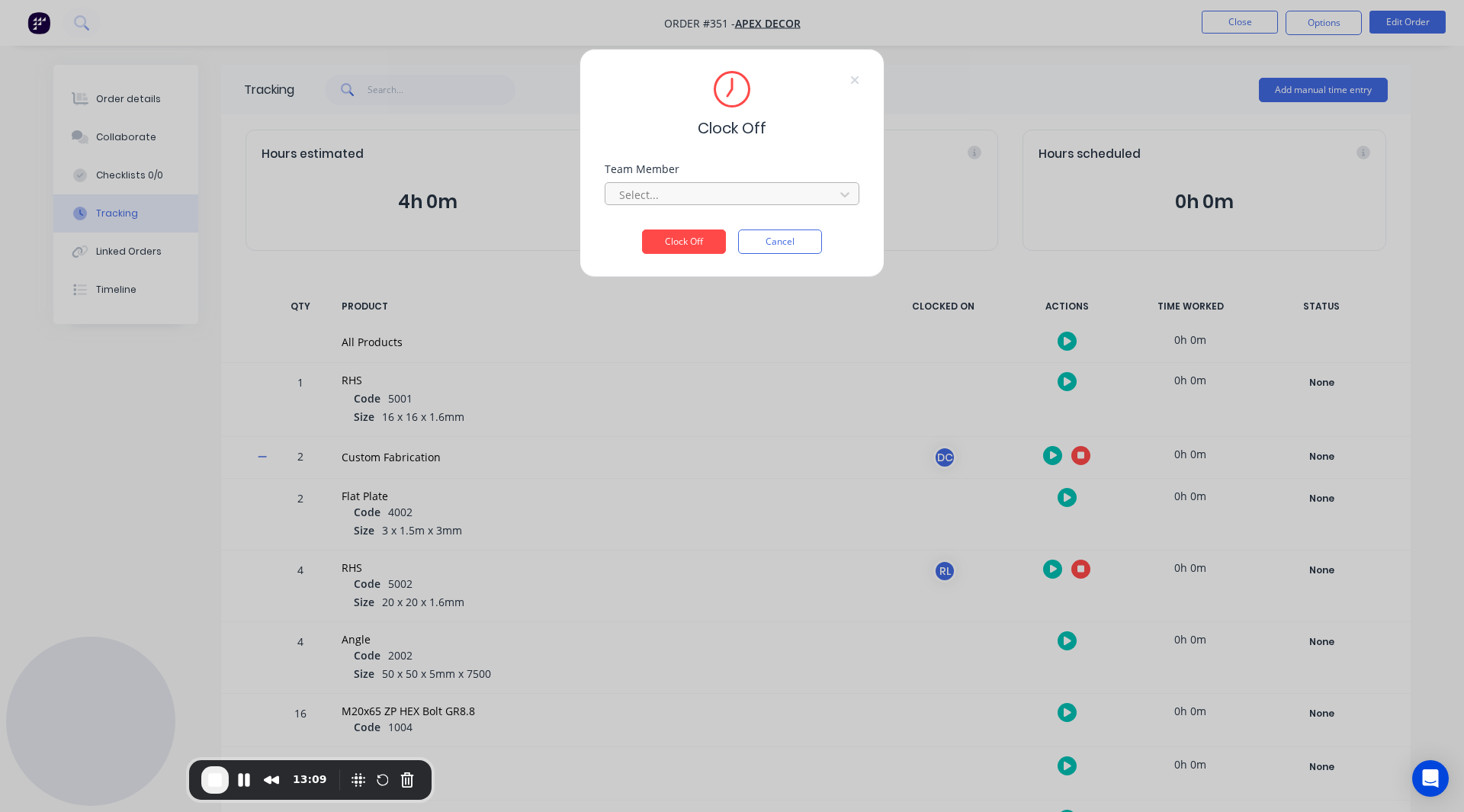
click at [698, 200] on div at bounding box center [721, 194] width 208 height 19
click at [691, 222] on div "[PERSON_NAME]" at bounding box center [732, 227] width 255 height 28
click at [686, 245] on button "Clock Off" at bounding box center [683, 241] width 84 height 24
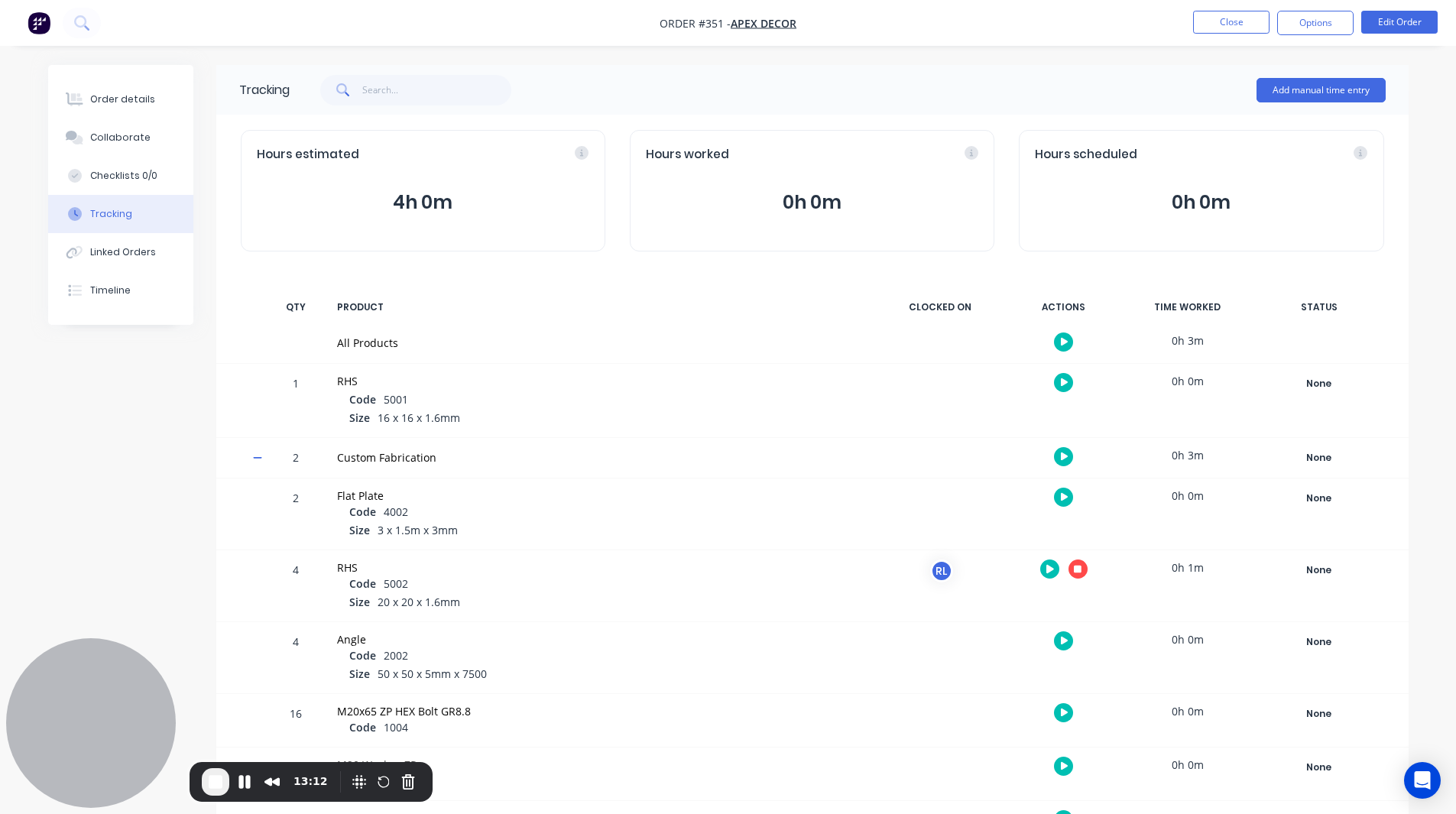
click at [966, 437] on icon "button" at bounding box center [1078, 568] width 7 height 7
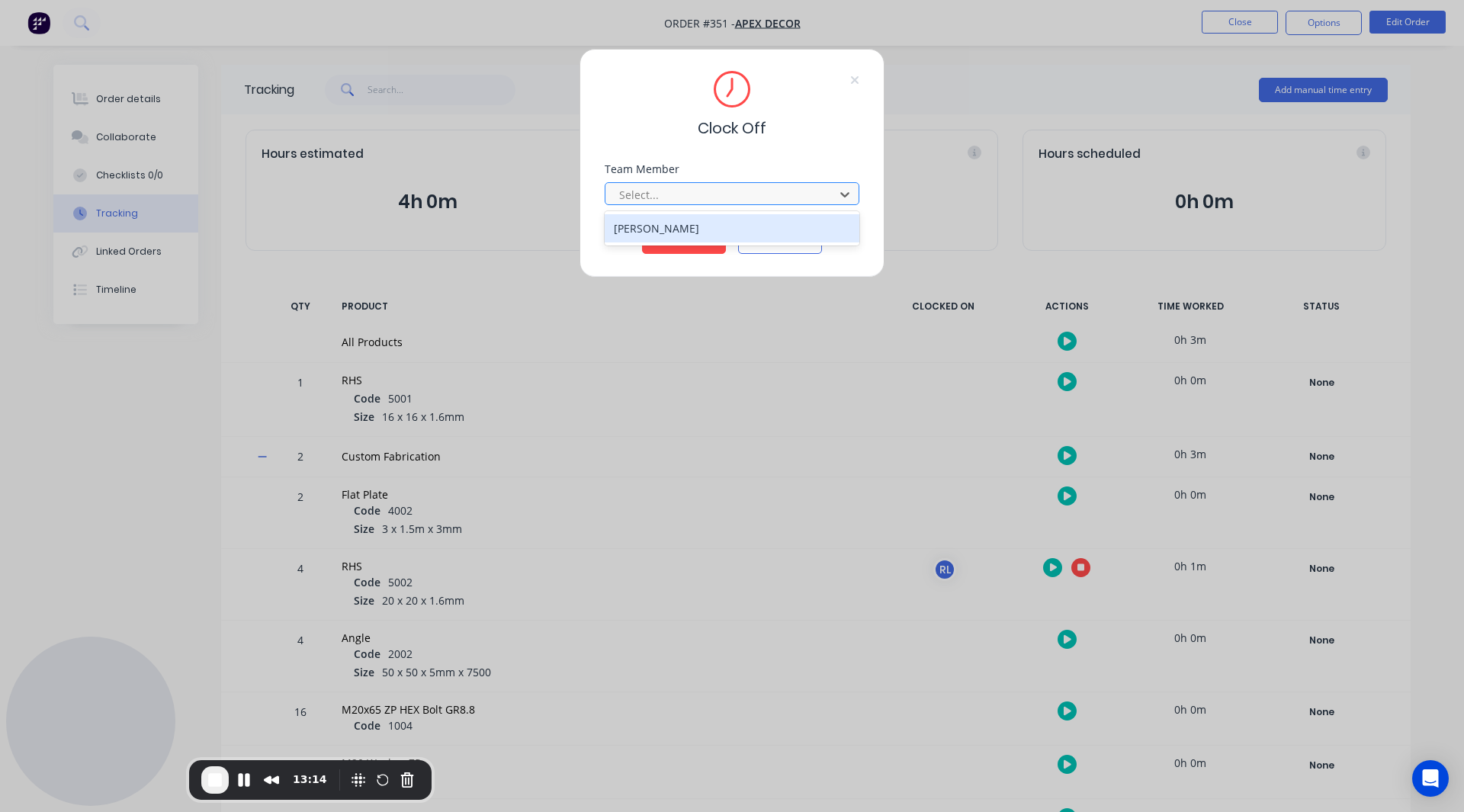
click at [690, 184] on div "Select..." at bounding box center [722, 194] width 218 height 23
click at [678, 232] on div "[PERSON_NAME]" at bounding box center [732, 227] width 255 height 28
click at [677, 244] on button "Clock Off" at bounding box center [683, 241] width 84 height 24
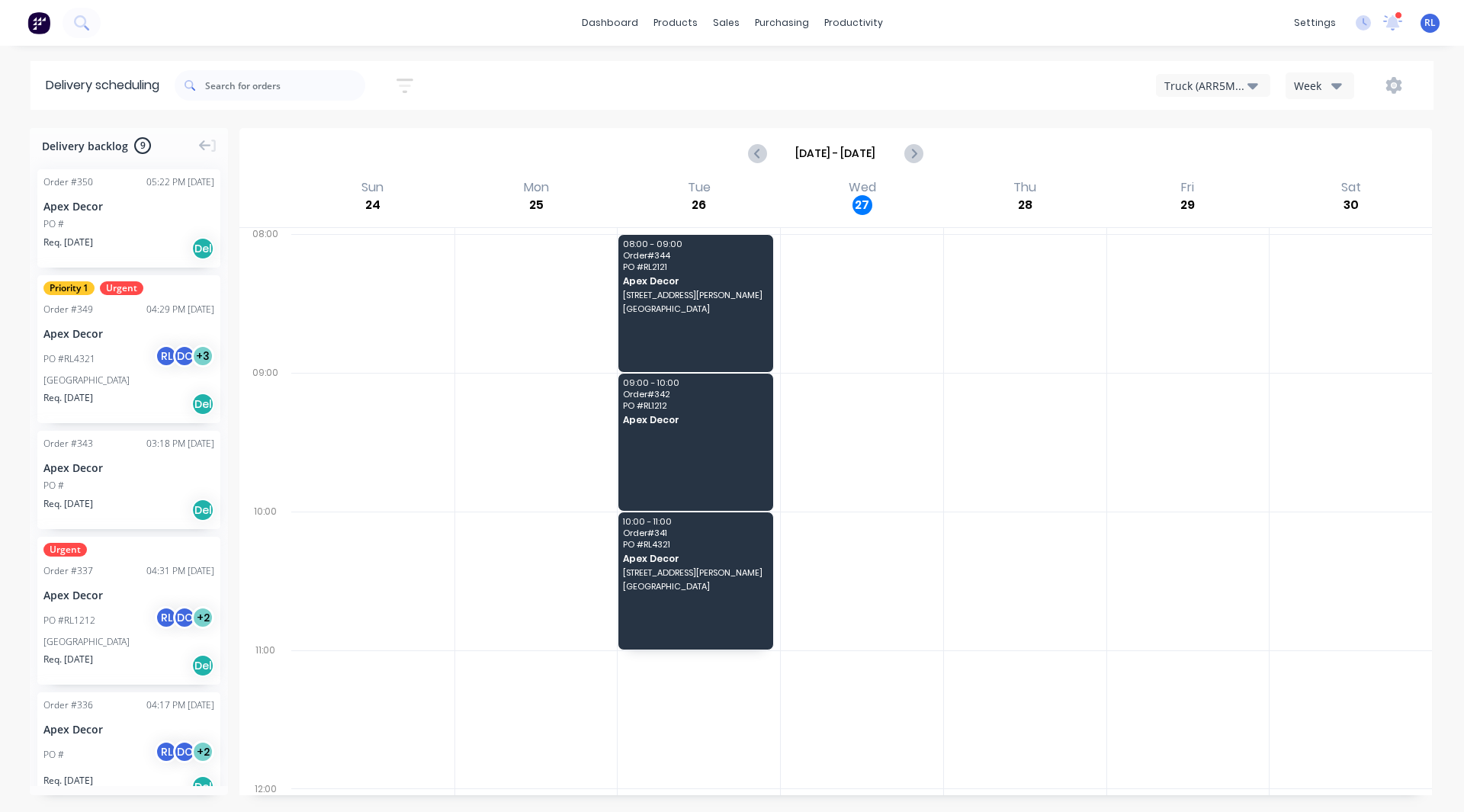
click at [35, 24] on img at bounding box center [38, 23] width 23 height 23
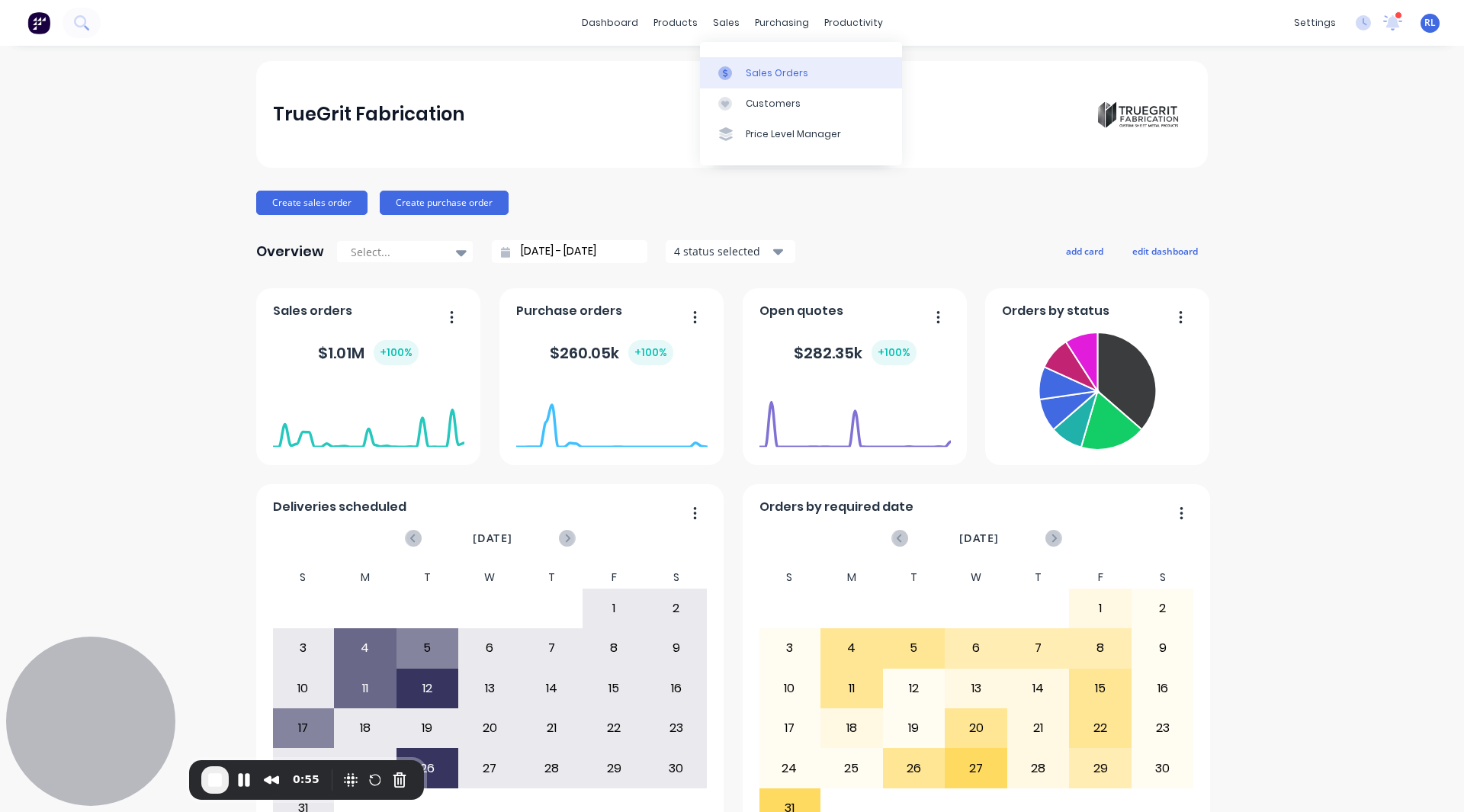
click at [764, 67] on div "Sales Orders" at bounding box center [776, 73] width 62 height 14
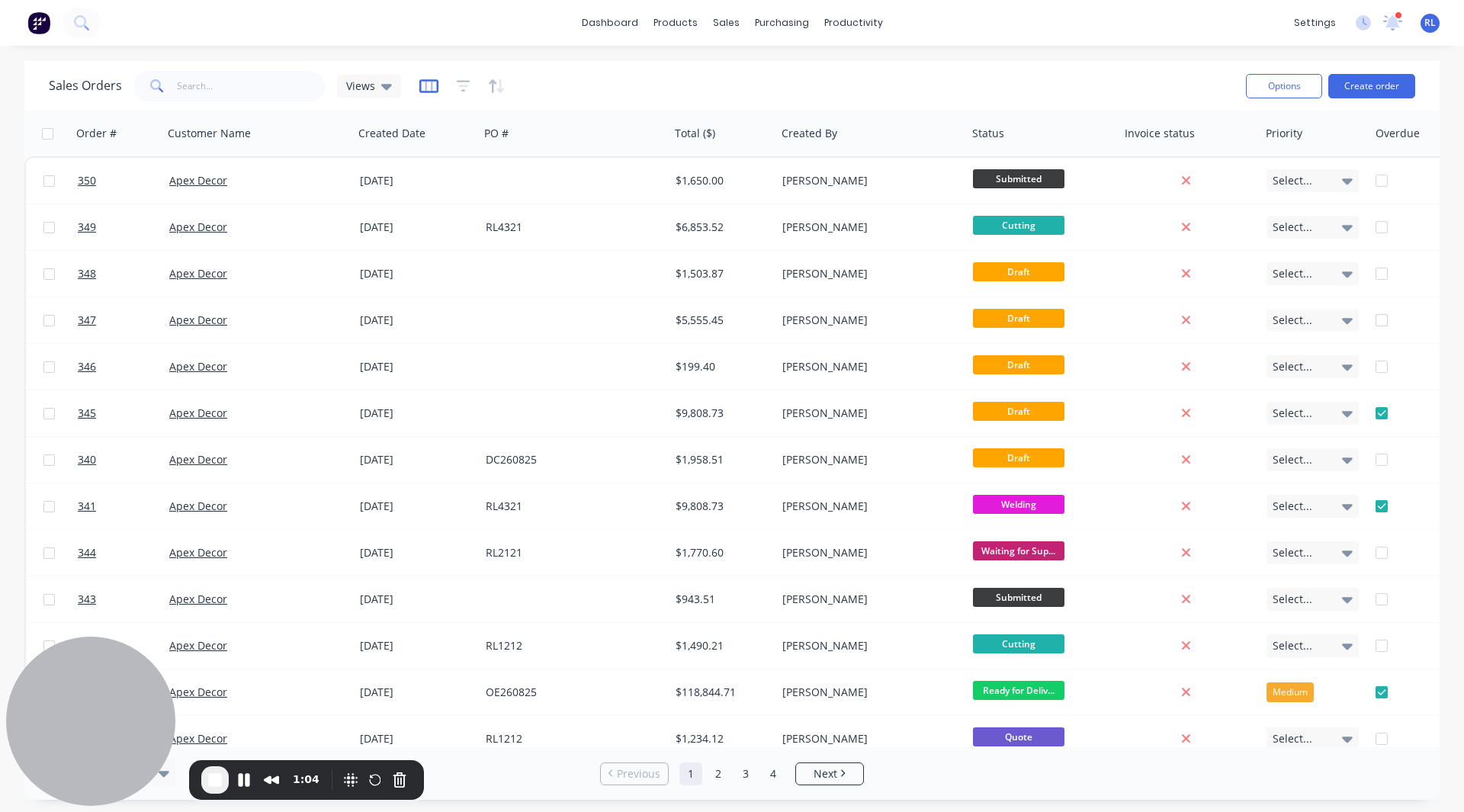
click at [425, 88] on icon "button" at bounding box center [429, 86] width 7 height 10
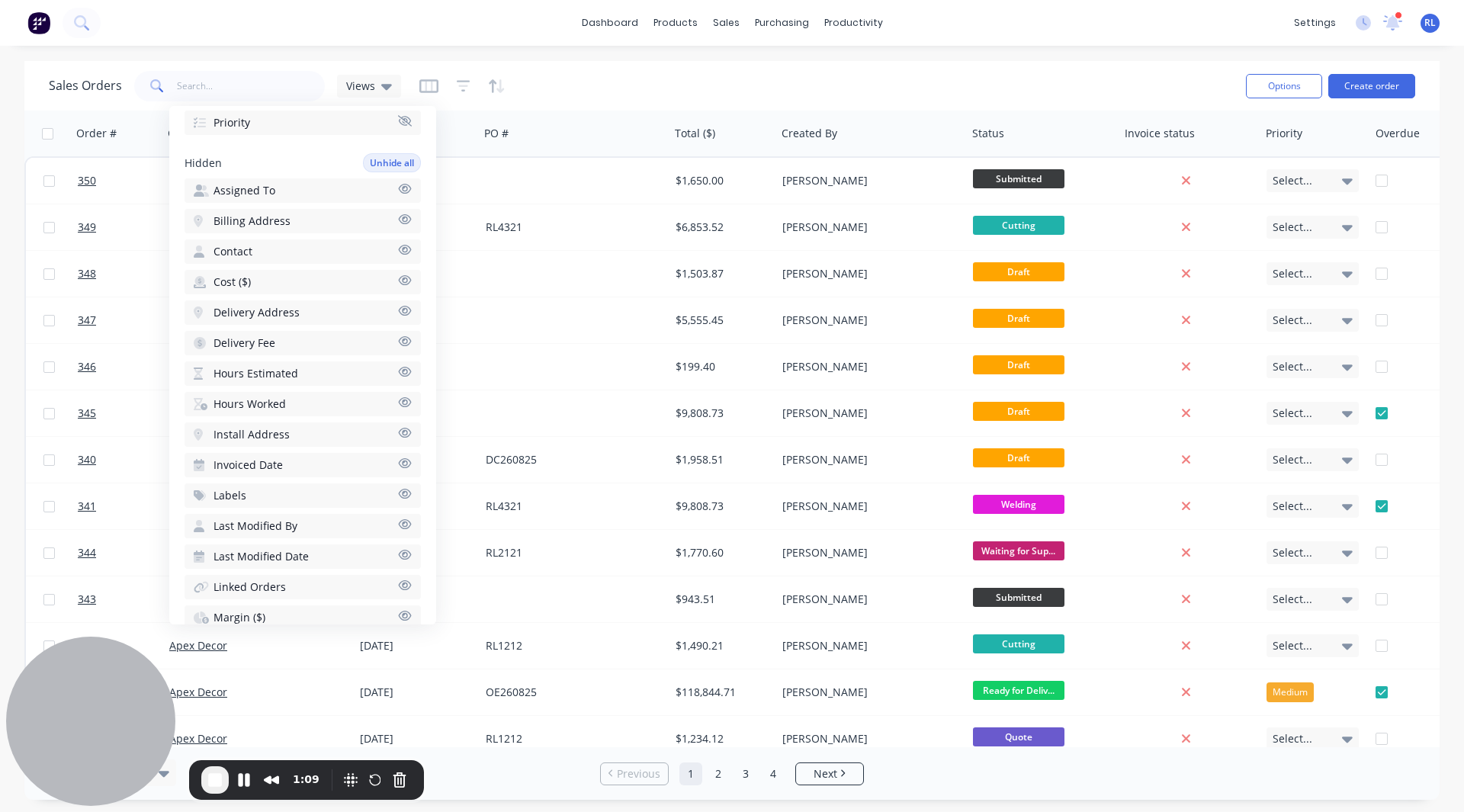
scroll to position [725, 0]
click at [248, 370] on span "Hours Estimated" at bounding box center [256, 373] width 85 height 15
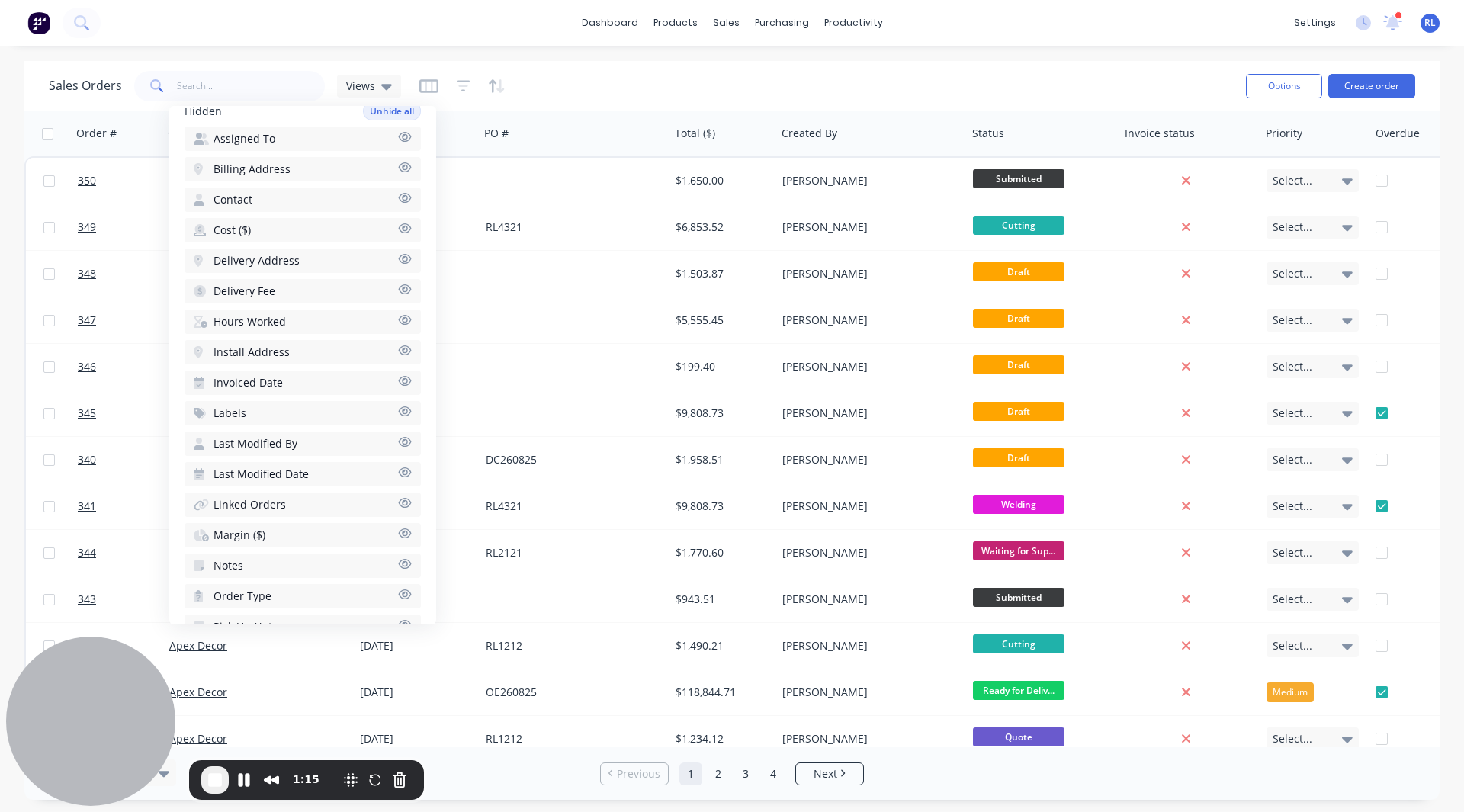
scroll to position [816, 0]
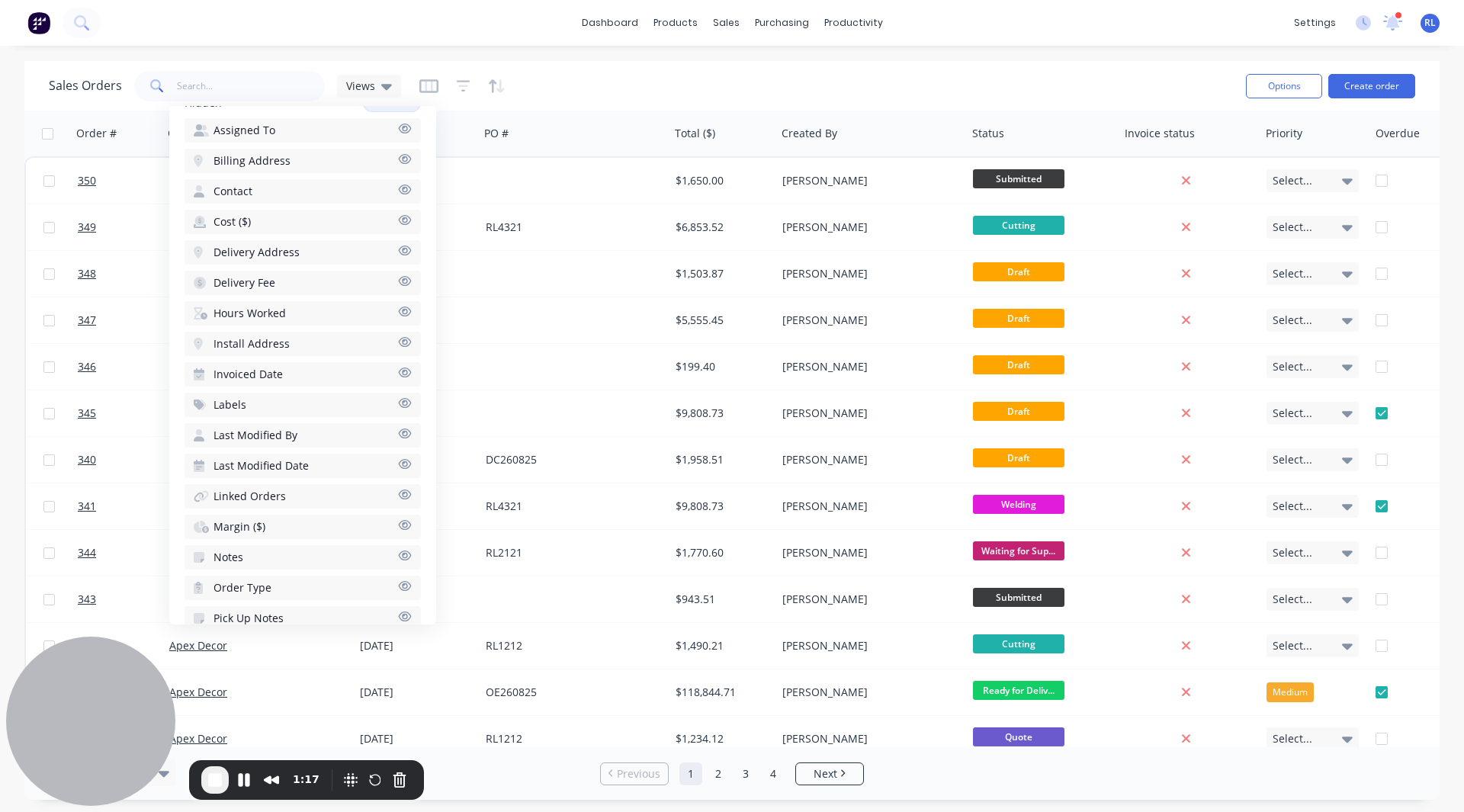
click at [257, 309] on span "Hours Worked" at bounding box center [250, 313] width 72 height 15
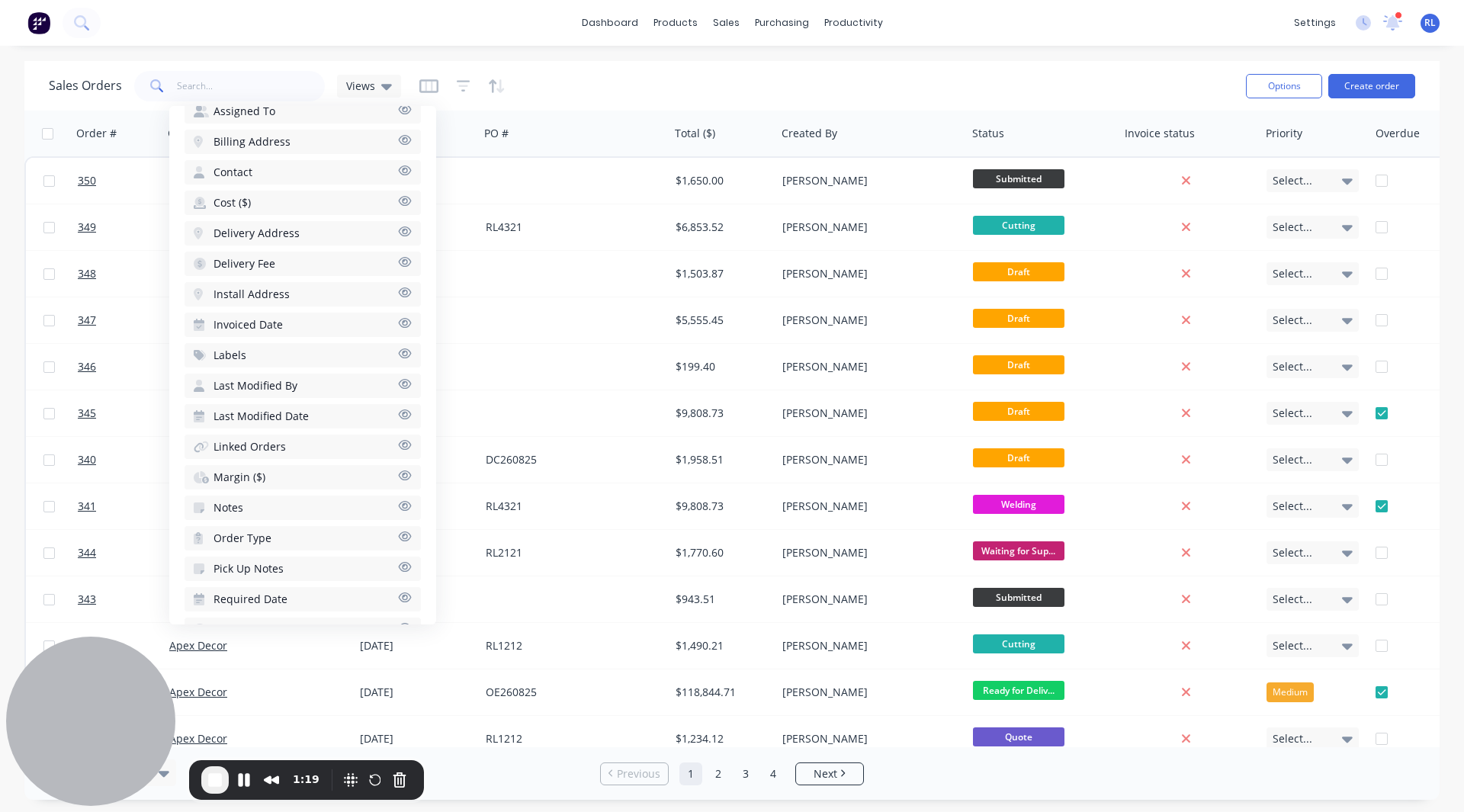
scroll to position [867, 0]
click at [250, 473] on span "Margin ($)" at bounding box center [239, 475] width 51 height 15
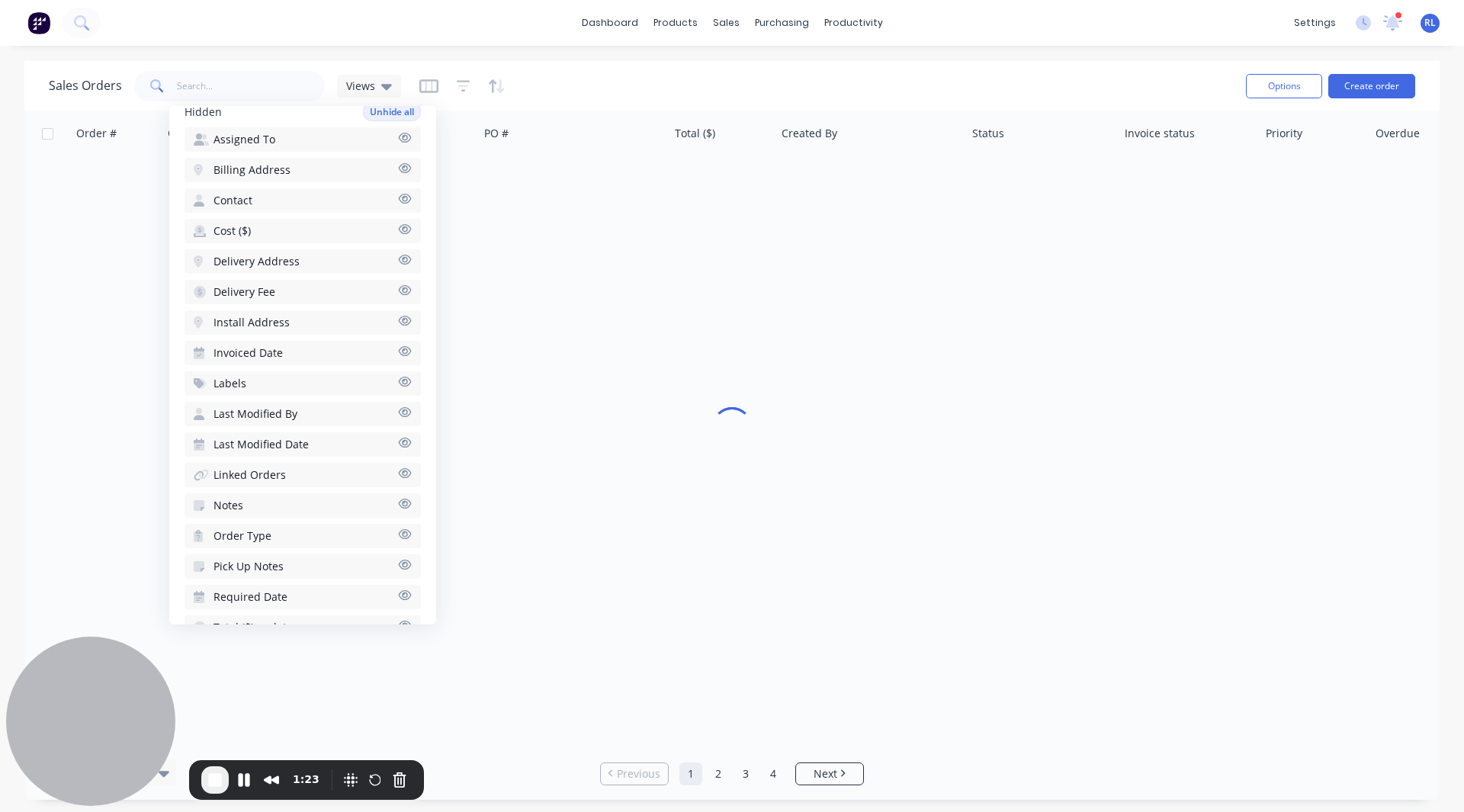
scroll to position [898, 0]
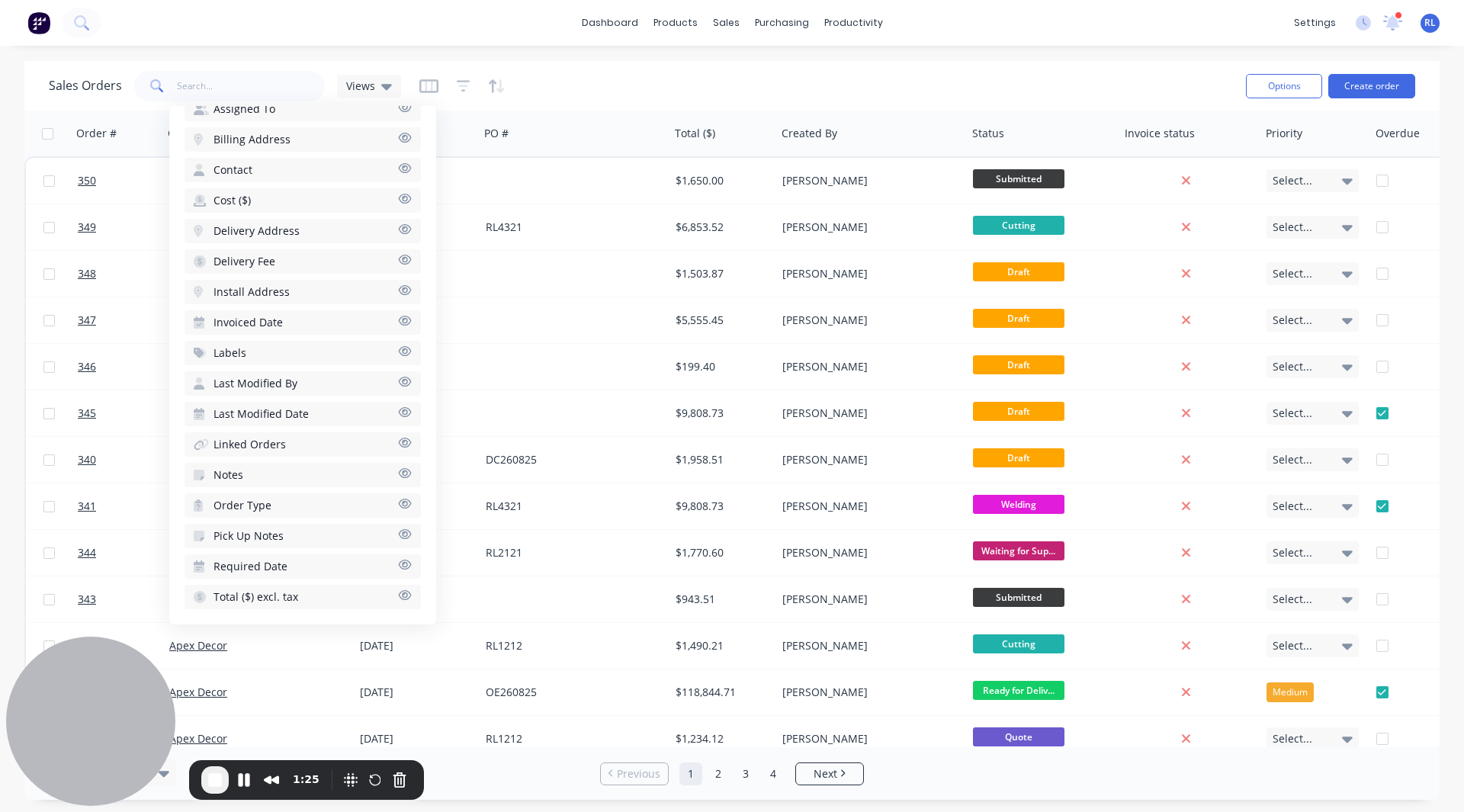
click at [660, 76] on div "Sales Orders Views" at bounding box center [641, 85] width 1185 height 37
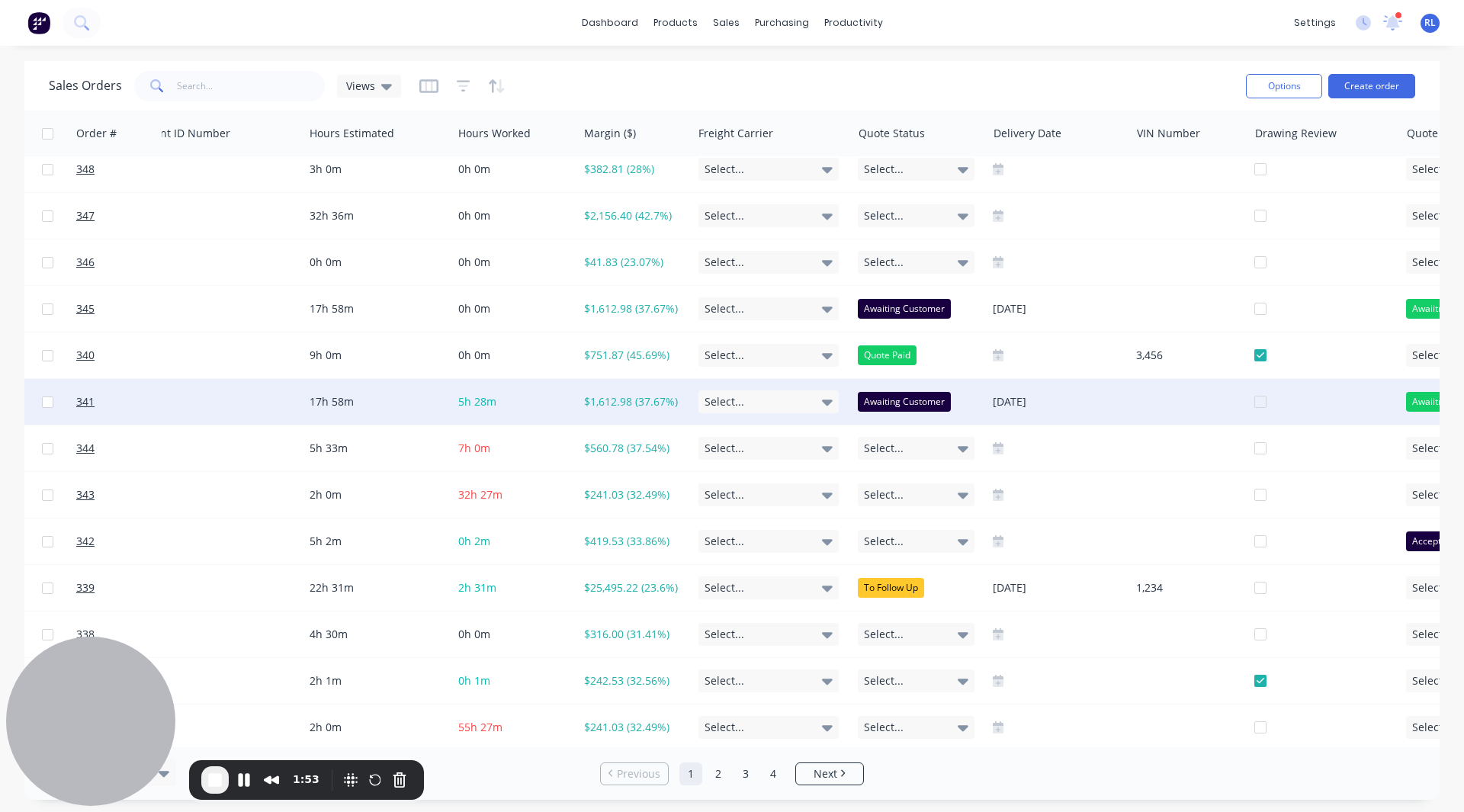
scroll to position [117, 1564]
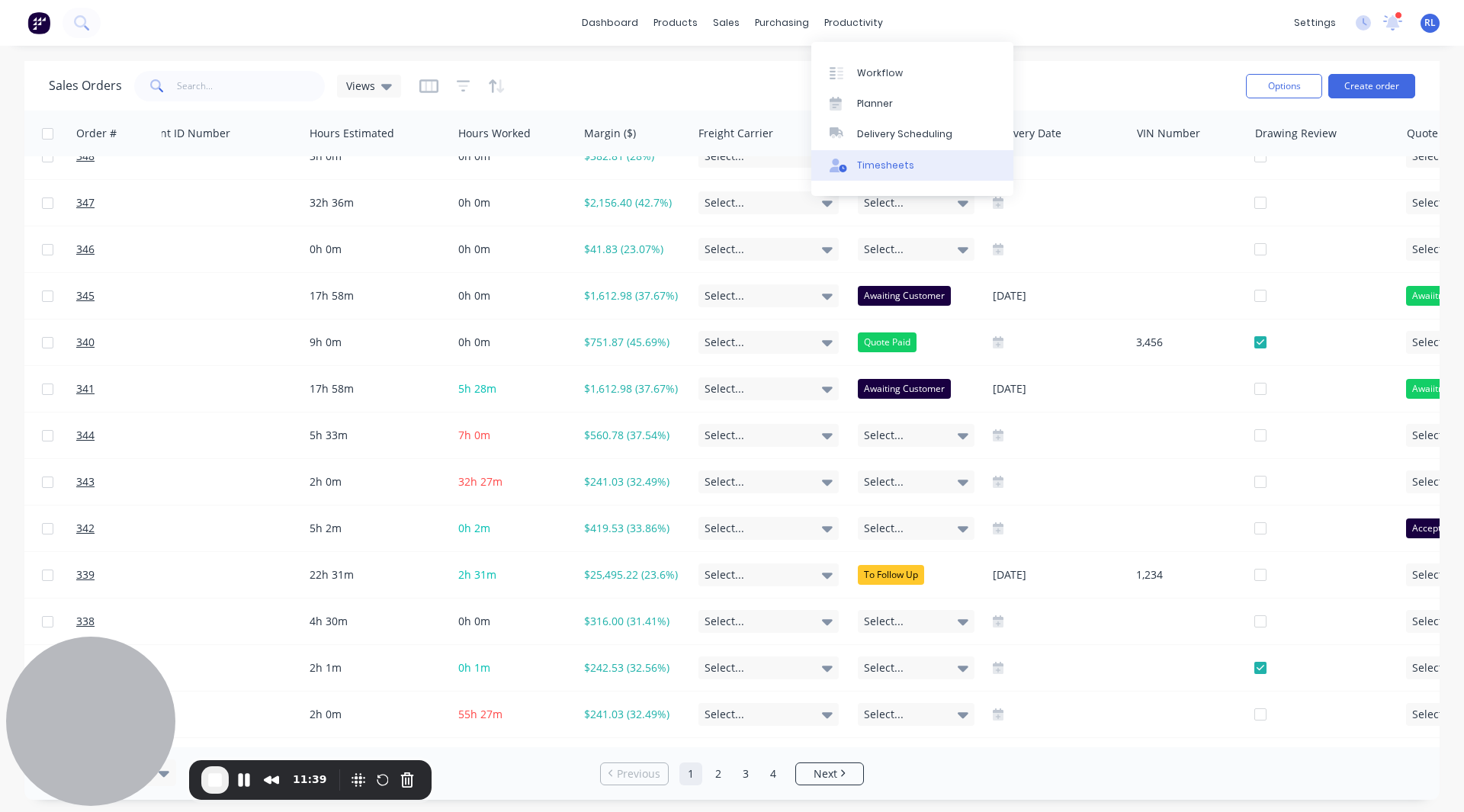
click at [903, 168] on div "Timesheets" at bounding box center [885, 165] width 57 height 14
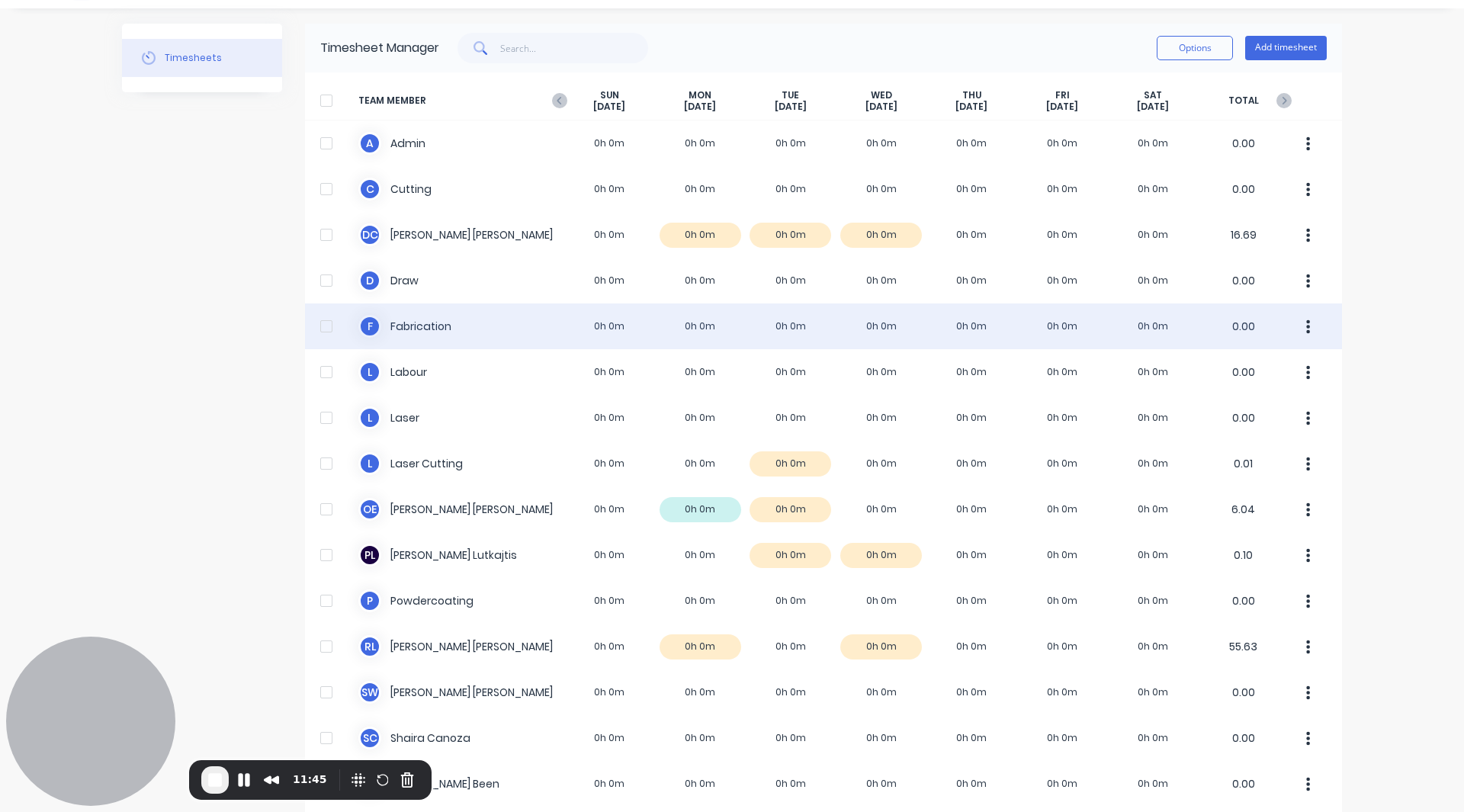
scroll to position [38, 0]
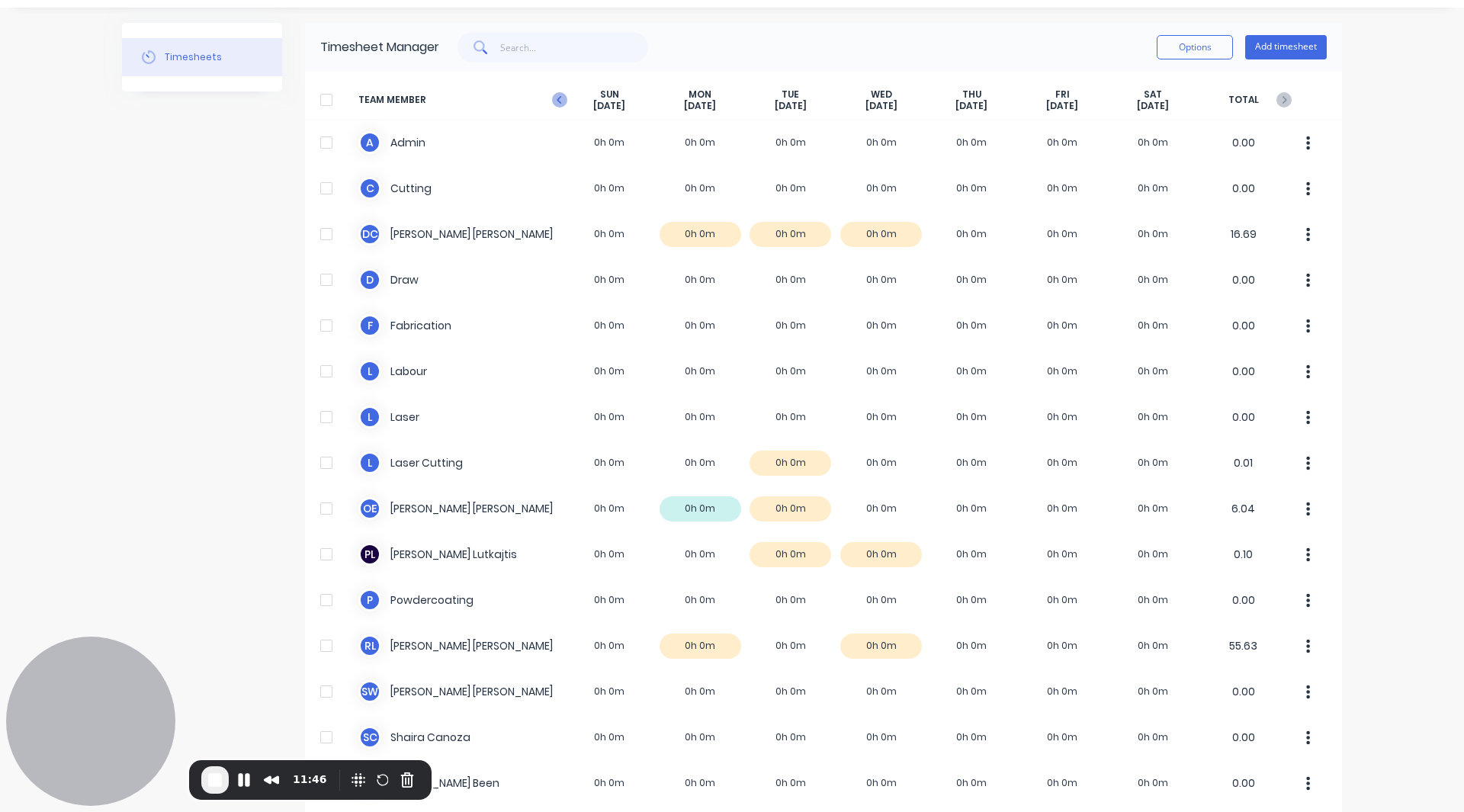
click at [558, 96] on icon "button" at bounding box center [560, 99] width 15 height 15
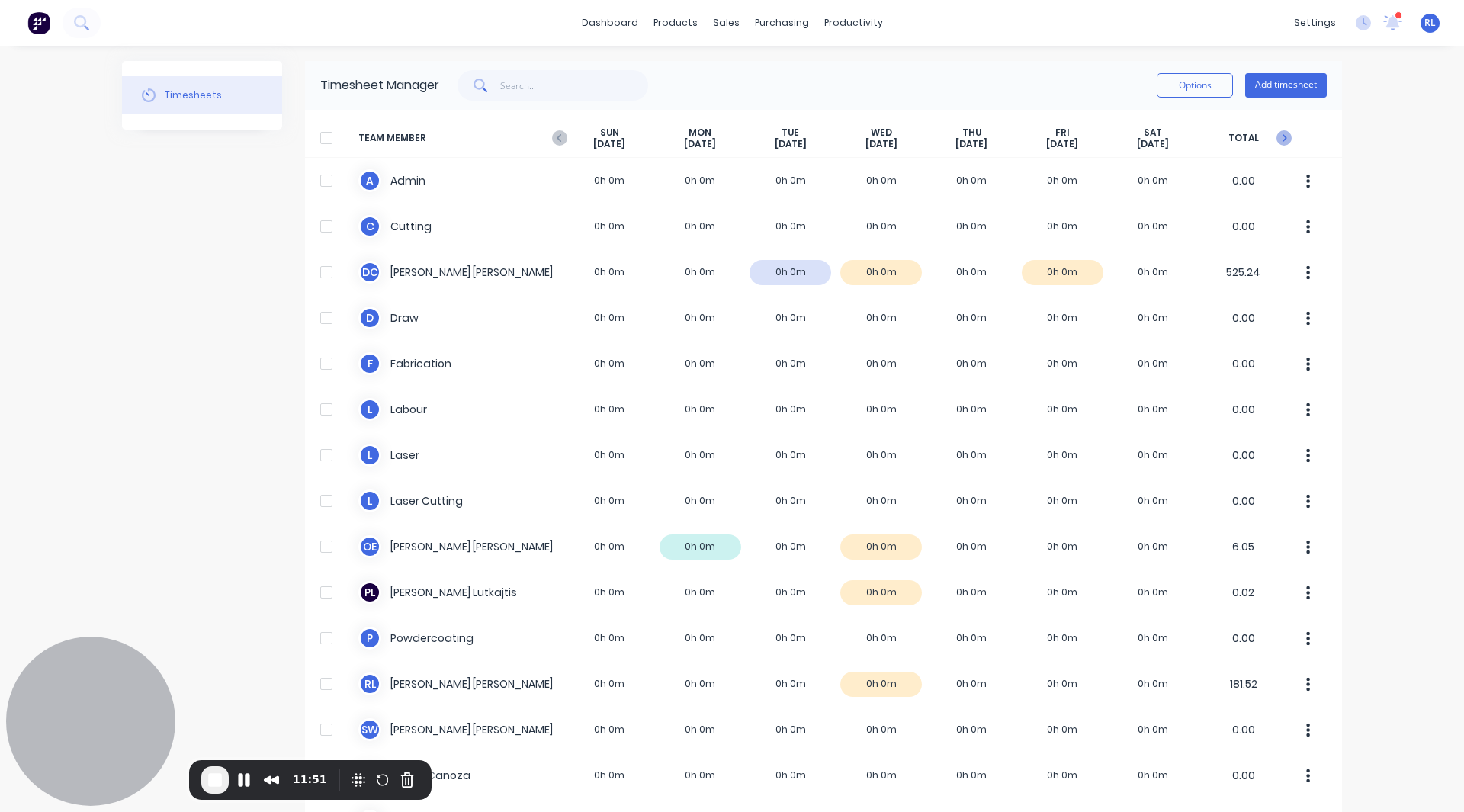
click at [1276, 135] on icon "button" at bounding box center [1283, 137] width 15 height 15
click at [1275, 135] on span "TOTAL" at bounding box center [1243, 138] width 91 height 23
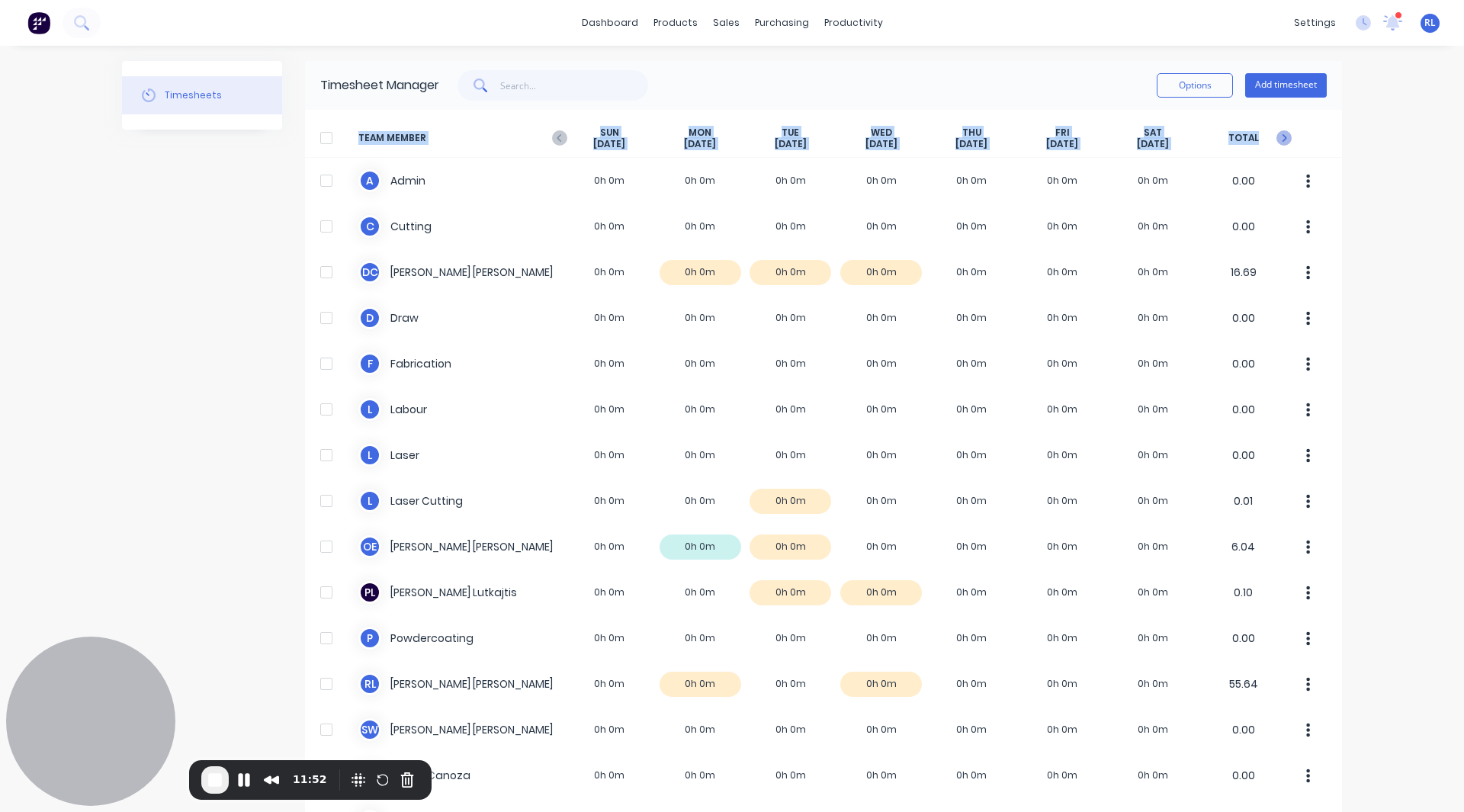
click at [1276, 135] on icon "button" at bounding box center [1283, 137] width 15 height 15
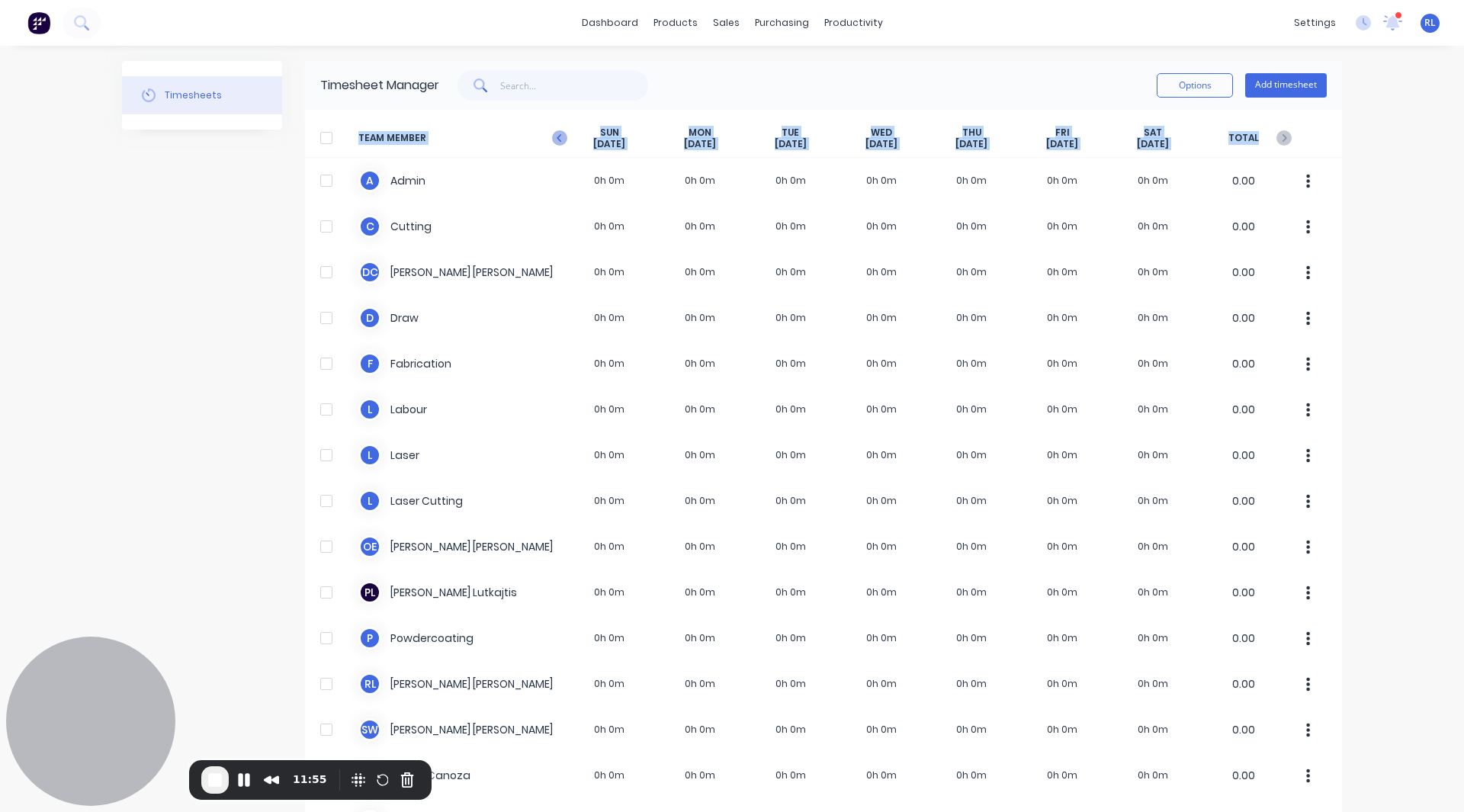
click at [555, 137] on icon "button" at bounding box center [560, 137] width 15 height 15
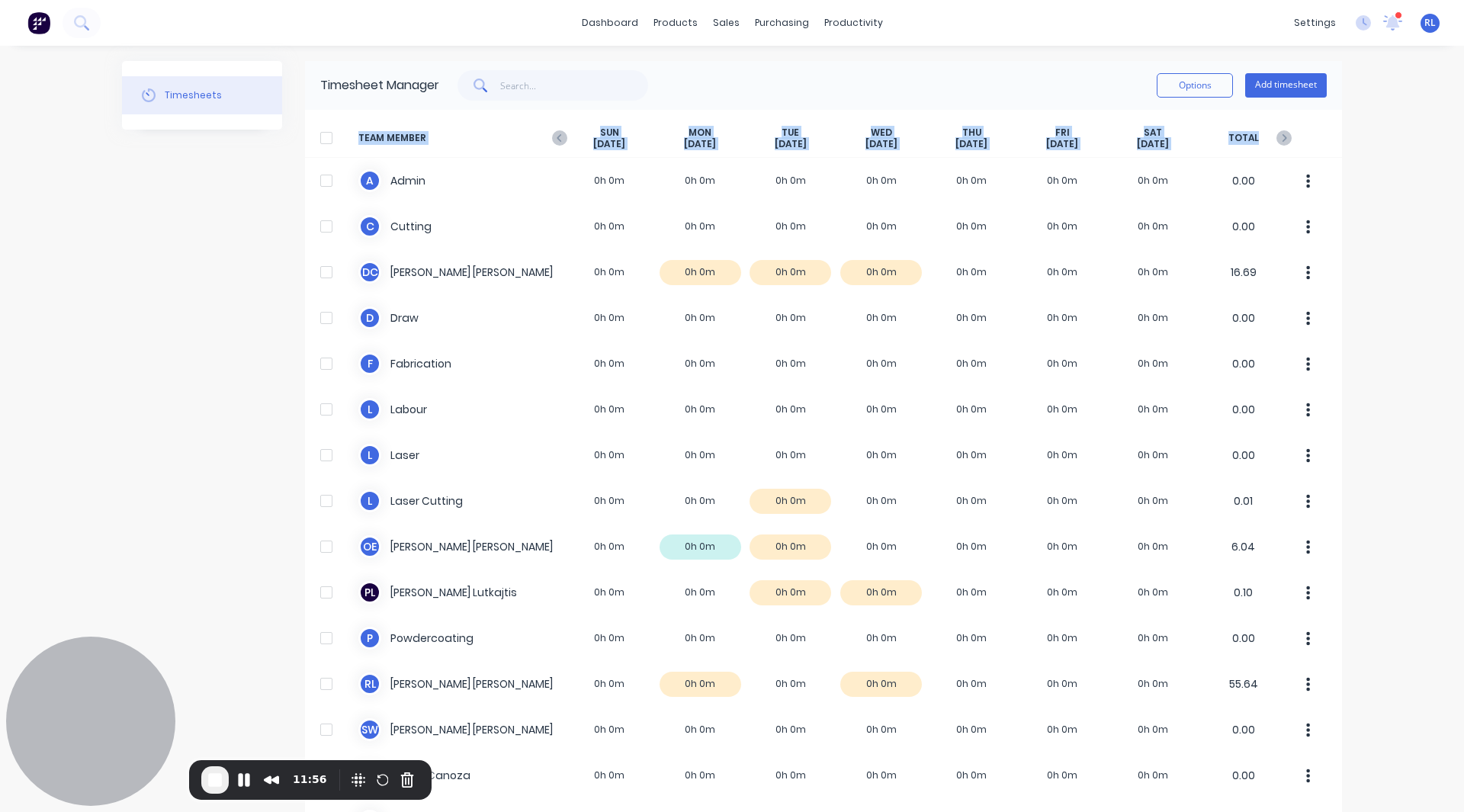
click at [555, 137] on icon "button" at bounding box center [560, 137] width 15 height 15
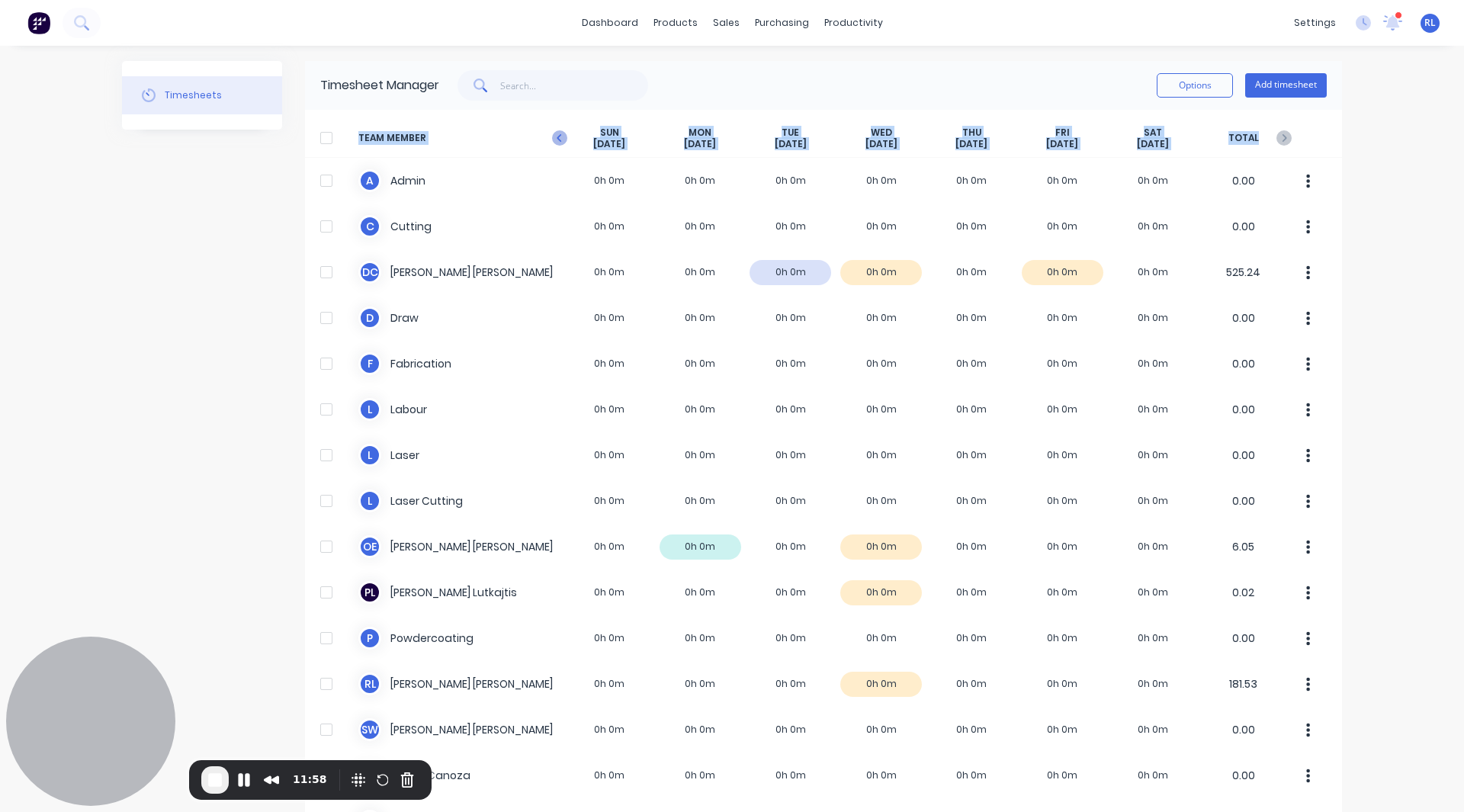
click at [554, 137] on icon "button" at bounding box center [560, 137] width 15 height 15
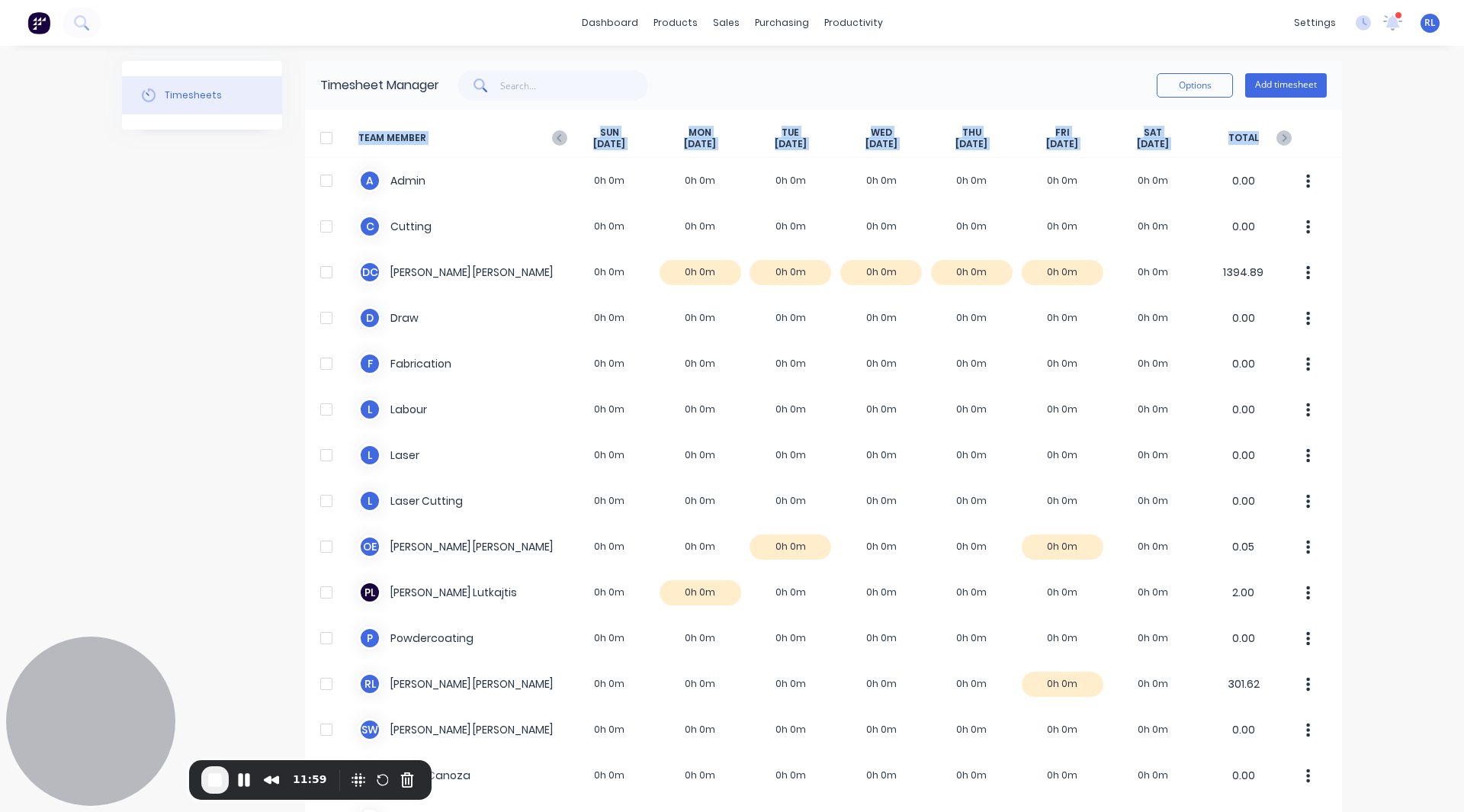
click at [554, 137] on icon "button" at bounding box center [560, 137] width 15 height 15
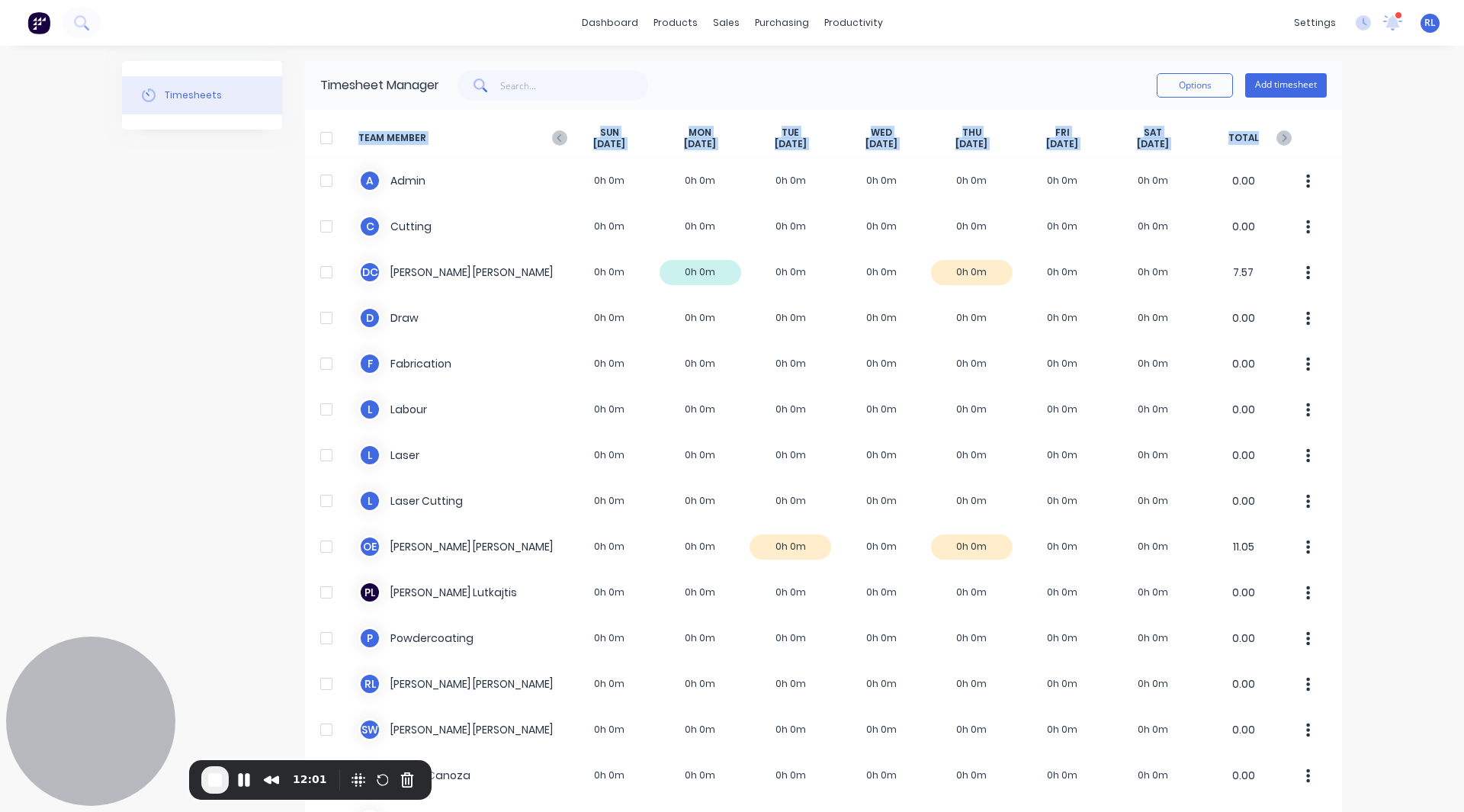
click at [554, 137] on icon "button" at bounding box center [560, 137] width 15 height 15
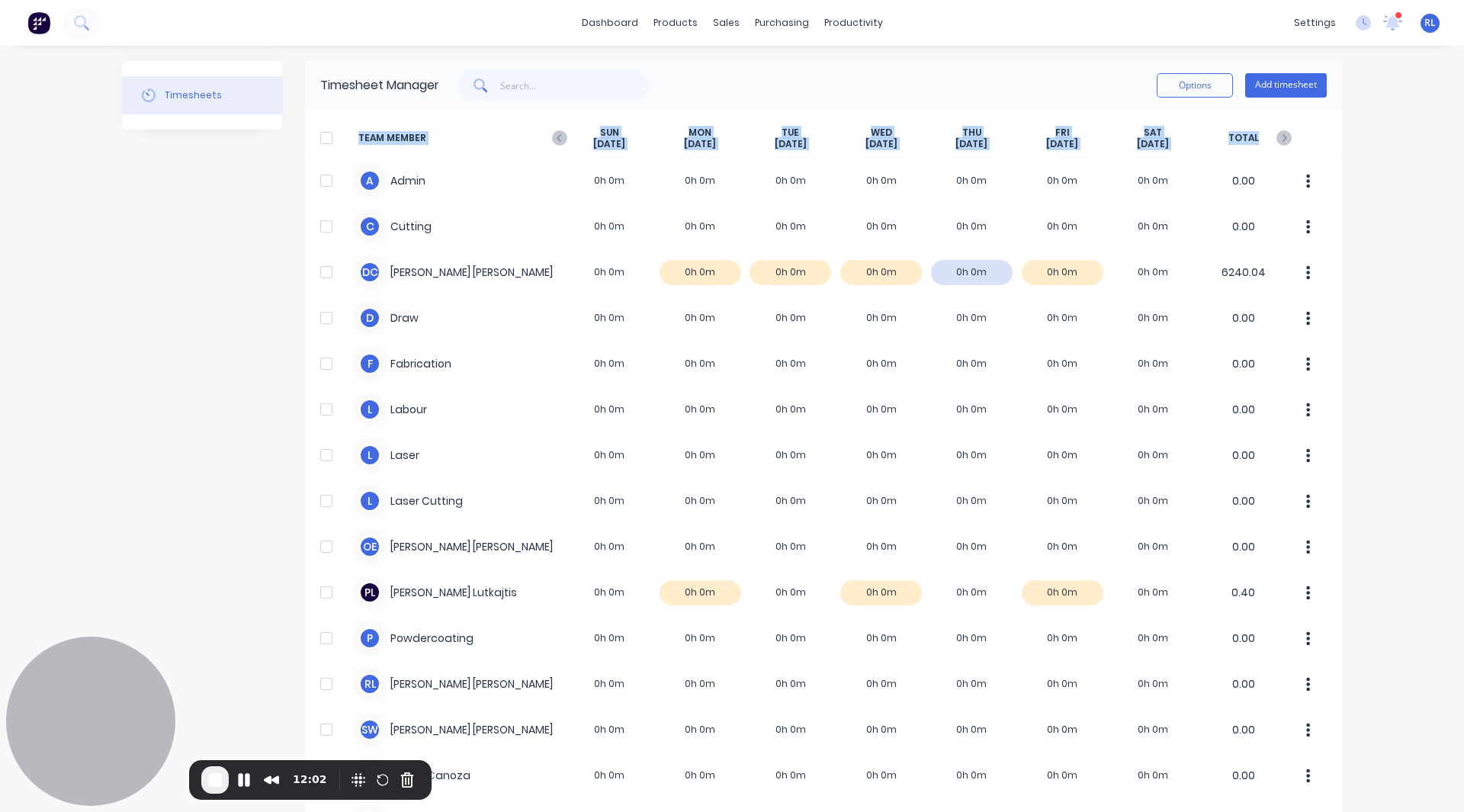
click at [554, 137] on icon "button" at bounding box center [560, 137] width 15 height 15
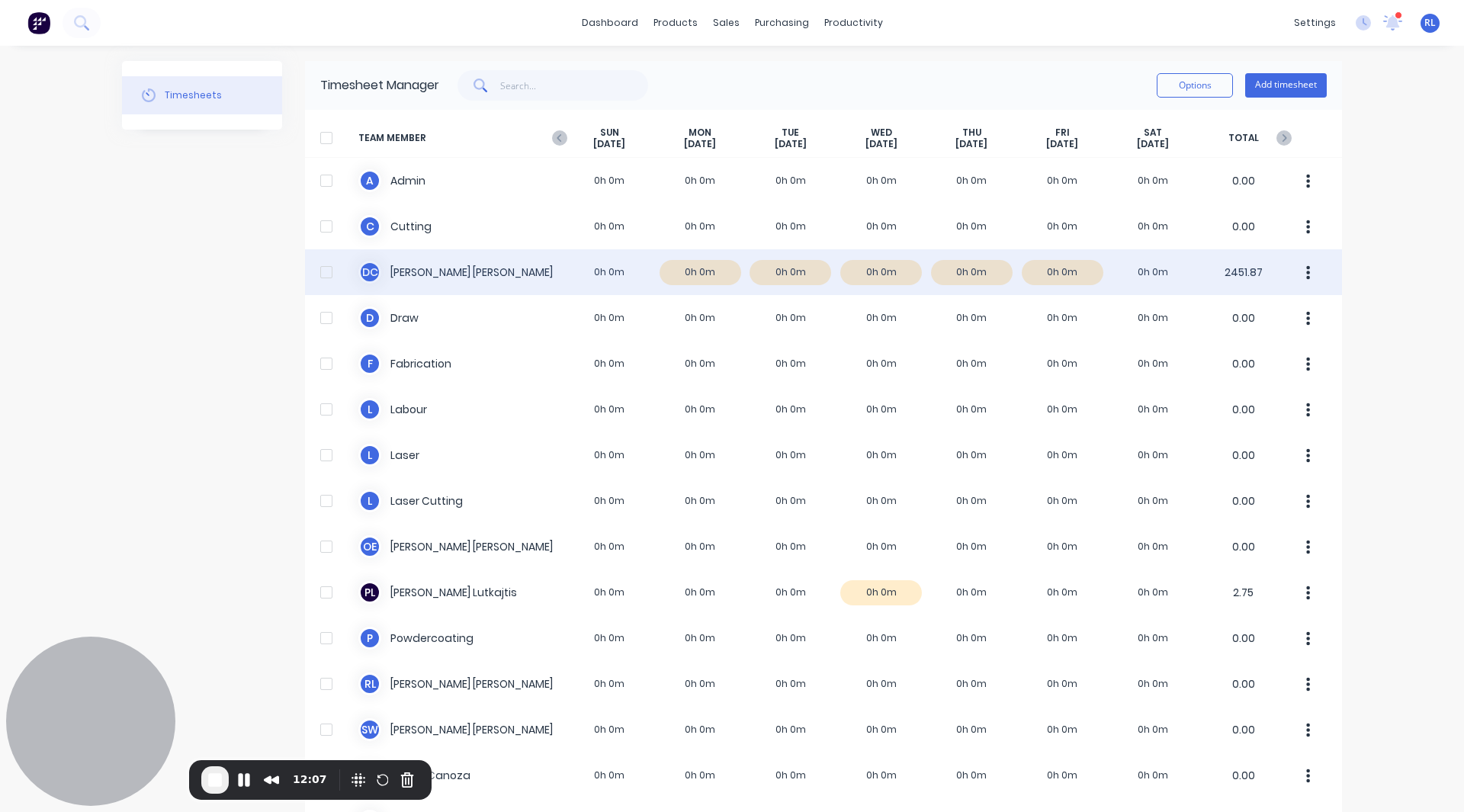
click at [707, 276] on div "D C David Cousley 0h 0m 0h 0m 0h 0m 0h 0m 0h 0m 0h 0m 0h 0m 2451.87" at bounding box center [823, 272] width 1037 height 46
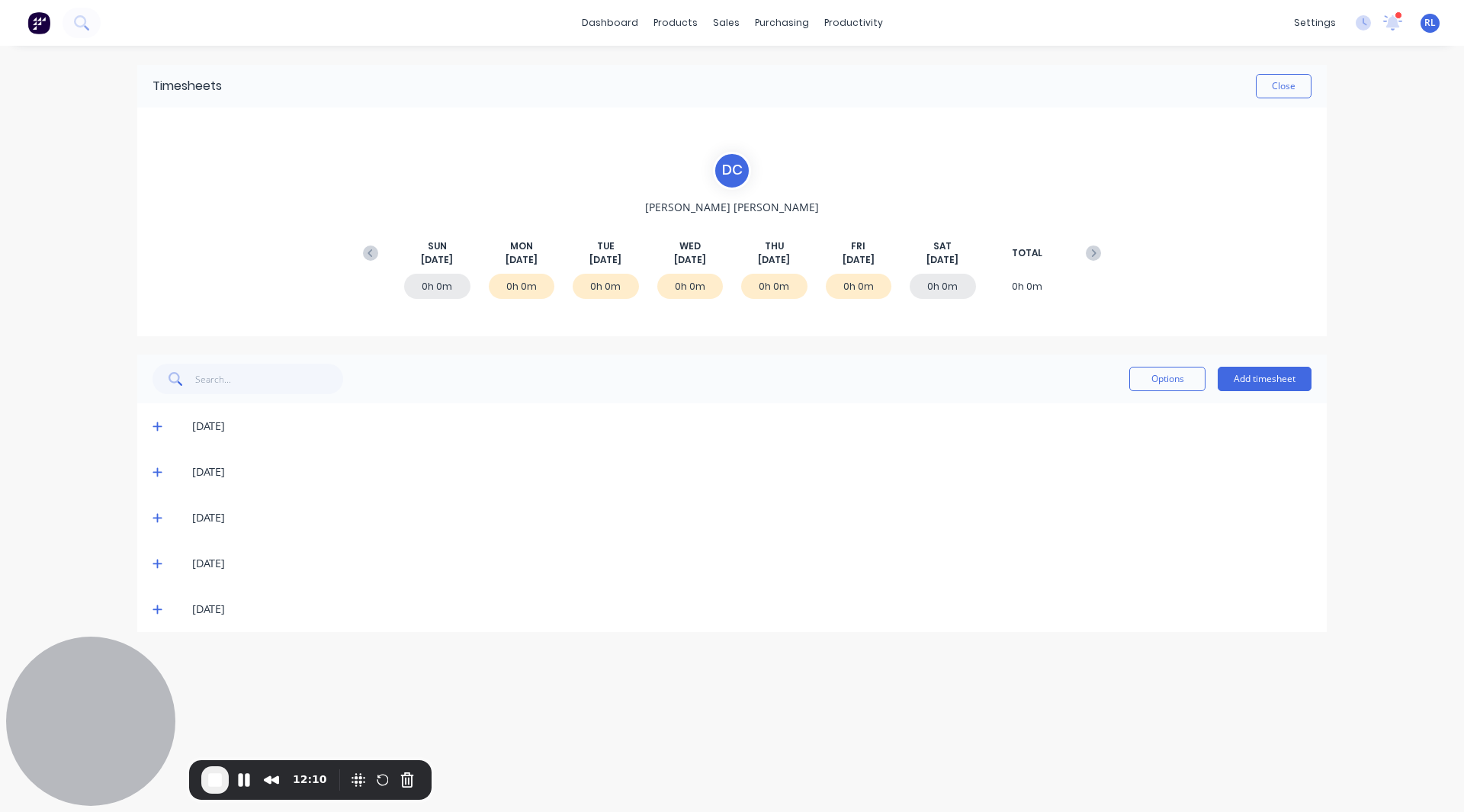
click at [154, 423] on icon at bounding box center [157, 426] width 10 height 11
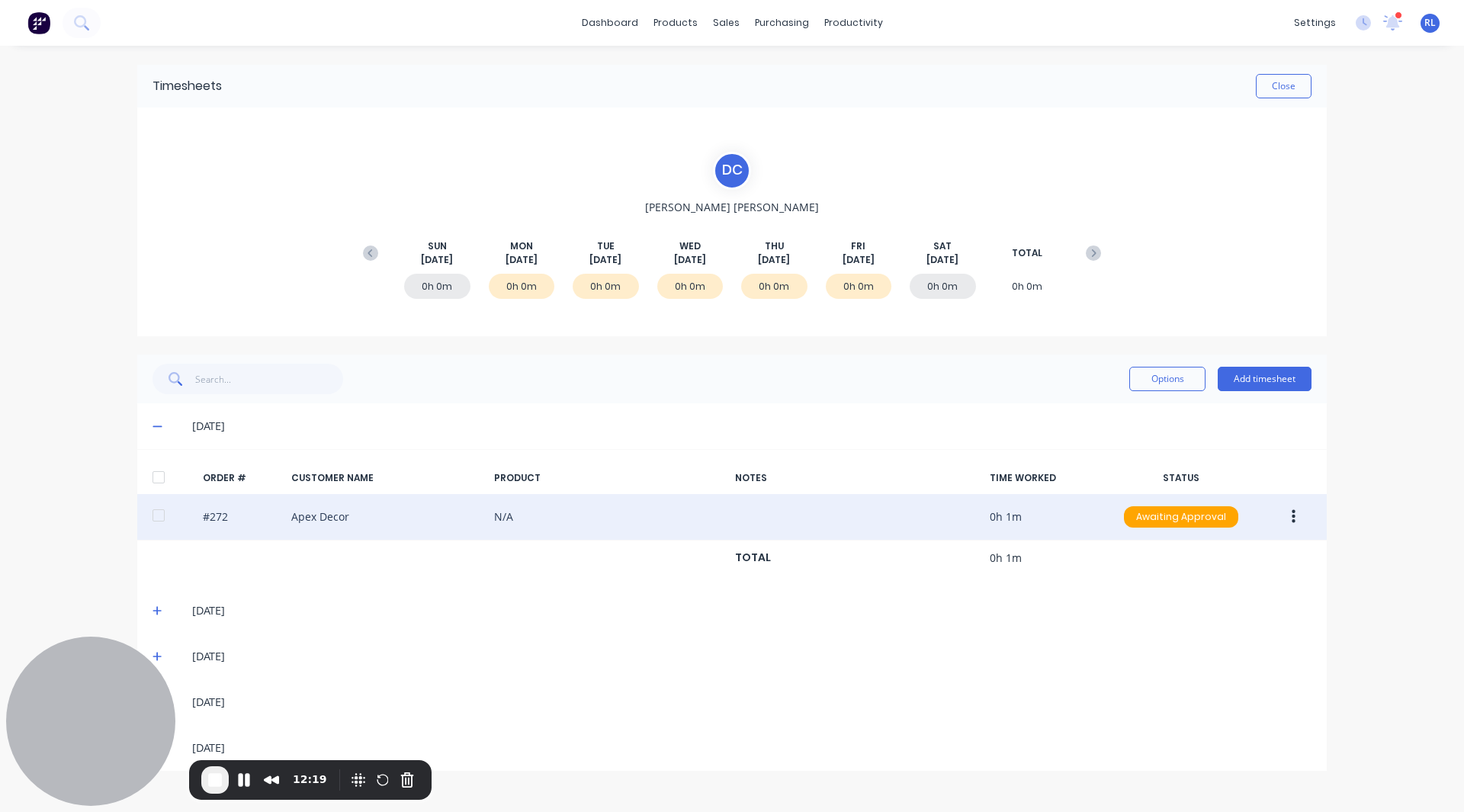
click at [1295, 518] on icon "button" at bounding box center [1293, 516] width 4 height 14
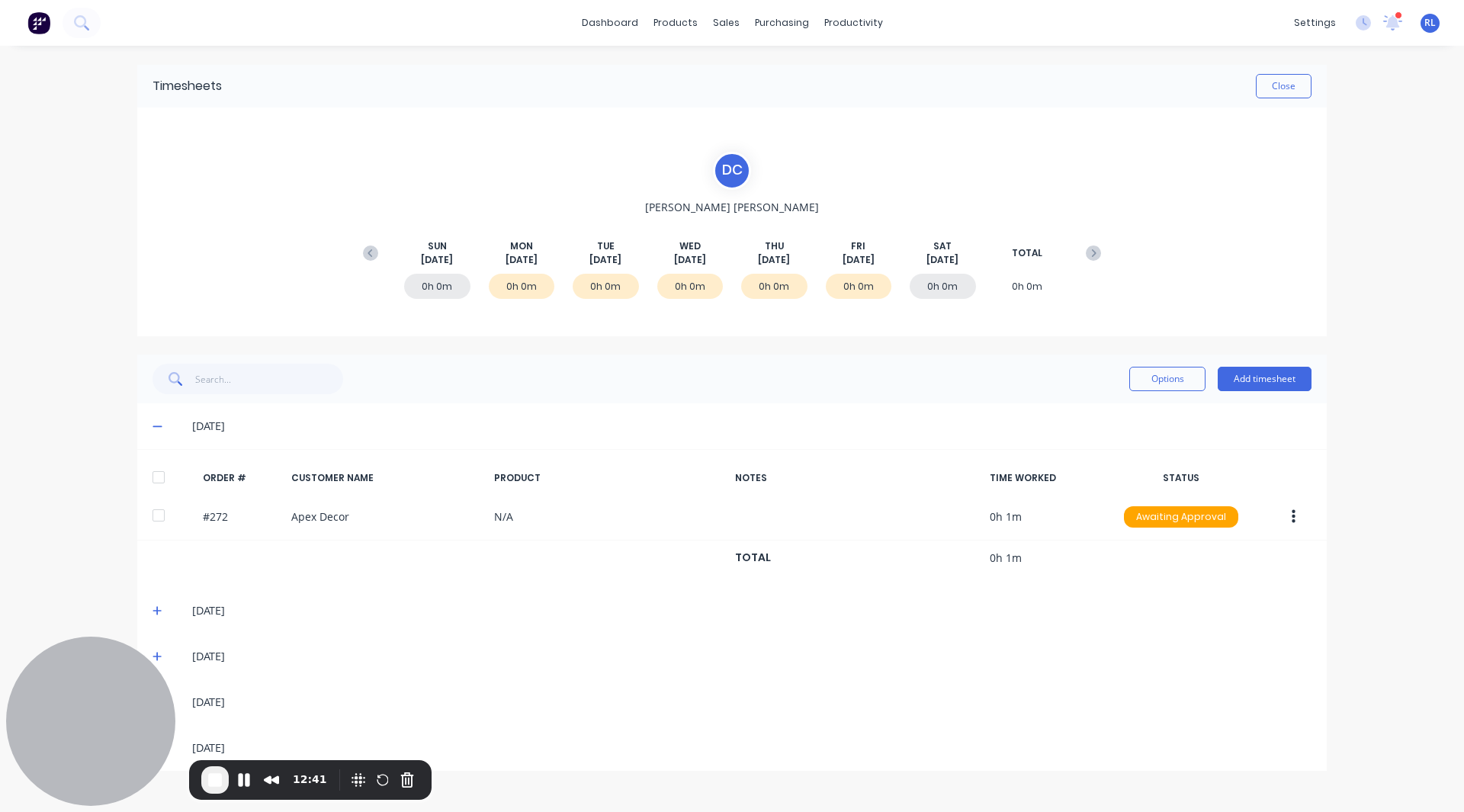
click at [1380, 345] on div "dashboard products sales purchasing productivity dashboard products Product Cat…" at bounding box center [732, 406] width 1464 height 812
click at [1280, 376] on button "Add timesheet" at bounding box center [1265, 378] width 94 height 24
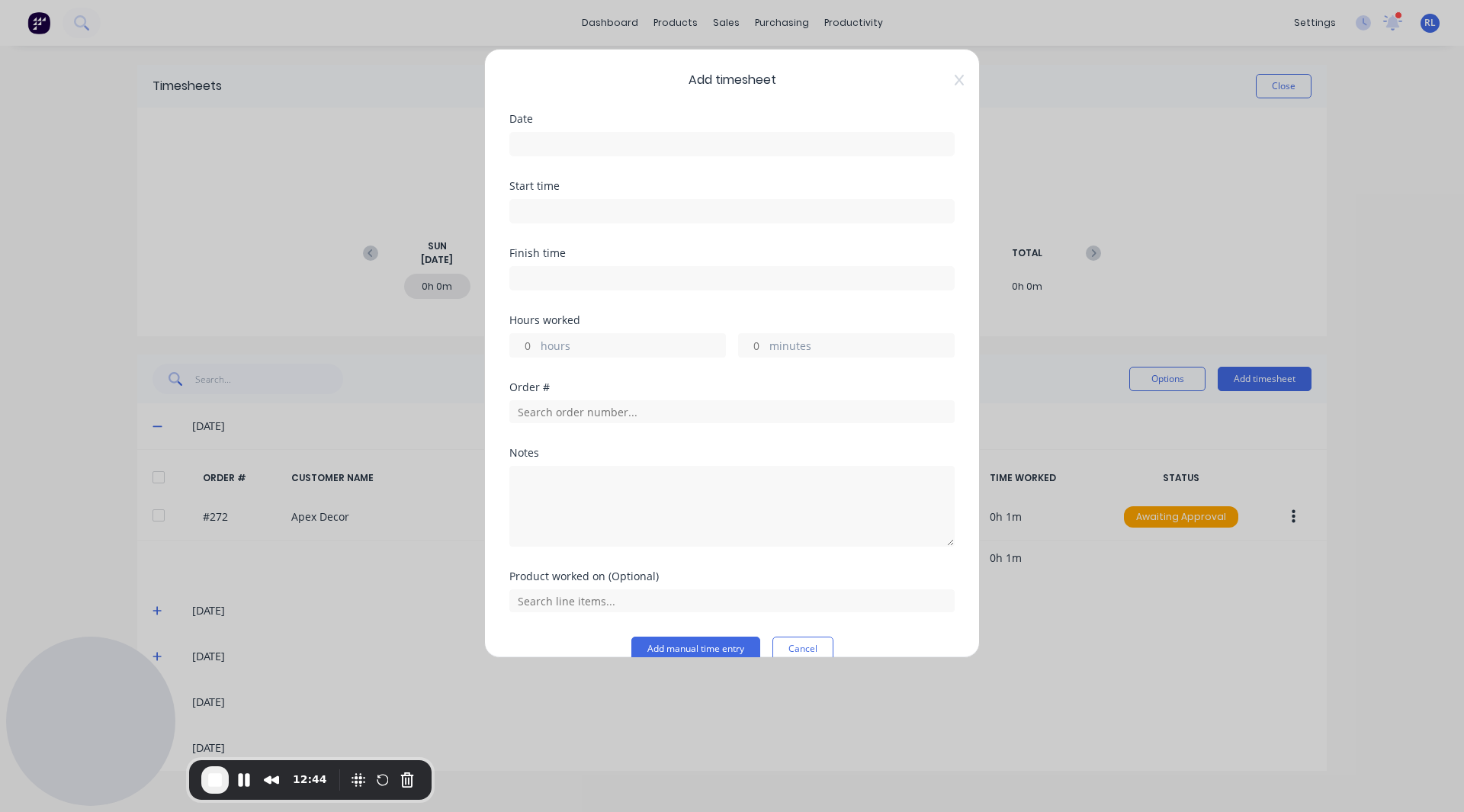
click at [616, 146] on input at bounding box center [732, 143] width 444 height 23
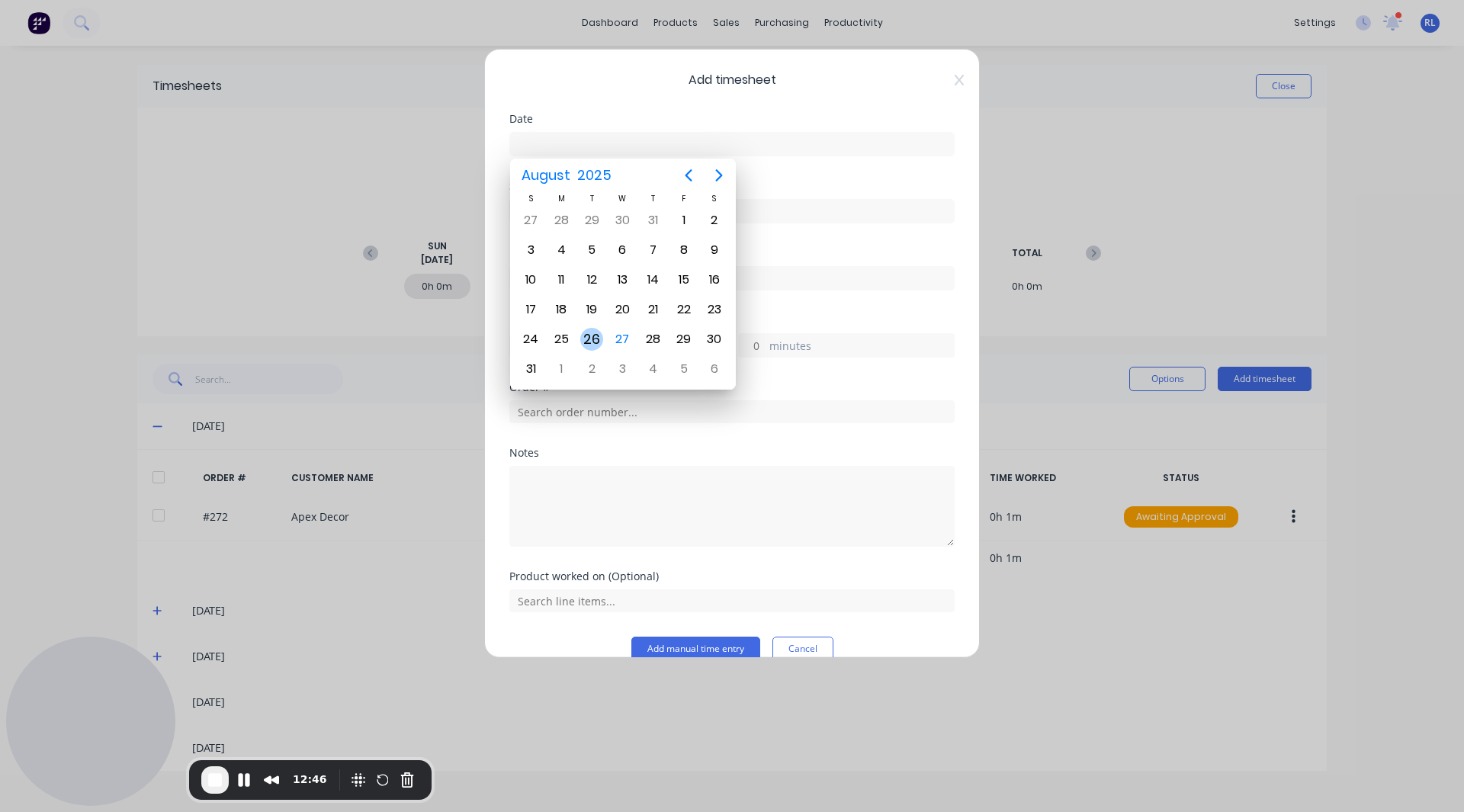
click at [598, 337] on div "26" at bounding box center [591, 338] width 23 height 23
type input "26/08/2025"
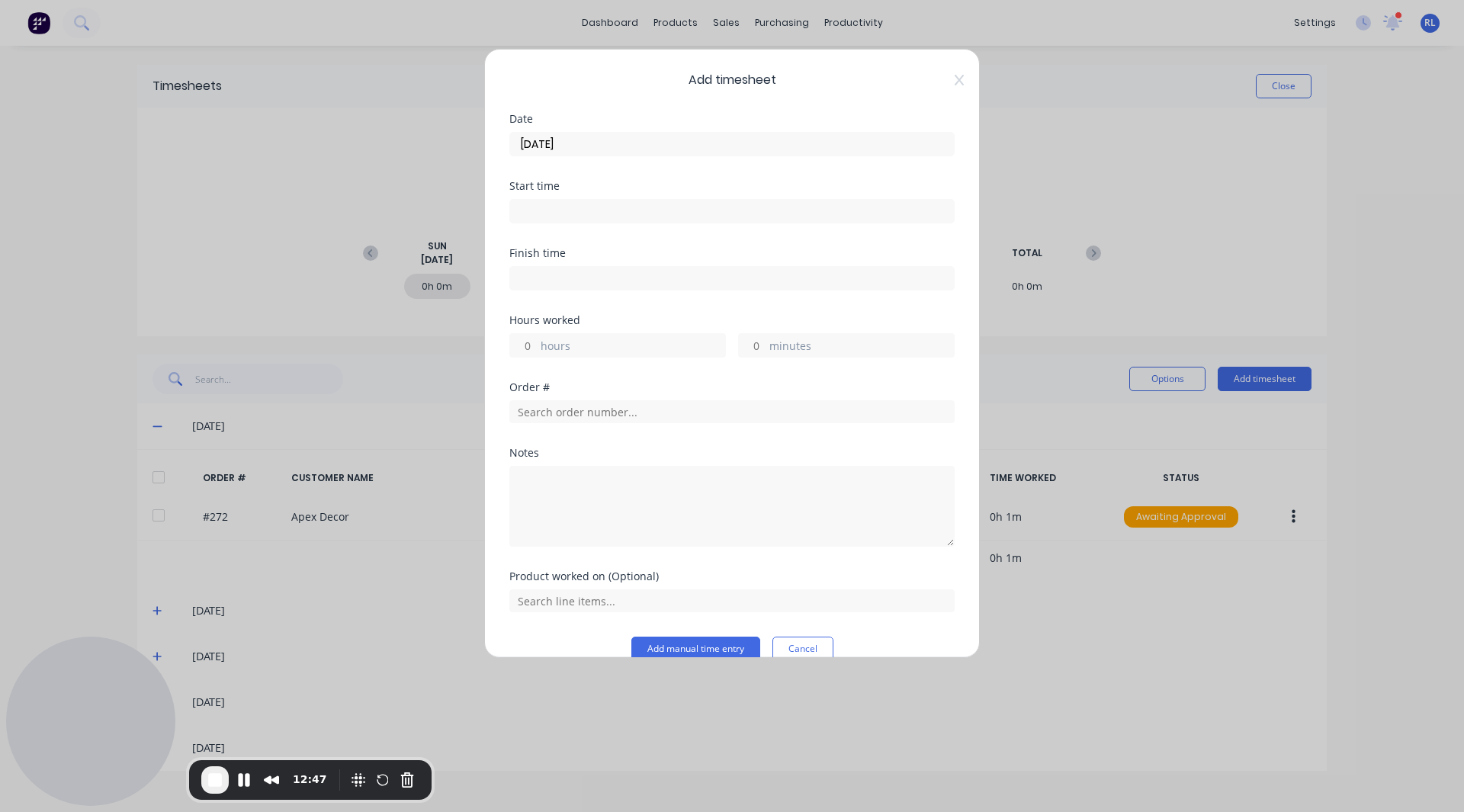
click at [545, 214] on input at bounding box center [732, 210] width 444 height 23
type input "11:57 PM"
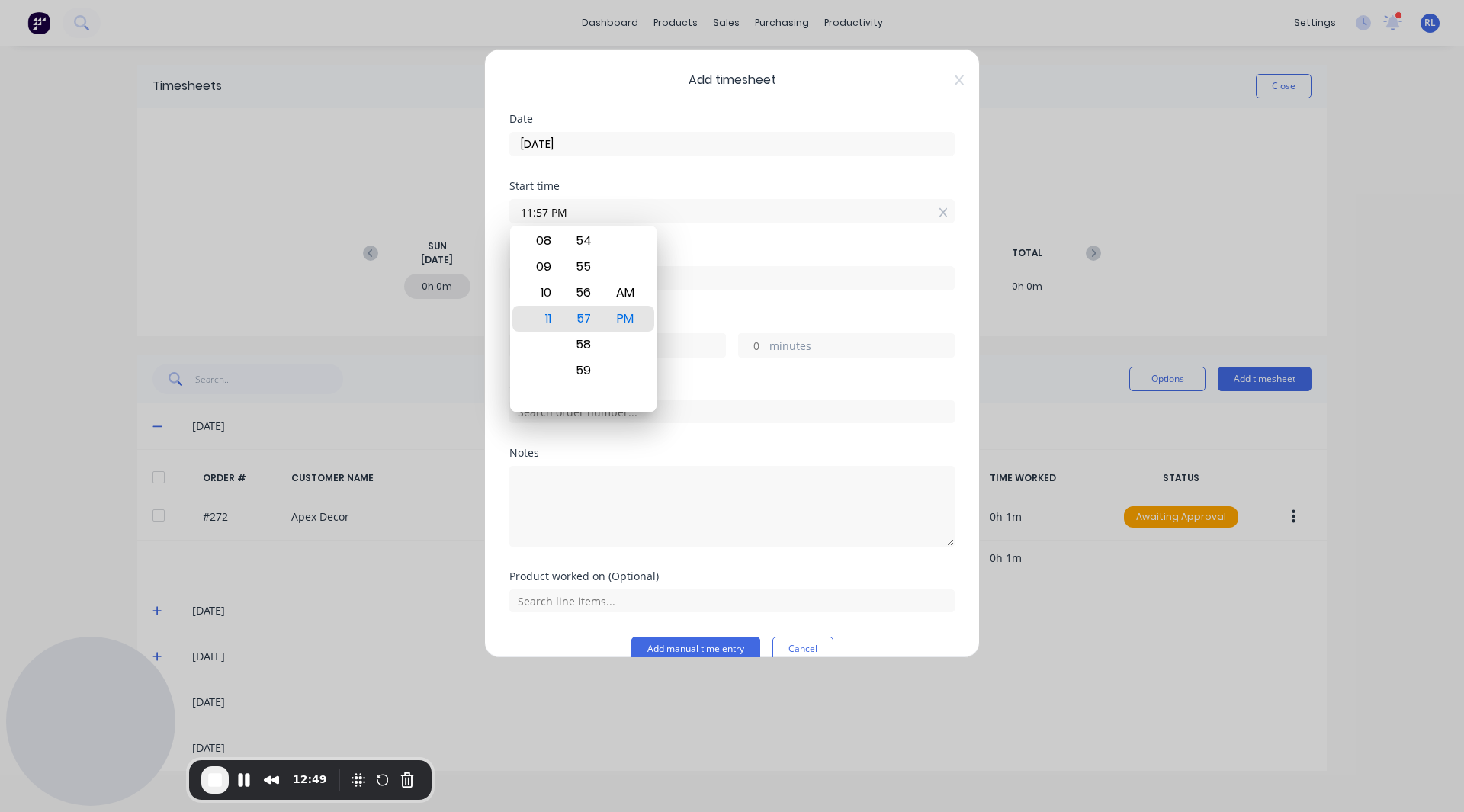
click at [729, 306] on div "Finish time" at bounding box center [731, 281] width 445 height 67
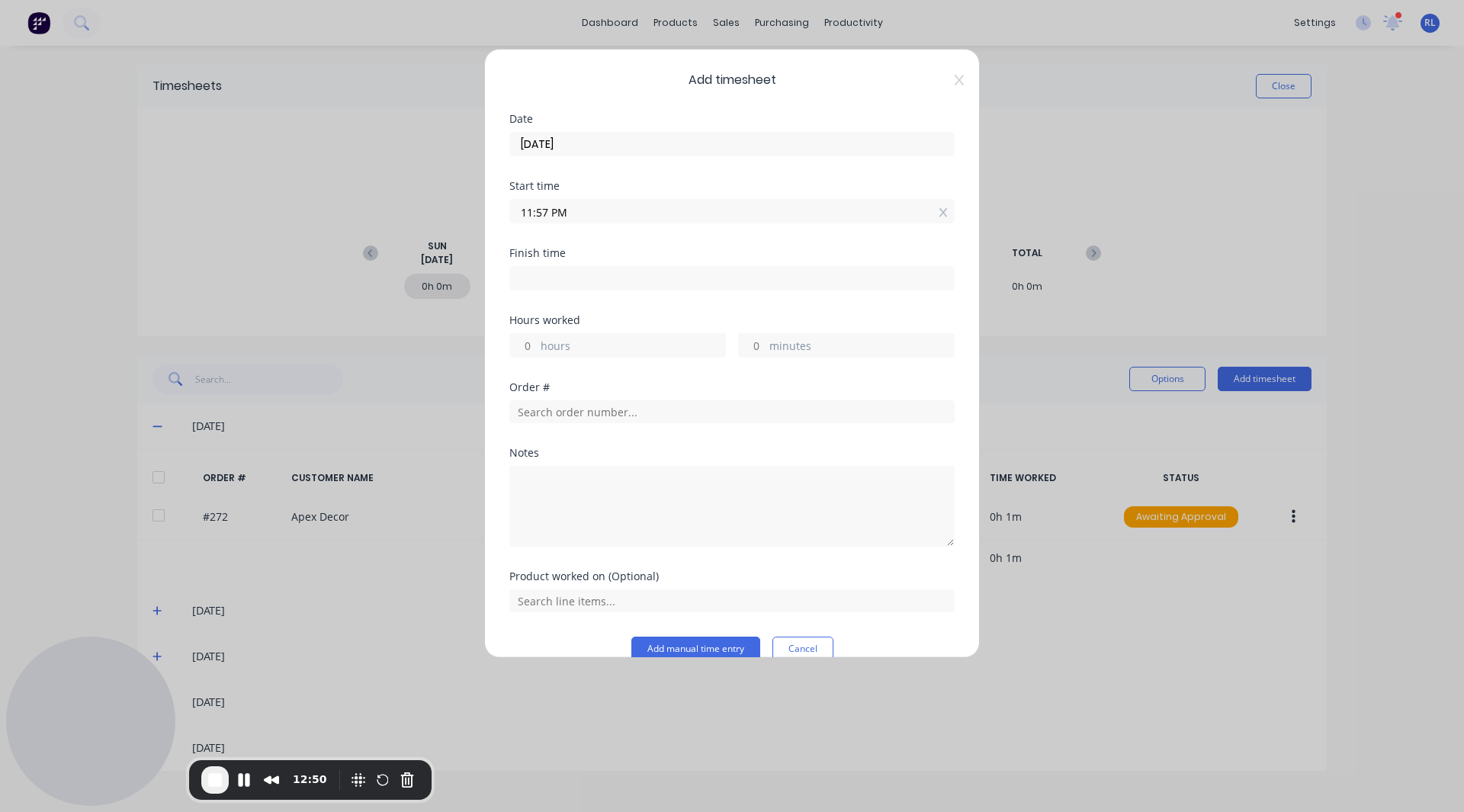
click at [554, 272] on input at bounding box center [732, 278] width 444 height 23
type input "11:57 PM"
type input "0"
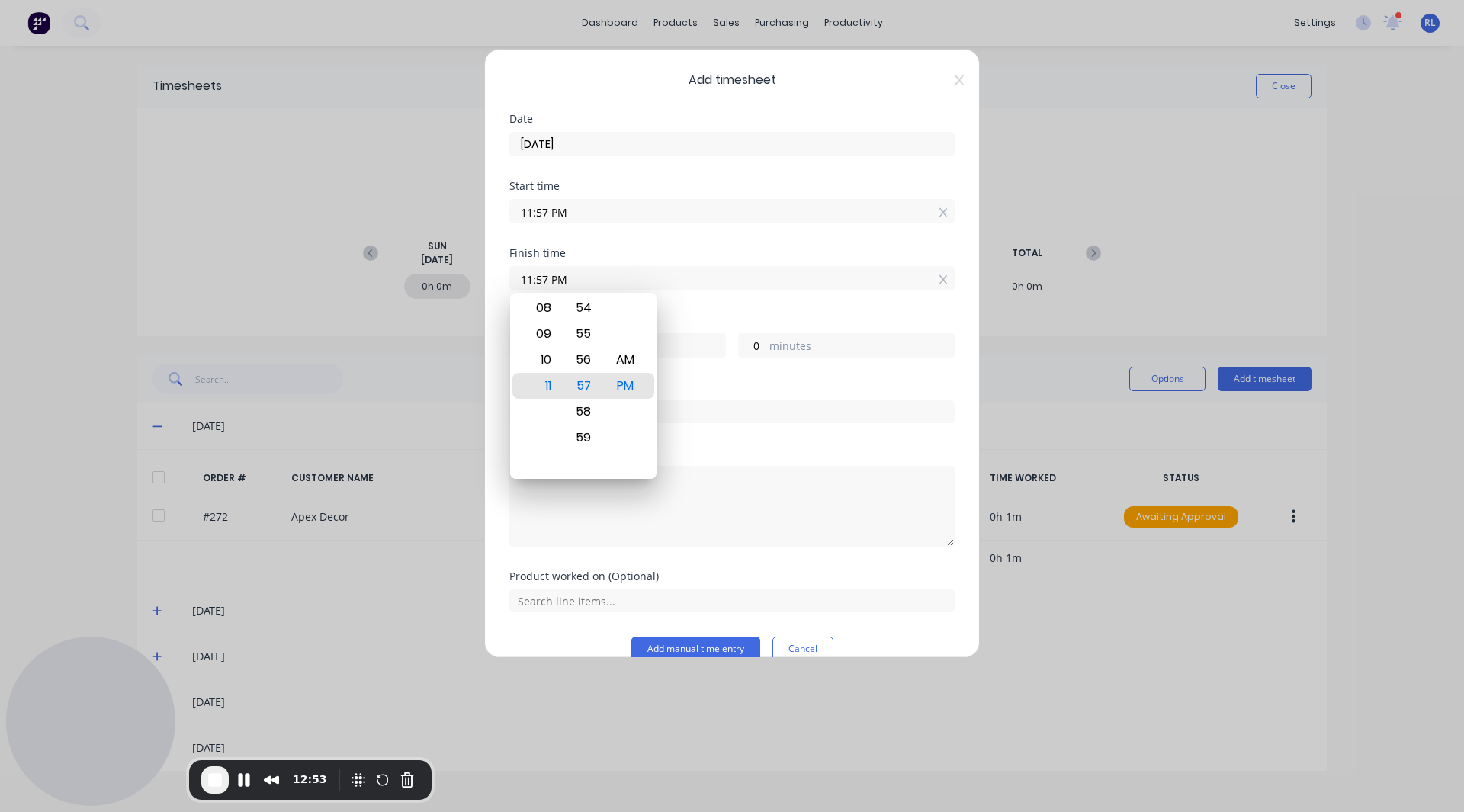
click at [734, 284] on input "11:57 PM" at bounding box center [732, 278] width 444 height 23
click at [581, 428] on div "59" at bounding box center [583, 438] width 37 height 26
type input "11:59 PM"
type input "2"
click at [720, 304] on div "Finish time 11:59 PM" at bounding box center [731, 281] width 445 height 67
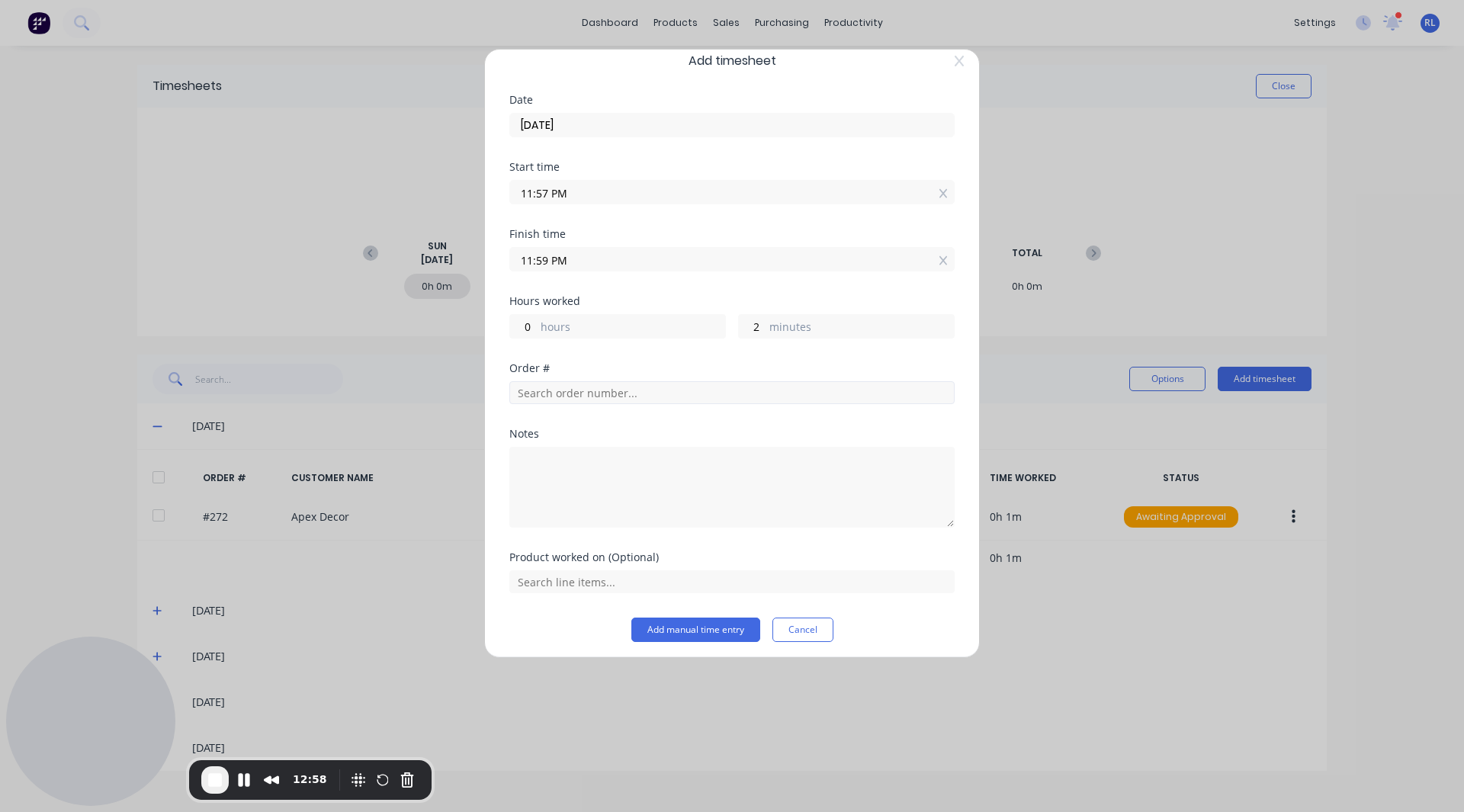
scroll to position [22, 0]
click at [553, 393] on input "text" at bounding box center [731, 390] width 445 height 23
click at [537, 457] on textarea at bounding box center [731, 485] width 445 height 81
click at [686, 621] on button "Add manual time entry" at bounding box center [696, 627] width 129 height 24
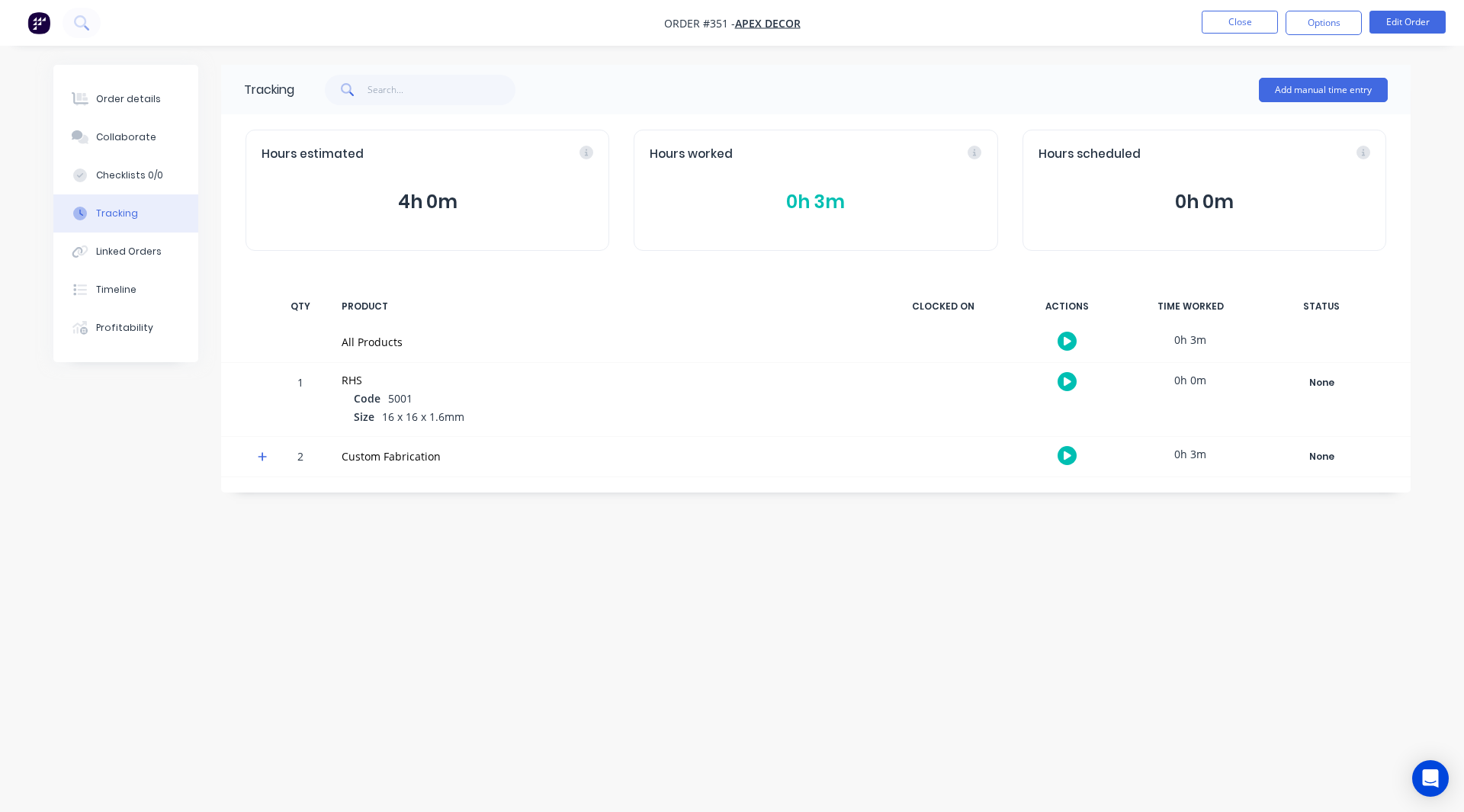
click at [30, 19] on img "button" at bounding box center [38, 23] width 23 height 23
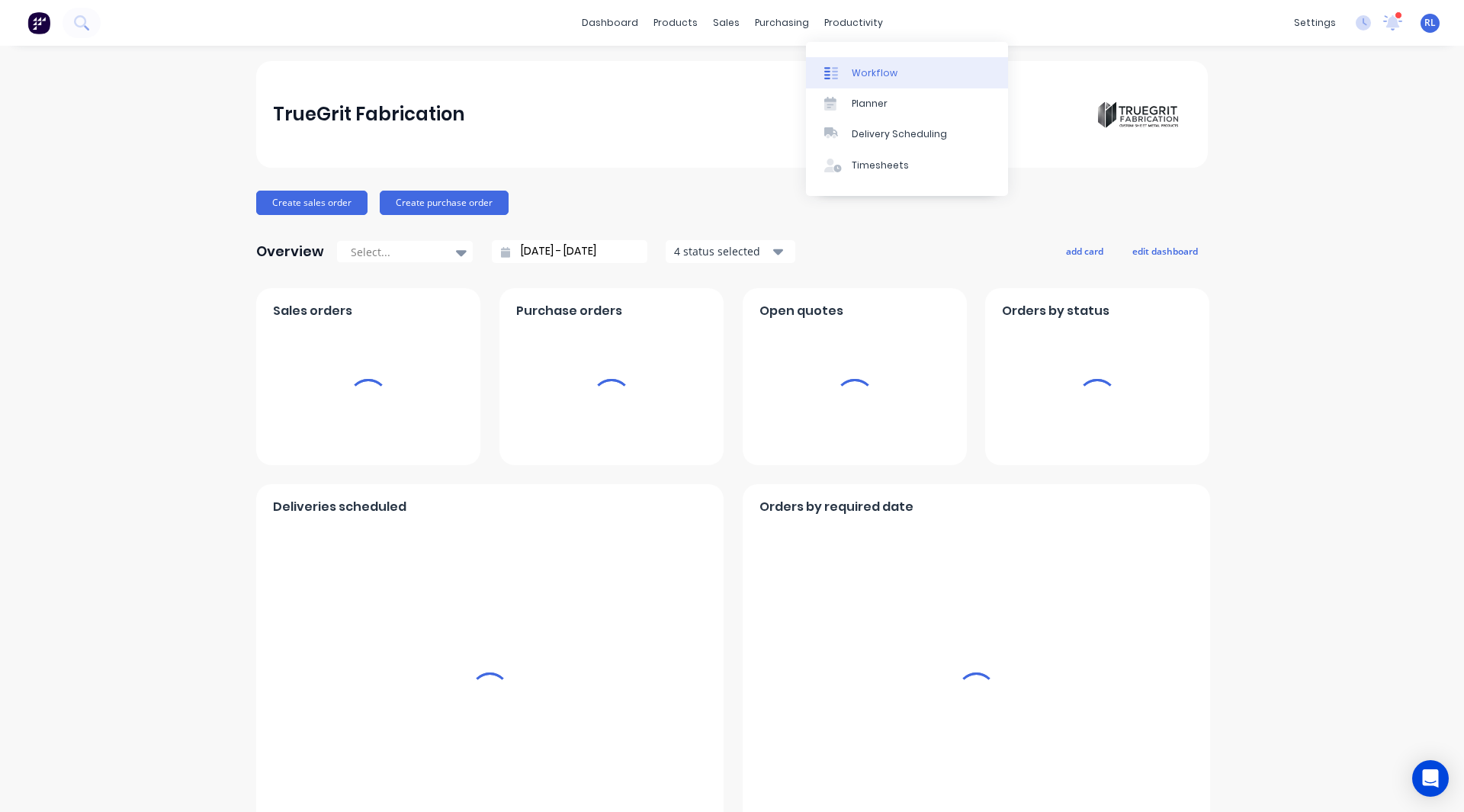
click at [871, 69] on div "Workflow" at bounding box center [875, 73] width 46 height 14
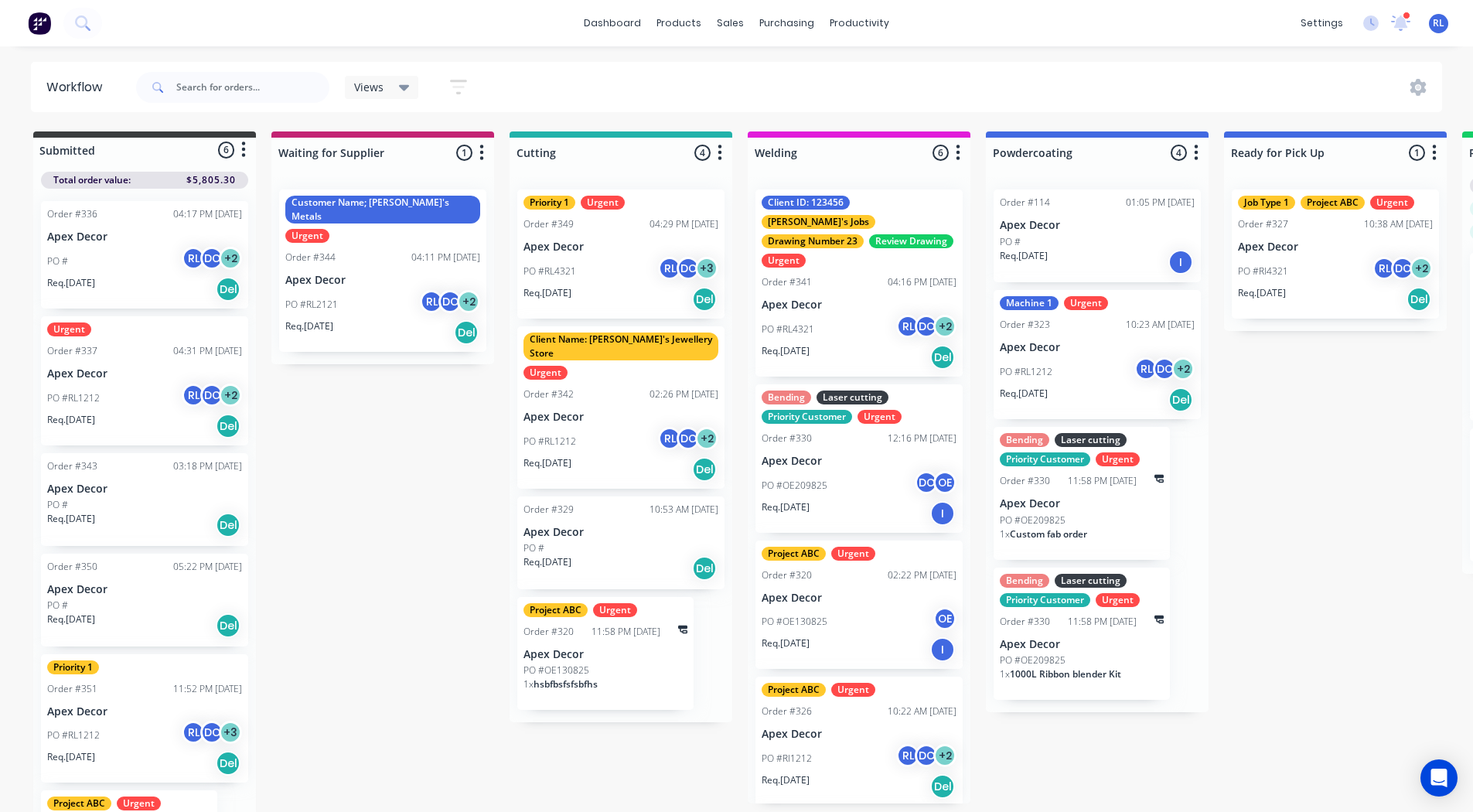
click at [402, 92] on icon at bounding box center [405, 87] width 11 height 17
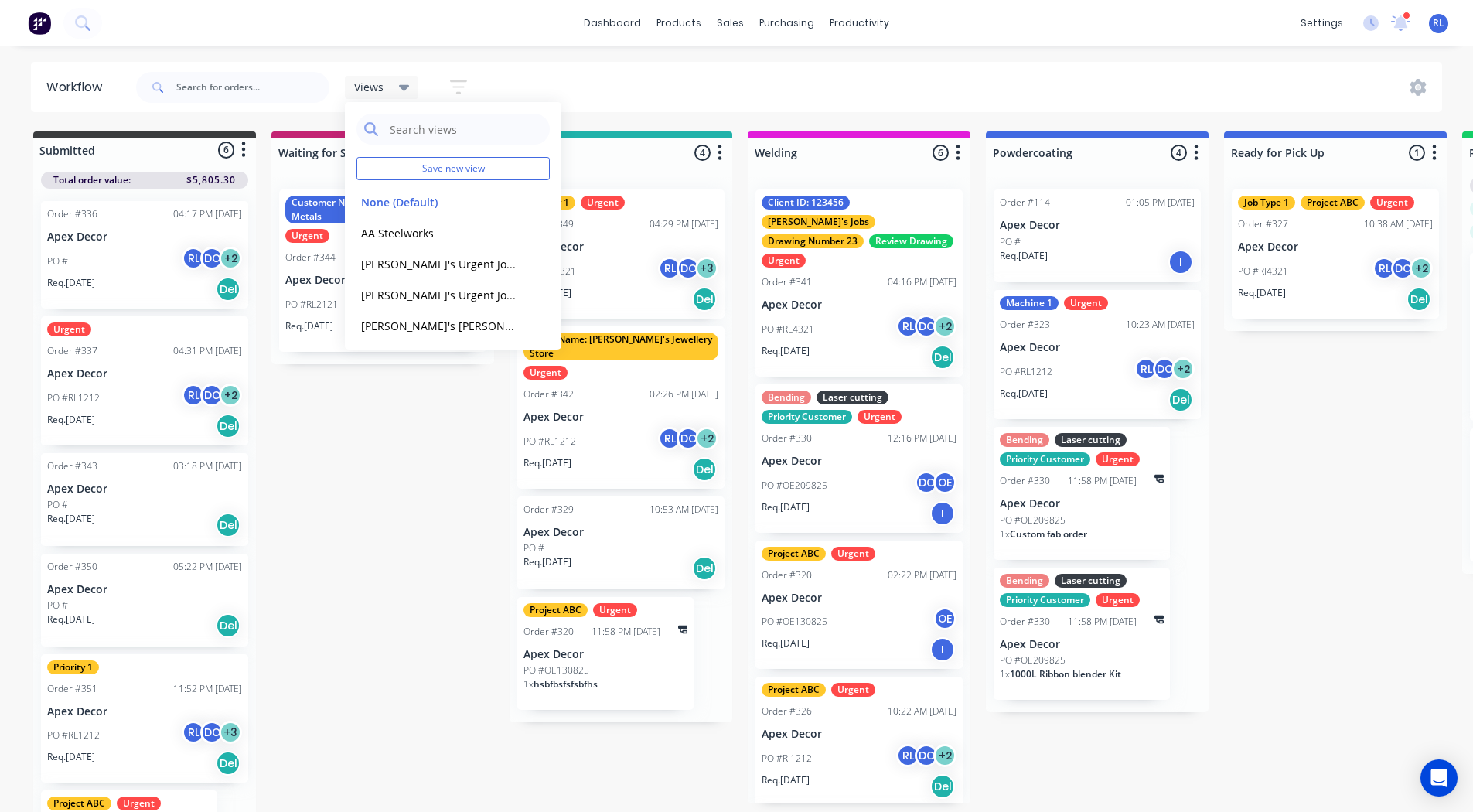
click at [452, 92] on icon "button" at bounding box center [459, 86] width 17 height 19
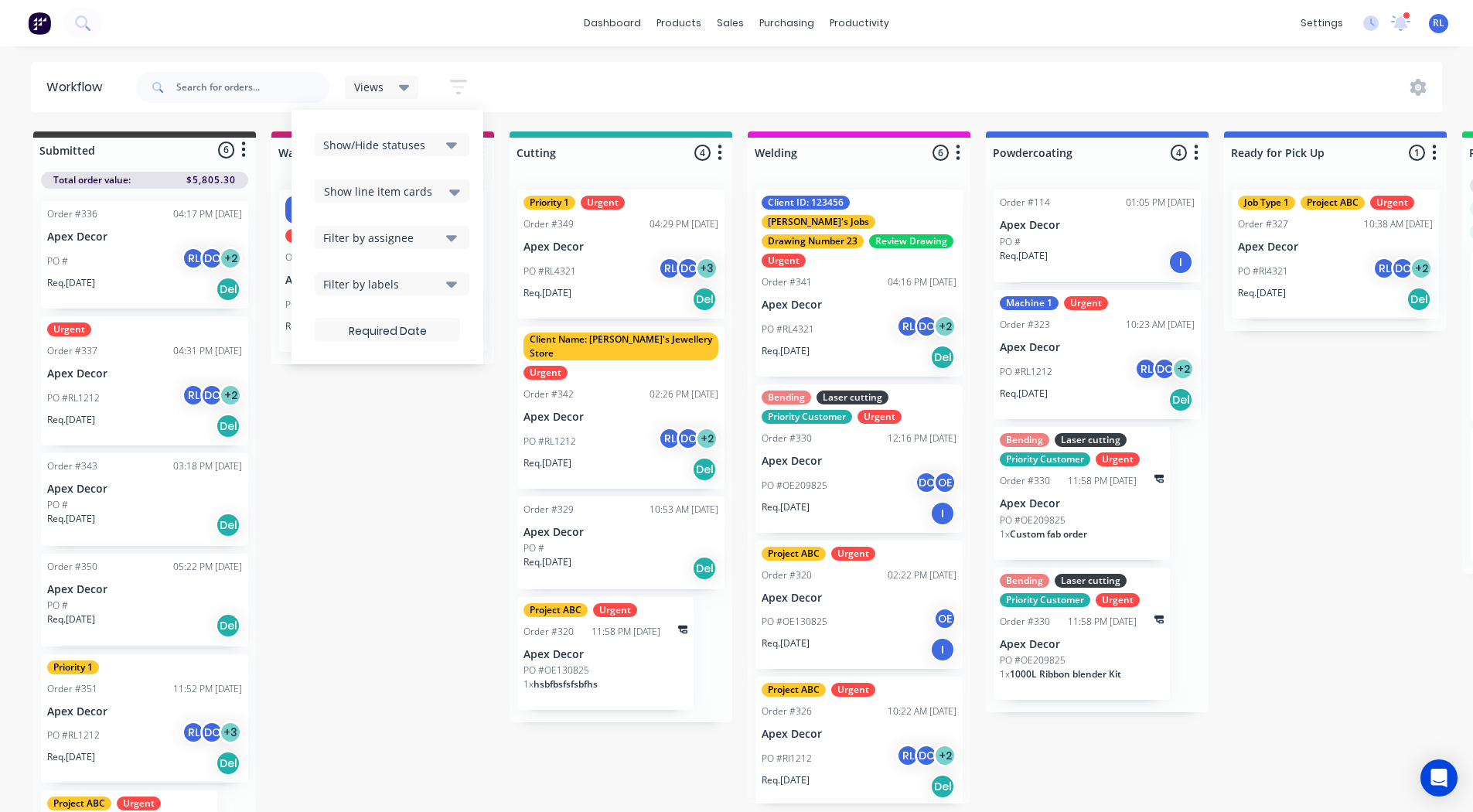
click at [395, 192] on span "Show line item cards" at bounding box center [378, 191] width 108 height 16
click at [380, 247] on div "Hide line item cards" at bounding box center [392, 252] width 155 height 27
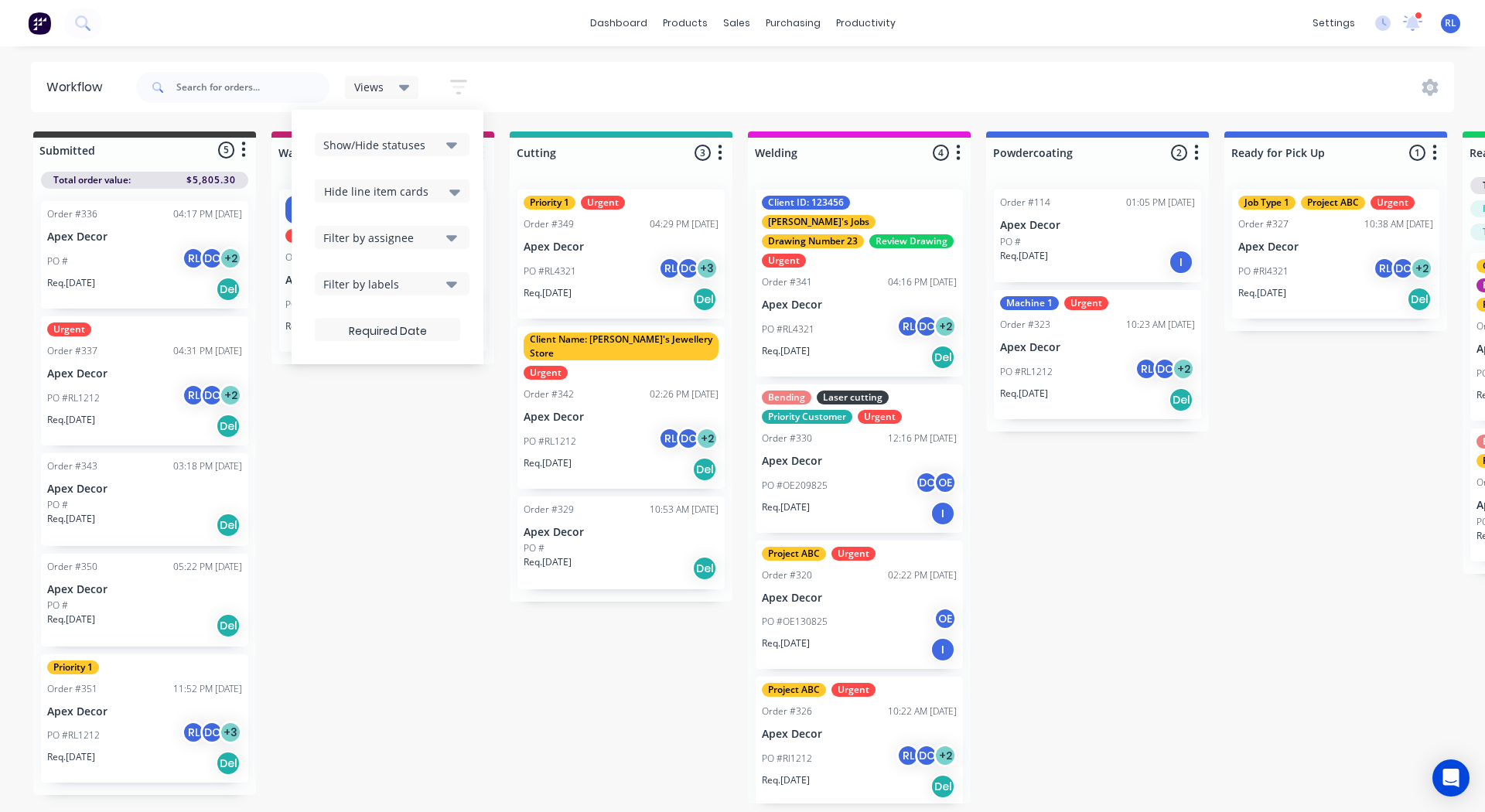
click at [364, 521] on div "Submitted 5 Status colour #3A3C3E hex #3A3C3E Save Cancel Summaries Total order…" at bounding box center [1054, 468] width 2131 height 672
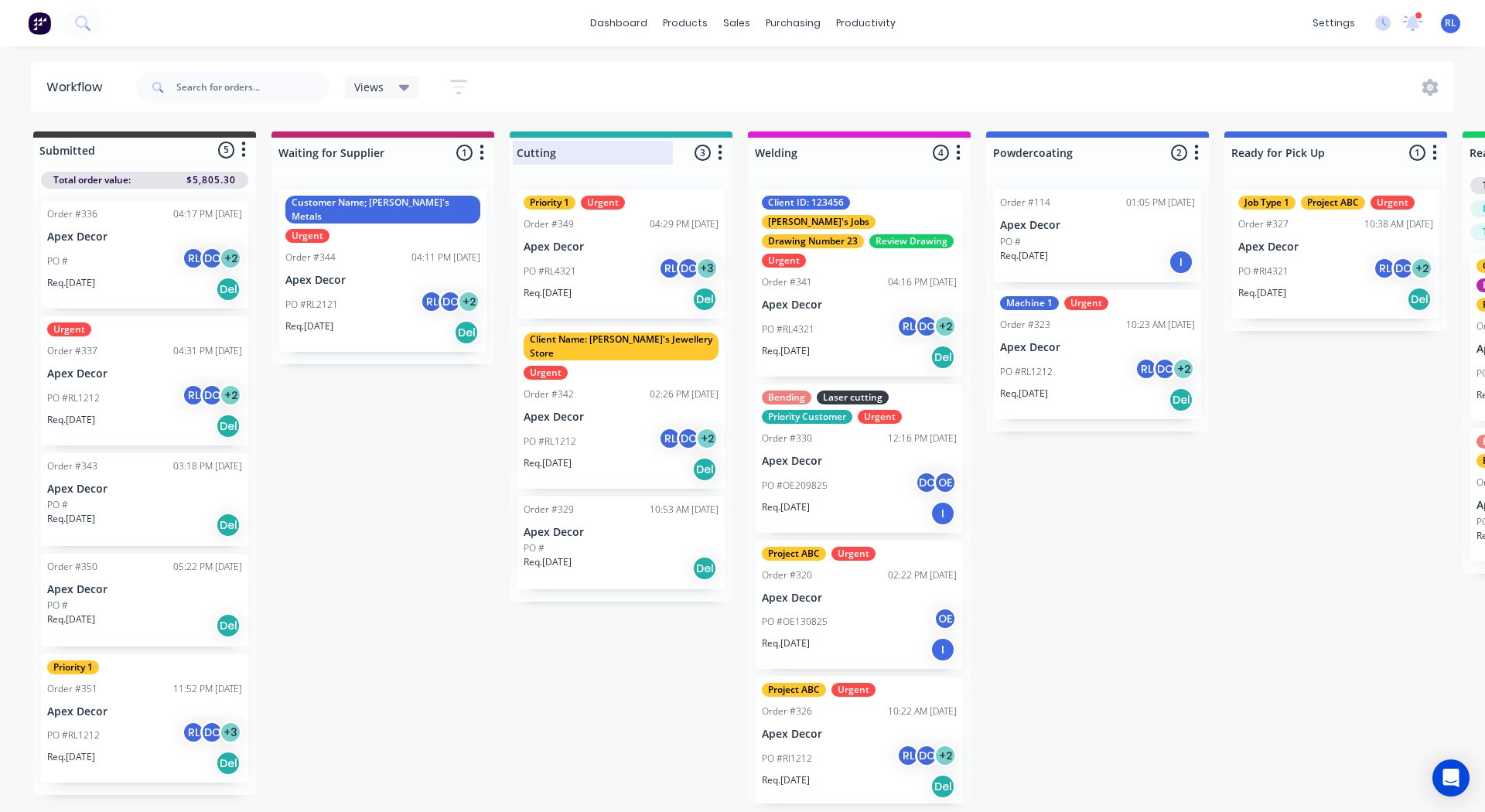
click at [548, 157] on div at bounding box center [621, 152] width 222 height 30
click at [548, 157] on input "Cutting" at bounding box center [592, 153] width 152 height 16
type input "Fabrication"
click at [325, 512] on div "Submitted 5 Status colour #3A3C3E hex #3A3C3E Save Cancel Summaries Total order…" at bounding box center [1054, 468] width 2131 height 672
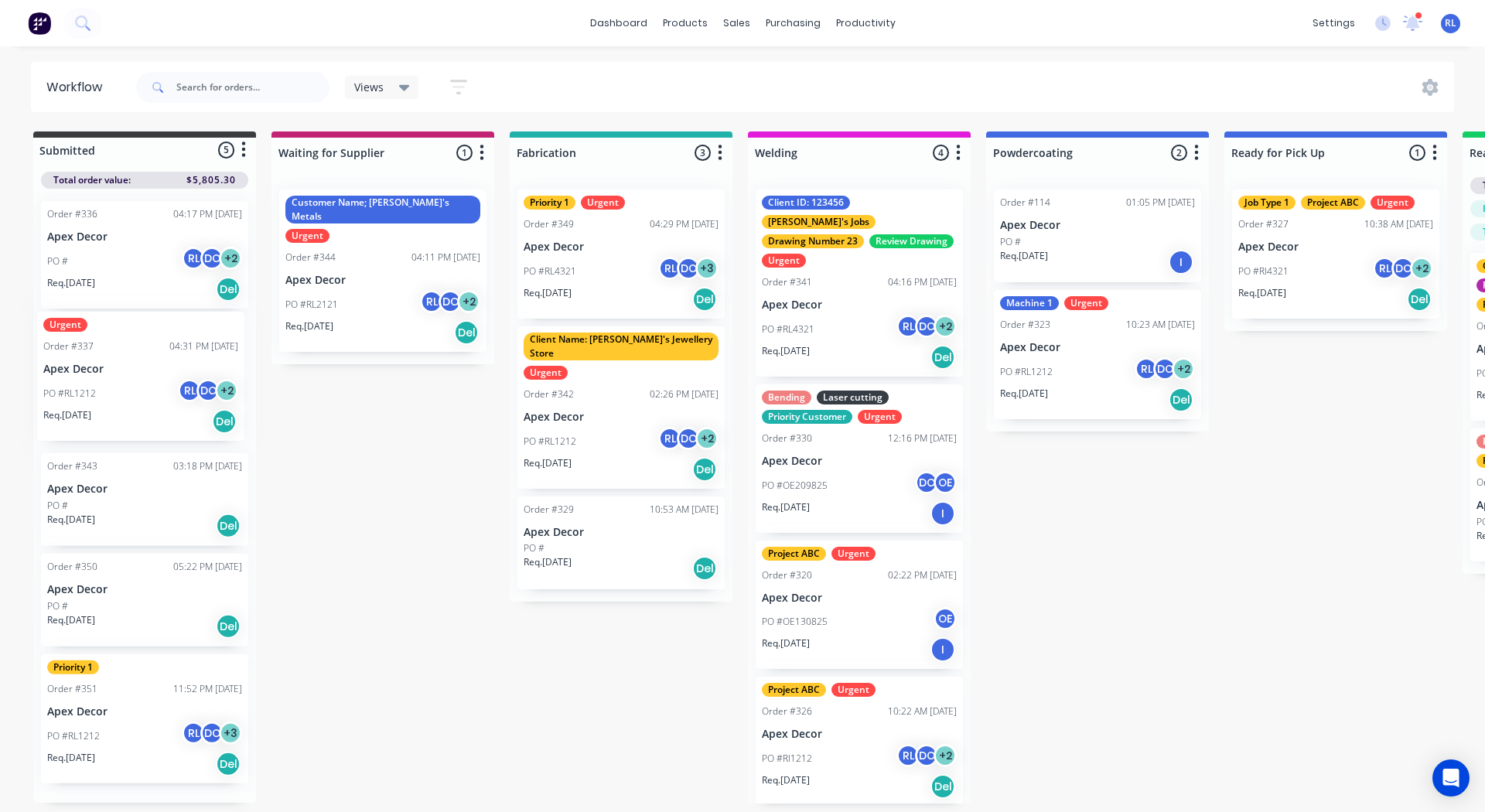
click at [122, 363] on div "Order #336 04:17 PM 25/08/25 Apex Decor PO # RL DC + 2 Req. 01/09/25 Del Urgent…" at bounding box center [144, 495] width 222 height 614
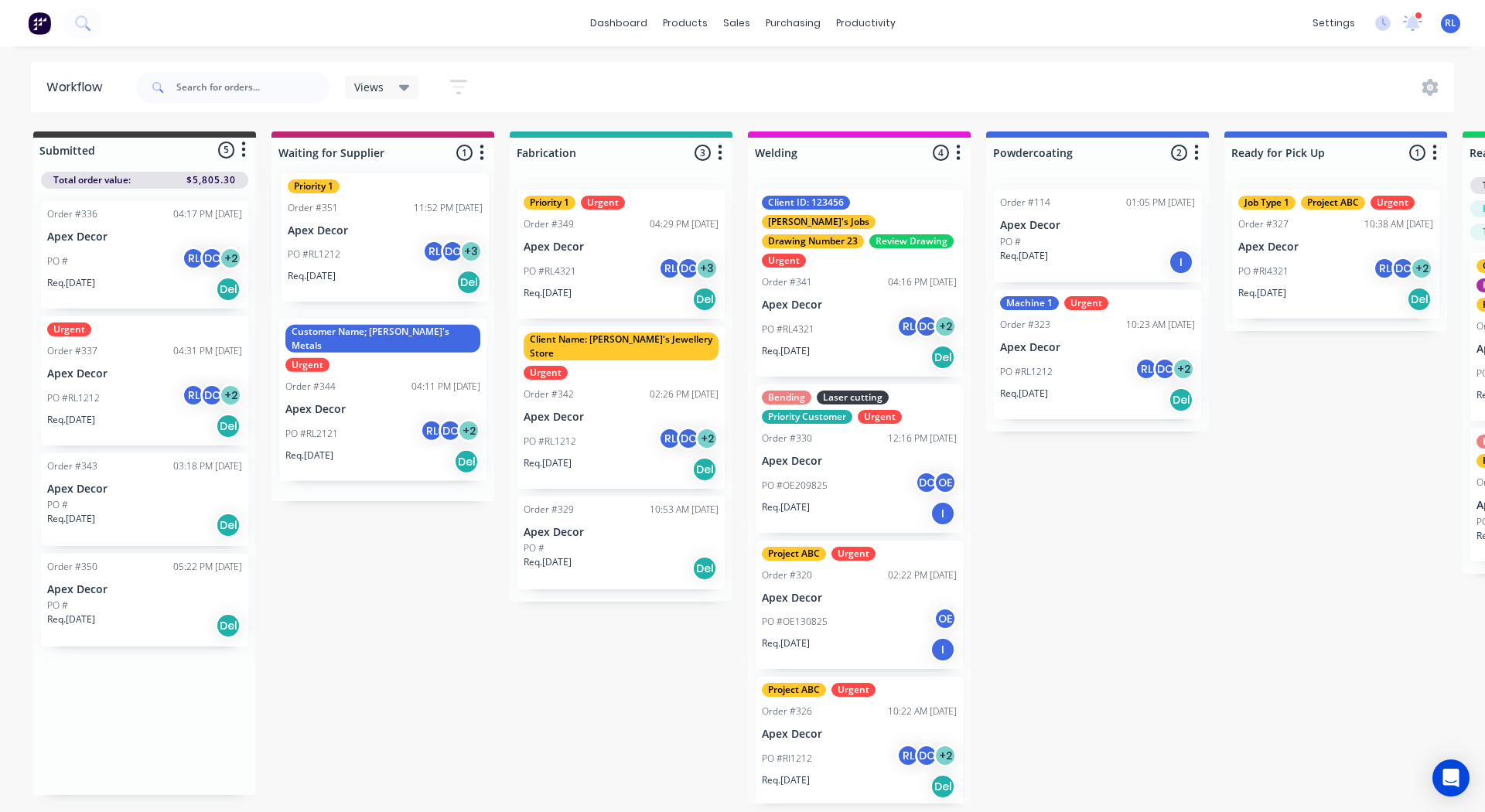
drag, startPoint x: 112, startPoint y: 687, endPoint x: 356, endPoint y: 207, distance: 538.5
click at [356, 207] on div "Submitted 5 Status colour #3A3C3E hex #3A3C3E Save Cancel Summaries Total order…" at bounding box center [1054, 468] width 2131 height 672
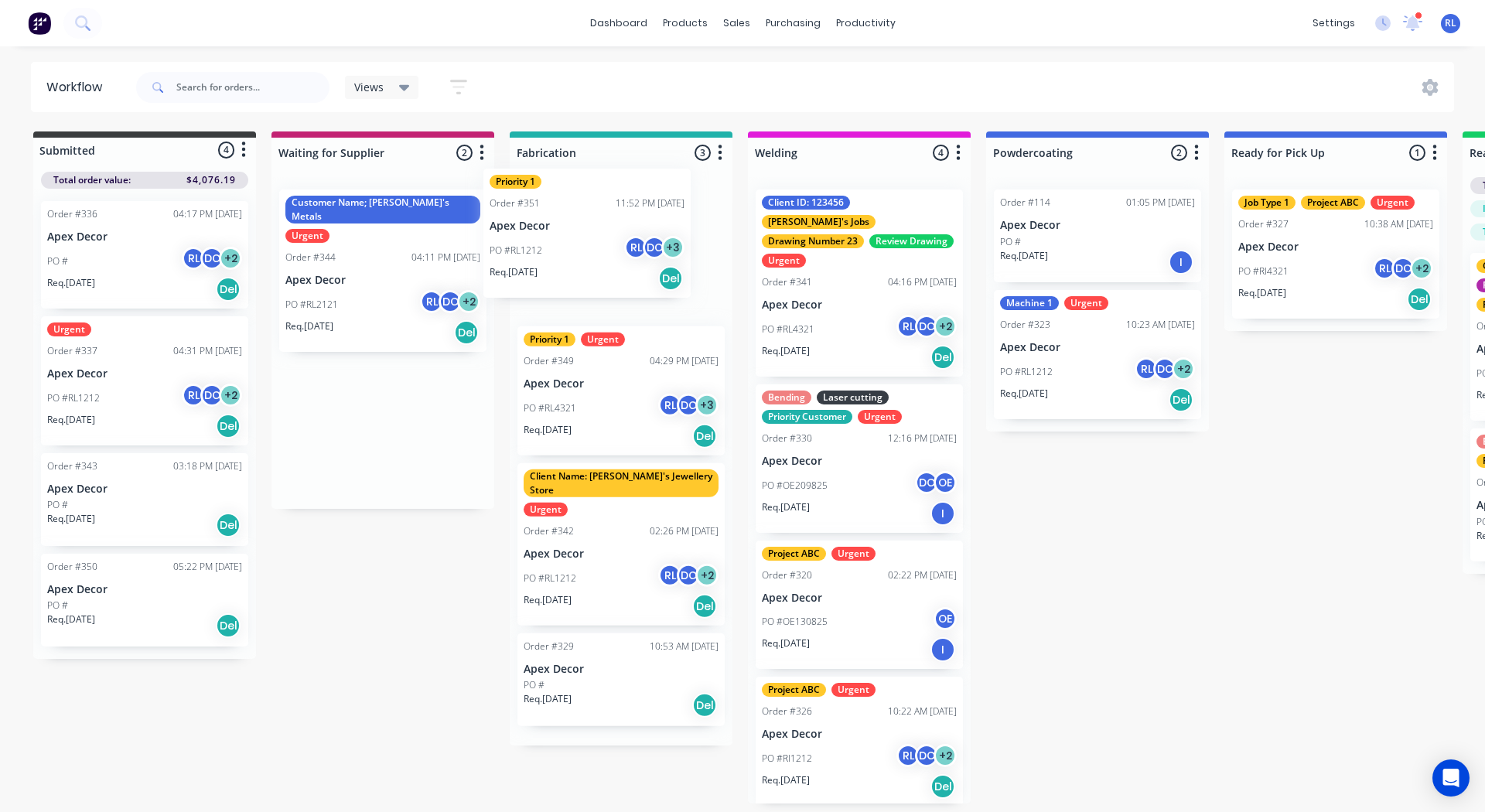
drag, startPoint x: 360, startPoint y: 220, endPoint x: 580, endPoint y: 195, distance: 221.4
click at [580, 195] on div "Submitted 4 Status colour #3A3C3E hex #3A3C3E Save Cancel Summaries Total order…" at bounding box center [1054, 468] width 2131 height 672
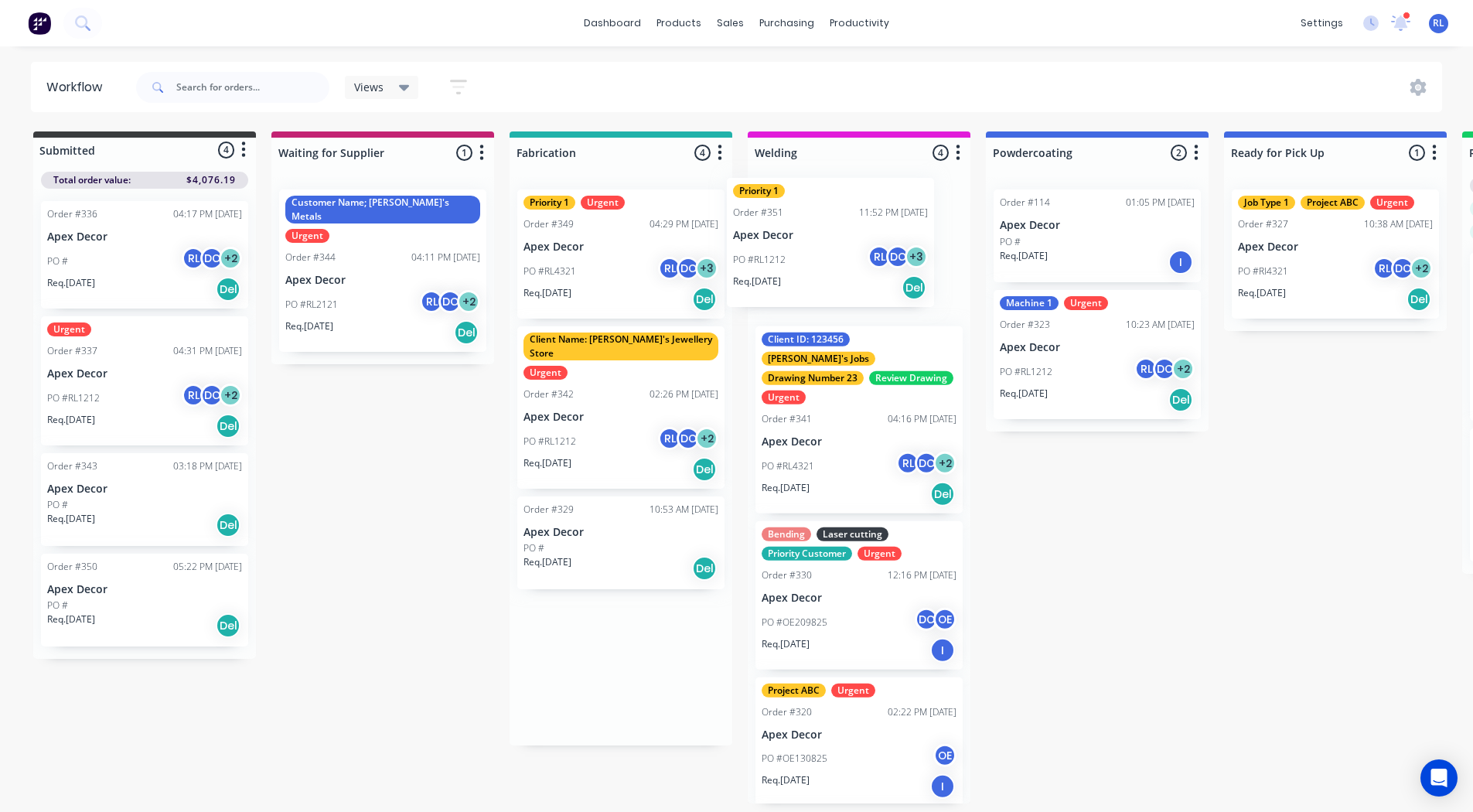
drag, startPoint x: 606, startPoint y: 214, endPoint x: 831, endPoint y: 203, distance: 225.3
click at [831, 203] on div "Submitted 4 Status colour #3A3C3E hex #3A3C3E Save Cancel Summaries Total order…" at bounding box center [1054, 468] width 2131 height 672
click at [852, 238] on div "Priority 1 Order #351 11:52 PM 27/08/25 Apex Decor PO #RL1212 RL DC + 3 Req. 03…" at bounding box center [859, 254] width 207 height 129
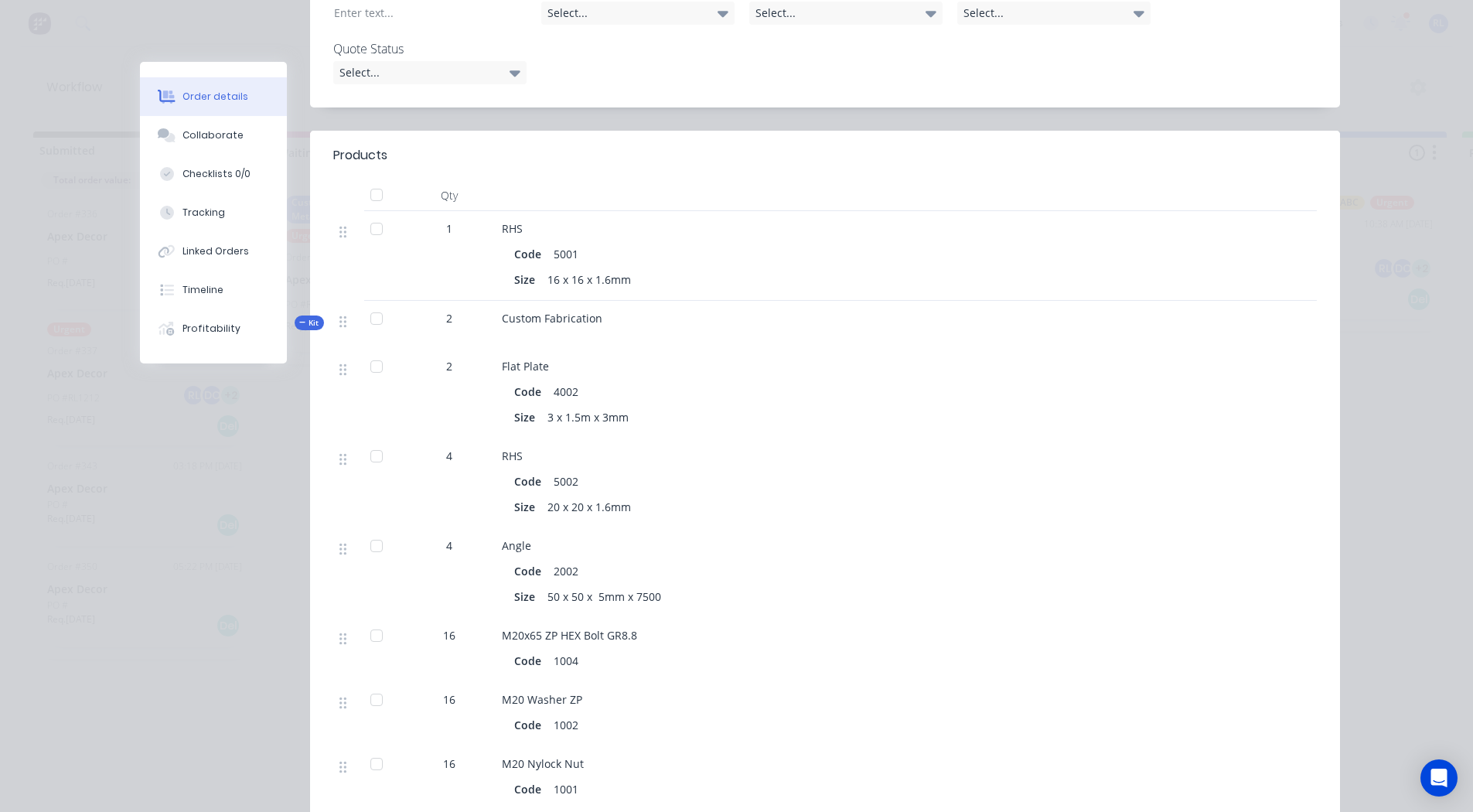
scroll to position [603, 0]
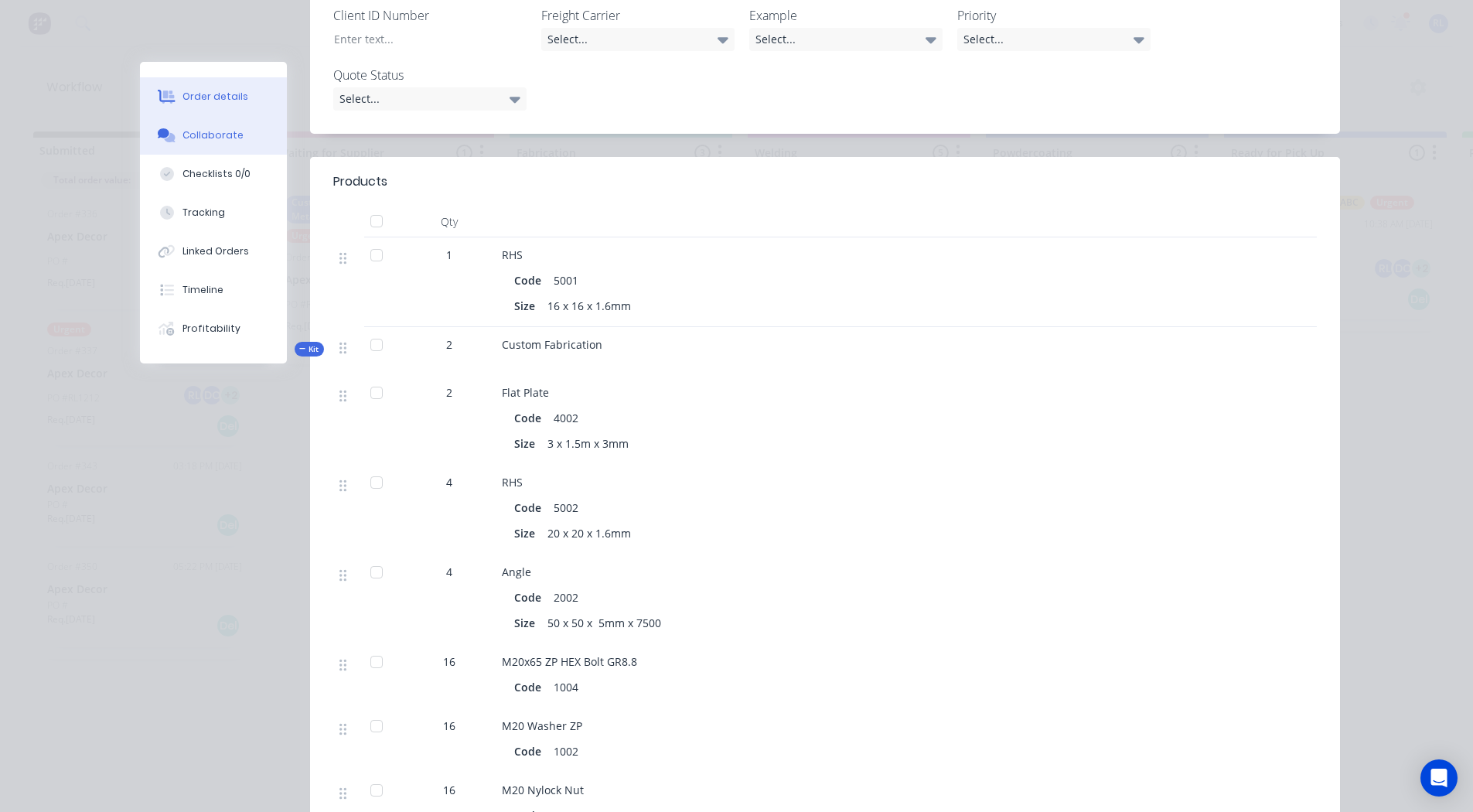
click at [201, 137] on div "Collaborate" at bounding box center [212, 135] width 61 height 14
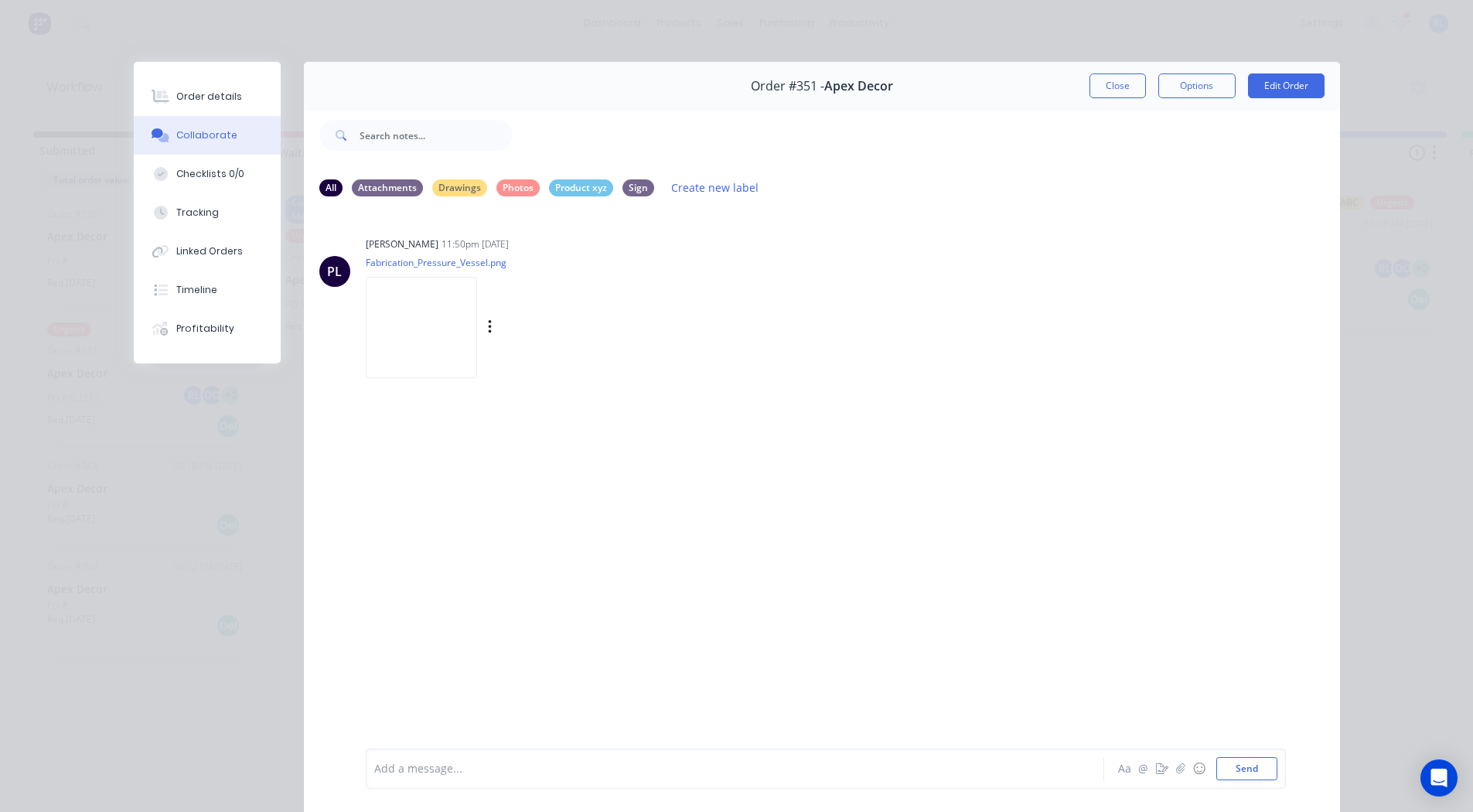
click at [411, 294] on img at bounding box center [422, 327] width 112 height 102
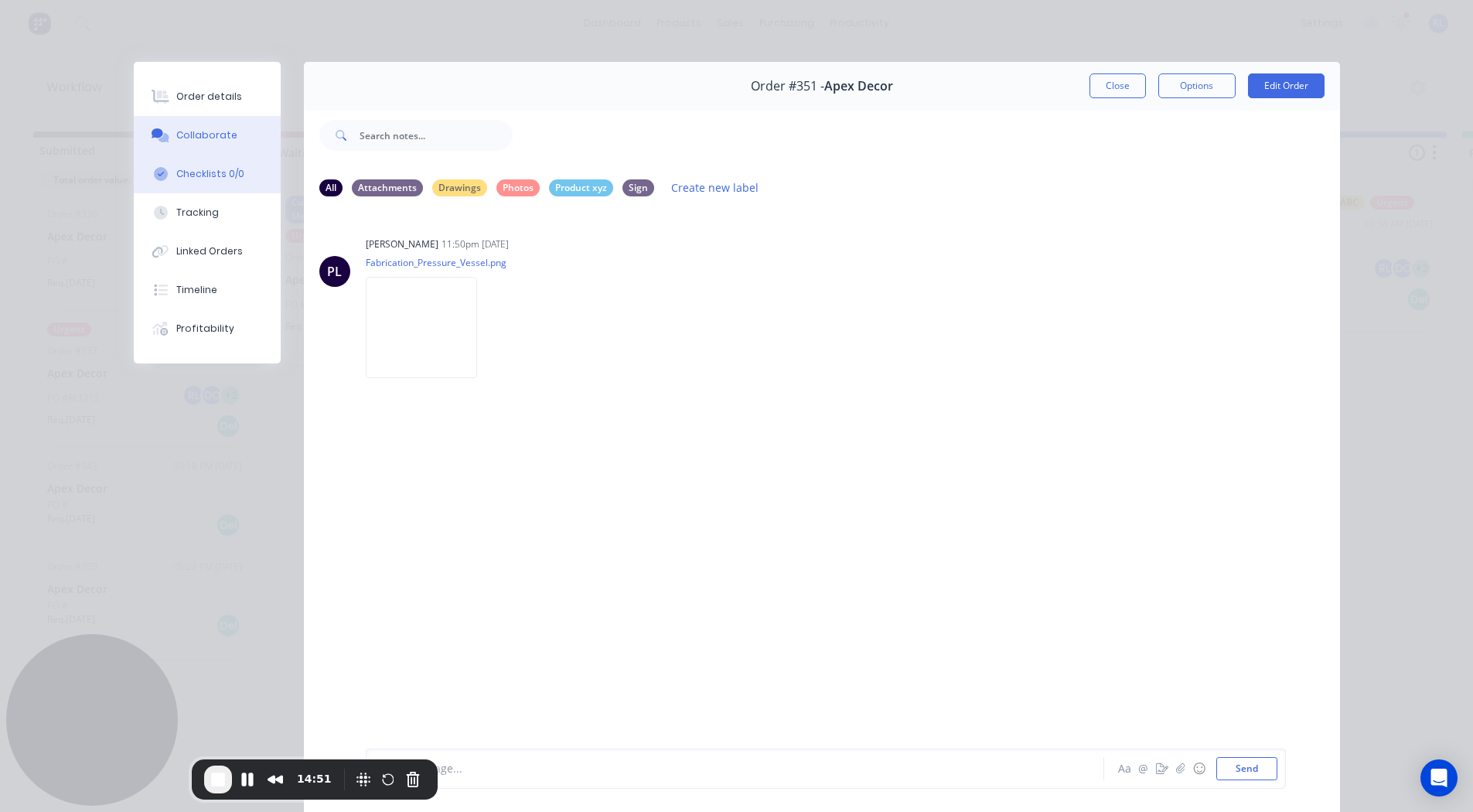
click at [197, 177] on div "Checklists 0/0" at bounding box center [211, 173] width 68 height 14
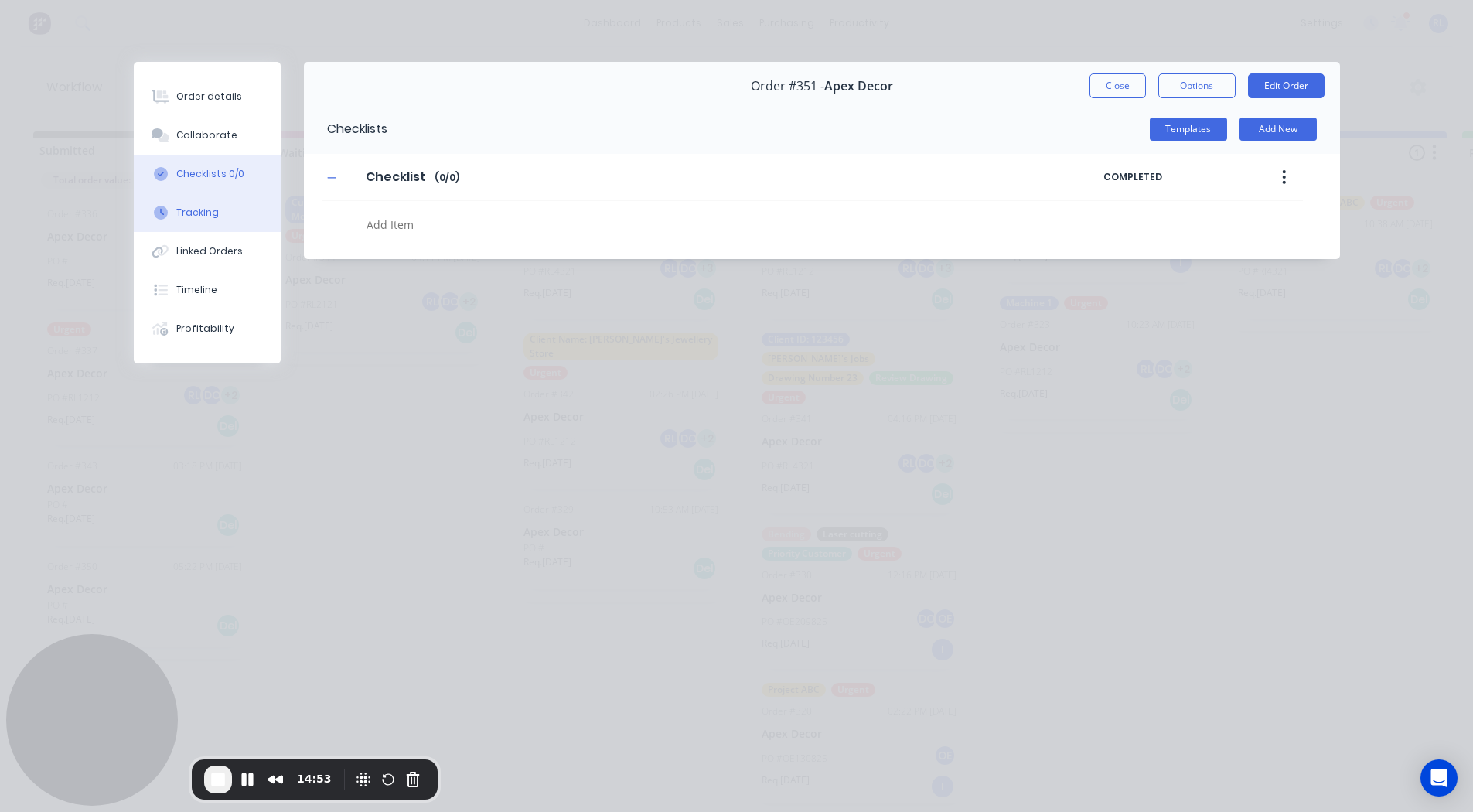
click at [218, 209] on button "Tracking" at bounding box center [207, 212] width 147 height 38
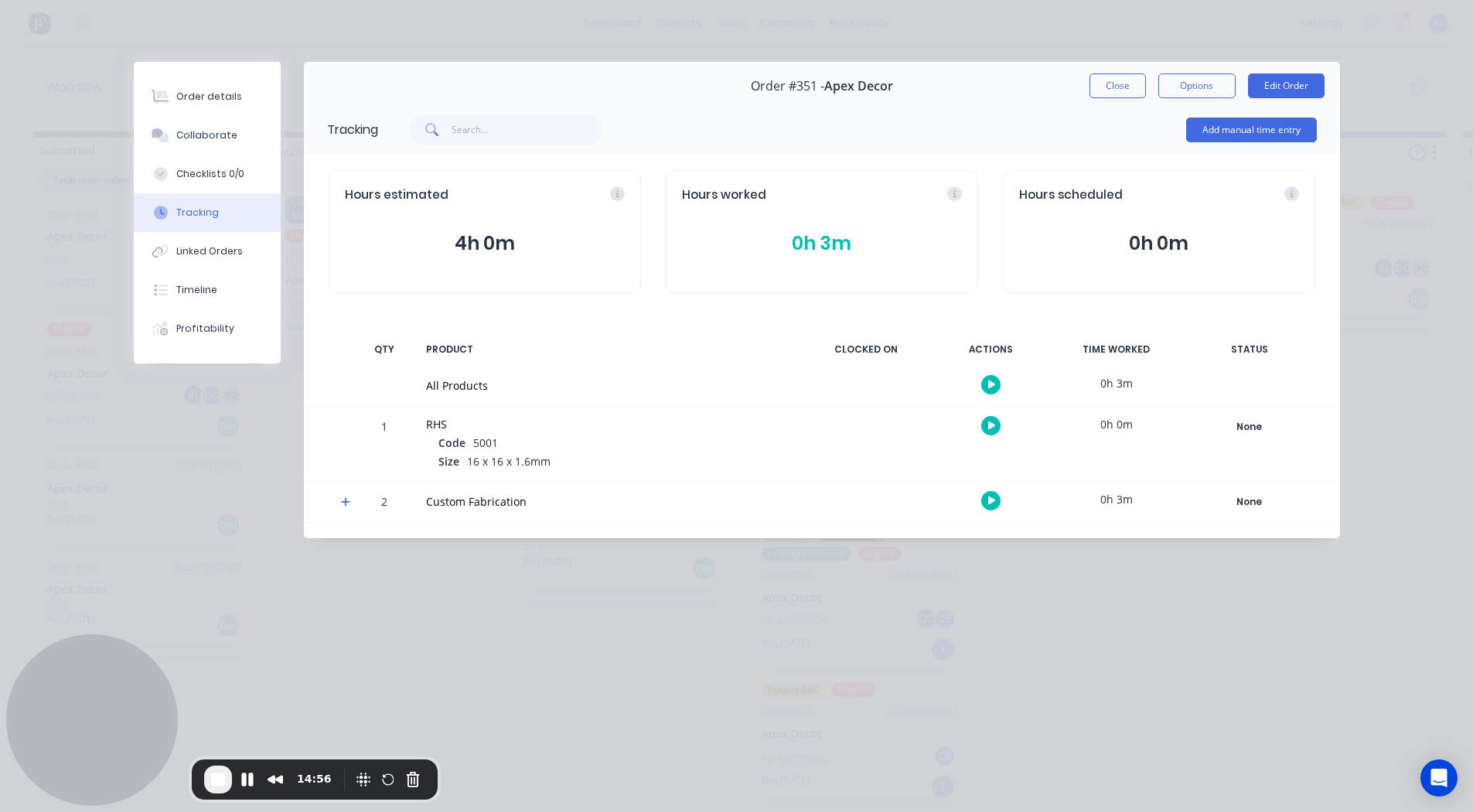
click at [993, 385] on icon "button" at bounding box center [992, 384] width 7 height 8
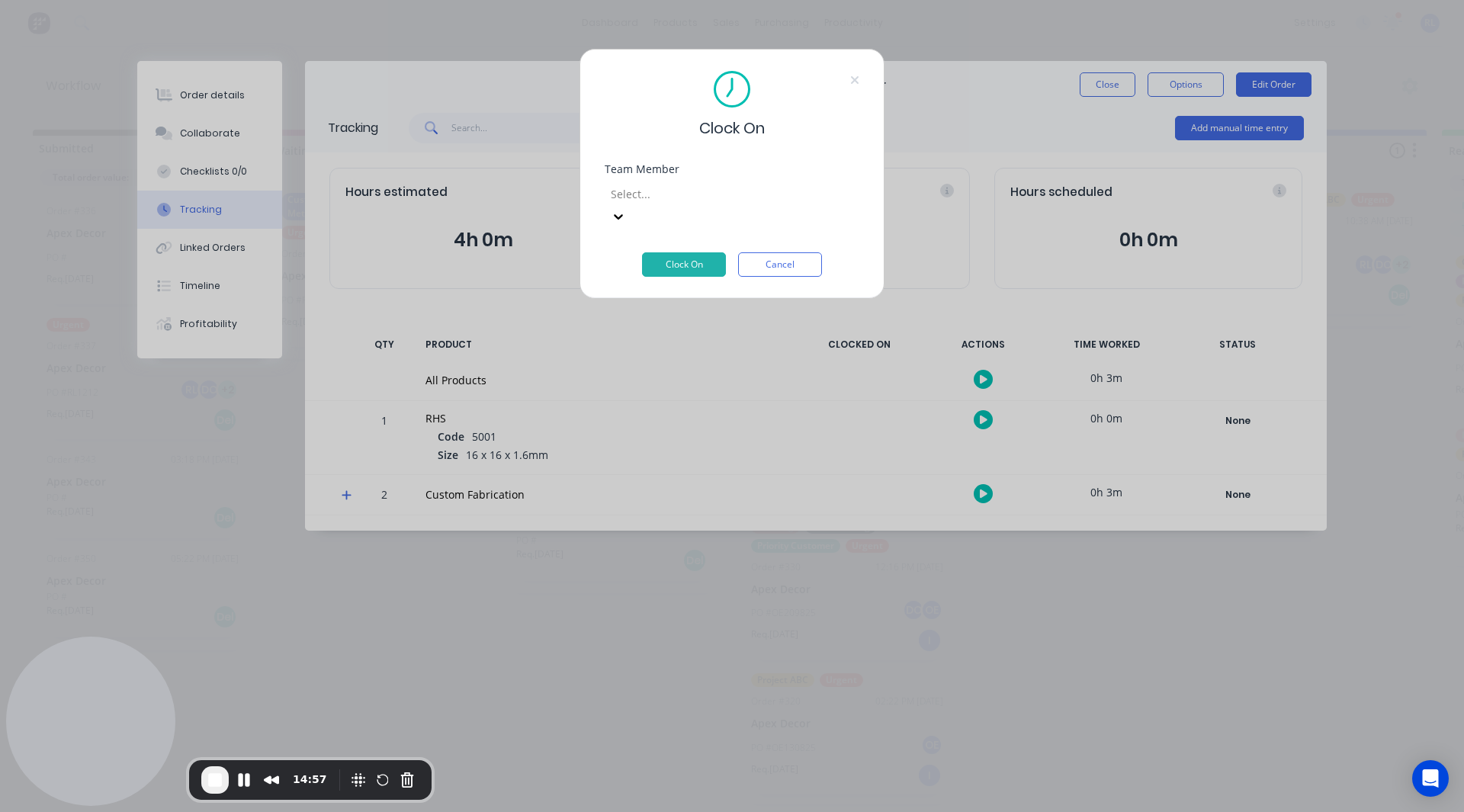
click at [675, 197] on div at bounding box center [718, 193] width 219 height 19
click at [662, 752] on div "[PERSON_NAME]" at bounding box center [726, 761] width 1452 height 16
click at [672, 253] on button "Clock On" at bounding box center [683, 264] width 84 height 24
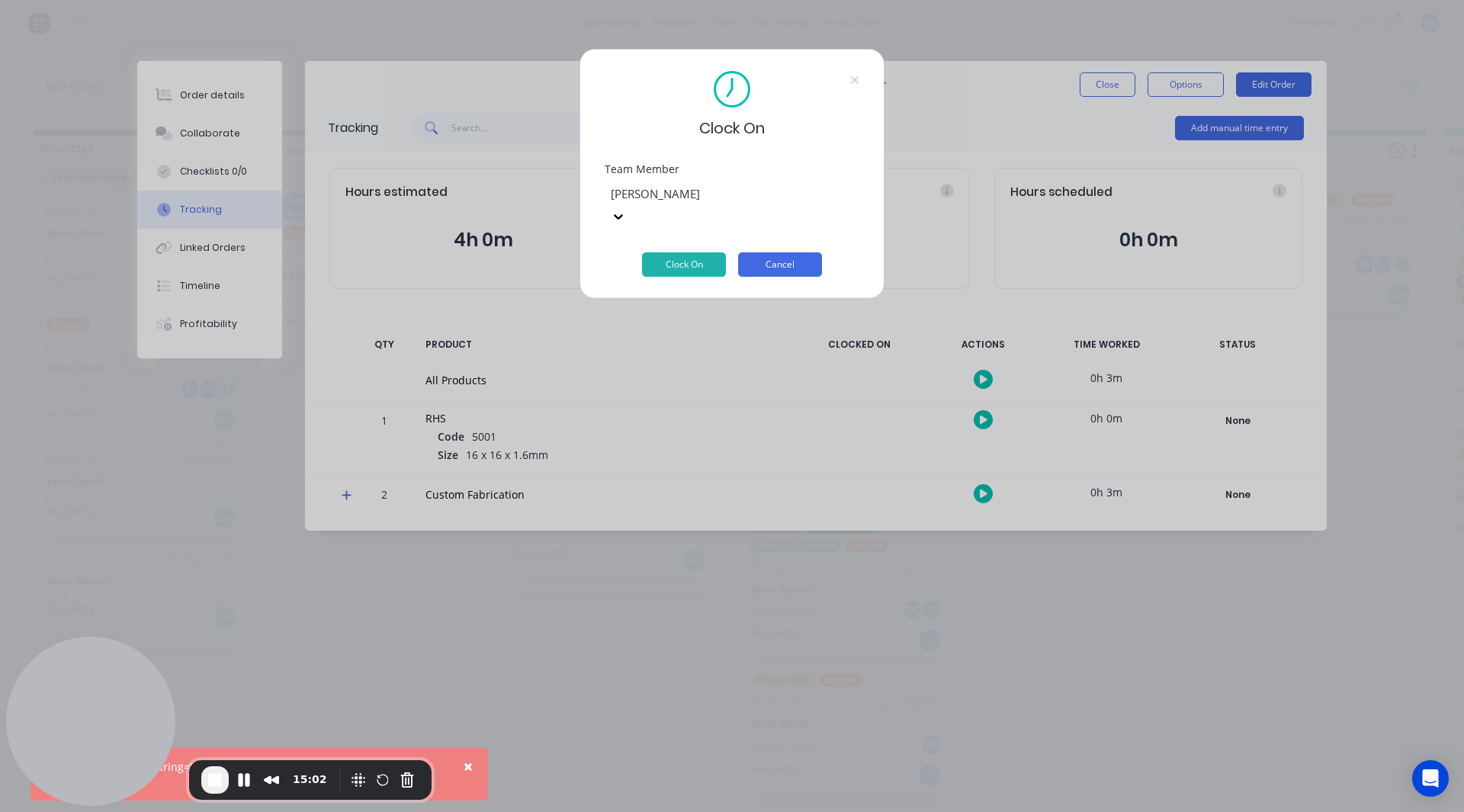
click at [758, 253] on button "Cancel" at bounding box center [780, 264] width 84 height 24
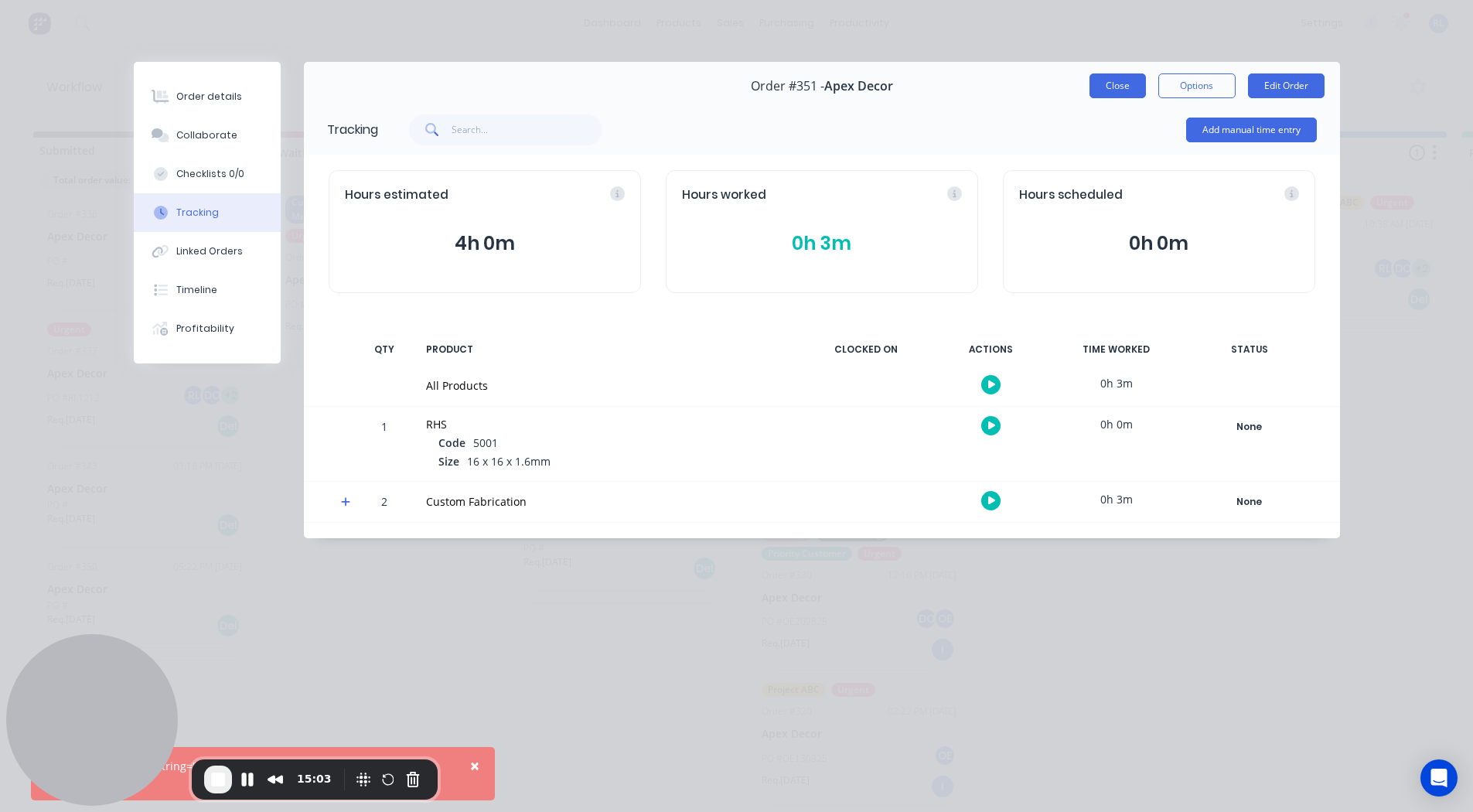
click at [1115, 84] on button "Close" at bounding box center [1118, 85] width 57 height 25
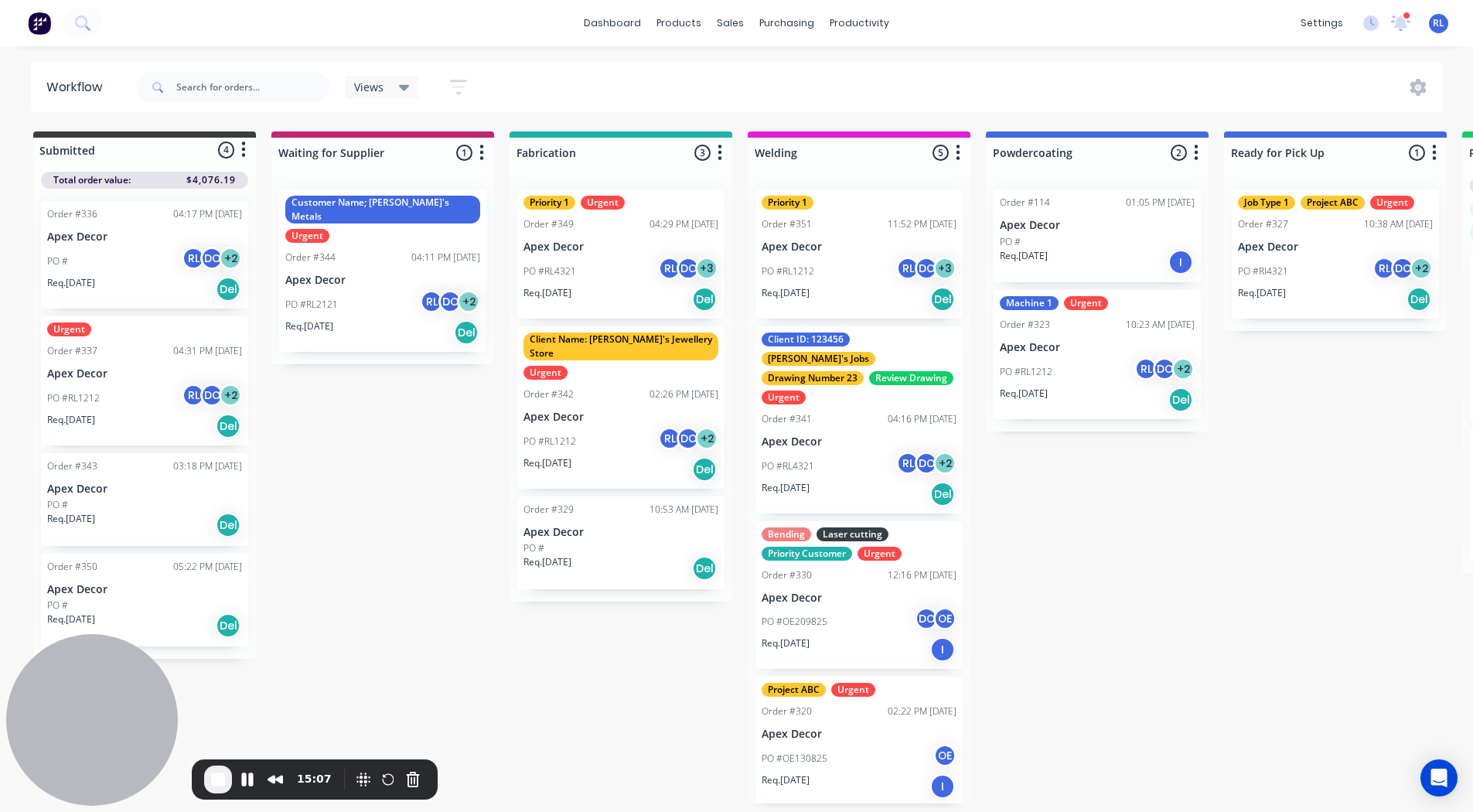
click at [721, 154] on icon "button" at bounding box center [720, 152] width 5 height 19
click at [635, 207] on button "Notifications" at bounding box center [652, 211] width 155 height 26
click at [1121, 482] on div "Submitted 4 Status colour #3A3C3E hex #3A3C3E Save Cancel Summaries Total order…" at bounding box center [1054, 468] width 2131 height 672
click at [715, 152] on button "button" at bounding box center [720, 153] width 18 height 18
click at [659, 202] on button "Notifications" at bounding box center [652, 211] width 155 height 26
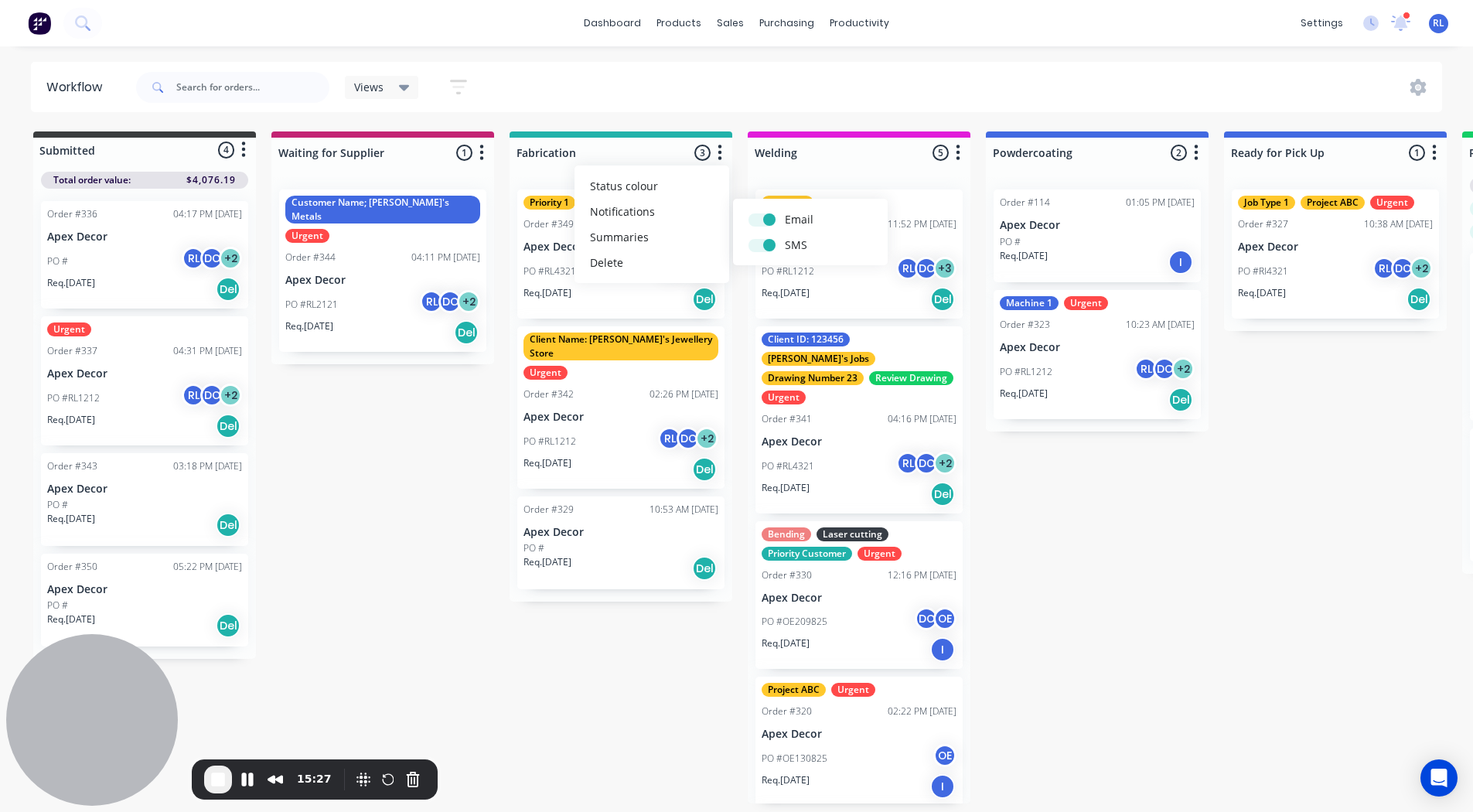
click at [1134, 516] on div "Submitted 4 Status colour #3A3C3E hex #3A3C3E Save Cancel Summaries Total order…" at bounding box center [1054, 468] width 2131 height 672
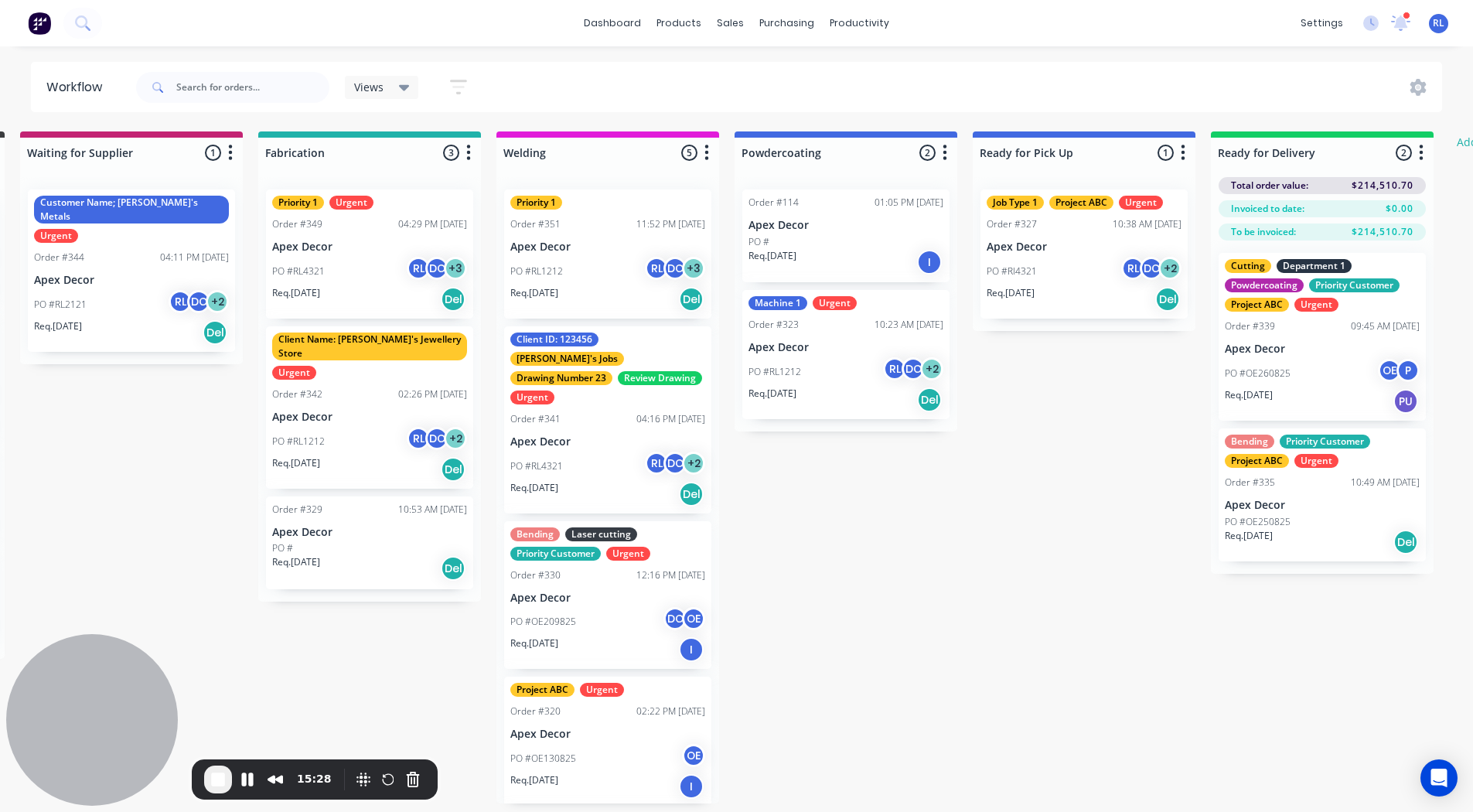
scroll to position [0, 252]
click at [1182, 153] on icon "button" at bounding box center [1183, 152] width 4 height 16
click at [1136, 204] on button "Notifications" at bounding box center [1114, 211] width 155 height 26
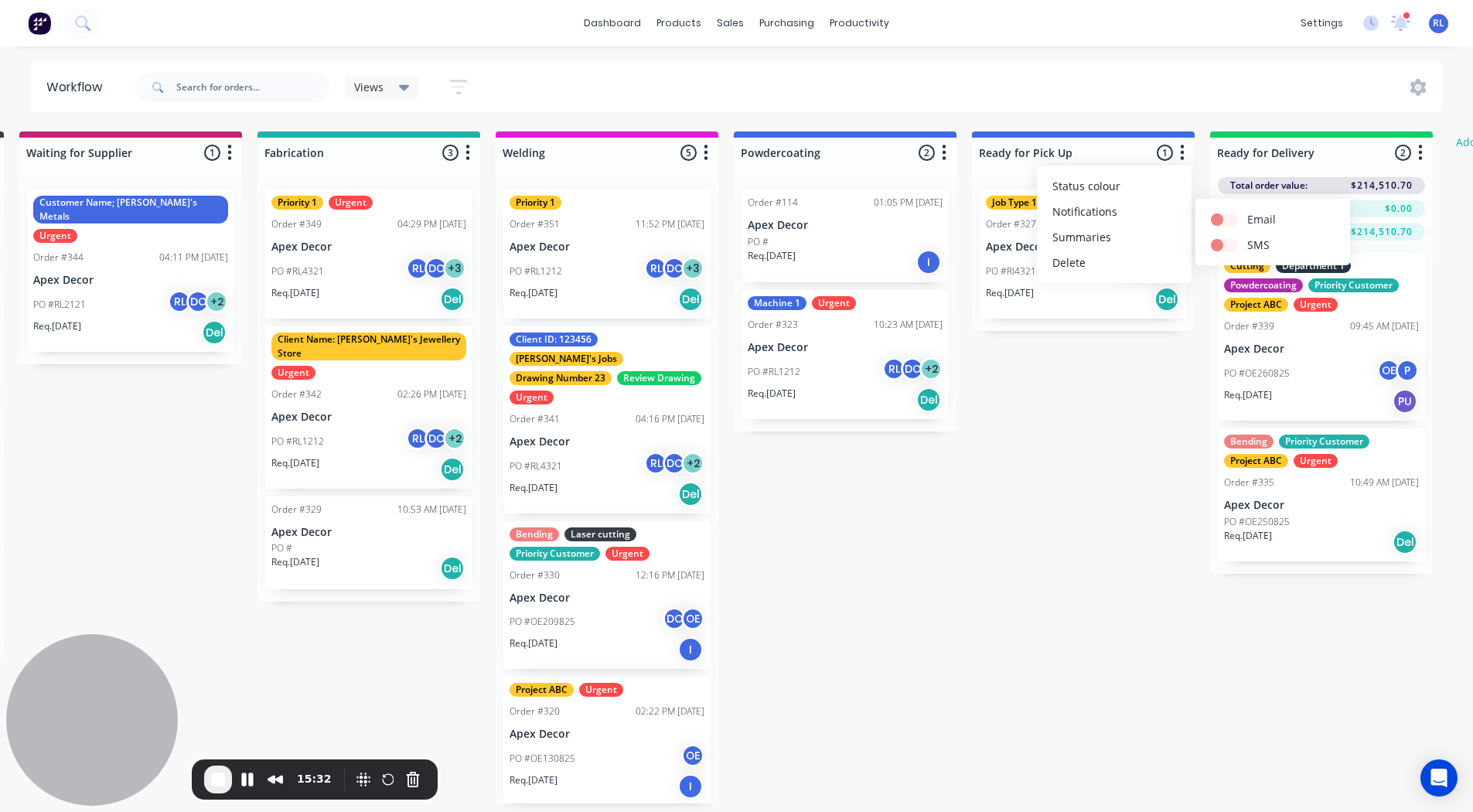
click at [1248, 211] on label at bounding box center [1248, 211] width 0 height 0
click at [1222, 217] on input "checkbox" at bounding box center [1218, 219] width 13 height 15
checkbox input "true"
click at [1248, 237] on label at bounding box center [1248, 237] width 0 height 0
click at [1222, 250] on input "checkbox" at bounding box center [1218, 244] width 13 height 15
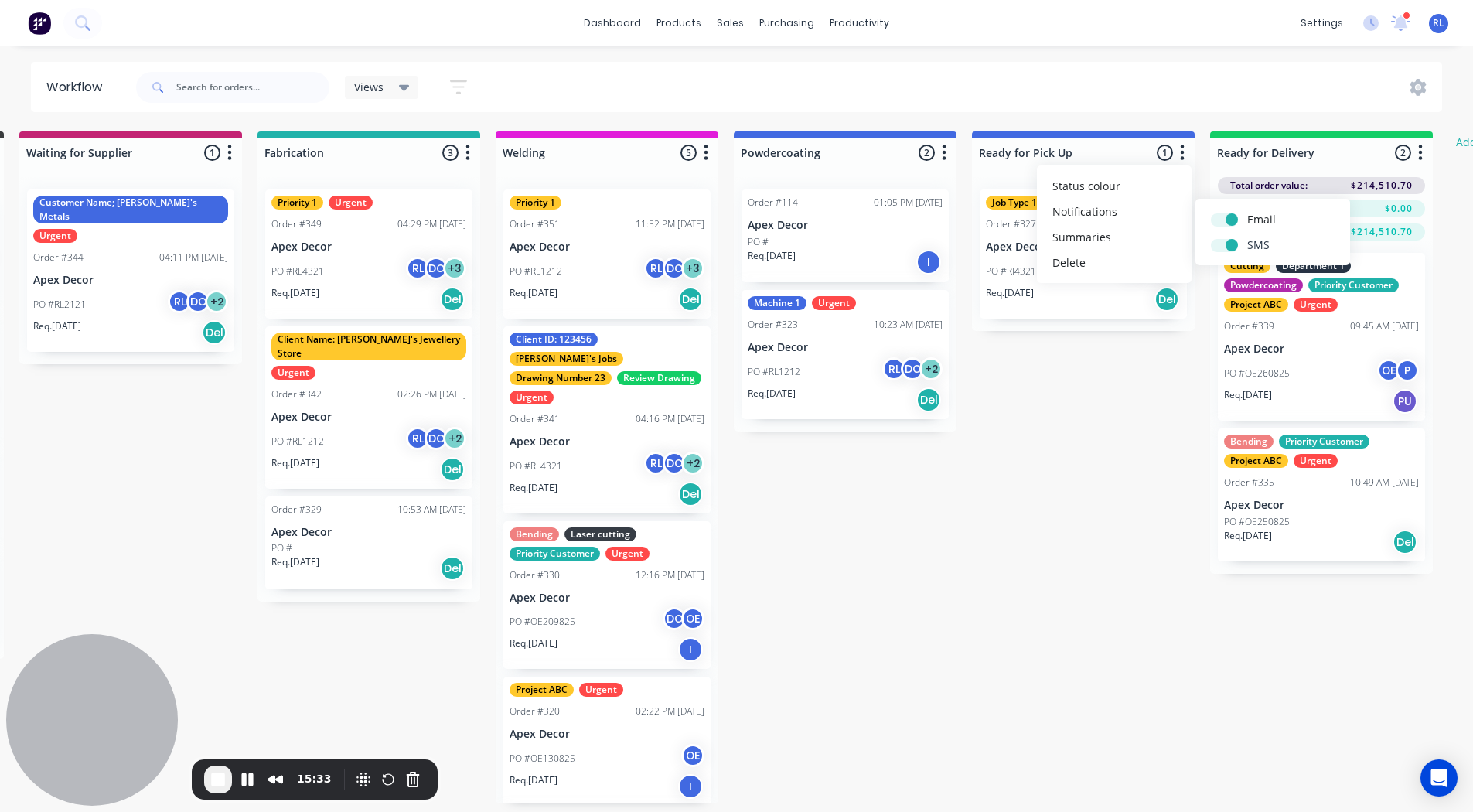
checkbox input "true"
click at [1139, 396] on div "Submitted 4 Status colour #3A3C3E hex #3A3C3E Save Cancel Summaries Total order…" at bounding box center [802, 468] width 2131 height 672
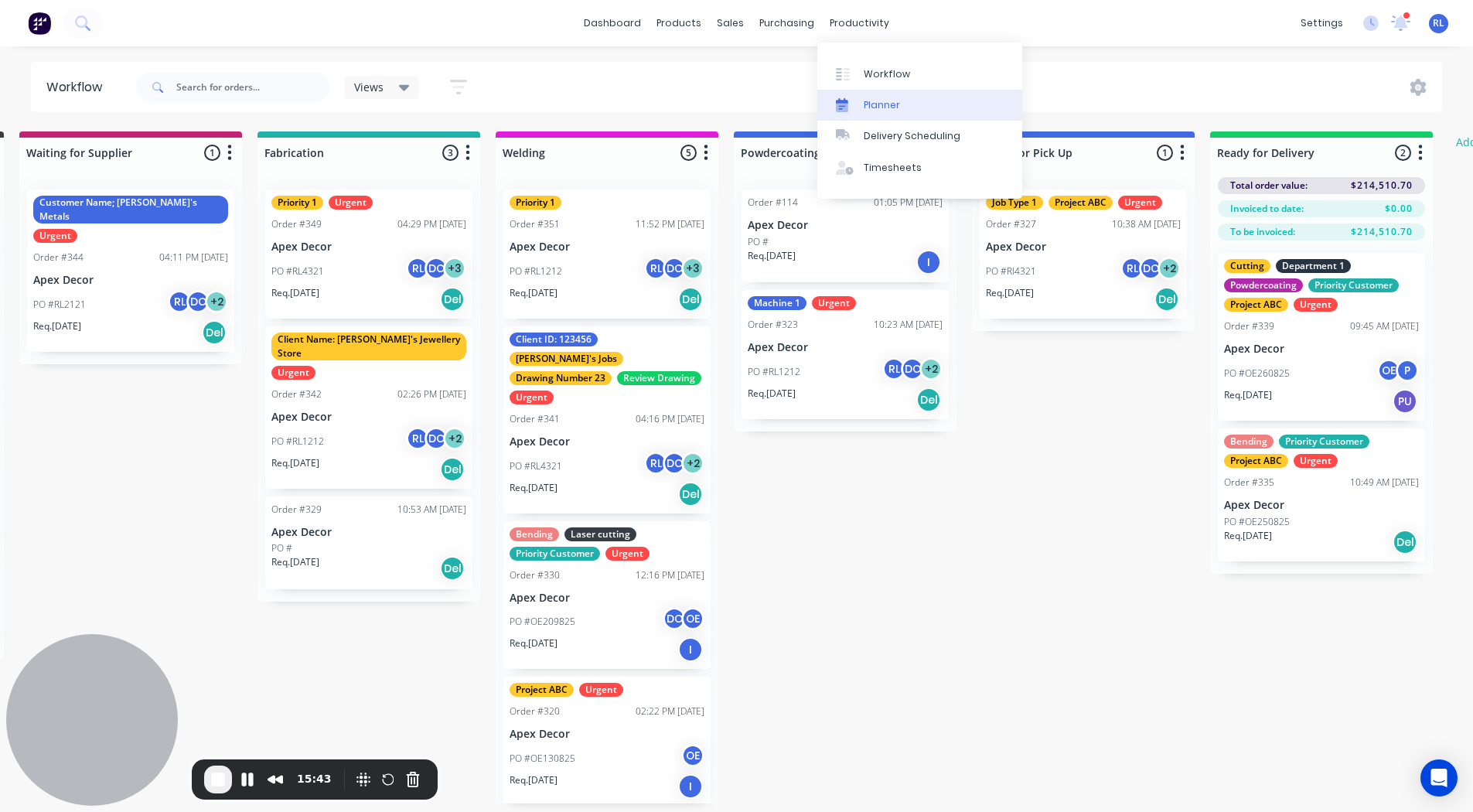
click at [884, 103] on div "Planner" at bounding box center [883, 104] width 37 height 14
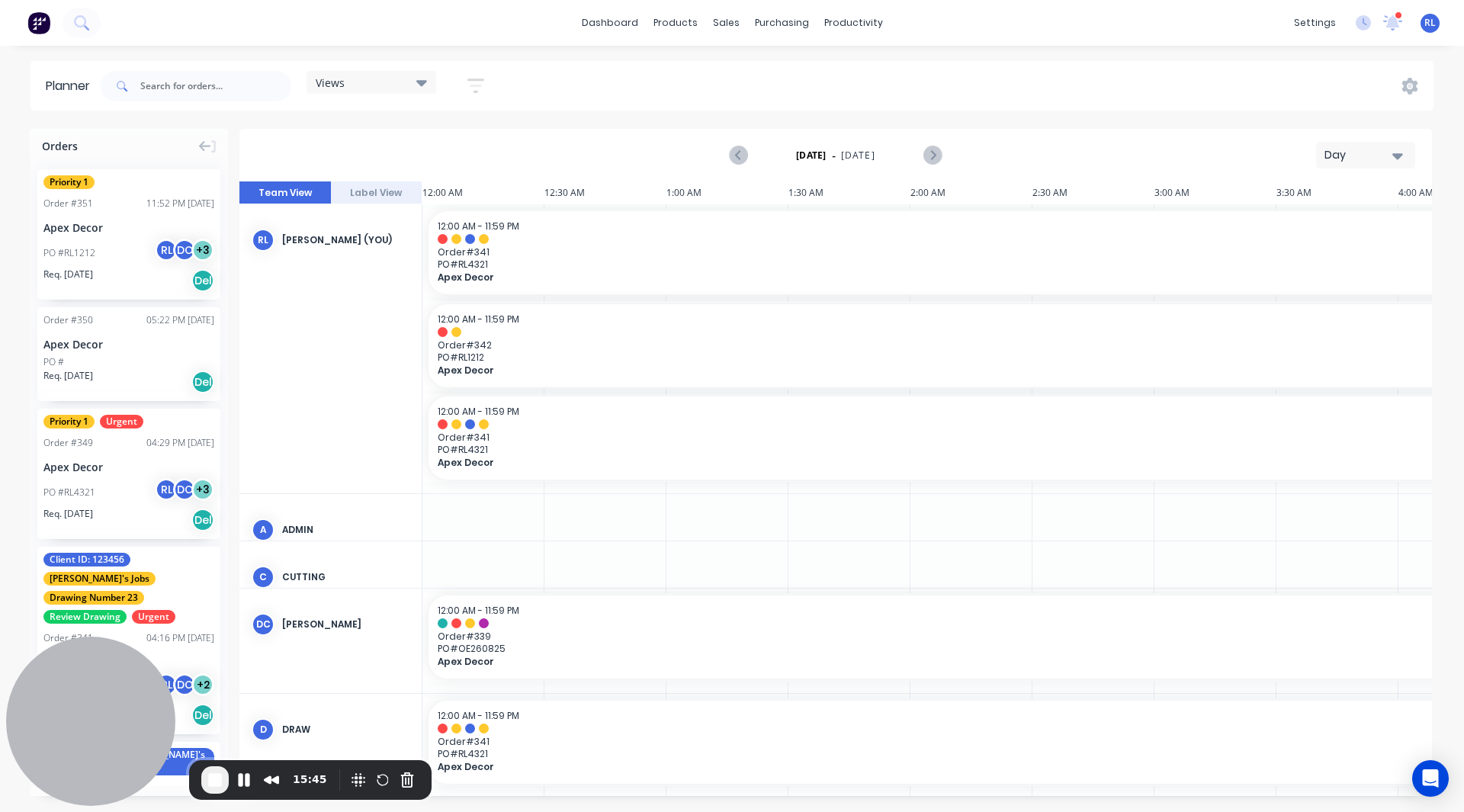
scroll to position [0, 1]
click at [1352, 152] on div "Day" at bounding box center [1359, 155] width 70 height 16
click at [1310, 223] on div "Week" at bounding box center [1338, 226] width 151 height 31
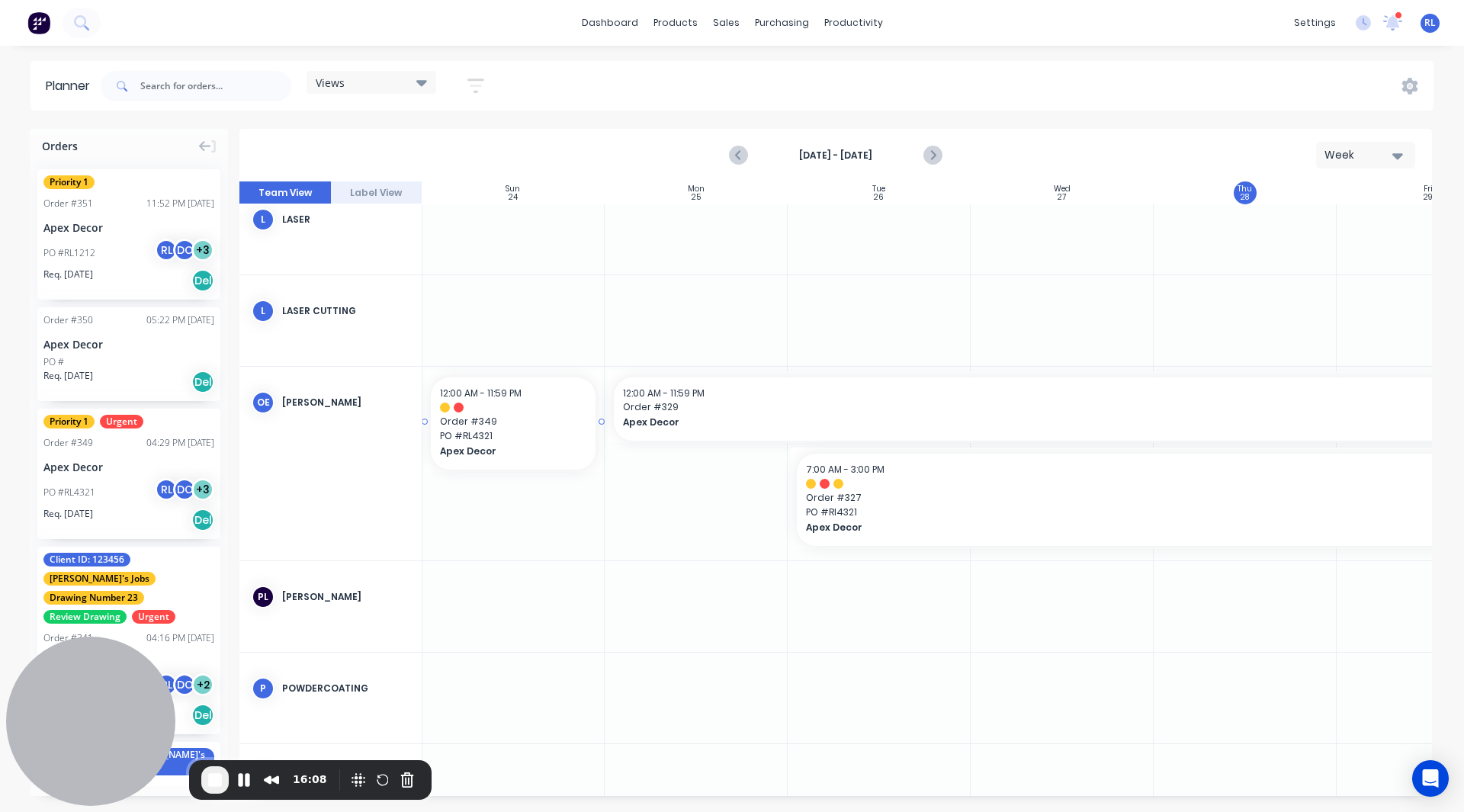
scroll to position [1160, 0]
drag, startPoint x: 84, startPoint y: 456, endPoint x: 635, endPoint y: 554, distance: 559.6
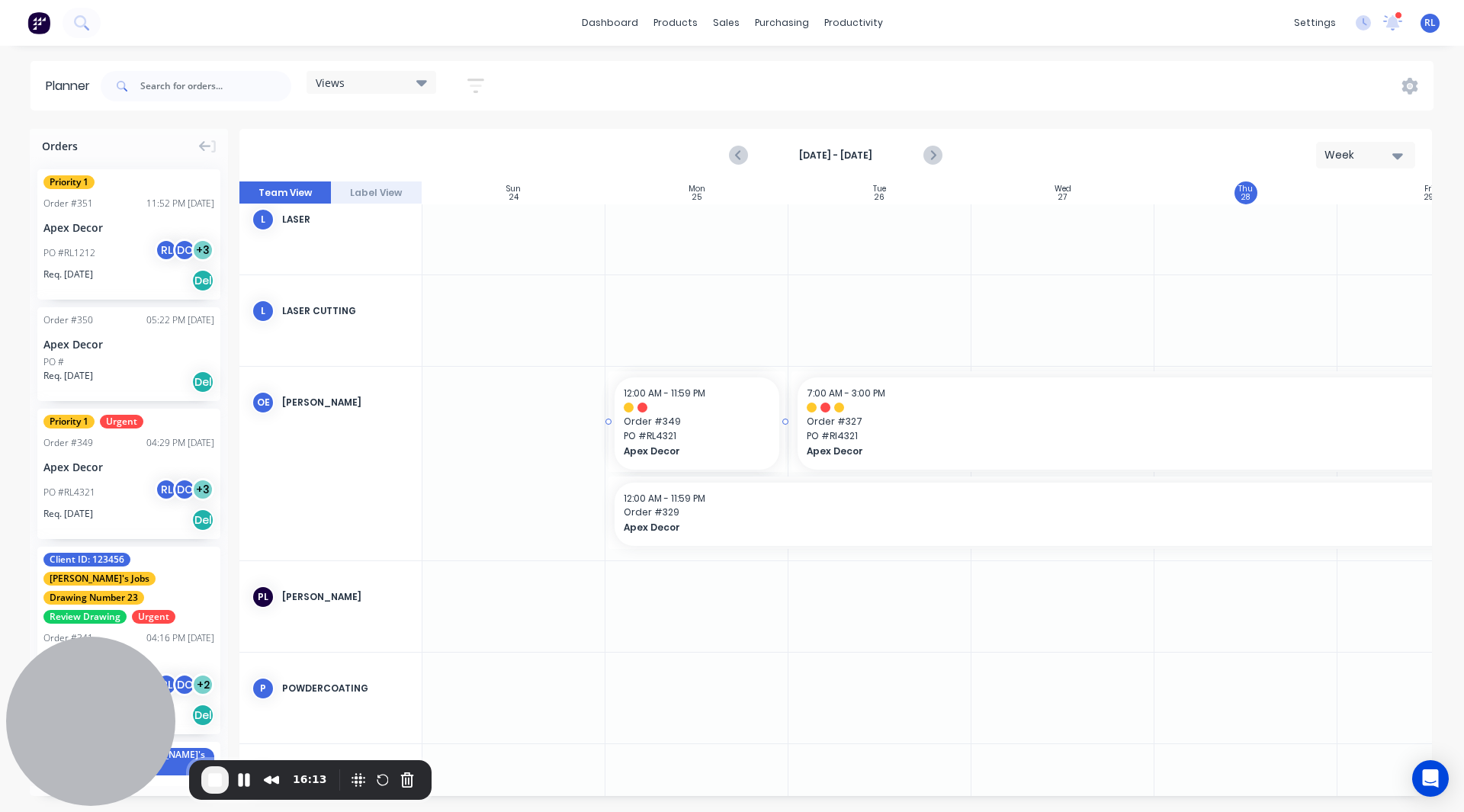
drag, startPoint x: 95, startPoint y: 438, endPoint x: 709, endPoint y: 477, distance: 615.2
drag, startPoint x: 787, startPoint y: 526, endPoint x: 896, endPoint y: 541, distance: 110.0
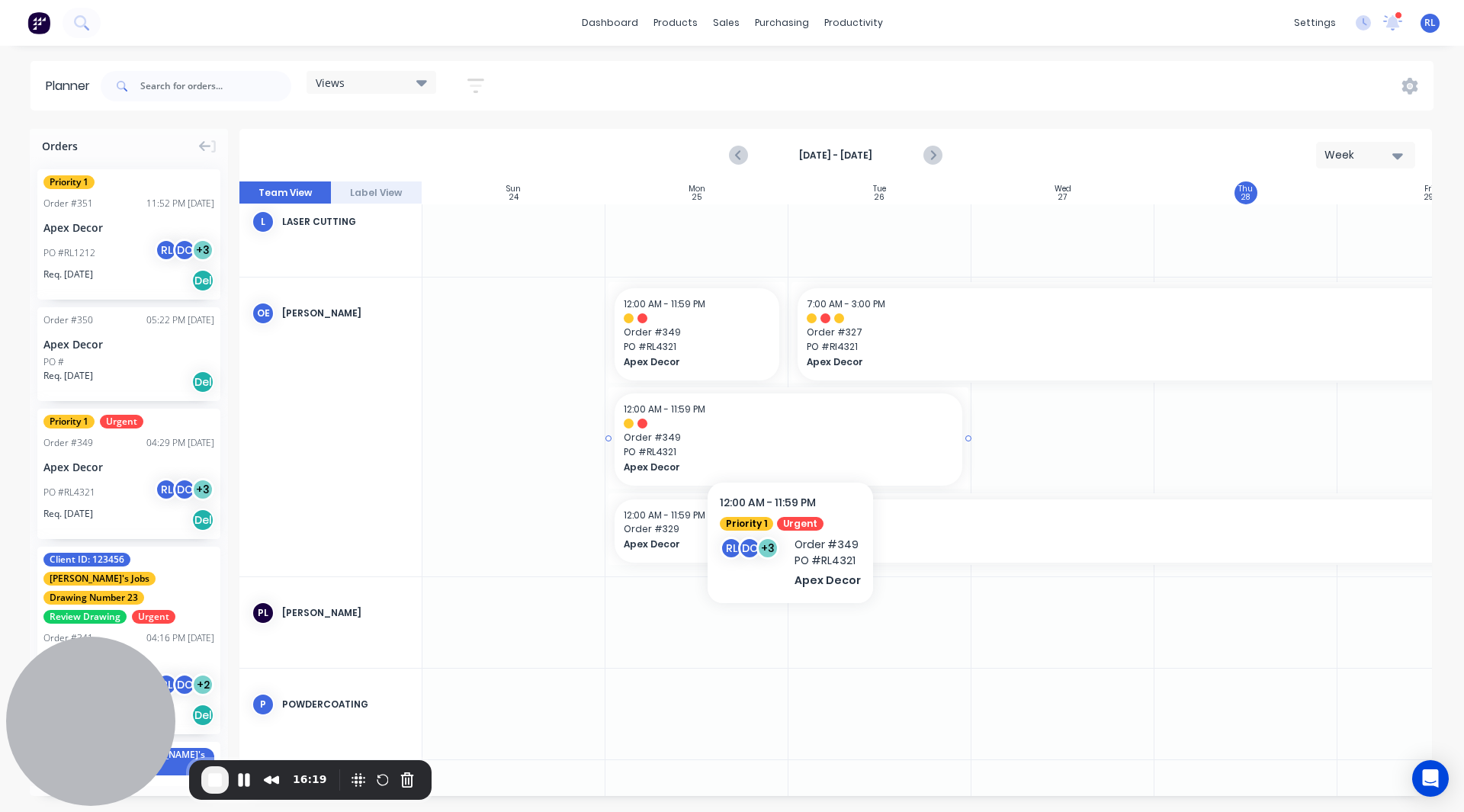
scroll to position [1263, 0]
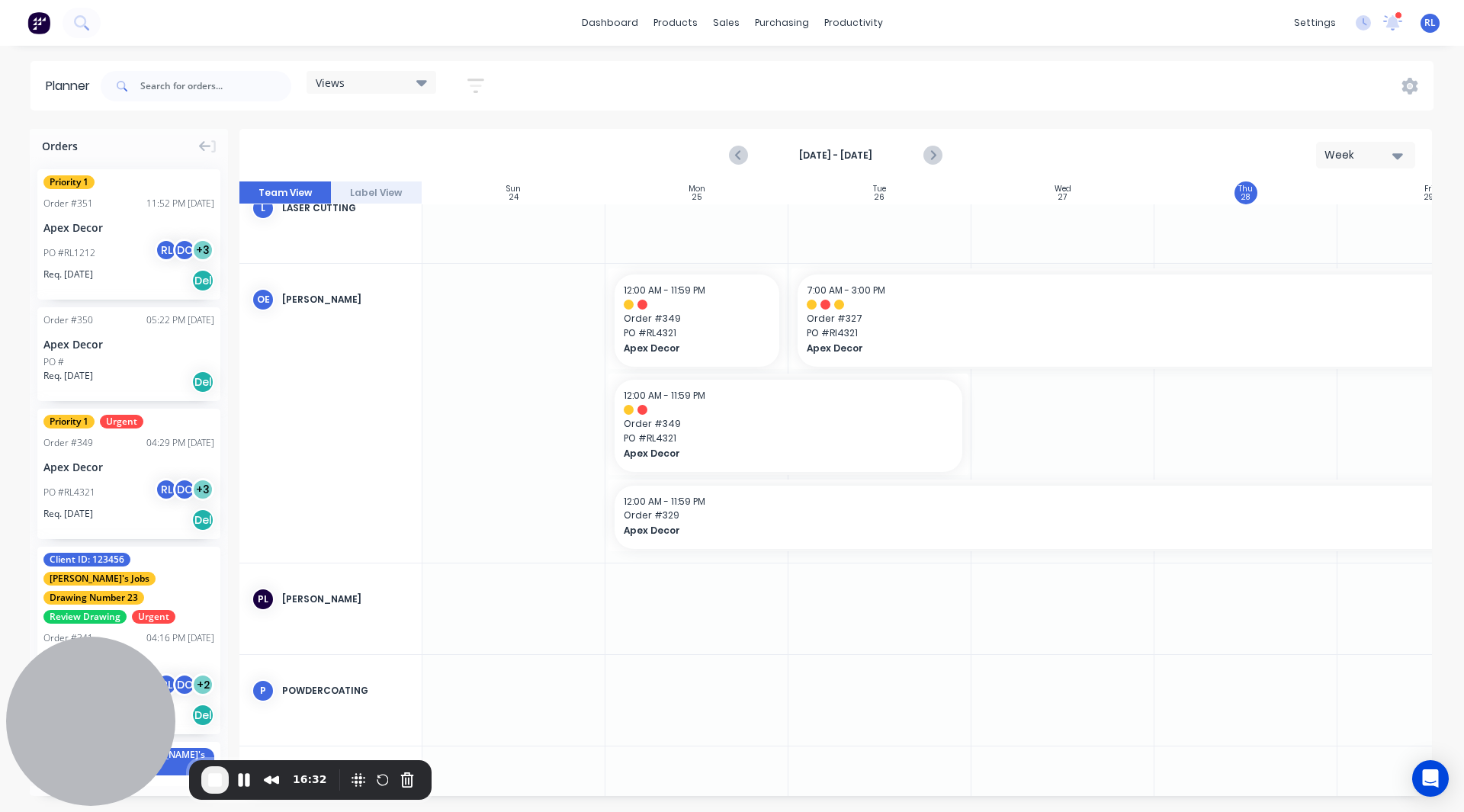
click at [1359, 153] on div "Week" at bounding box center [1359, 155] width 70 height 16
click at [1320, 250] on div "Month" at bounding box center [1338, 257] width 151 height 31
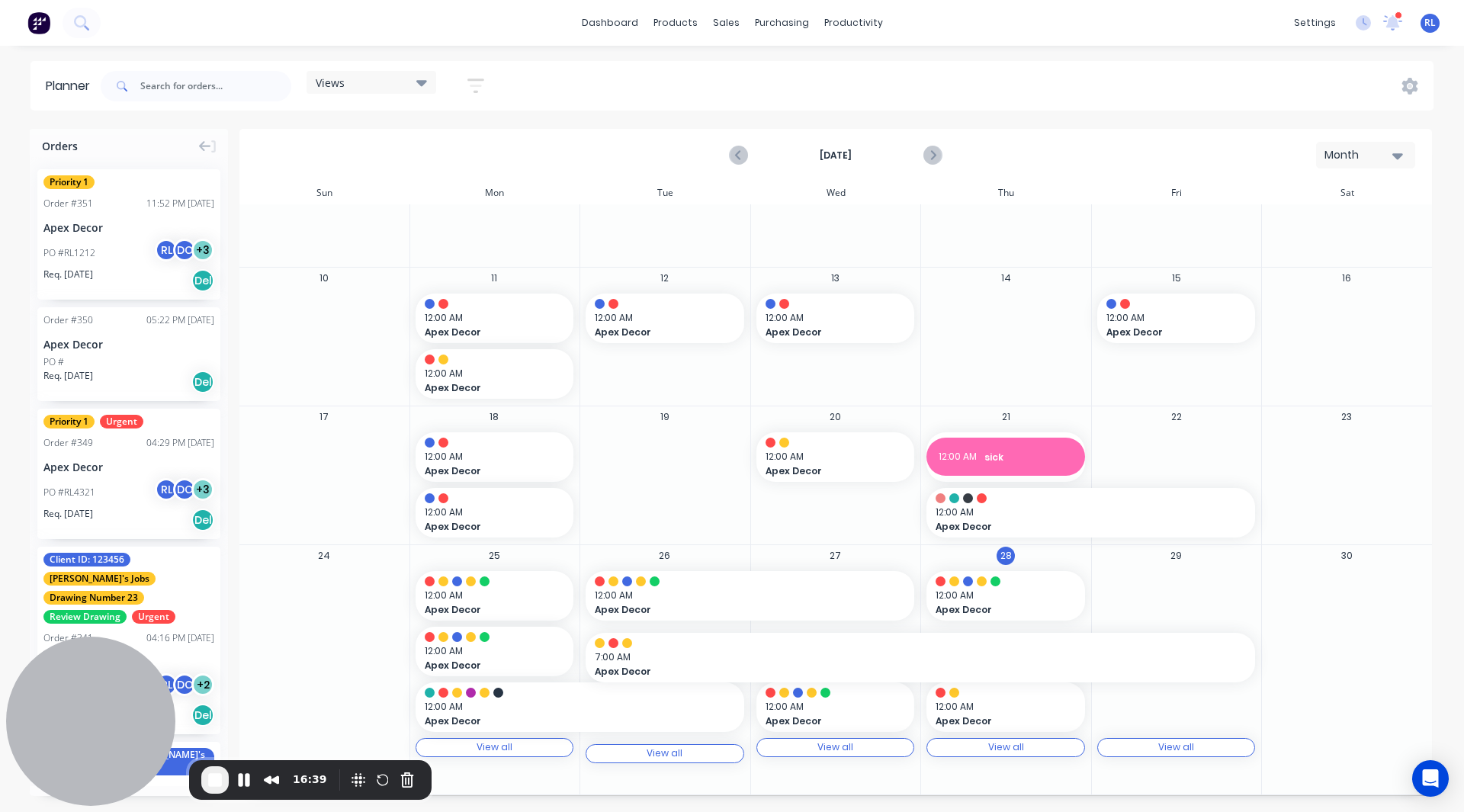
scroll to position [105, 0]
click at [208, 780] on span "End Recording" at bounding box center [215, 780] width 18 height 18
